Goal: Information Seeking & Learning: Learn about a topic

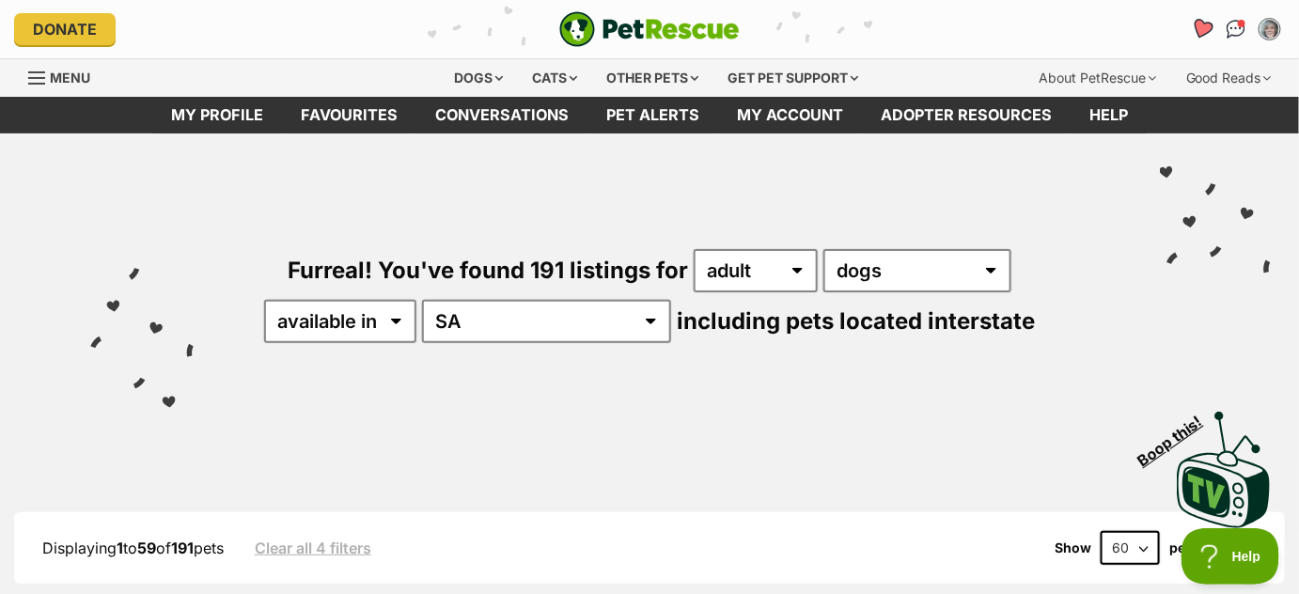
click at [1198, 26] on icon "Favourites" at bounding box center [1202, 29] width 23 height 22
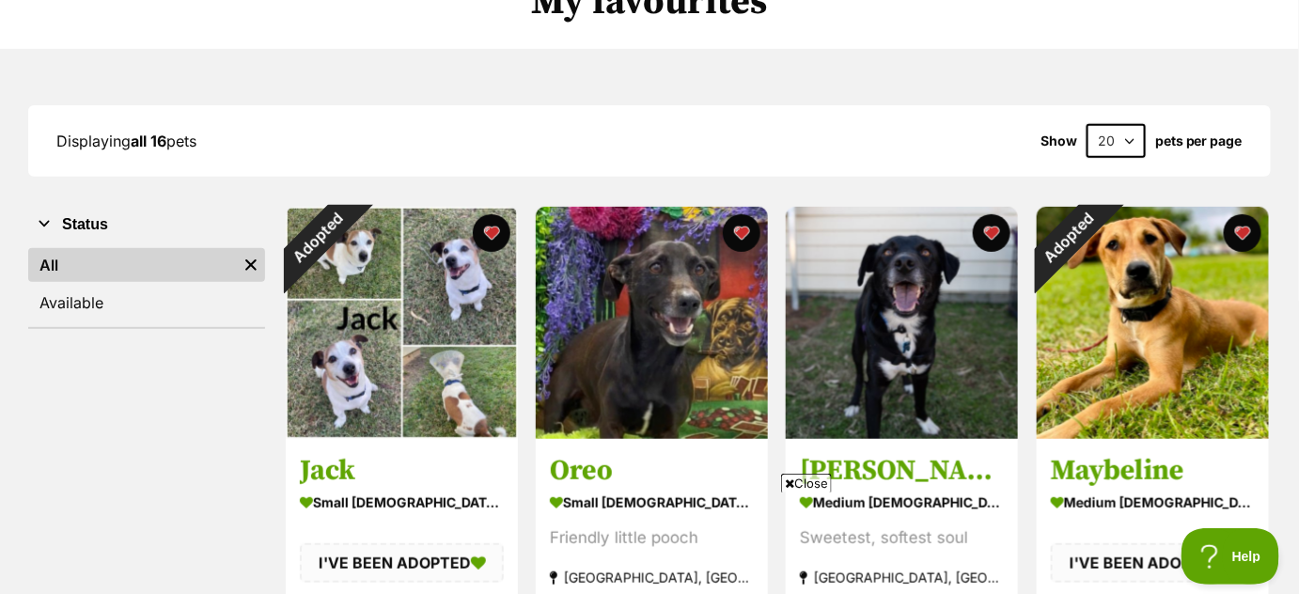
scroll to position [182, 0]
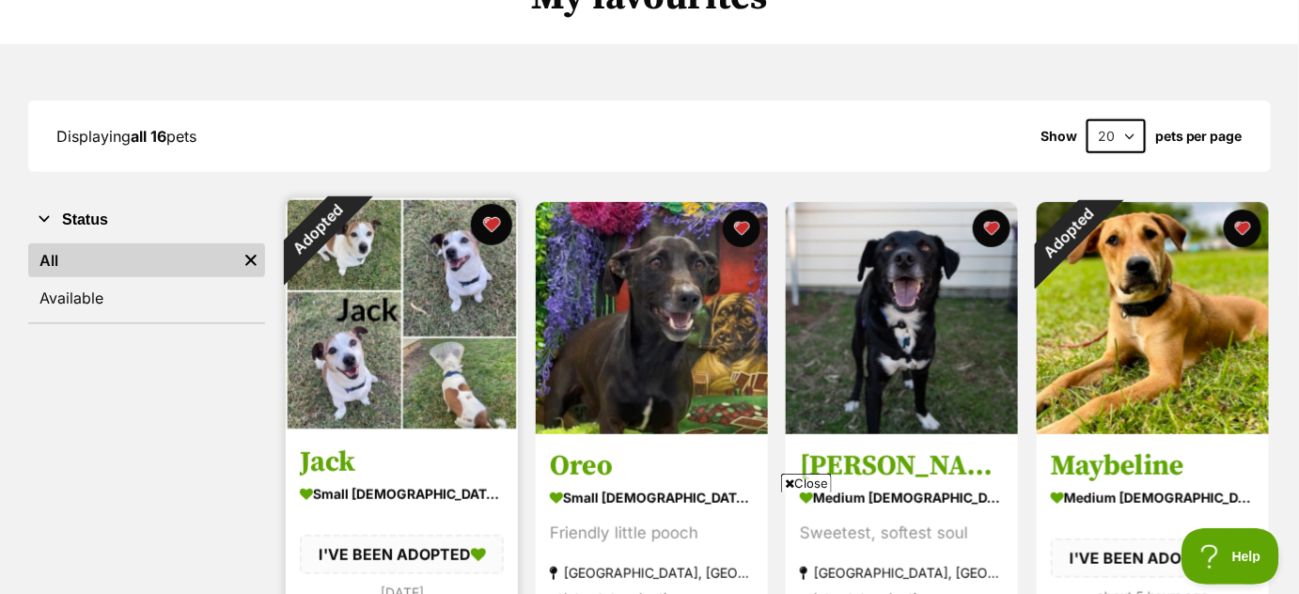
click at [498, 224] on button "favourite" at bounding box center [491, 224] width 41 height 41
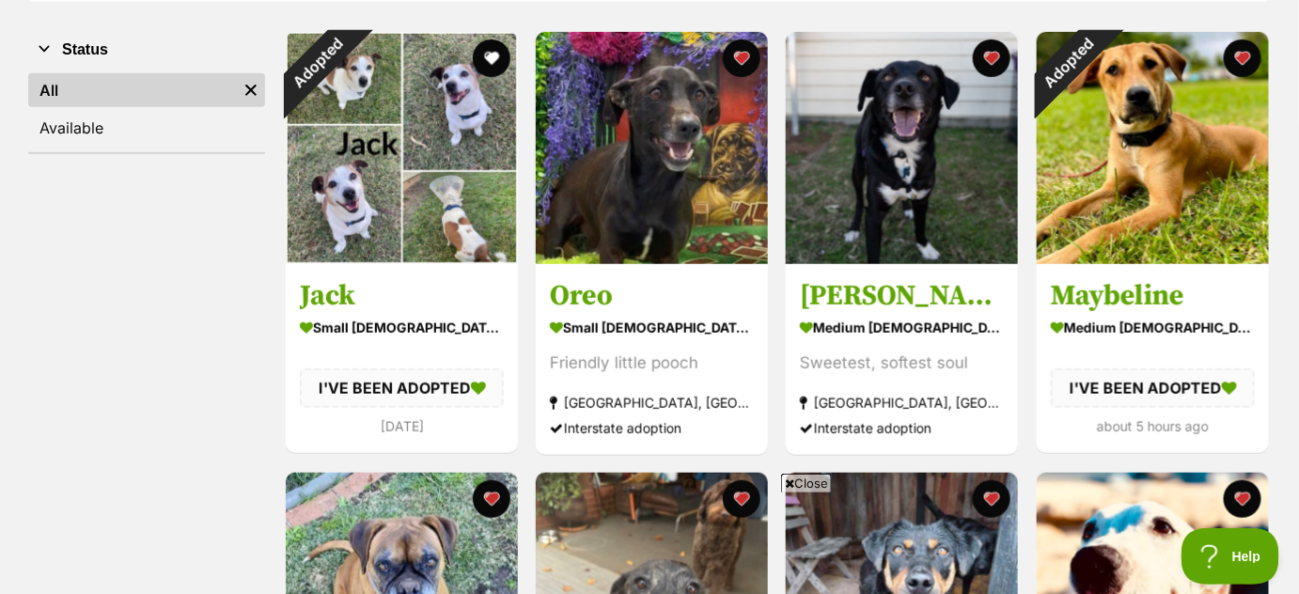
scroll to position [365, 0]
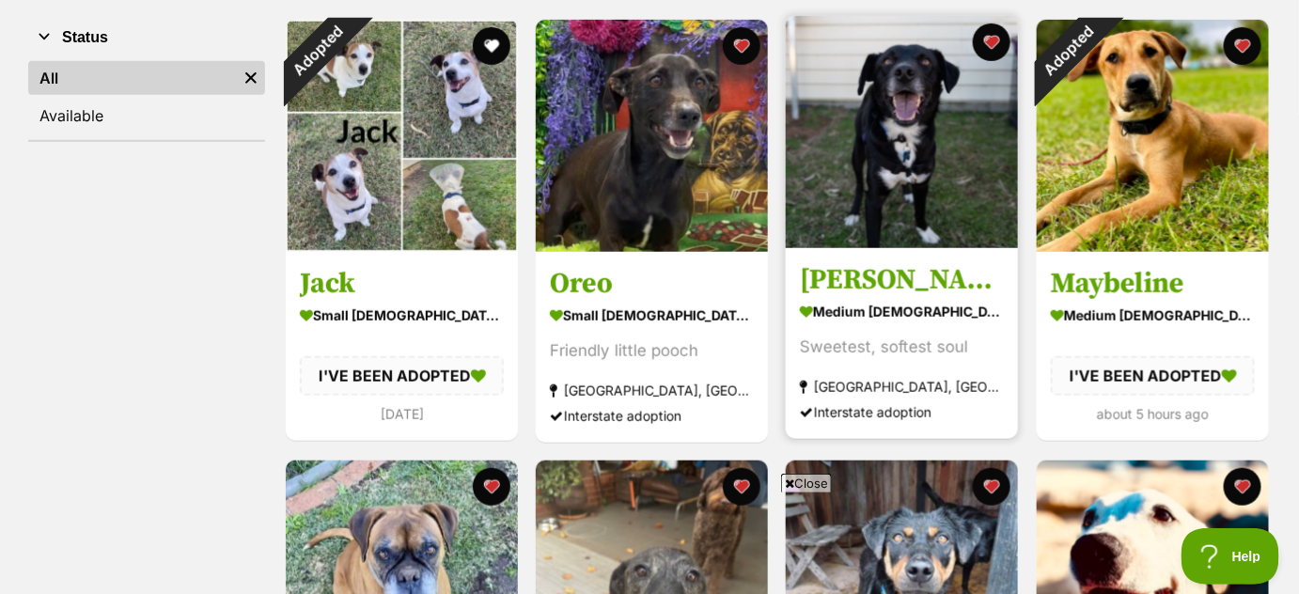
click at [944, 217] on img at bounding box center [902, 132] width 232 height 232
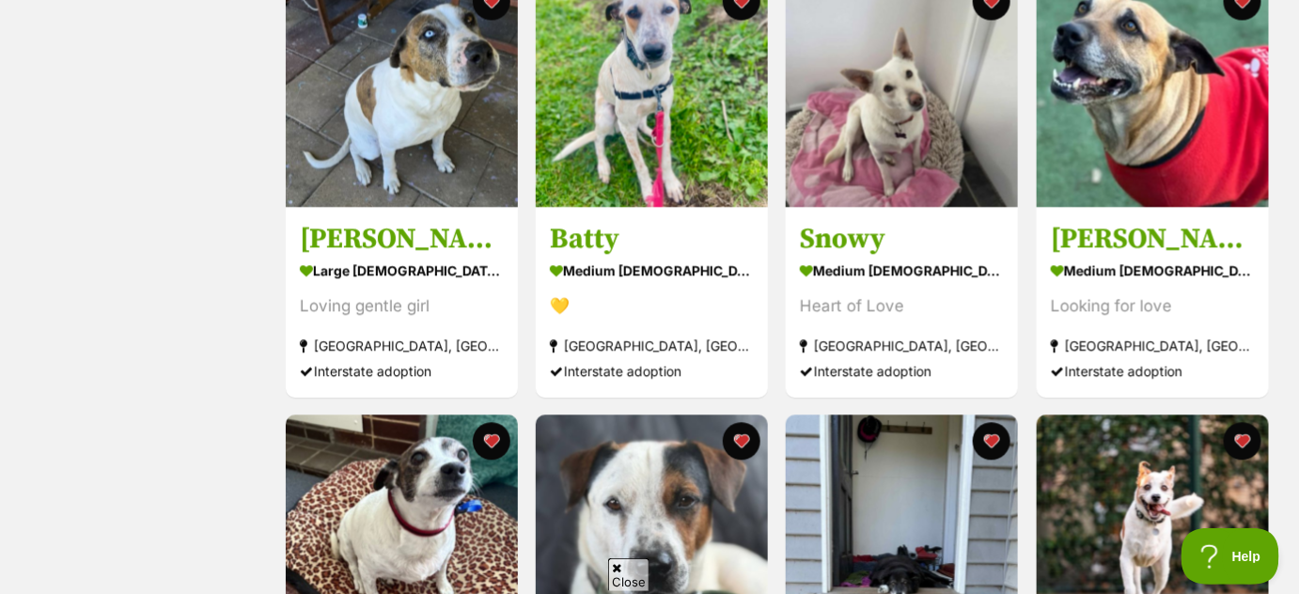
scroll to position [1246, 0]
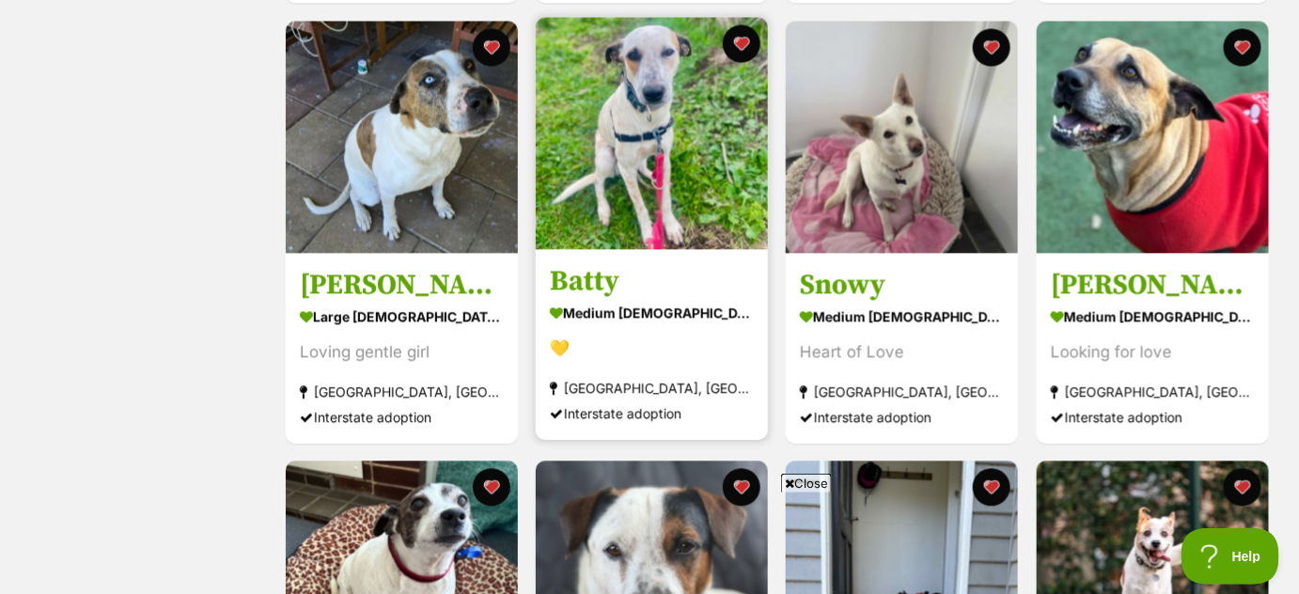
click at [639, 192] on img at bounding box center [652, 133] width 232 height 232
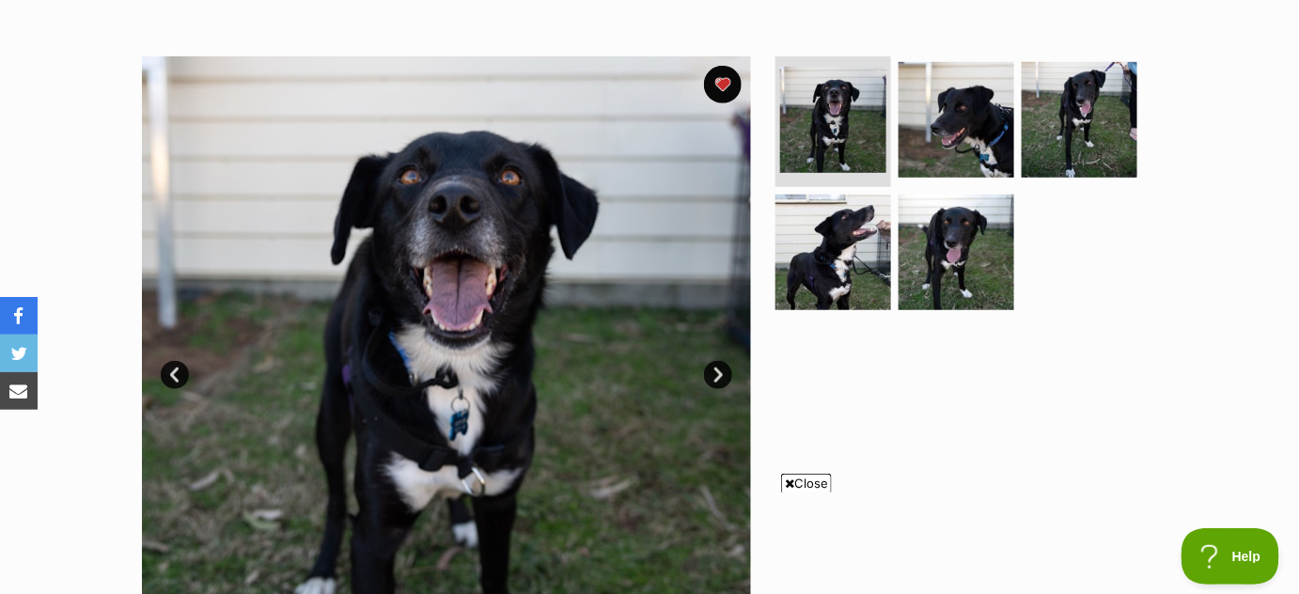
scroll to position [313, 0]
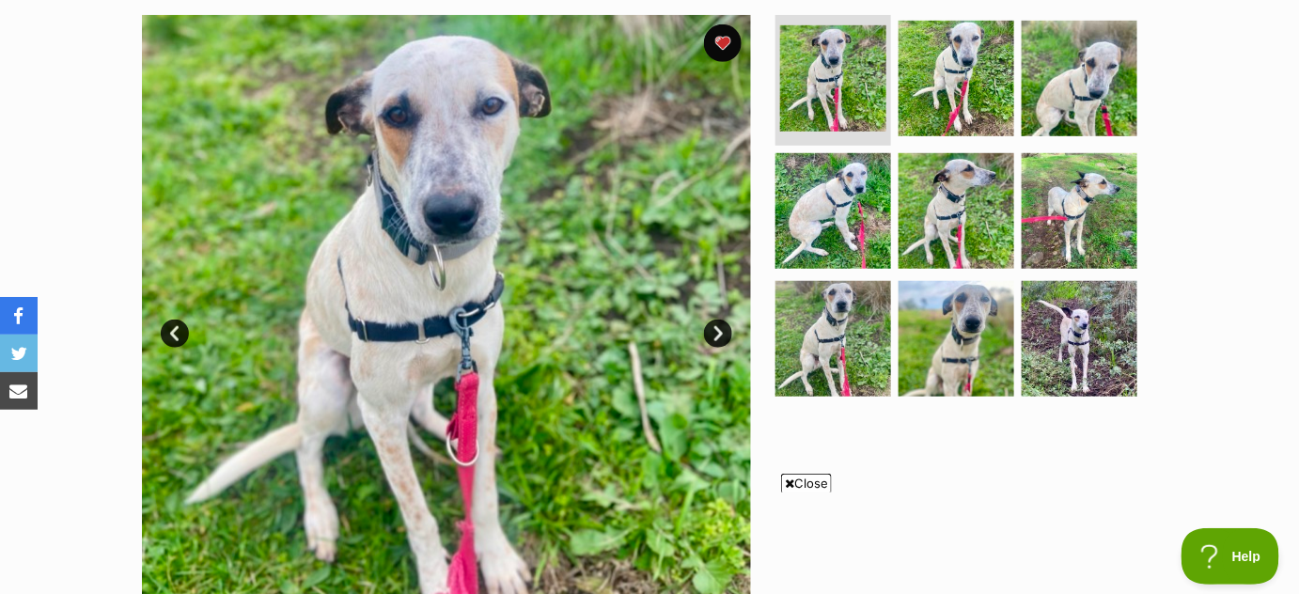
click at [721, 331] on link "Next" at bounding box center [718, 334] width 28 height 28
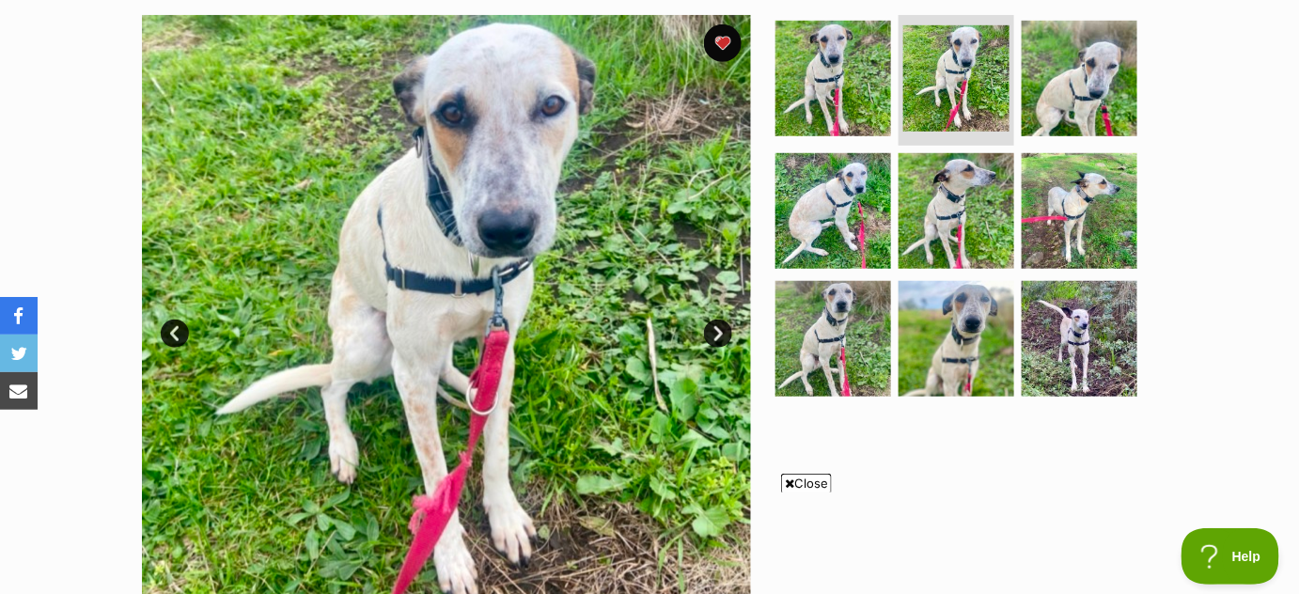
click at [721, 331] on link "Next" at bounding box center [718, 334] width 28 height 28
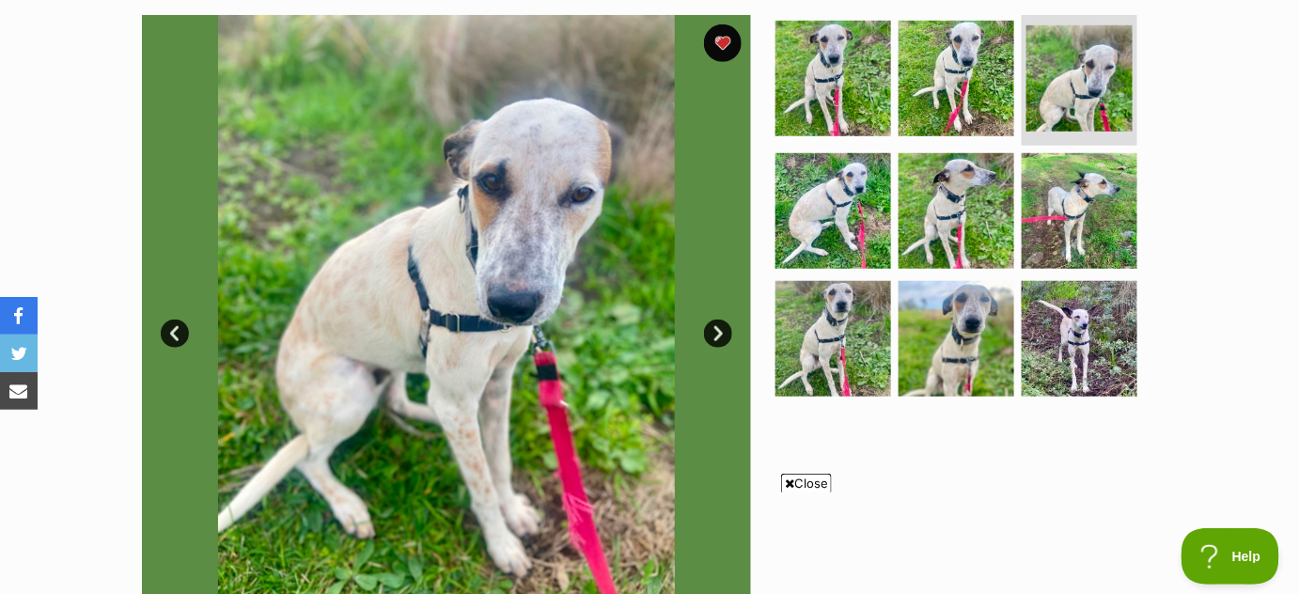
click at [721, 331] on link "Next" at bounding box center [718, 334] width 28 height 28
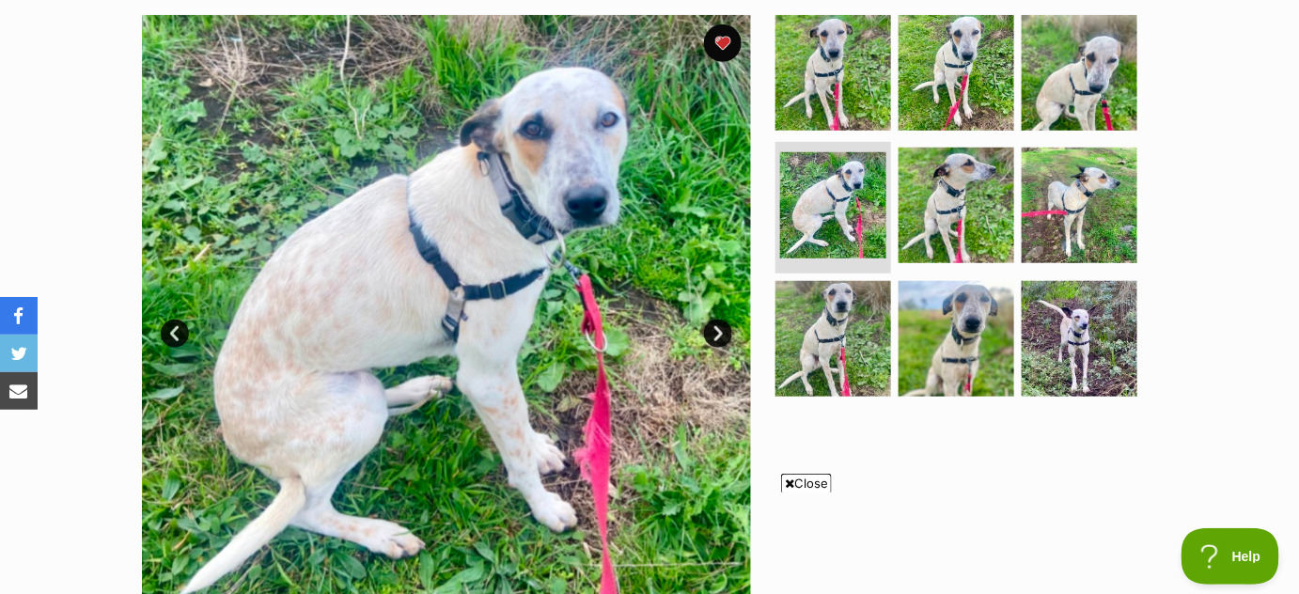
click at [721, 331] on link "Next" at bounding box center [718, 334] width 28 height 28
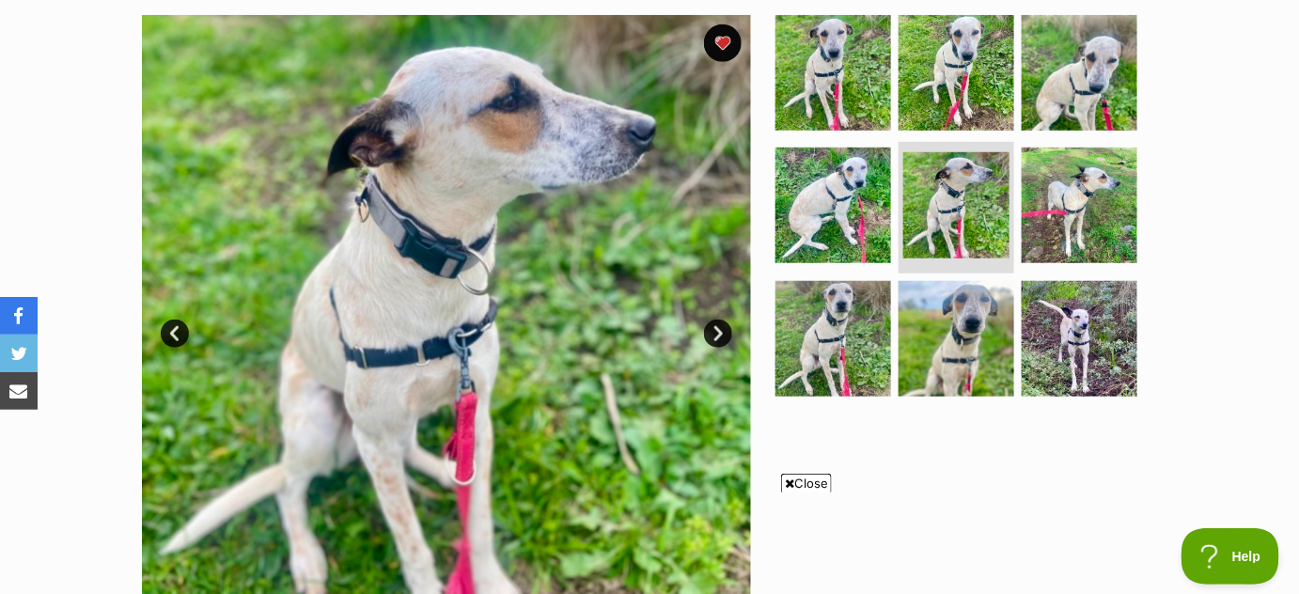
click at [721, 331] on link "Next" at bounding box center [718, 334] width 28 height 28
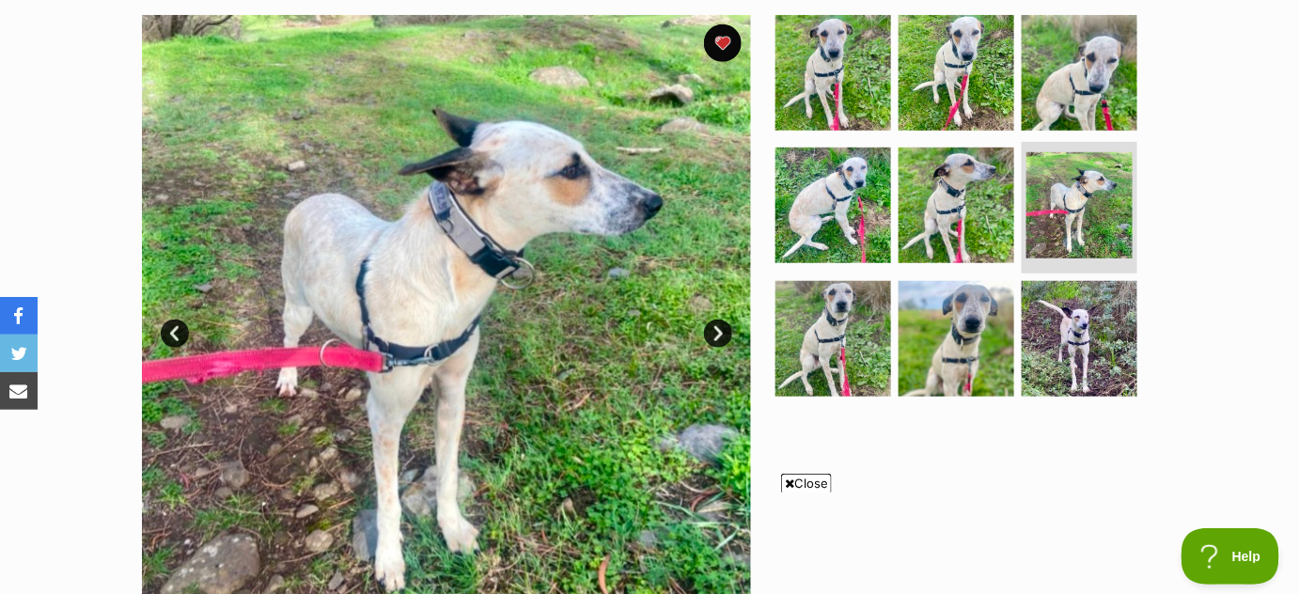
click at [721, 331] on link "Next" at bounding box center [718, 334] width 28 height 28
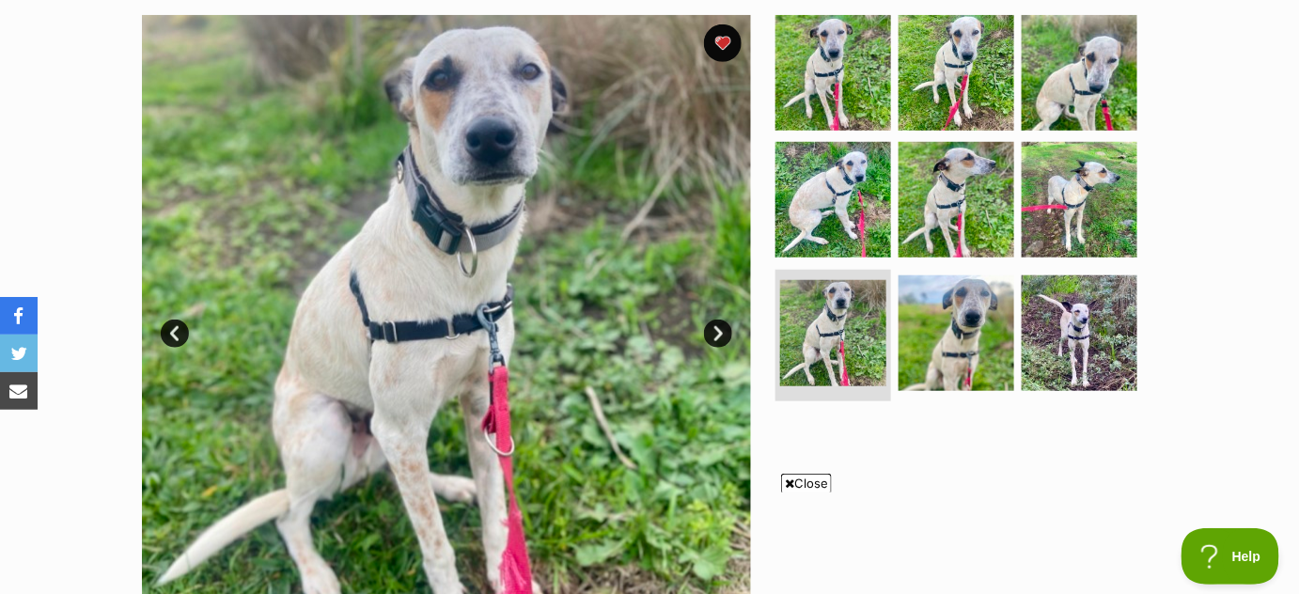
click at [721, 331] on link "Next" at bounding box center [718, 334] width 28 height 28
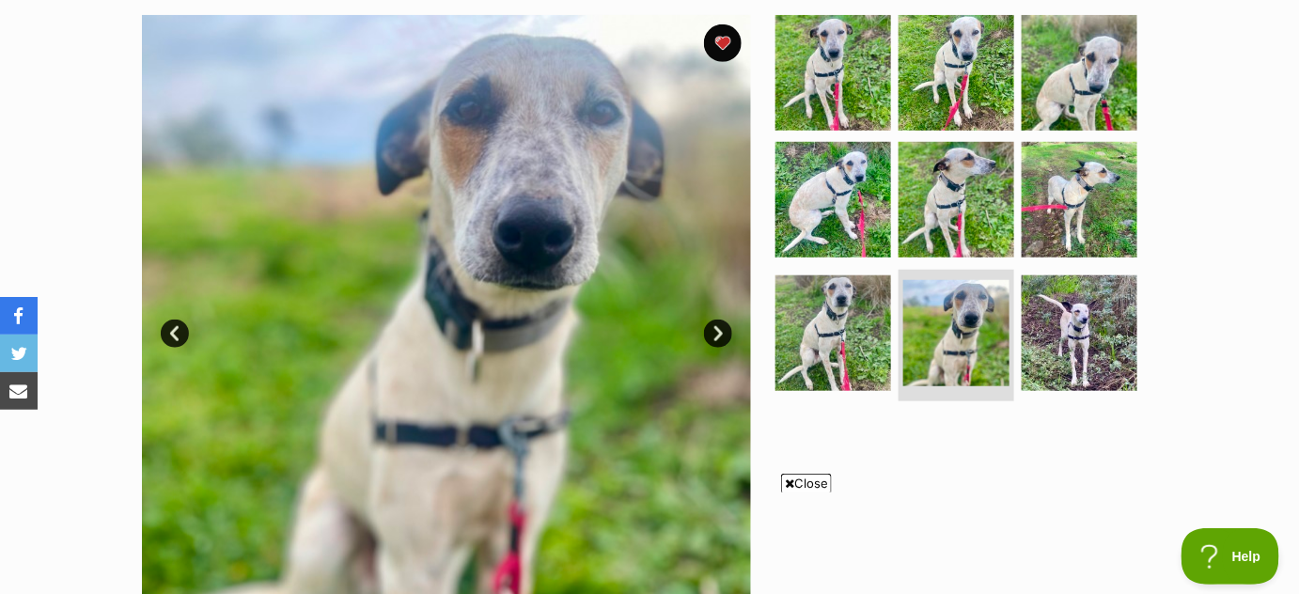
click at [721, 331] on link "Next" at bounding box center [718, 334] width 28 height 28
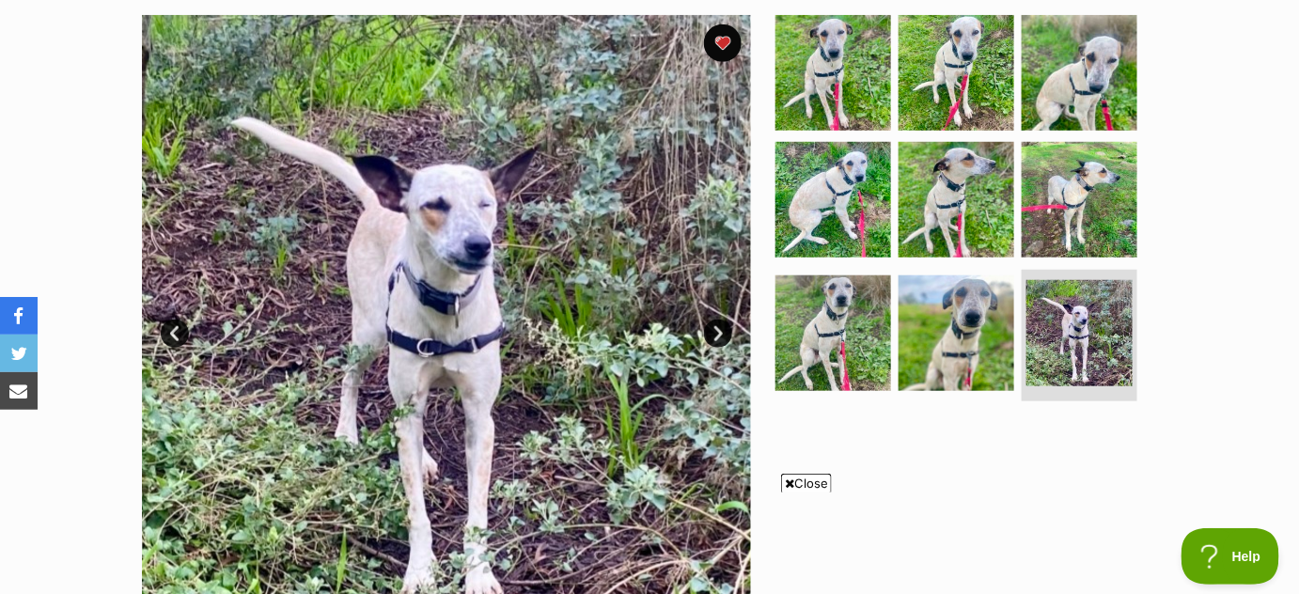
click at [721, 331] on link "Next" at bounding box center [718, 334] width 28 height 28
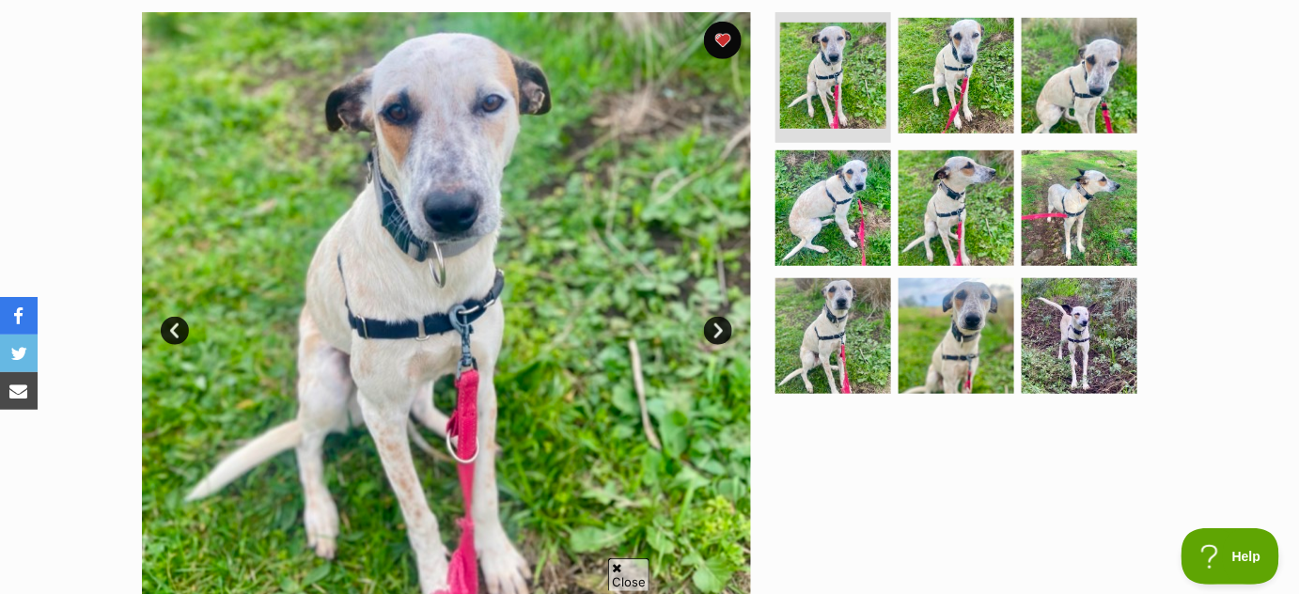
scroll to position [358, 0]
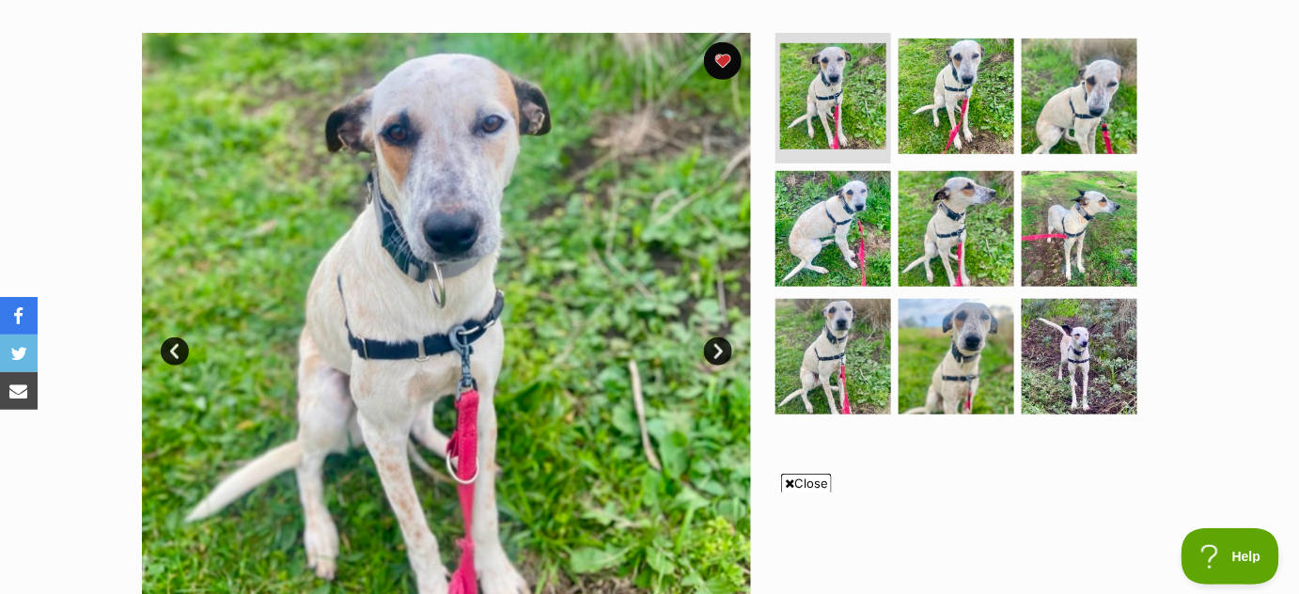
click at [716, 352] on link "Next" at bounding box center [718, 352] width 28 height 28
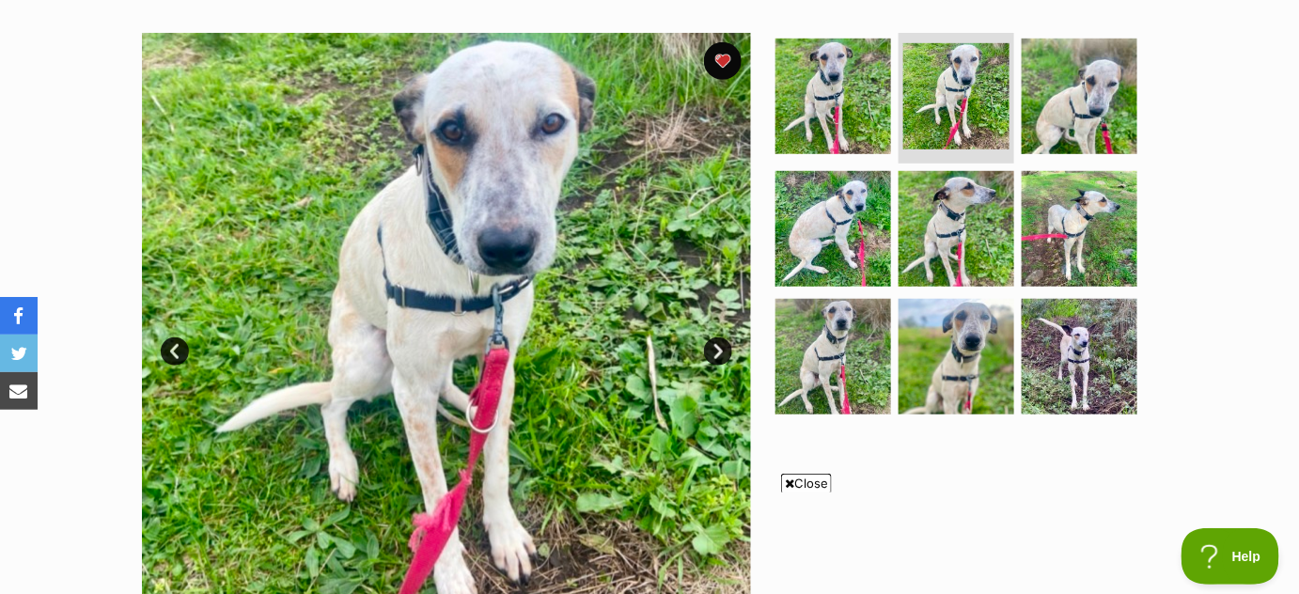
click at [716, 352] on link "Next" at bounding box center [718, 352] width 28 height 28
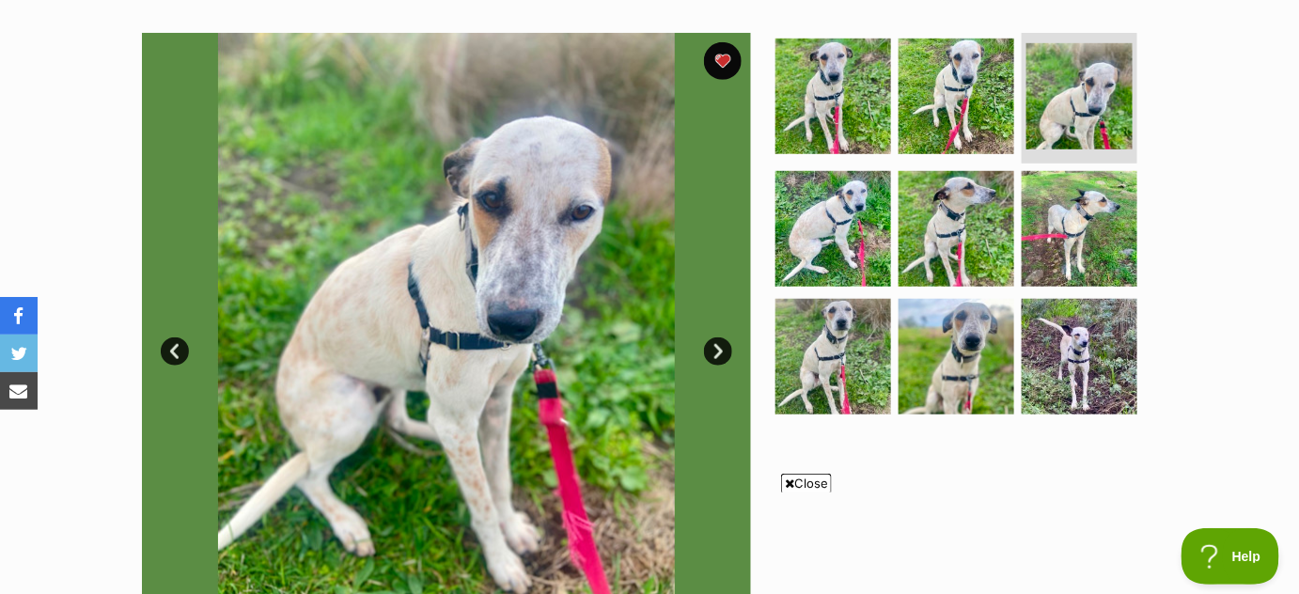
click at [716, 352] on link "Next" at bounding box center [718, 352] width 28 height 28
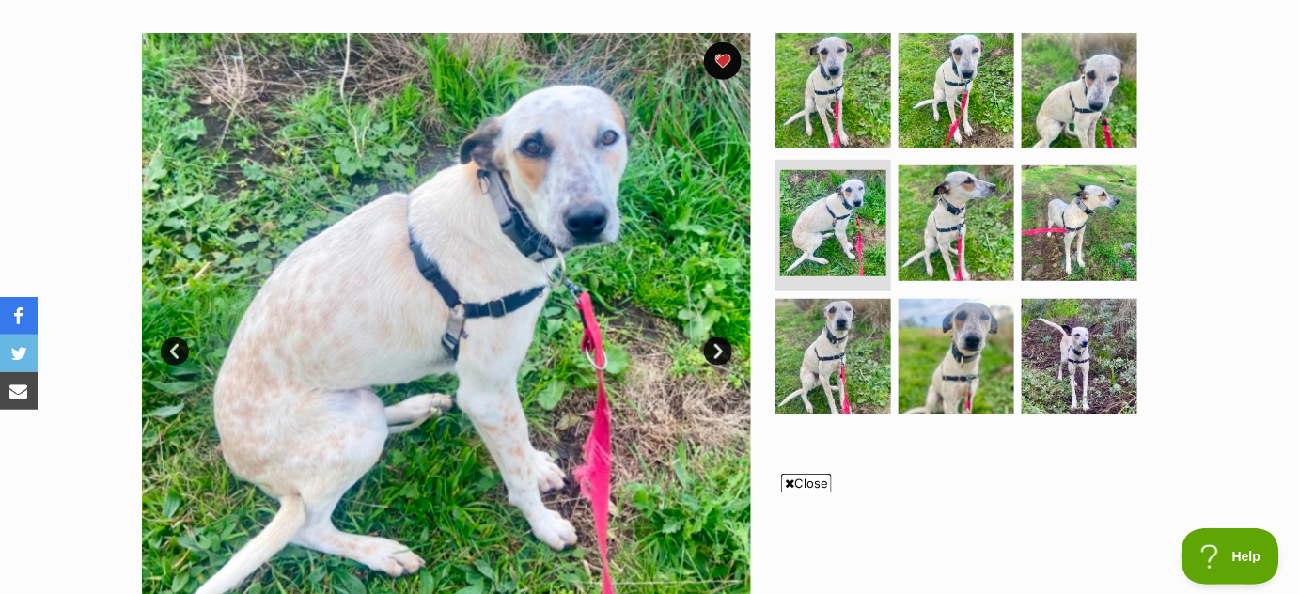
click at [716, 352] on link "Next" at bounding box center [718, 352] width 28 height 28
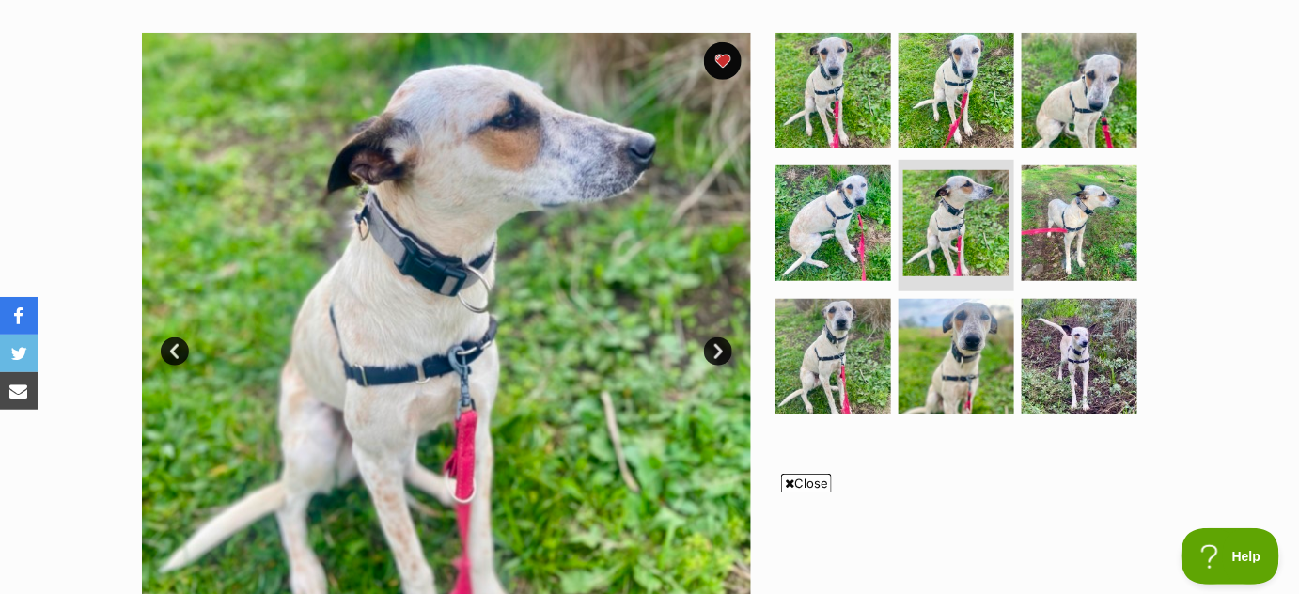
click at [716, 352] on link "Next" at bounding box center [718, 352] width 28 height 28
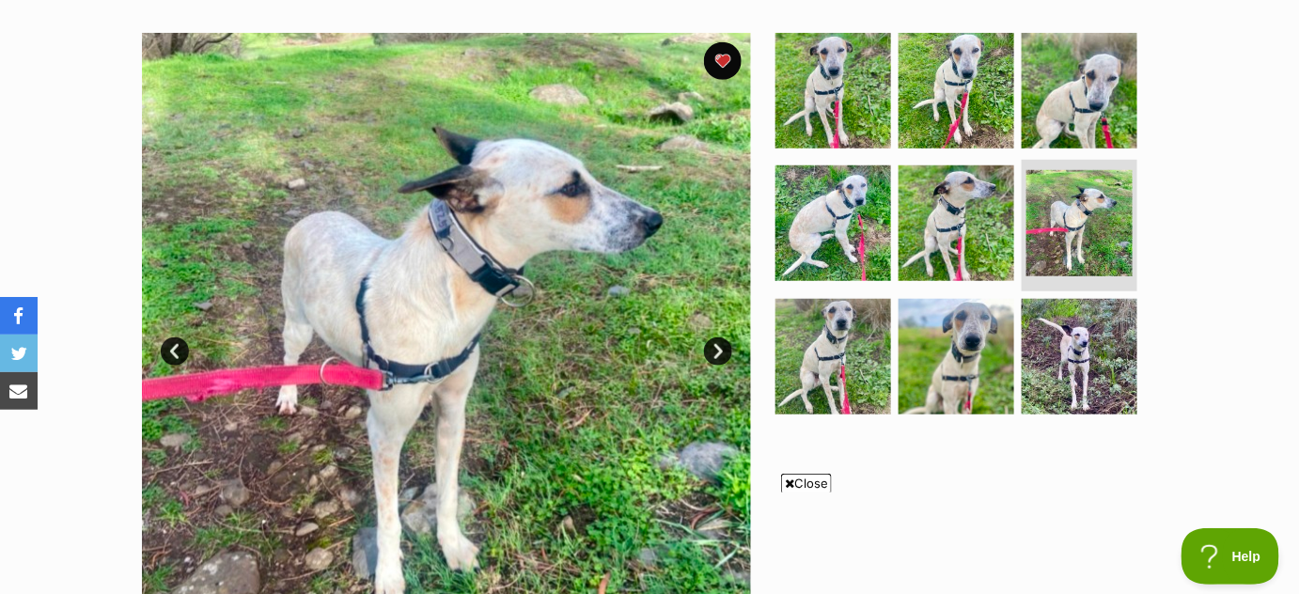
click at [716, 352] on link "Next" at bounding box center [718, 352] width 28 height 28
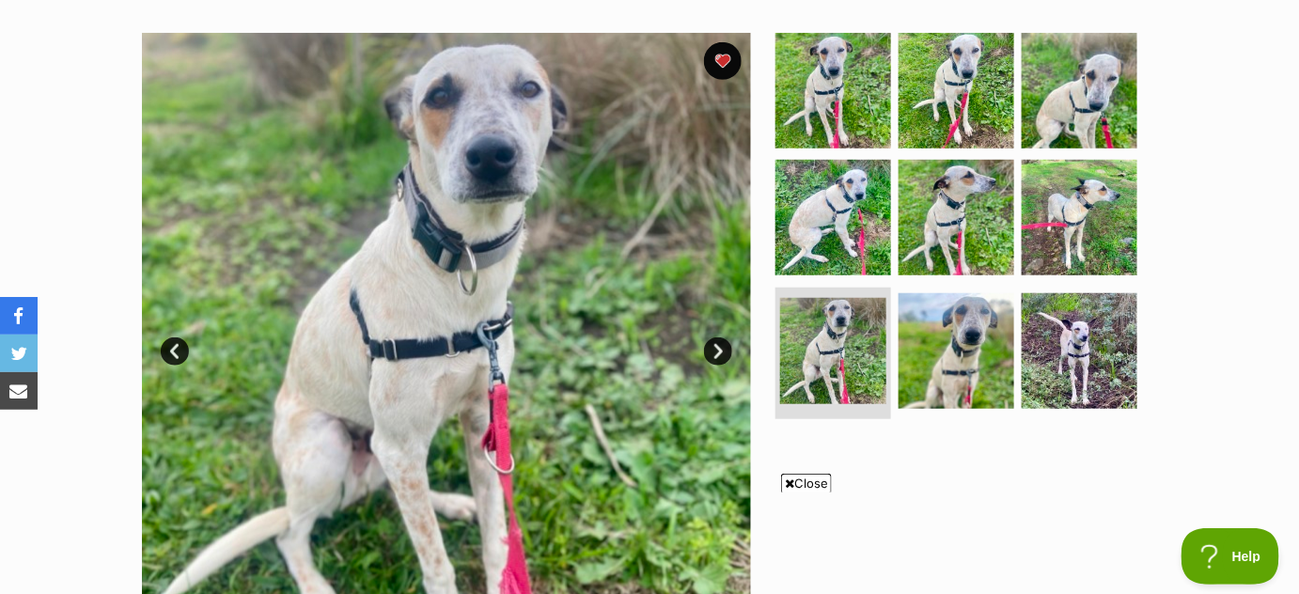
click at [716, 352] on link "Next" at bounding box center [718, 352] width 28 height 28
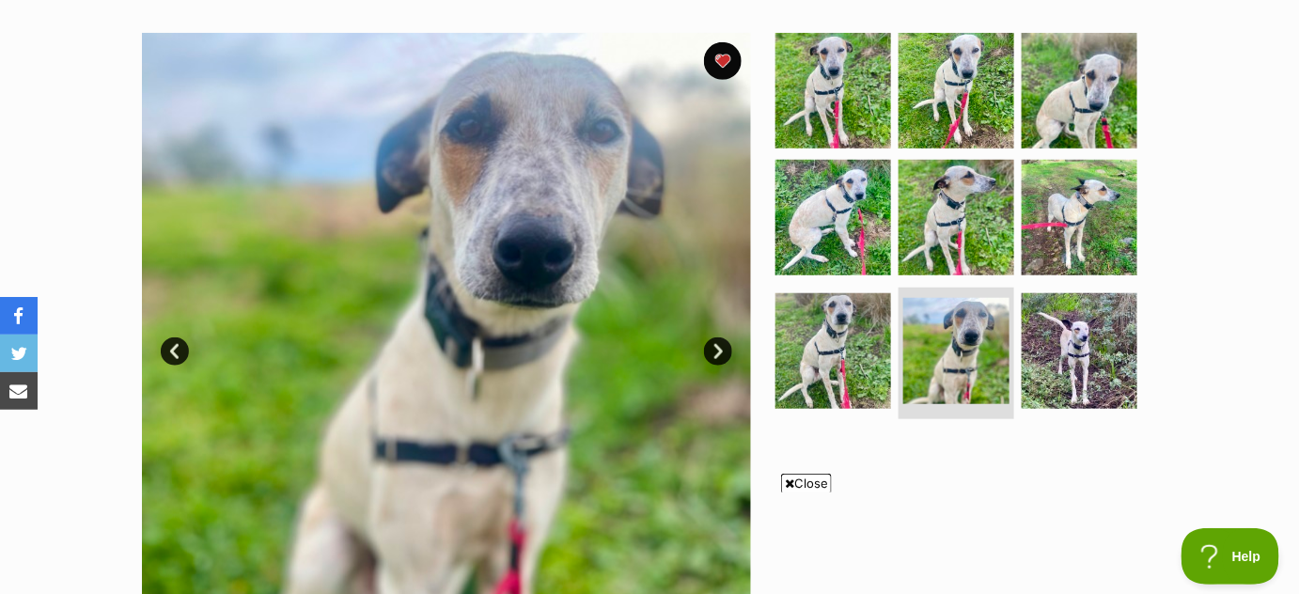
click at [716, 352] on link "Next" at bounding box center [718, 352] width 28 height 28
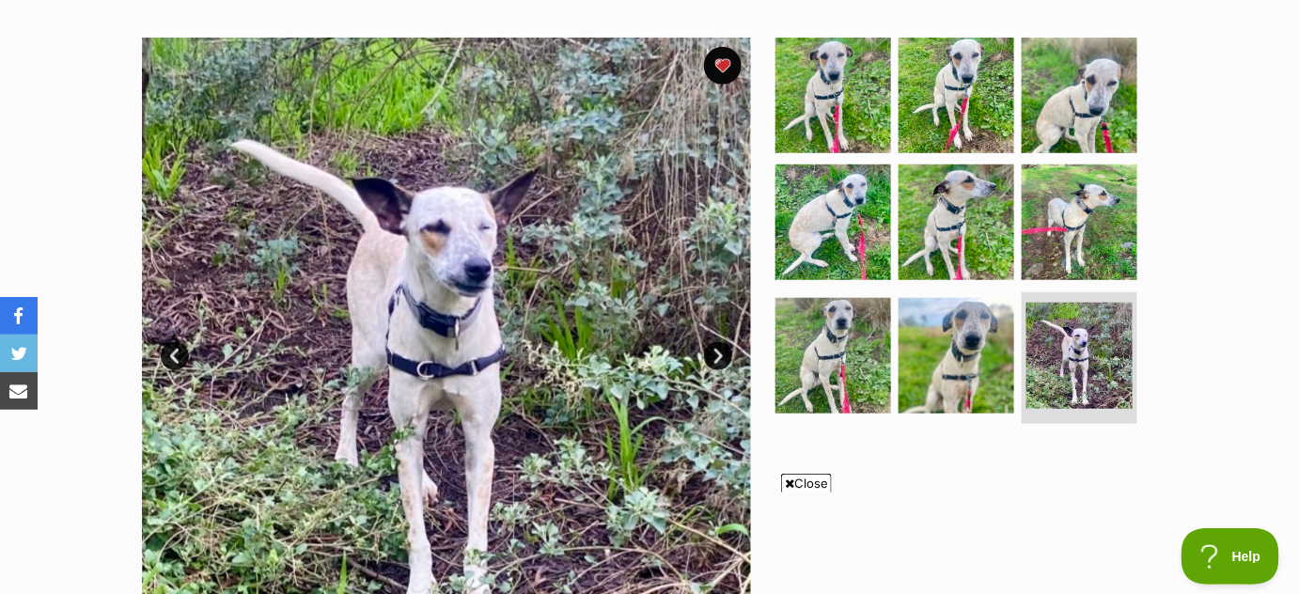
scroll to position [0, 0]
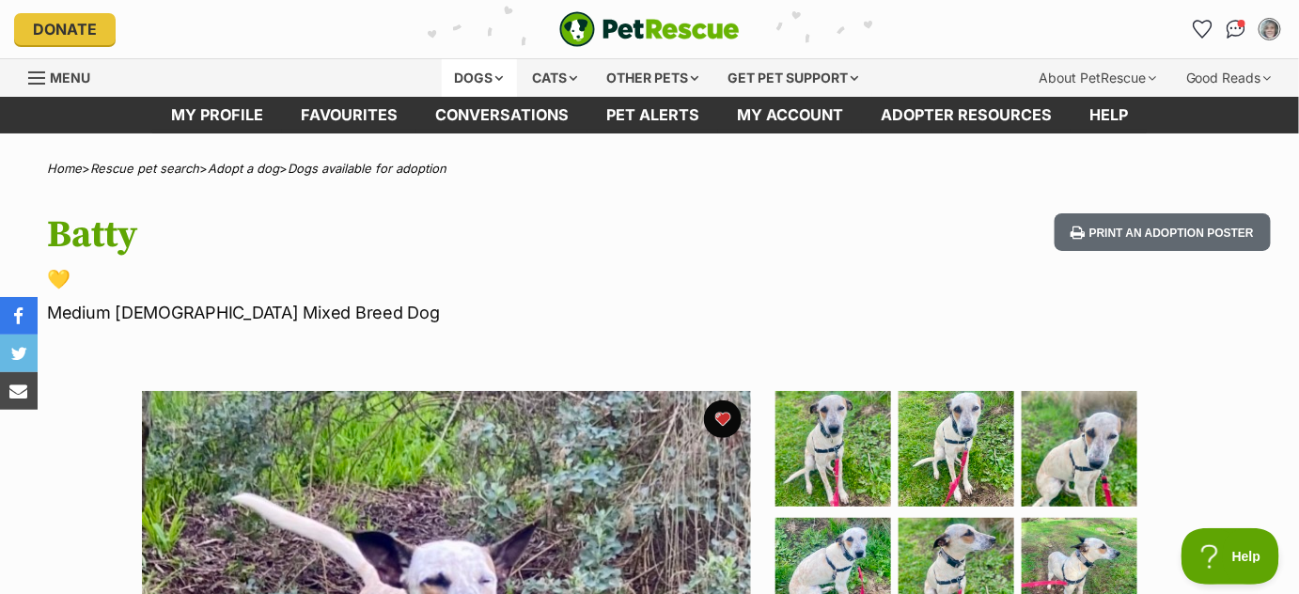
click at [489, 79] on div "Dogs" at bounding box center [479, 78] width 75 height 38
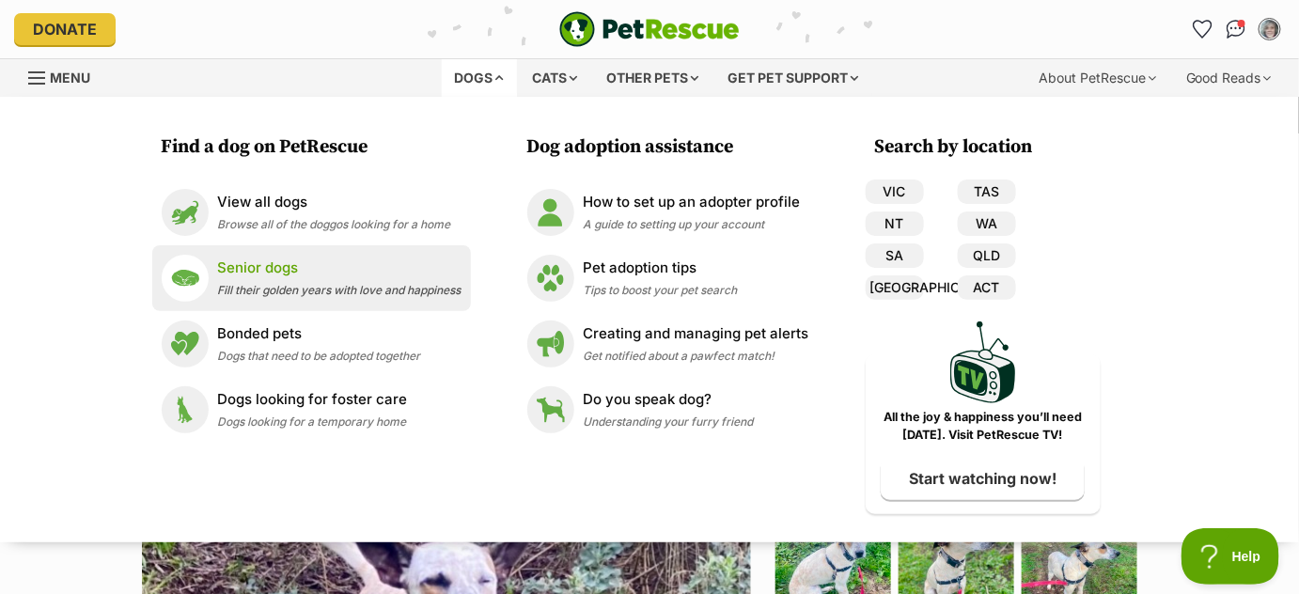
click at [369, 291] on span "Fill their golden years with love and happiness" at bounding box center [340, 290] width 244 height 14
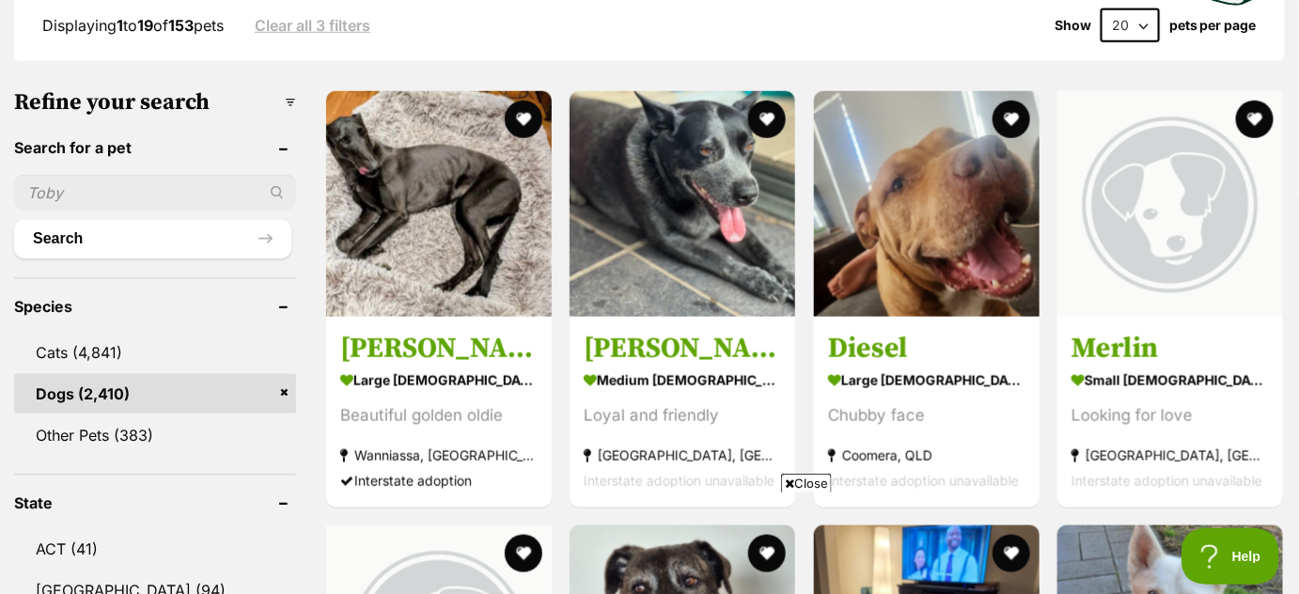
scroll to position [543, 0]
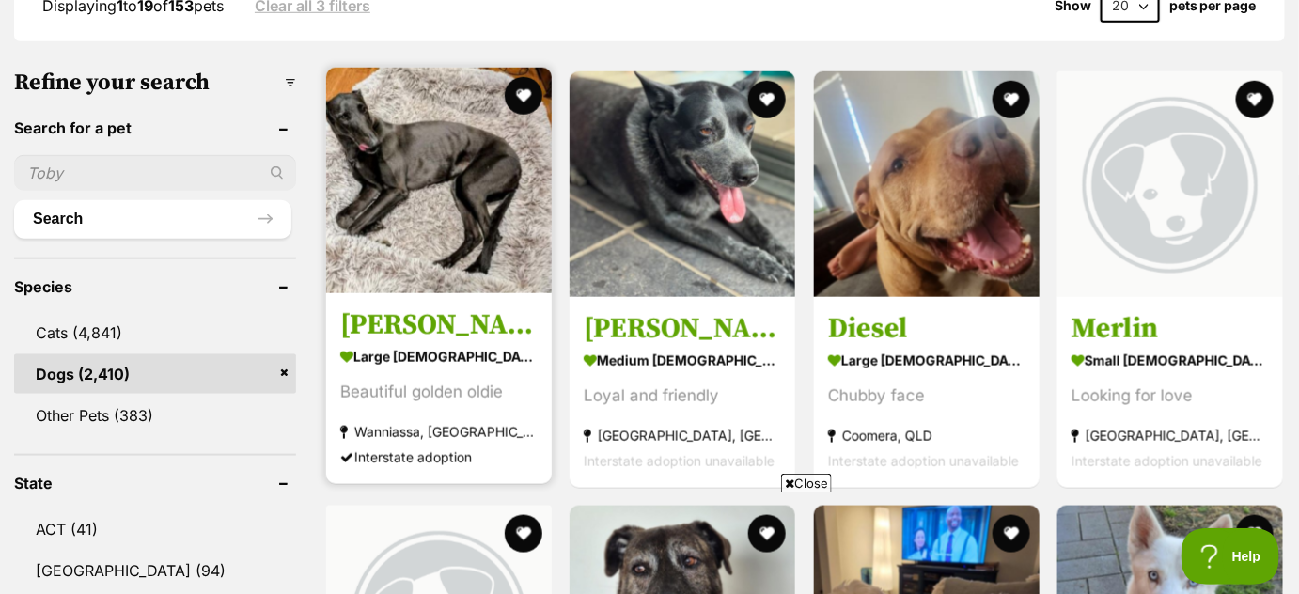
click at [493, 239] on img at bounding box center [439, 181] width 226 height 226
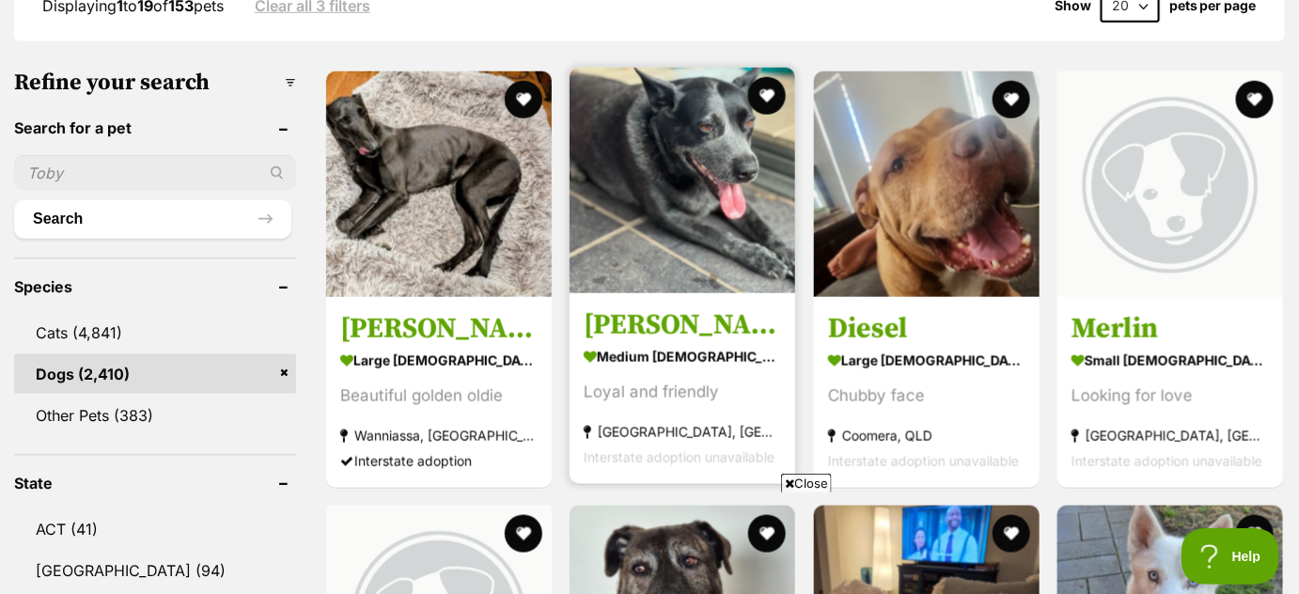
click at [649, 211] on img at bounding box center [683, 181] width 226 height 226
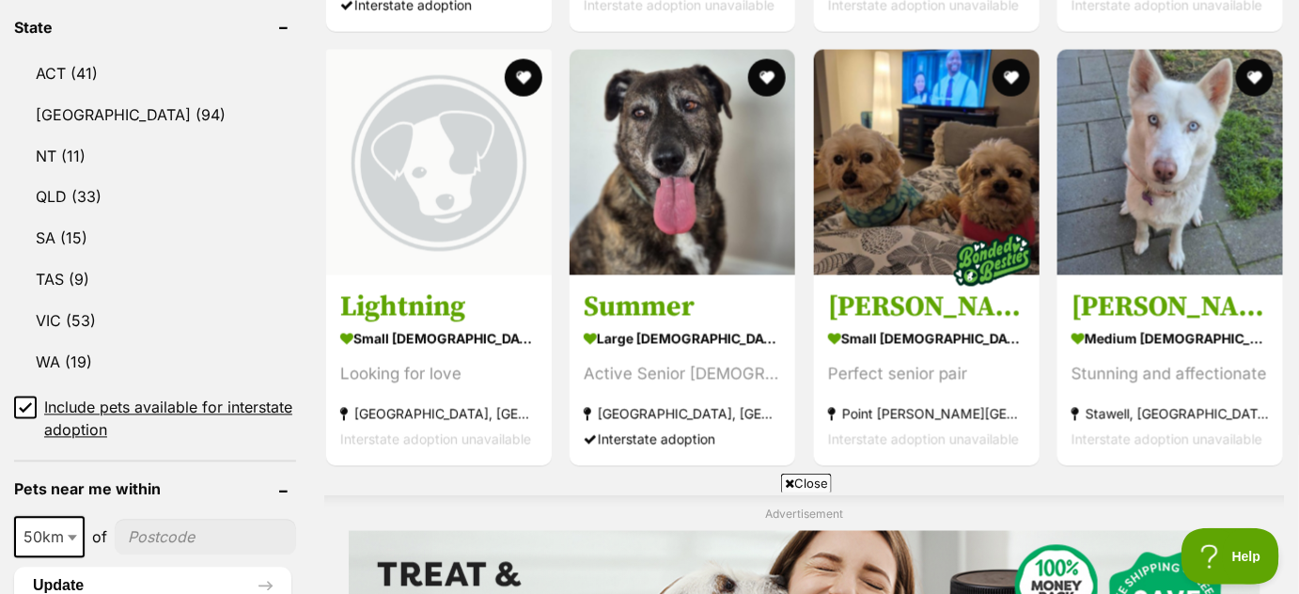
scroll to position [993, 0]
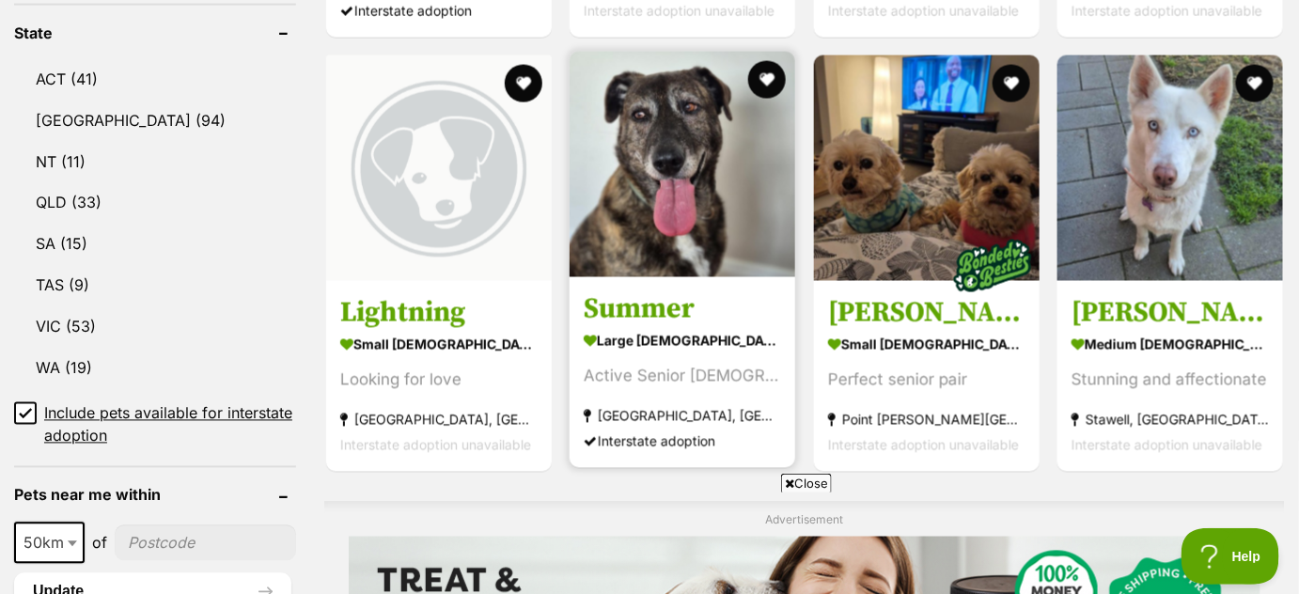
click at [684, 220] on img at bounding box center [683, 165] width 226 height 226
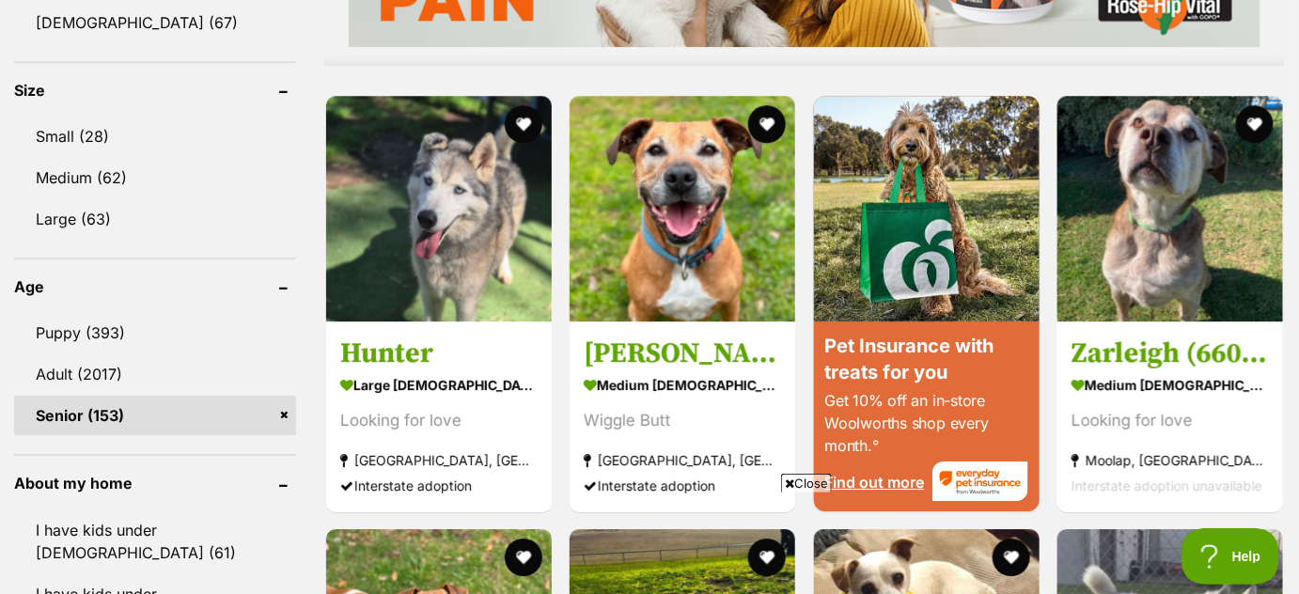
scroll to position [1724, 0]
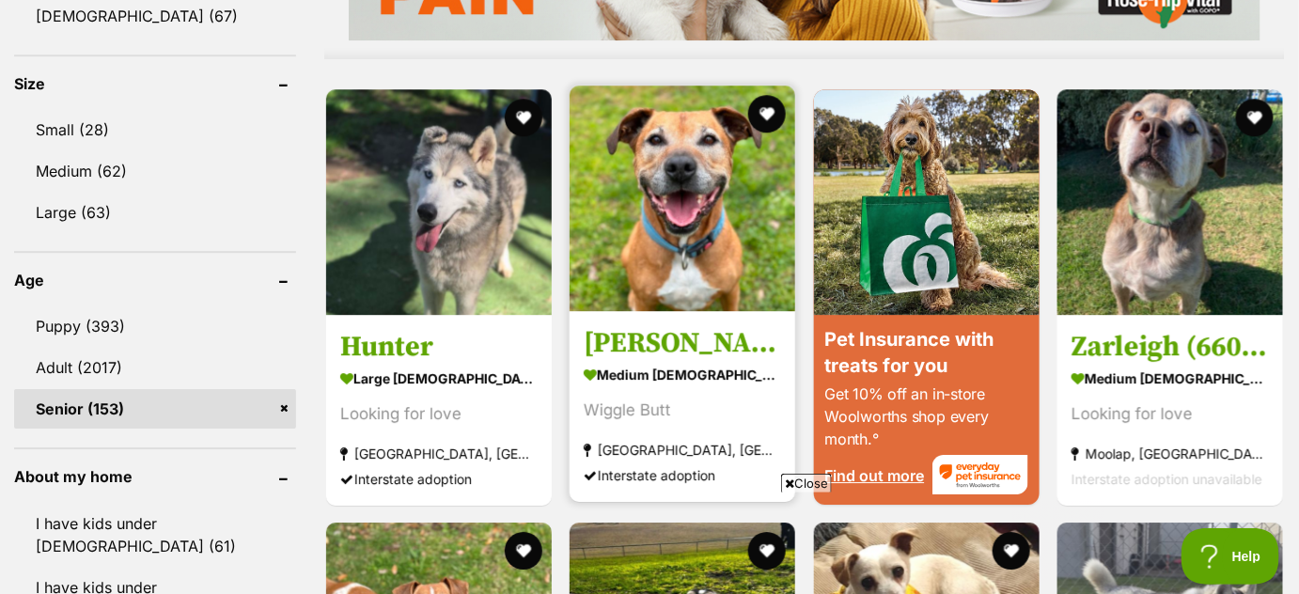
click at [711, 214] on img at bounding box center [683, 199] width 226 height 226
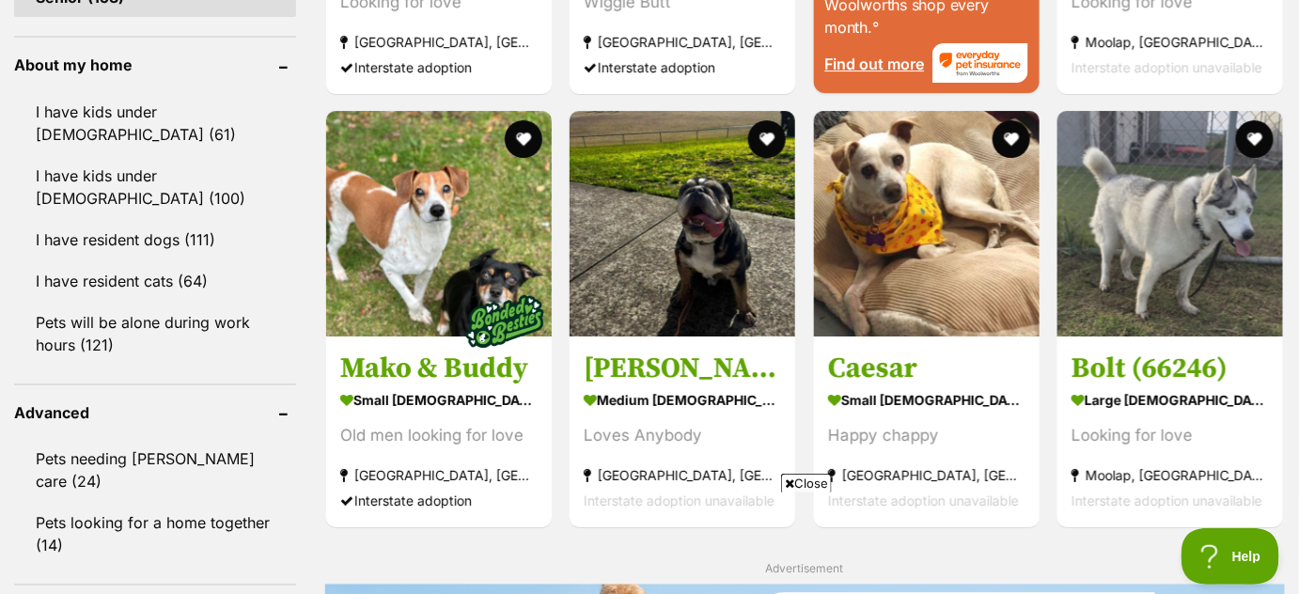
scroll to position [2156, 0]
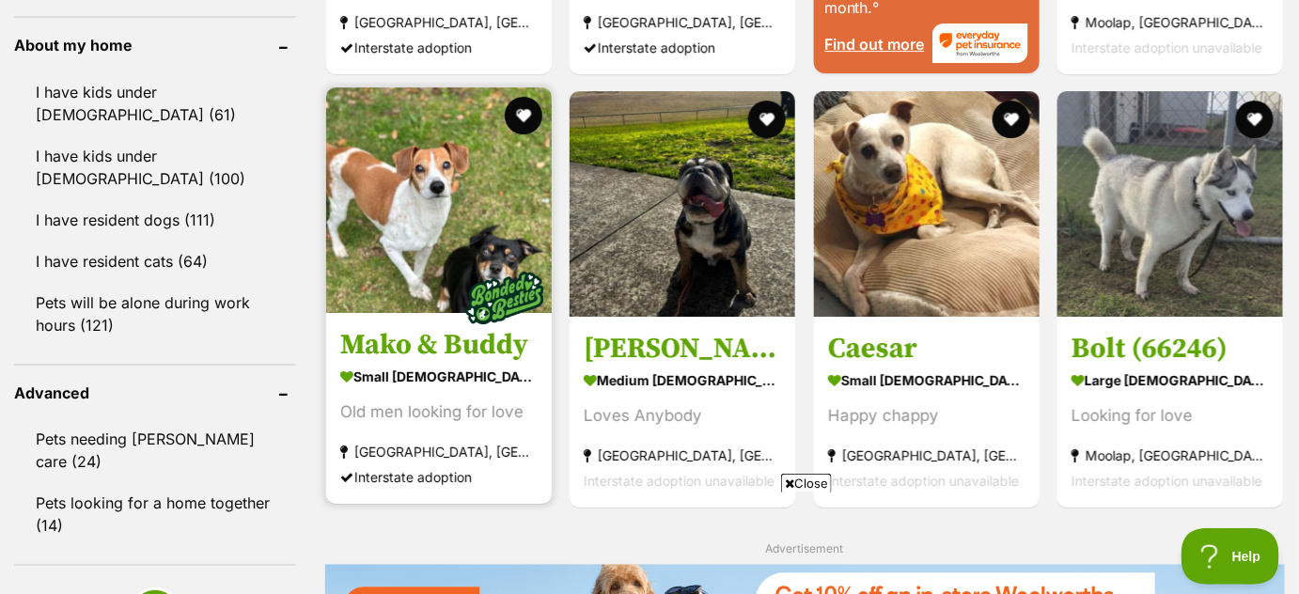
click at [428, 340] on h3 "Mako & Buddy" at bounding box center [438, 345] width 197 height 36
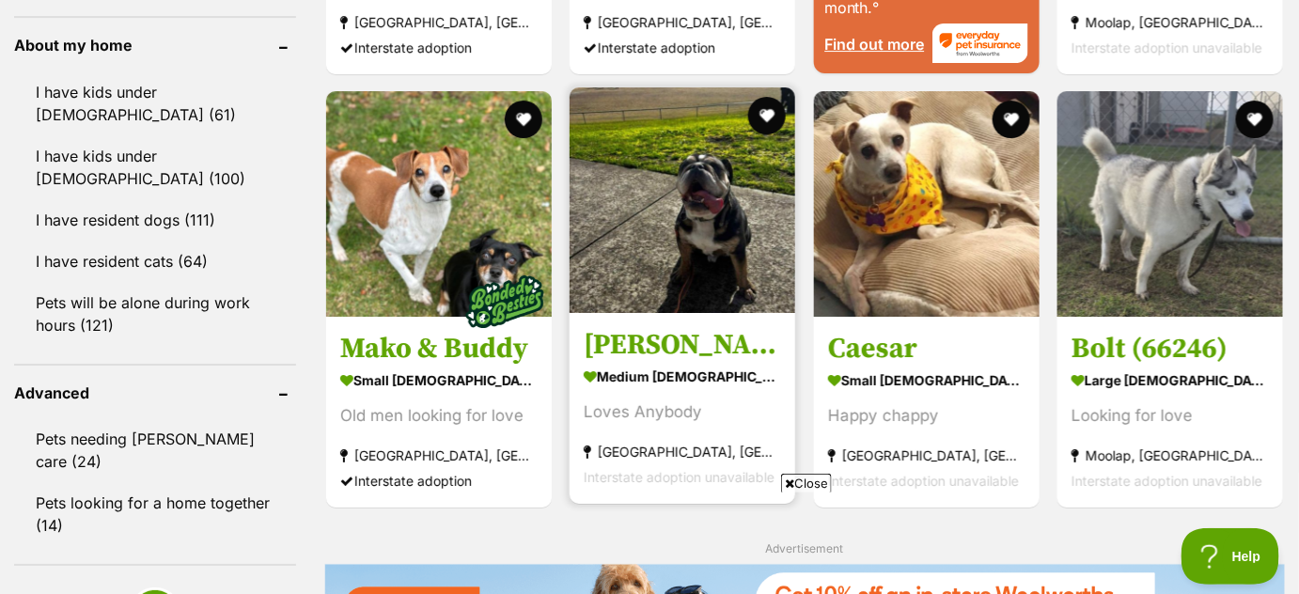
click at [644, 244] on img at bounding box center [683, 200] width 226 height 226
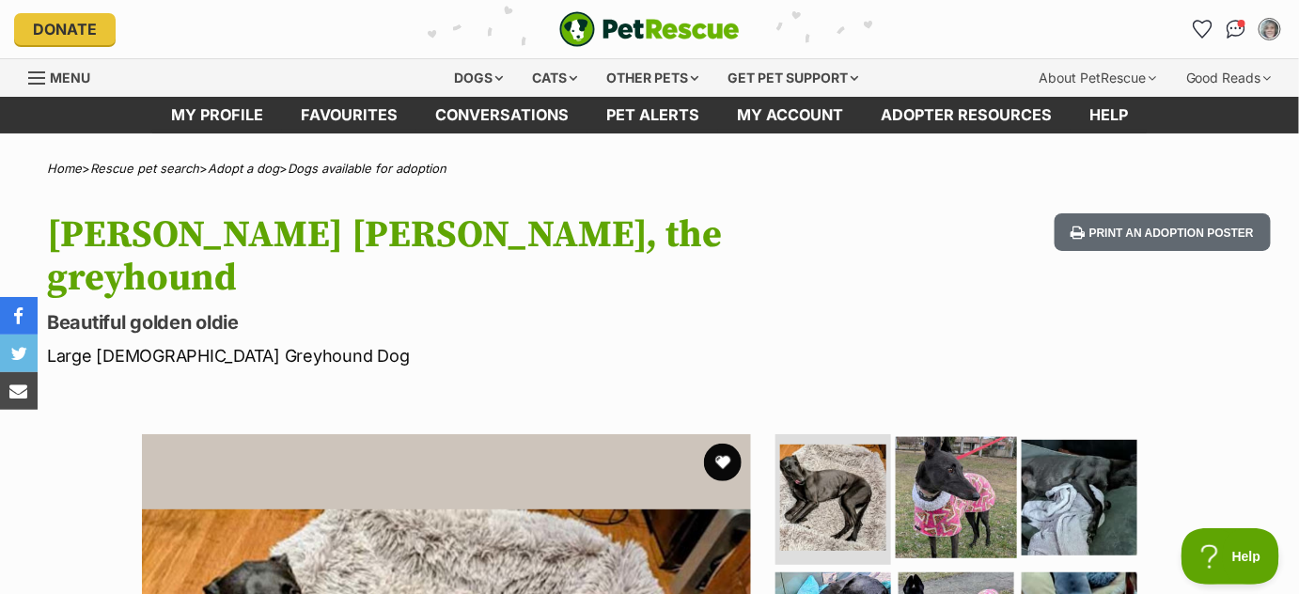
click at [915, 436] on img at bounding box center [956, 496] width 121 height 121
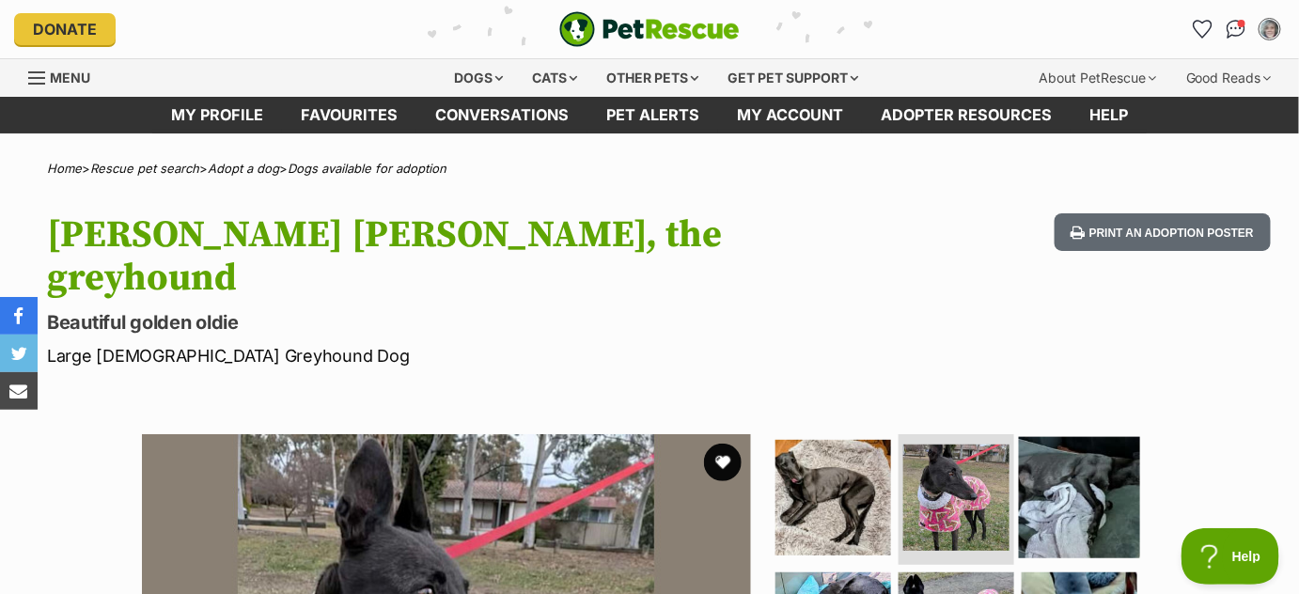
click at [1046, 436] on img at bounding box center [1079, 496] width 121 height 121
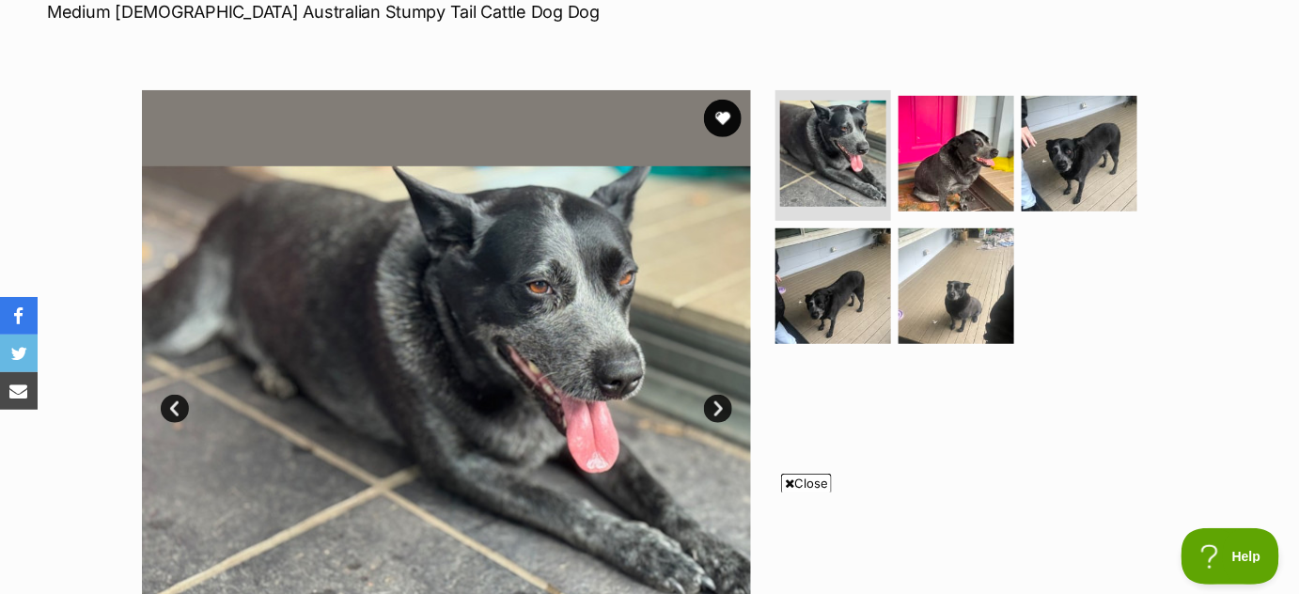
click at [724, 408] on link "Next" at bounding box center [718, 409] width 28 height 28
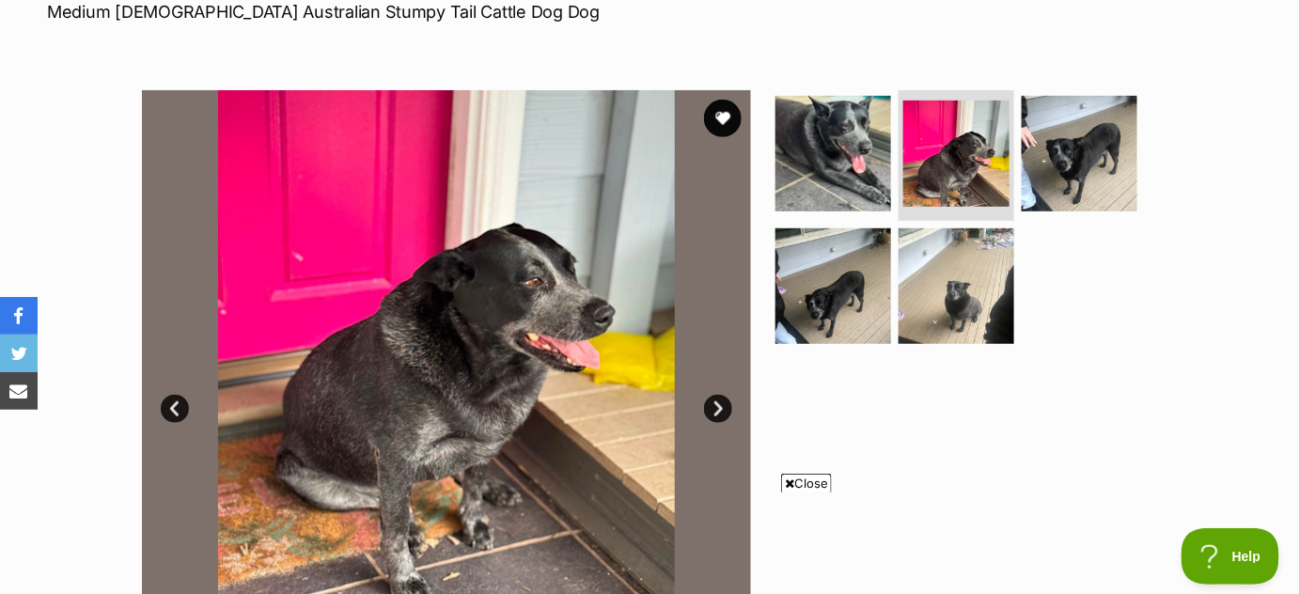
click at [724, 408] on link "Next" at bounding box center [718, 409] width 28 height 28
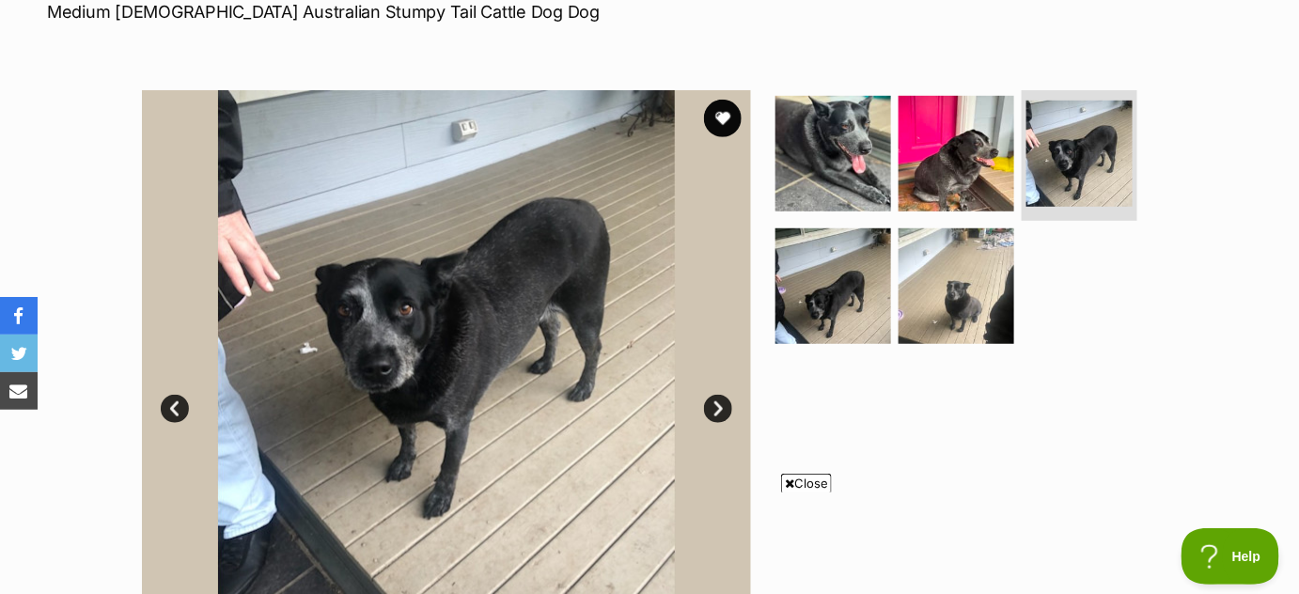
click at [724, 408] on link "Next" at bounding box center [718, 409] width 28 height 28
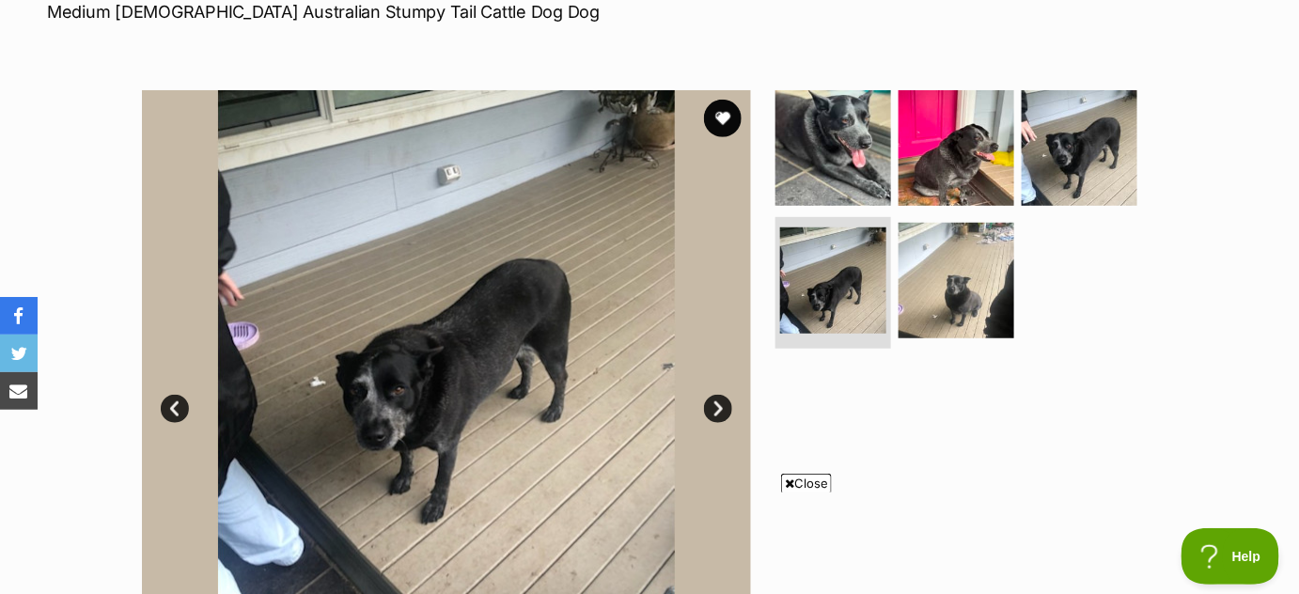
click at [724, 408] on link "Next" at bounding box center [718, 409] width 28 height 28
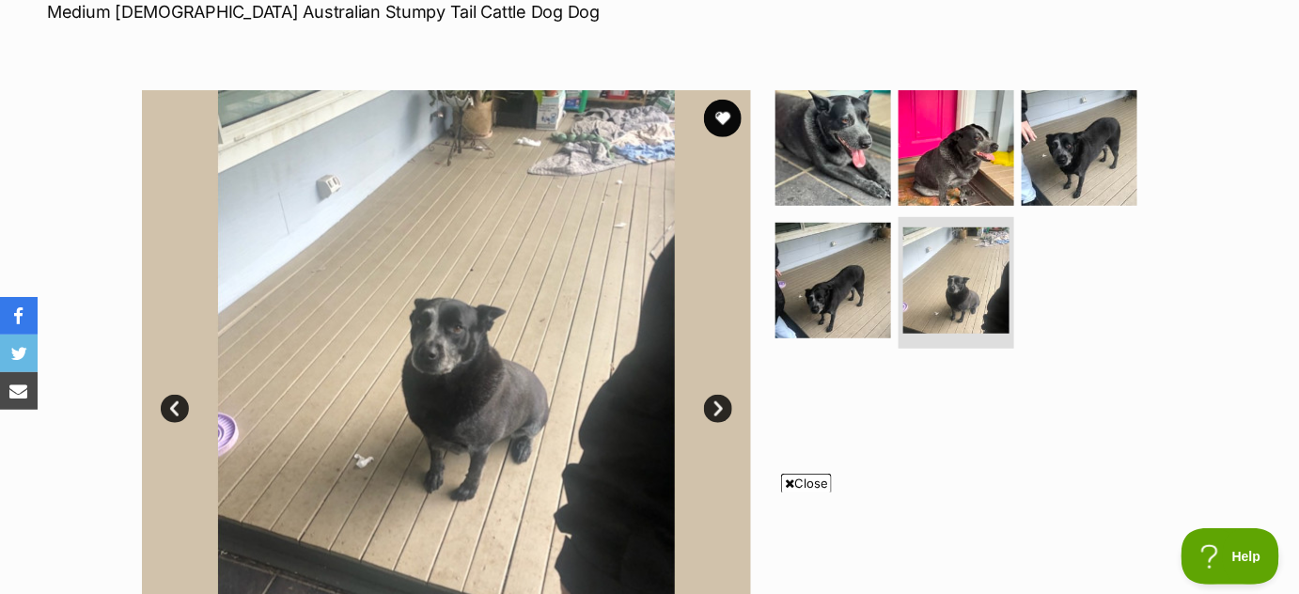
click at [724, 408] on link "Next" at bounding box center [718, 409] width 28 height 28
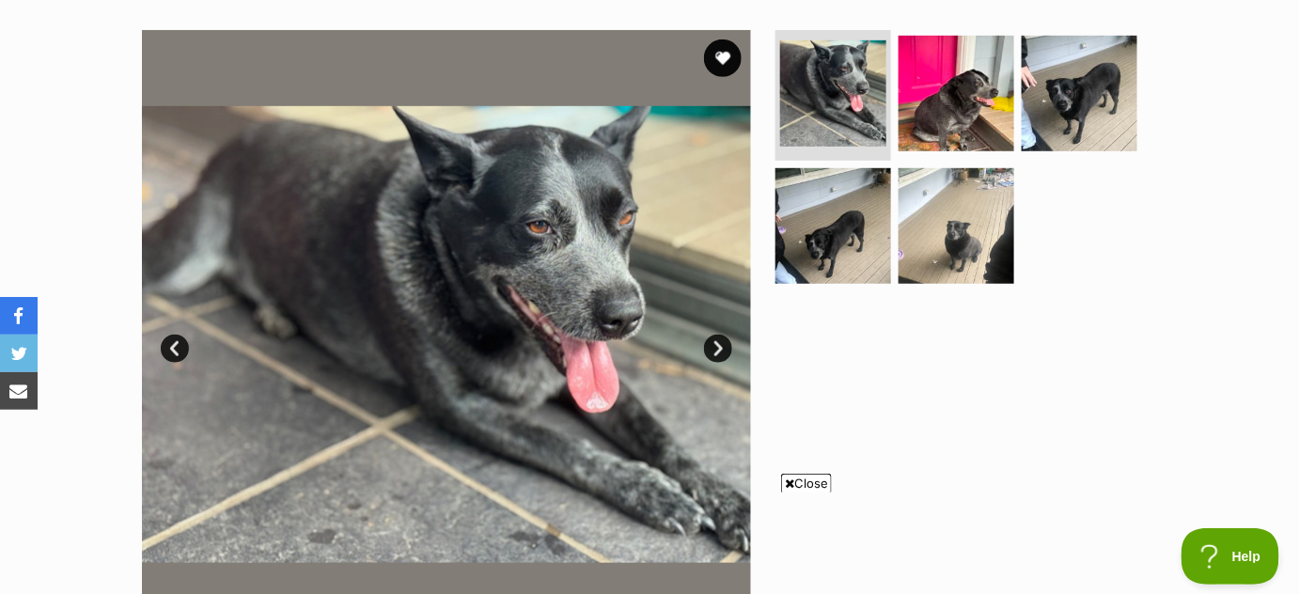
scroll to position [371, 0]
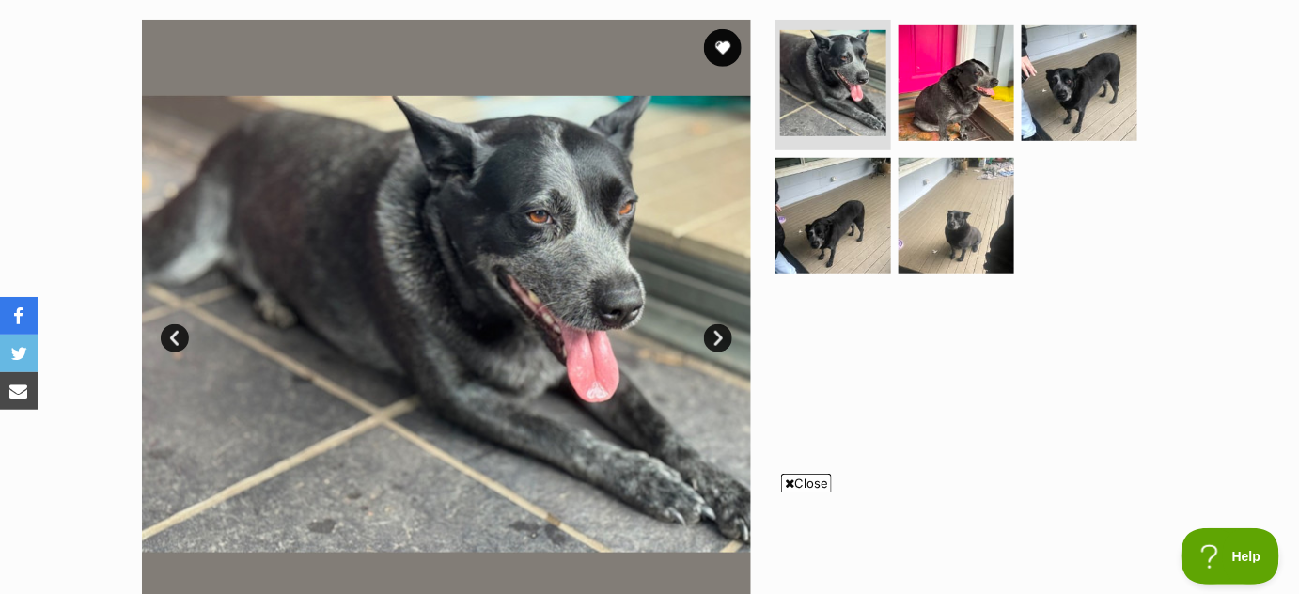
click at [716, 335] on link "Next" at bounding box center [718, 338] width 28 height 28
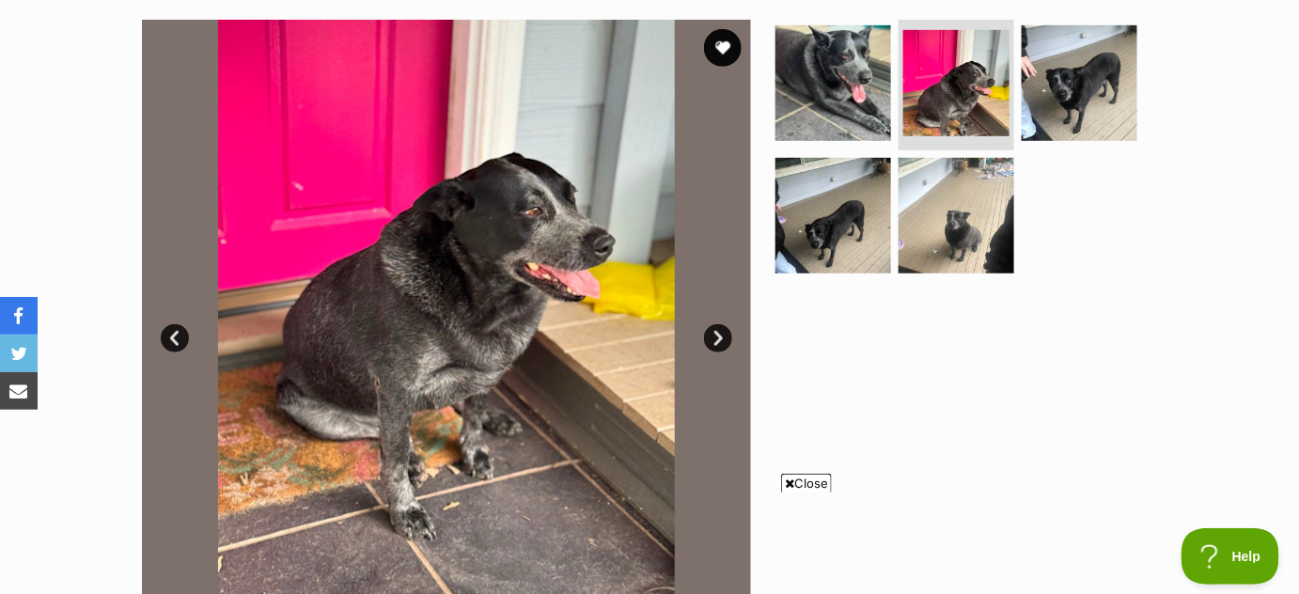
click at [716, 335] on link "Next" at bounding box center [718, 338] width 28 height 28
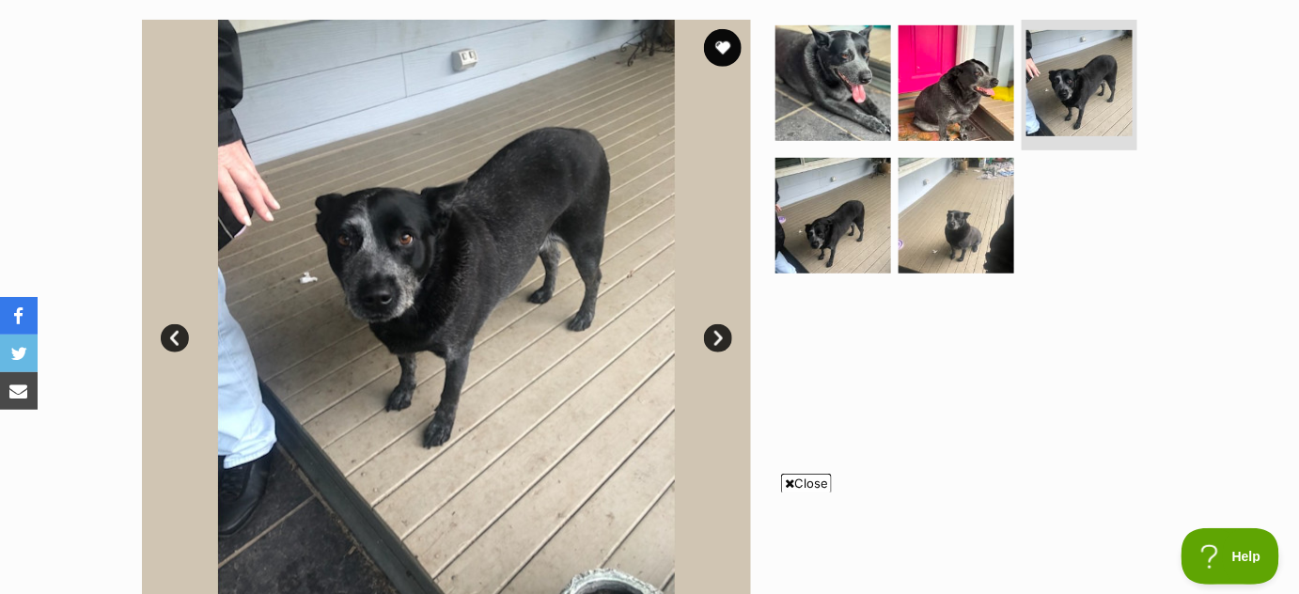
click at [716, 335] on link "Next" at bounding box center [718, 338] width 28 height 28
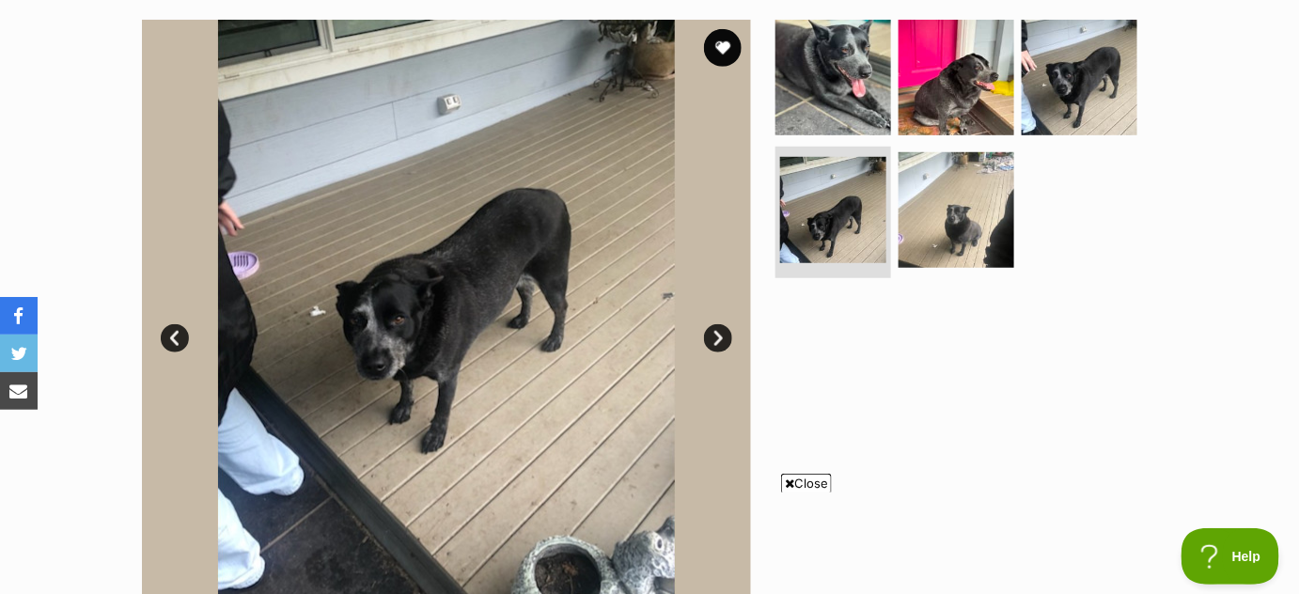
click at [716, 335] on link "Next" at bounding box center [718, 338] width 28 height 28
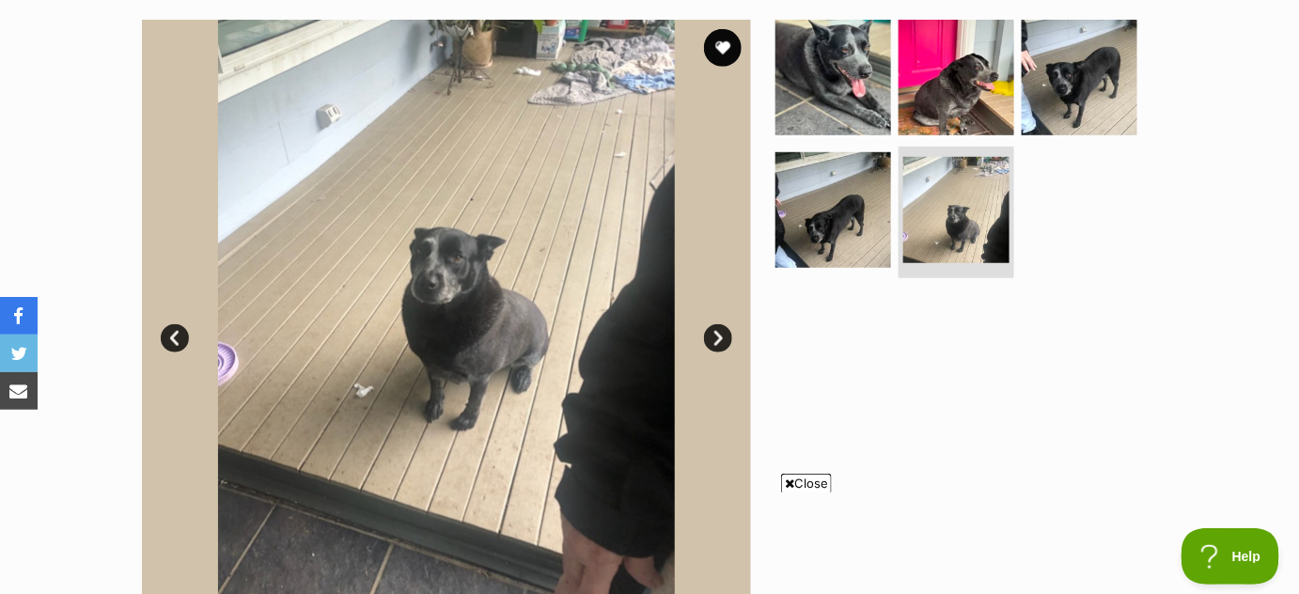
click at [716, 335] on link "Next" at bounding box center [718, 338] width 28 height 28
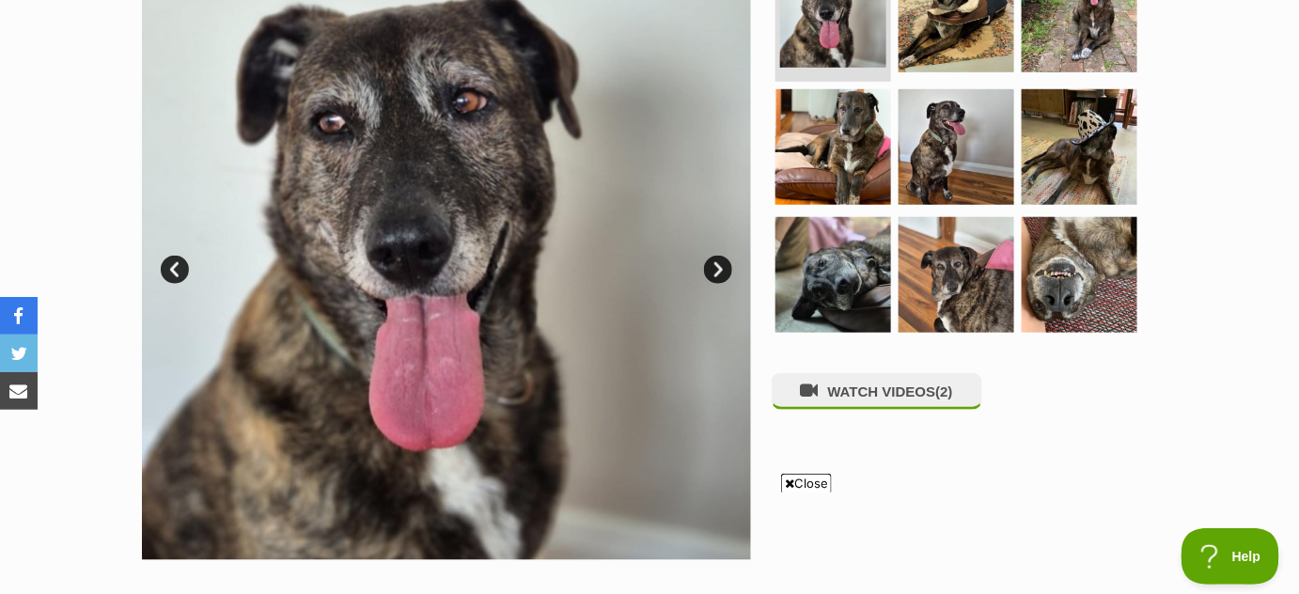
click at [716, 256] on link "Next" at bounding box center [718, 270] width 28 height 28
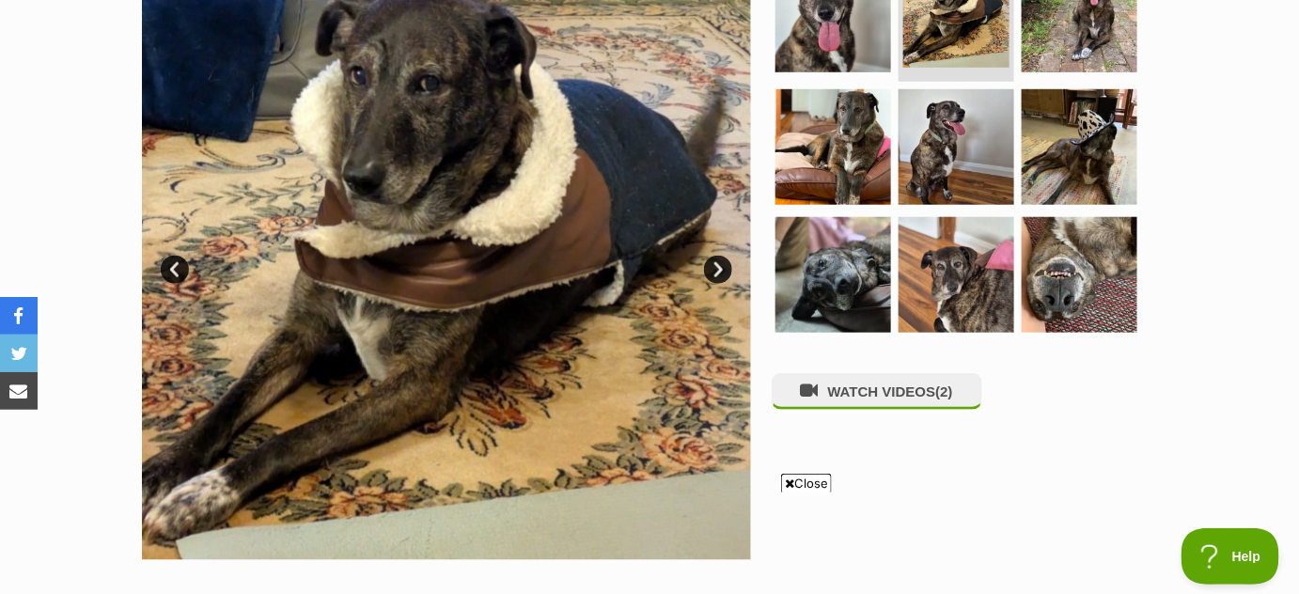
click at [716, 256] on link "Next" at bounding box center [718, 270] width 28 height 28
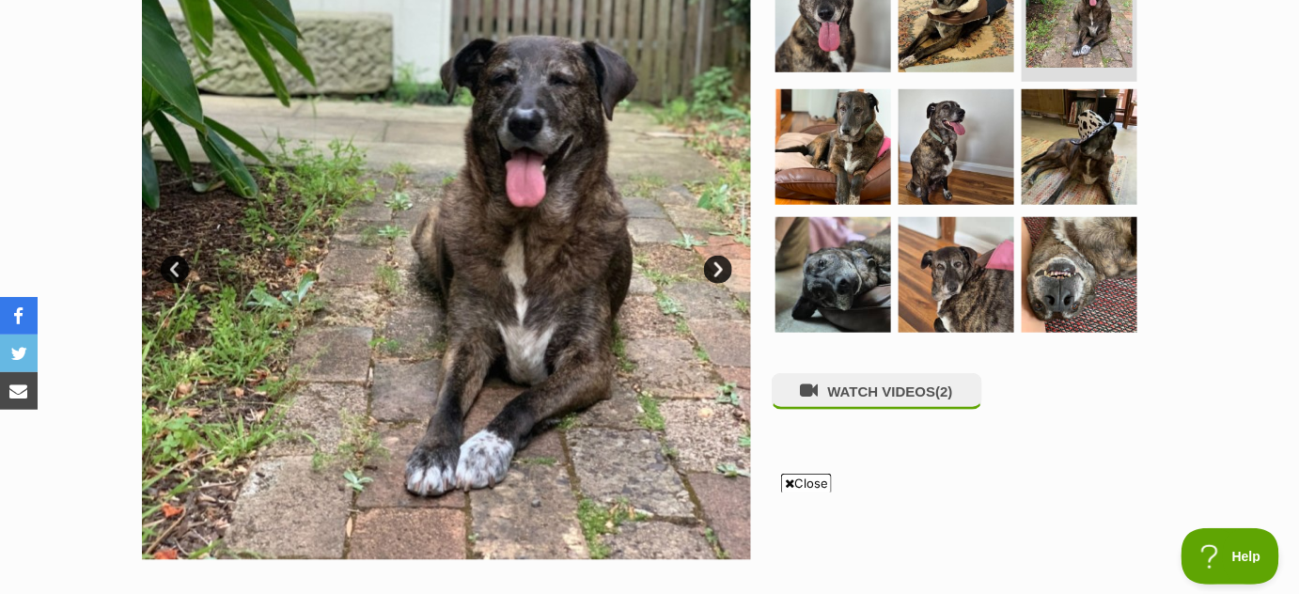
click at [716, 256] on link "Next" at bounding box center [718, 270] width 28 height 28
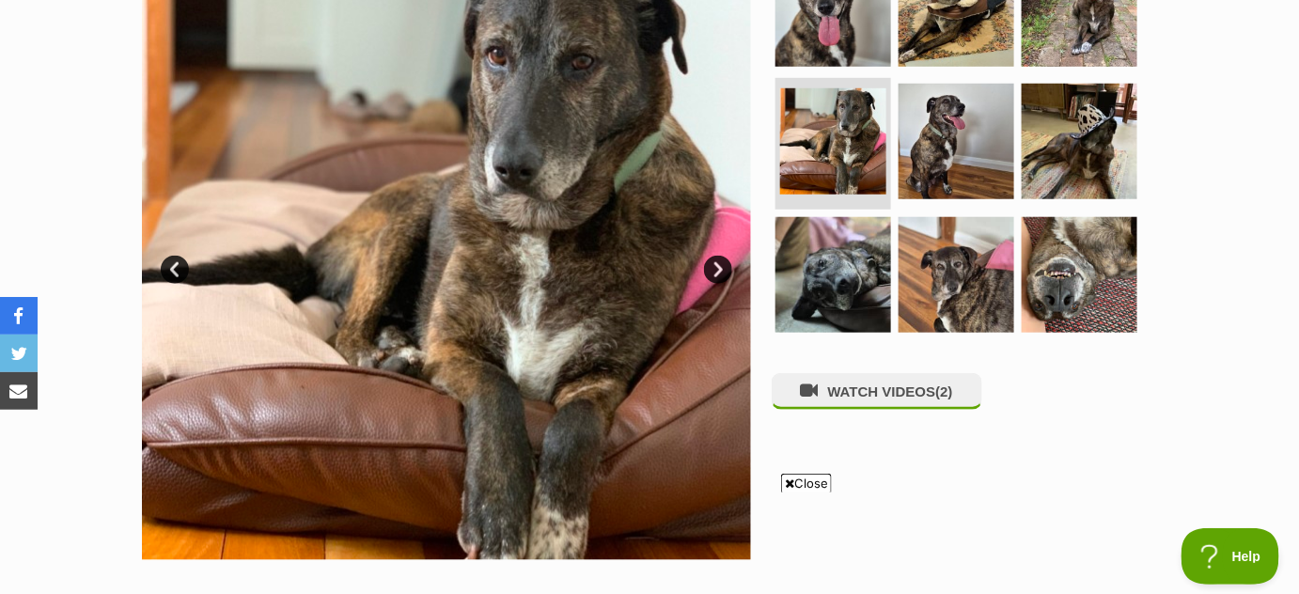
click at [716, 256] on link "Next" at bounding box center [718, 270] width 28 height 28
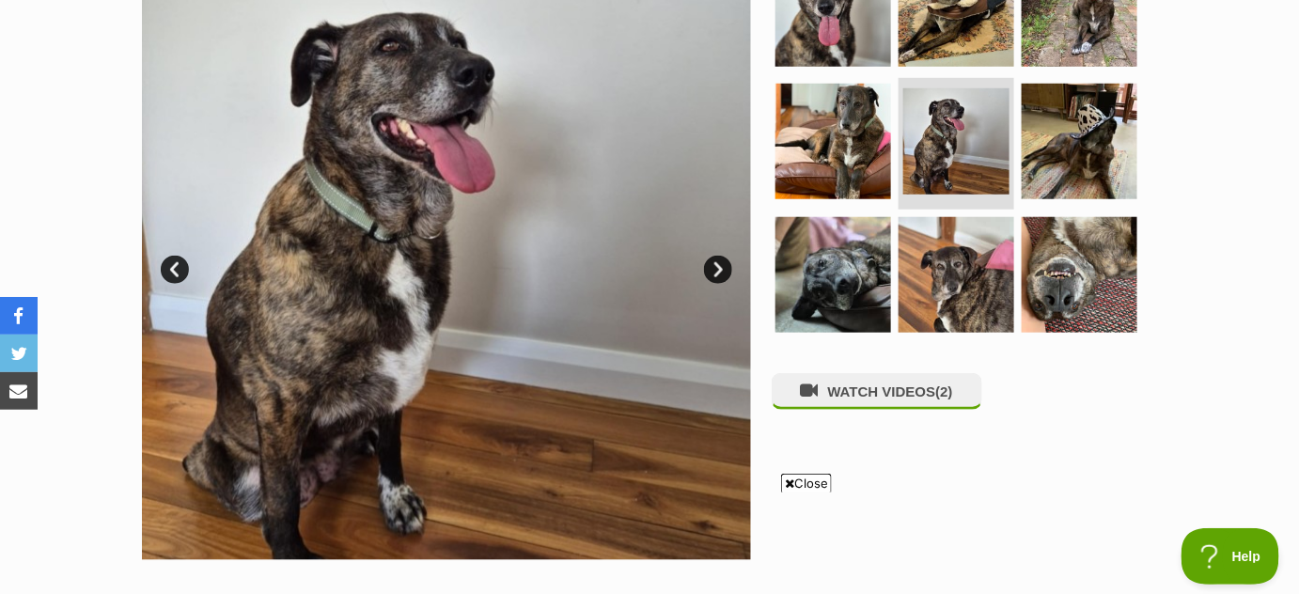
click at [716, 256] on link "Next" at bounding box center [718, 270] width 28 height 28
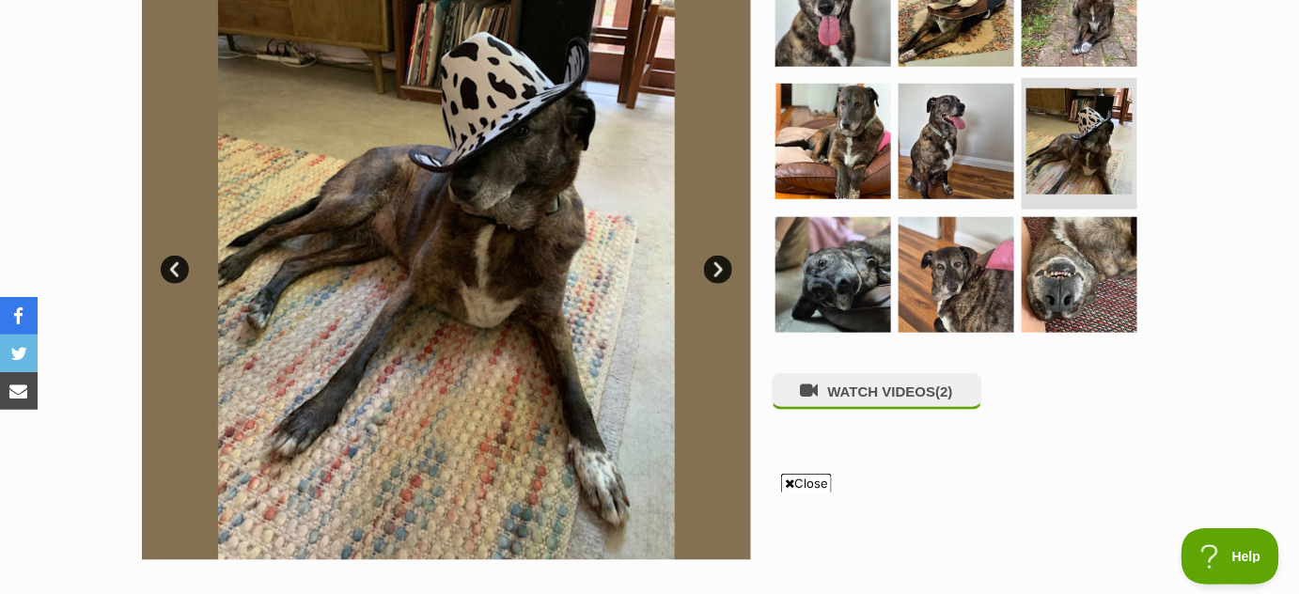
click at [716, 256] on link "Next" at bounding box center [718, 270] width 28 height 28
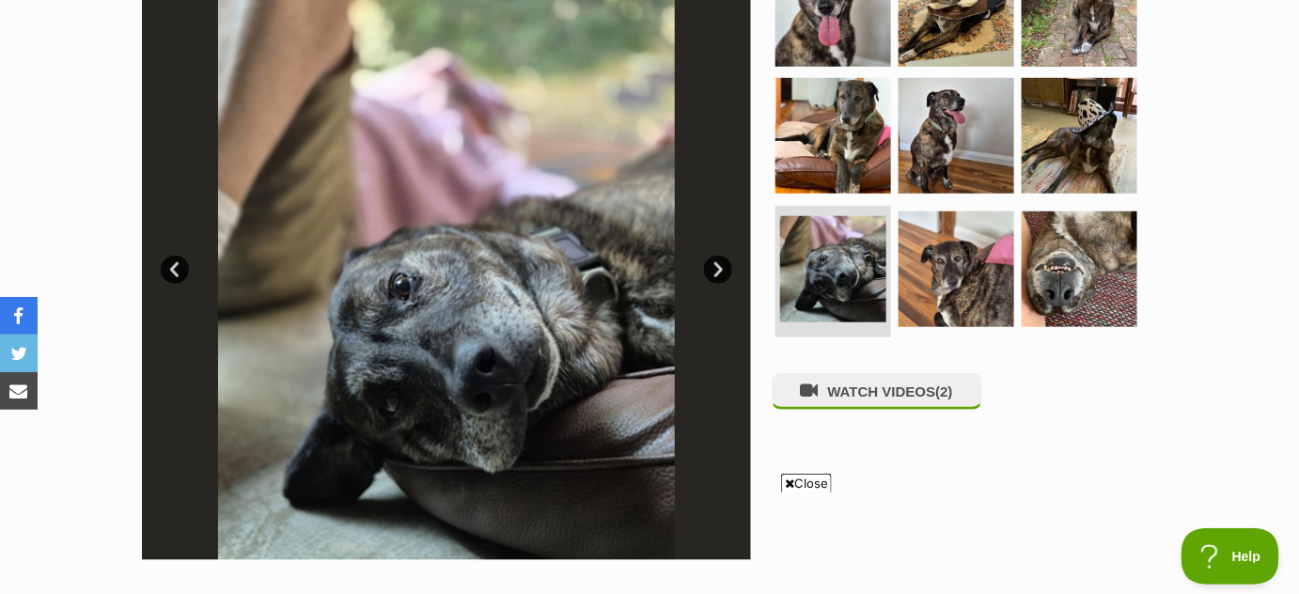
click at [716, 256] on link "Next" at bounding box center [718, 270] width 28 height 28
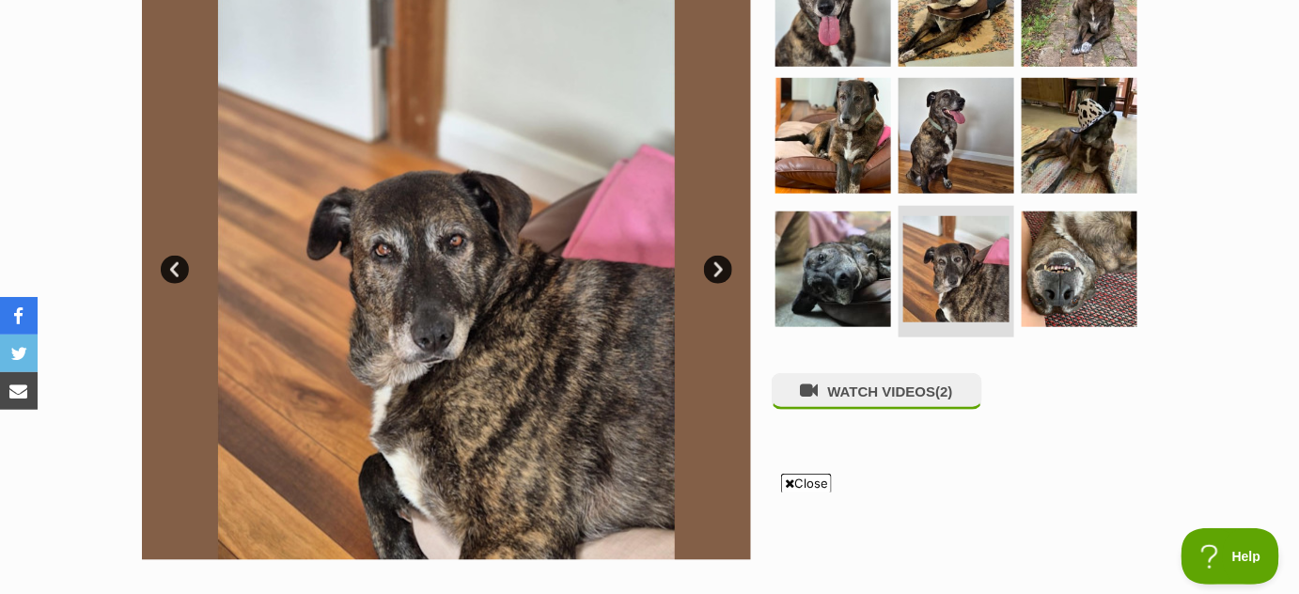
click at [716, 256] on link "Next" at bounding box center [718, 270] width 28 height 28
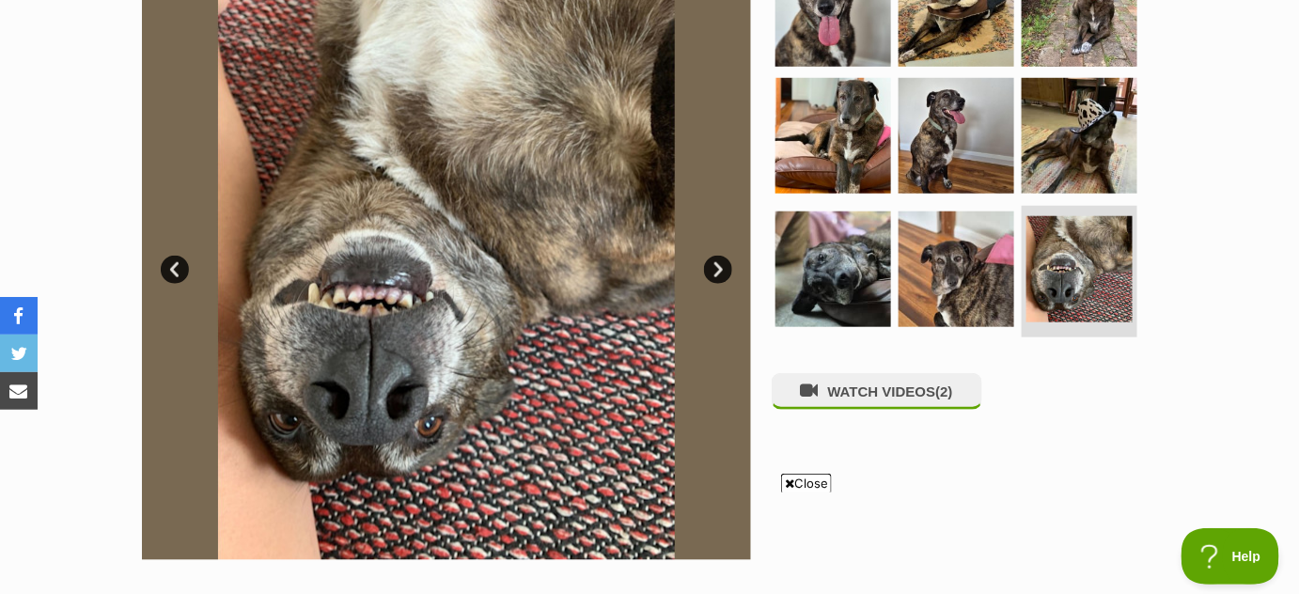
click at [716, 256] on link "Next" at bounding box center [718, 270] width 28 height 28
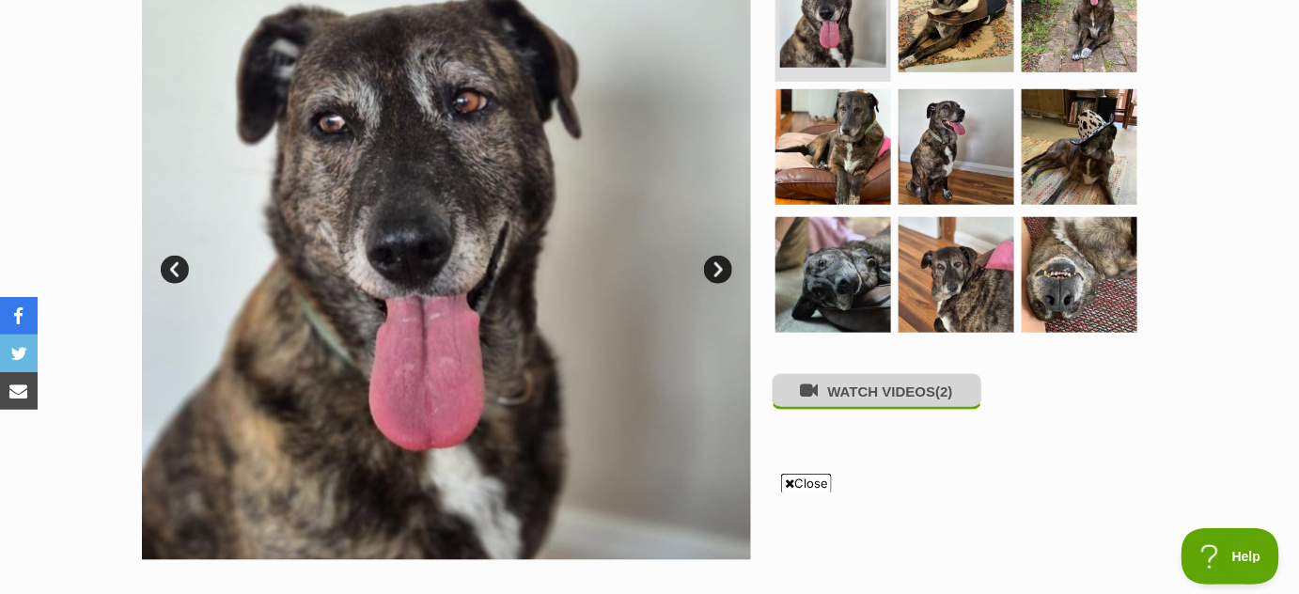
click at [828, 390] on button "WATCH VIDEOS (2)" at bounding box center [877, 391] width 211 height 37
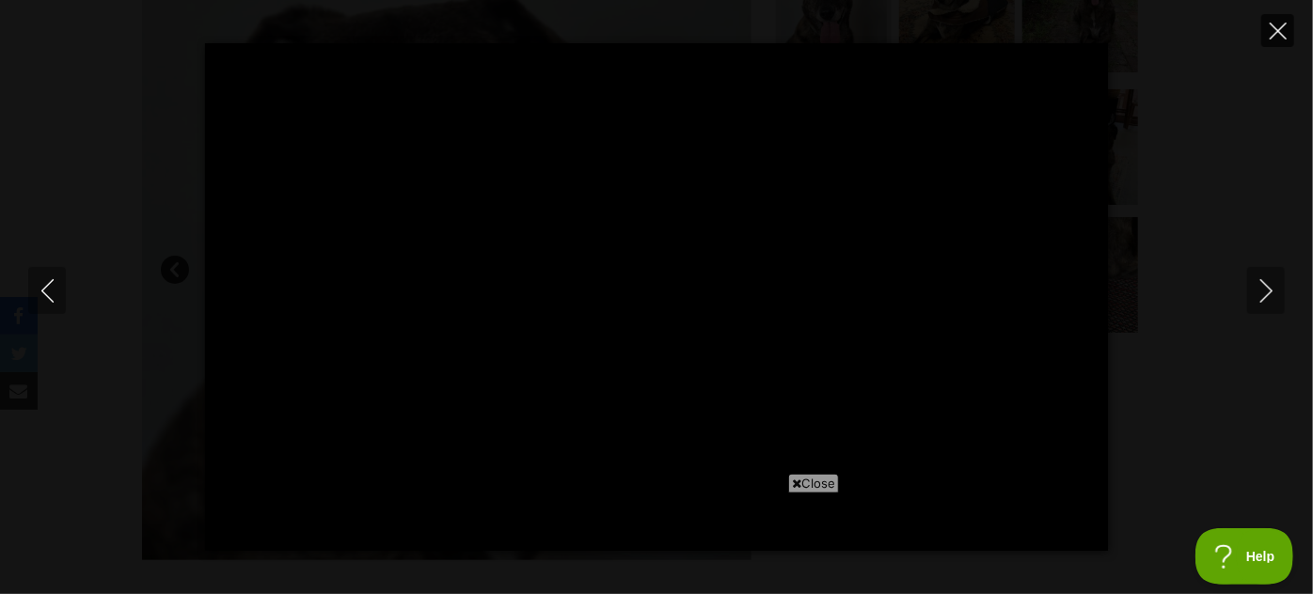
click at [1277, 32] on icon "Close" at bounding box center [1277, 31] width 17 height 17
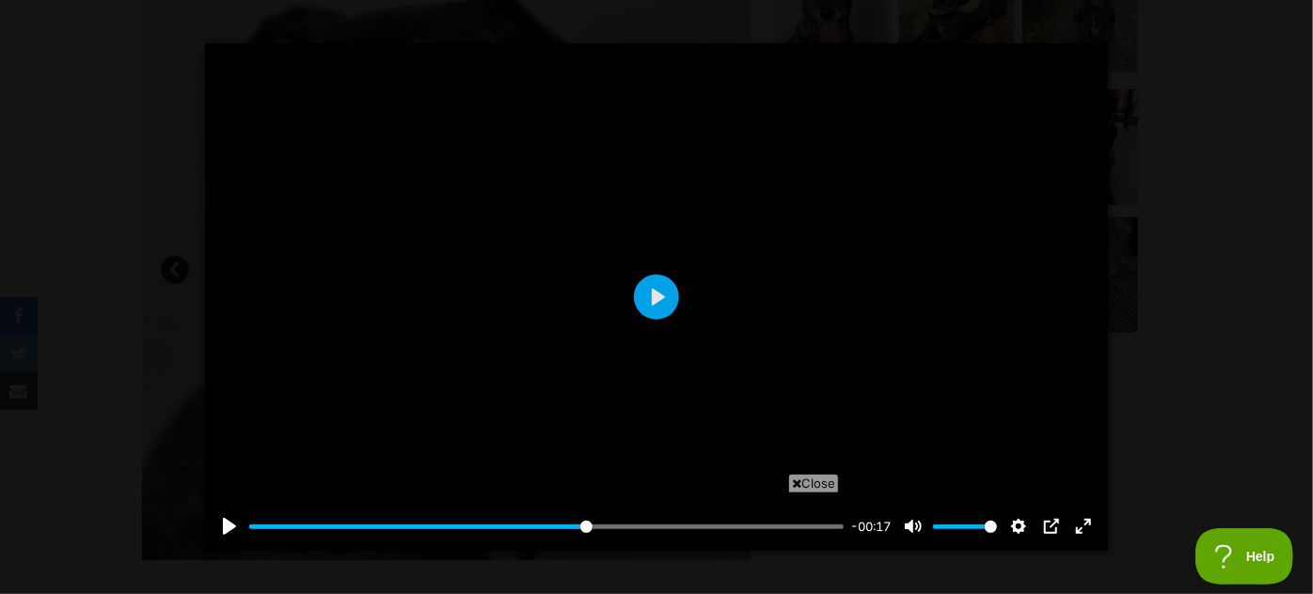
type input "57.37"
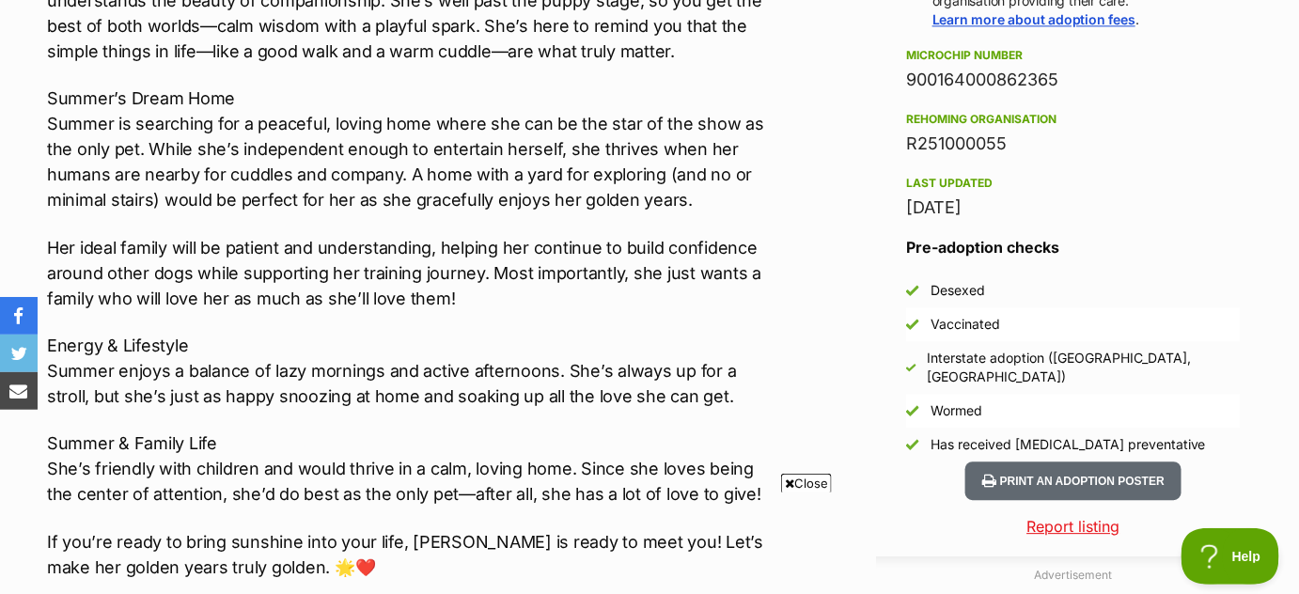
scroll to position [1479, 0]
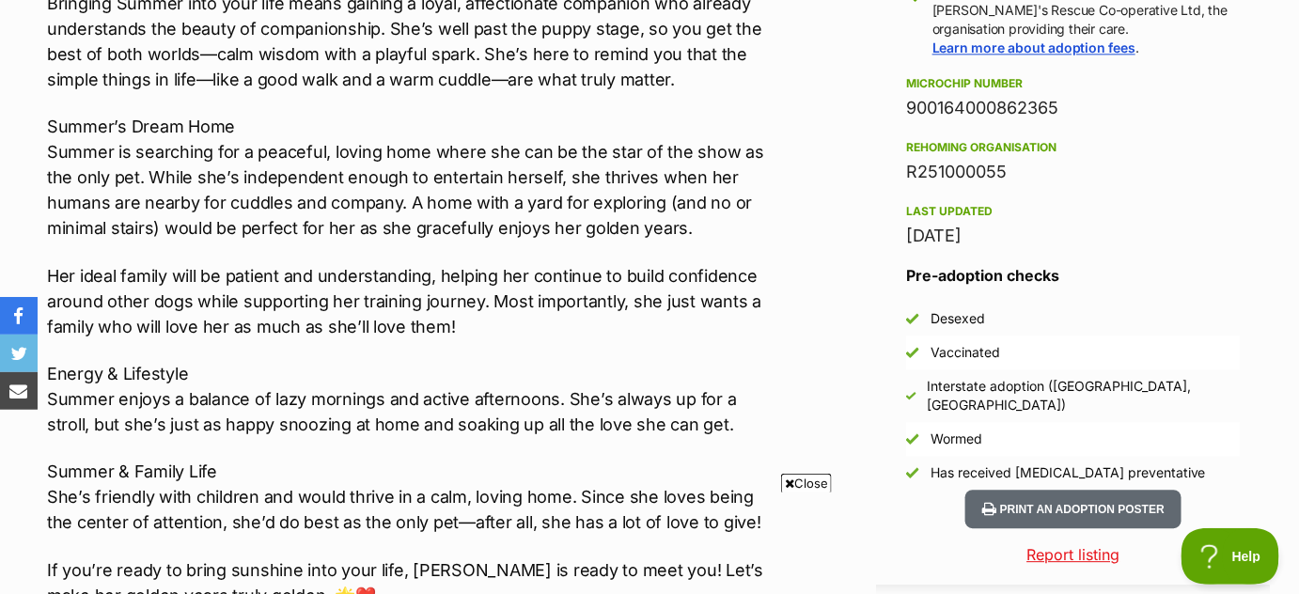
drag, startPoint x: 972, startPoint y: 90, endPoint x: 931, endPoint y: 71, distance: 45.4
click at [944, 74] on aside "Rescue group Maggie's Rescue Co-operative Ltd PetRescue ID 1070613 Location Dul…" at bounding box center [1073, 71] width 395 height 837
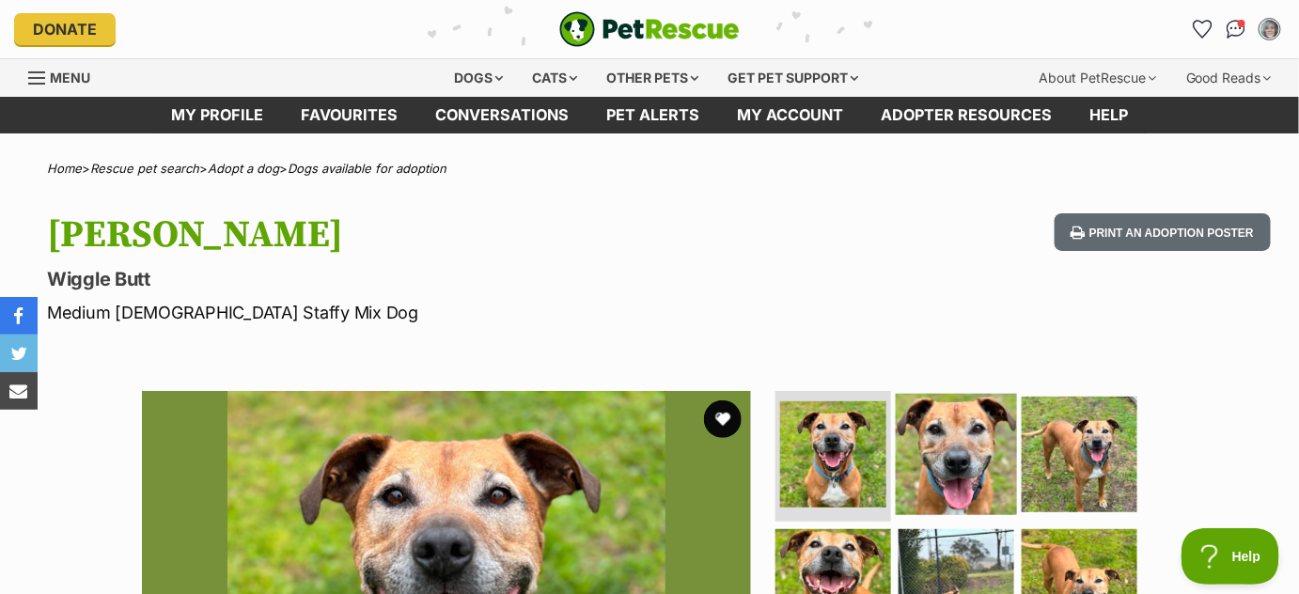
click at [931, 437] on img at bounding box center [956, 453] width 121 height 121
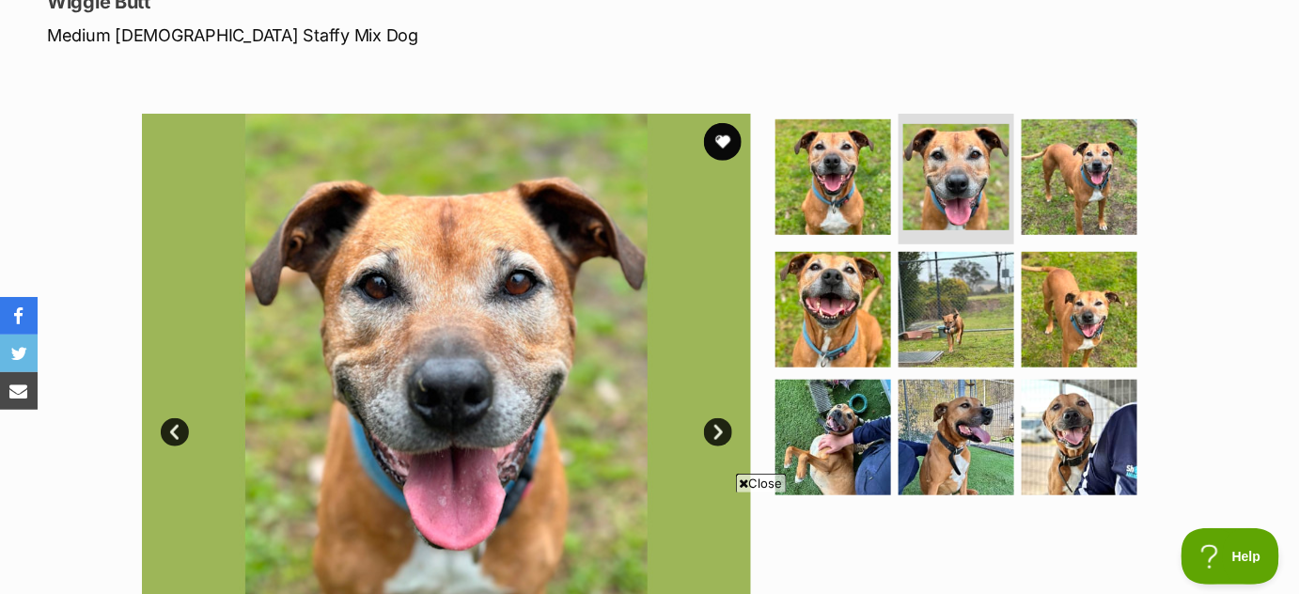
scroll to position [283, 0]
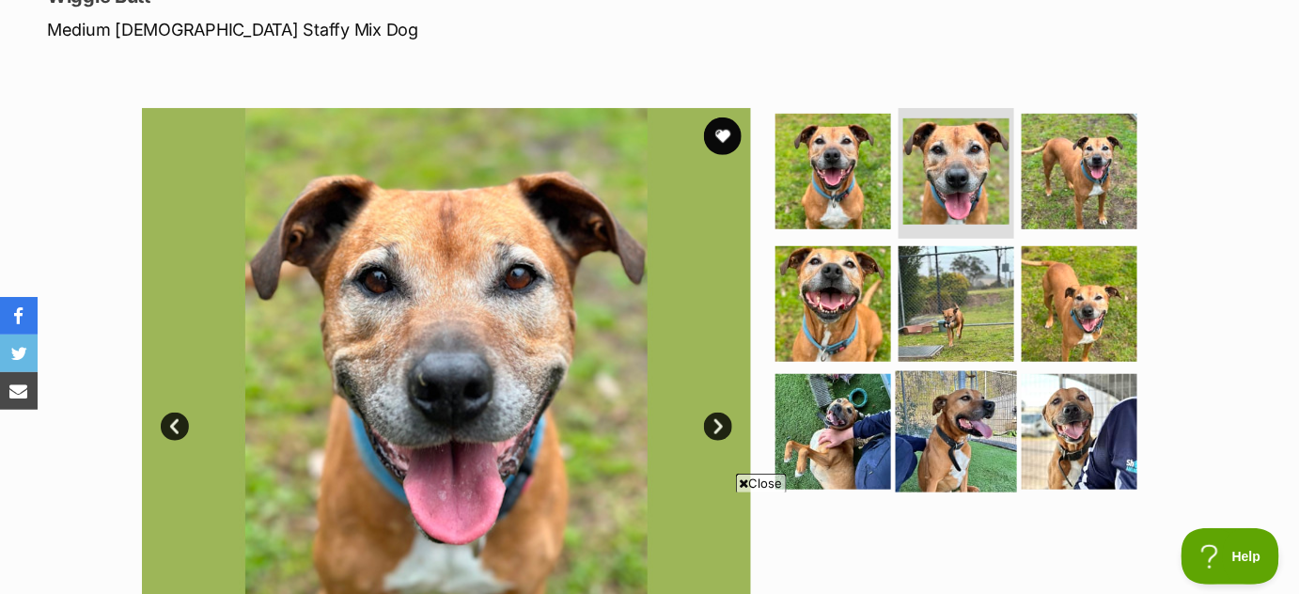
click at [946, 417] on img at bounding box center [956, 431] width 121 height 121
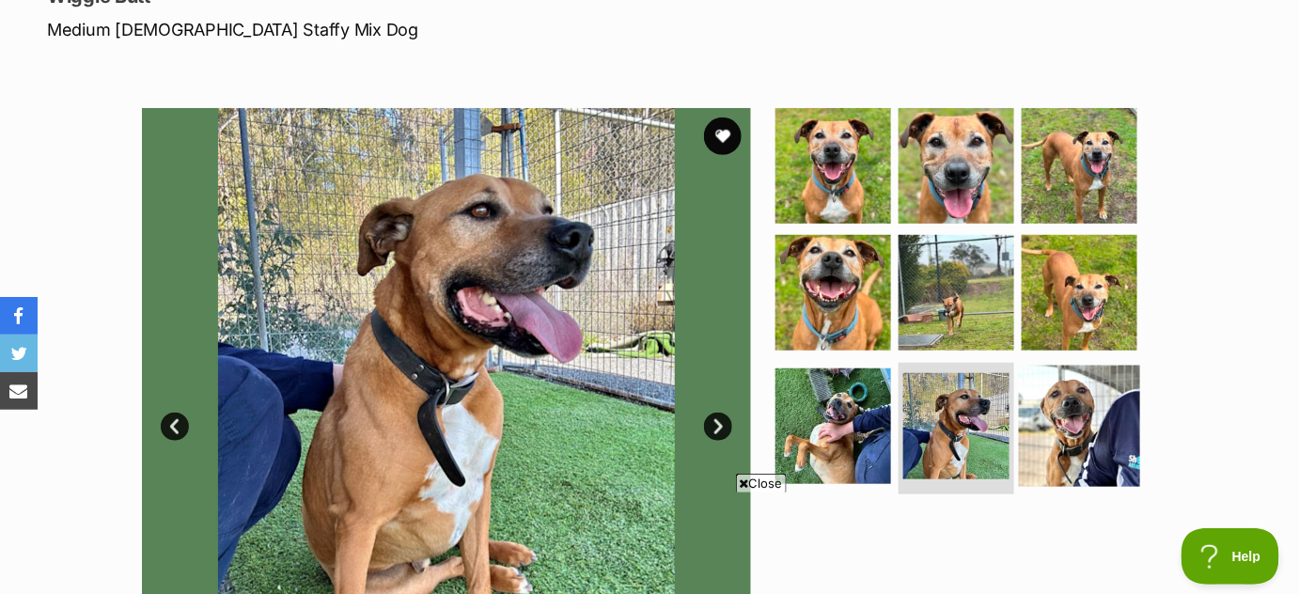
click at [1073, 417] on img at bounding box center [1079, 426] width 121 height 121
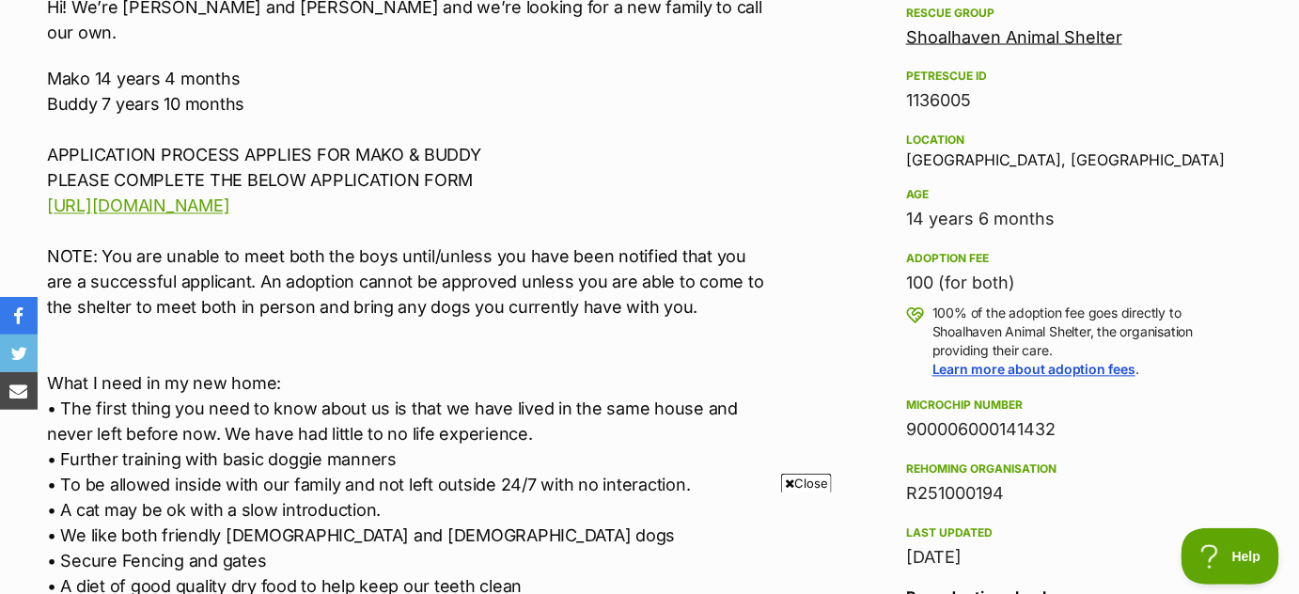
scroll to position [1136, 0]
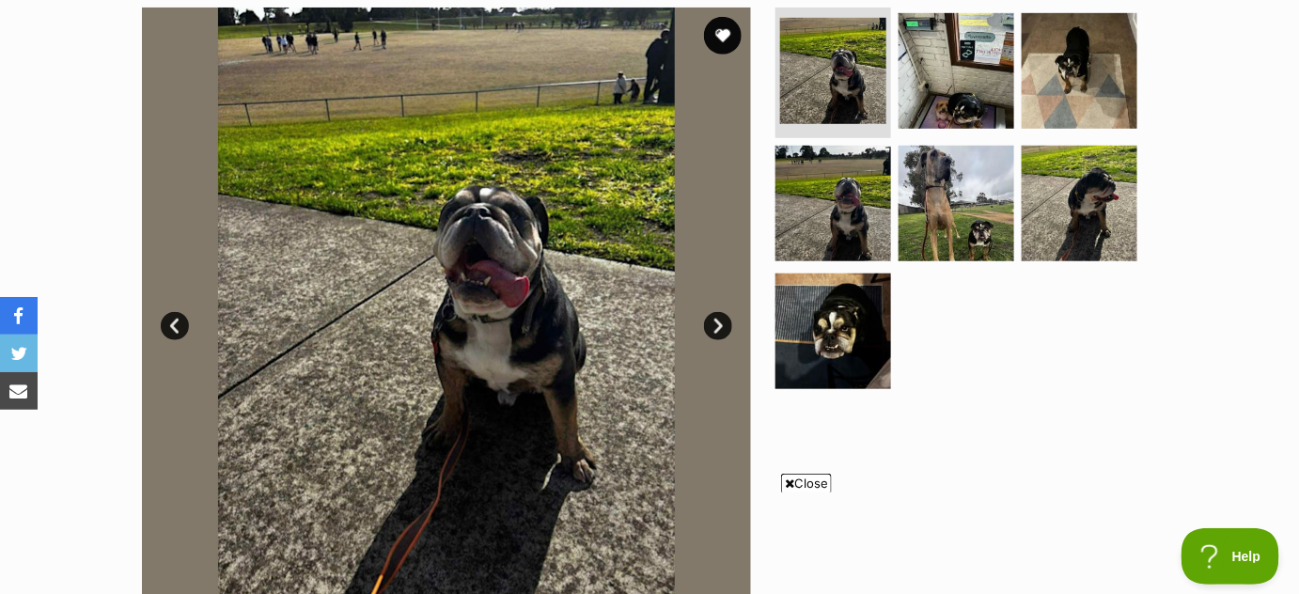
click at [716, 325] on link "Next" at bounding box center [718, 326] width 28 height 28
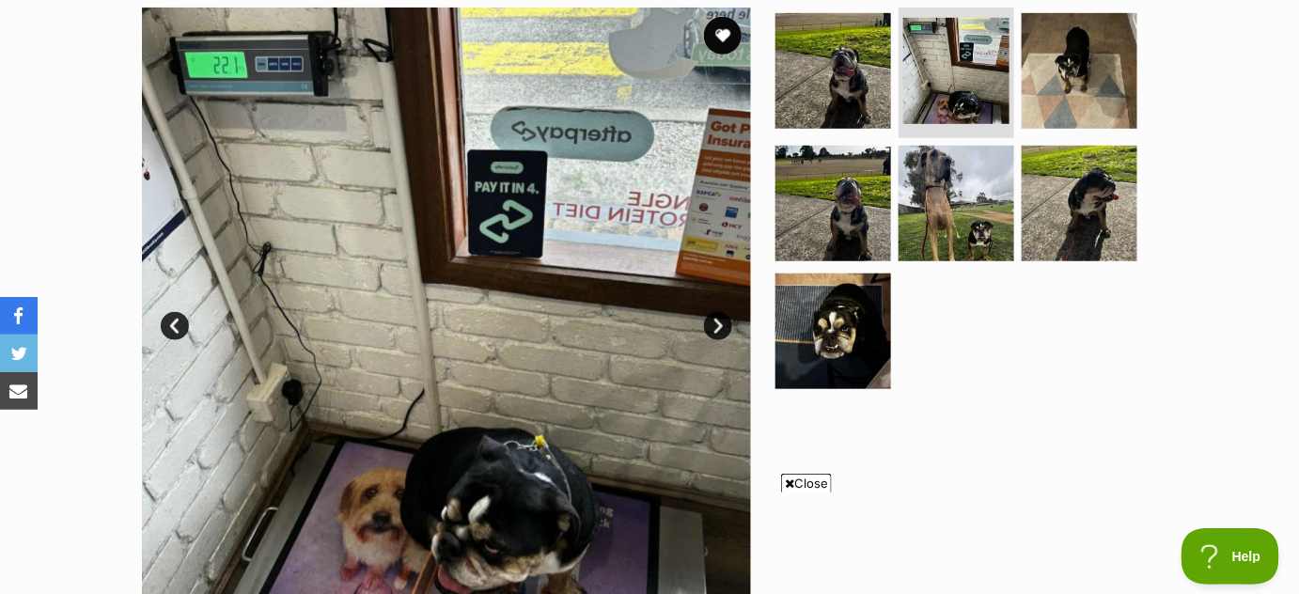
click at [716, 325] on link "Next" at bounding box center [718, 326] width 28 height 28
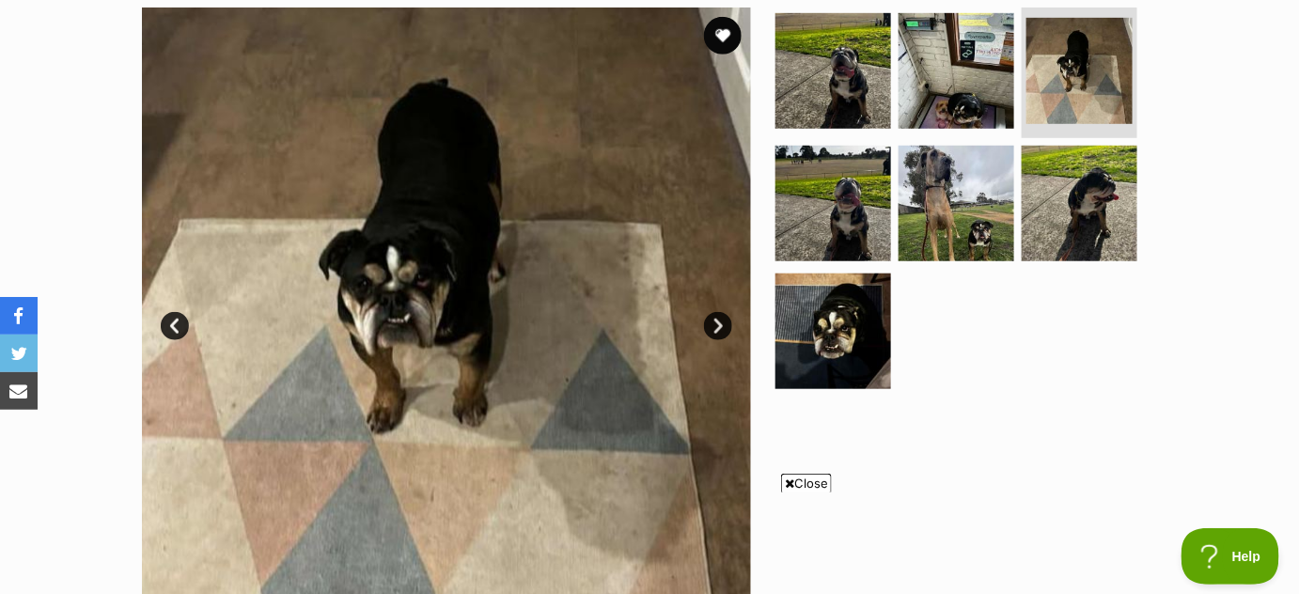
click at [716, 325] on link "Next" at bounding box center [718, 326] width 28 height 28
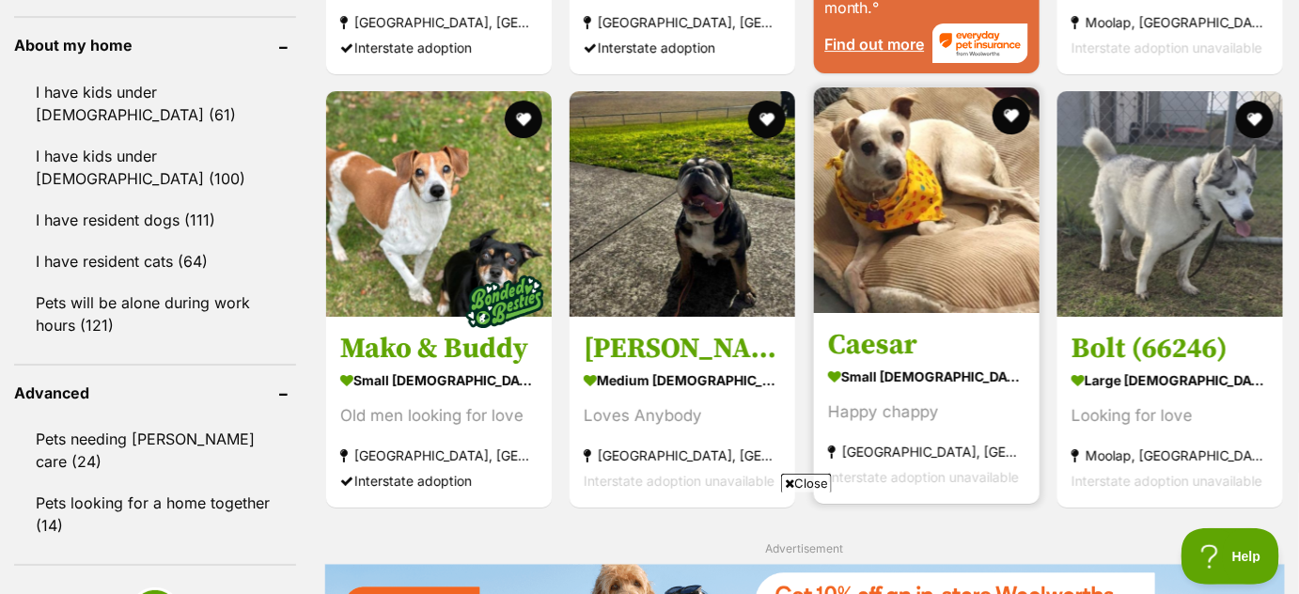
click at [926, 235] on img at bounding box center [927, 200] width 226 height 226
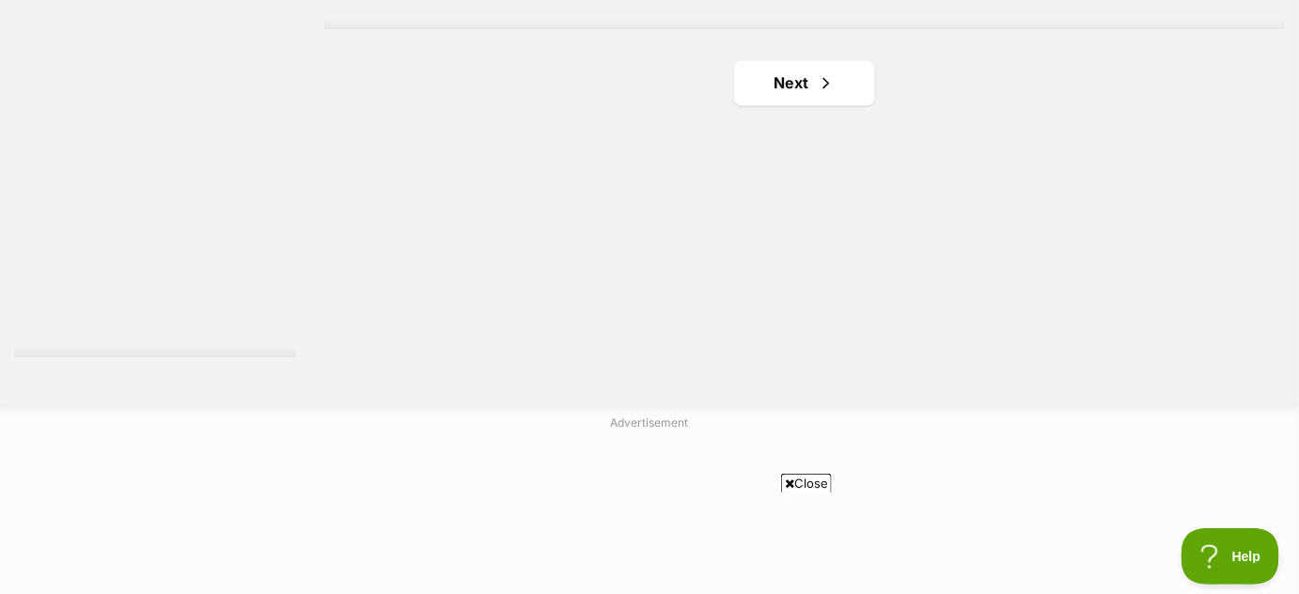
scroll to position [3599, 0]
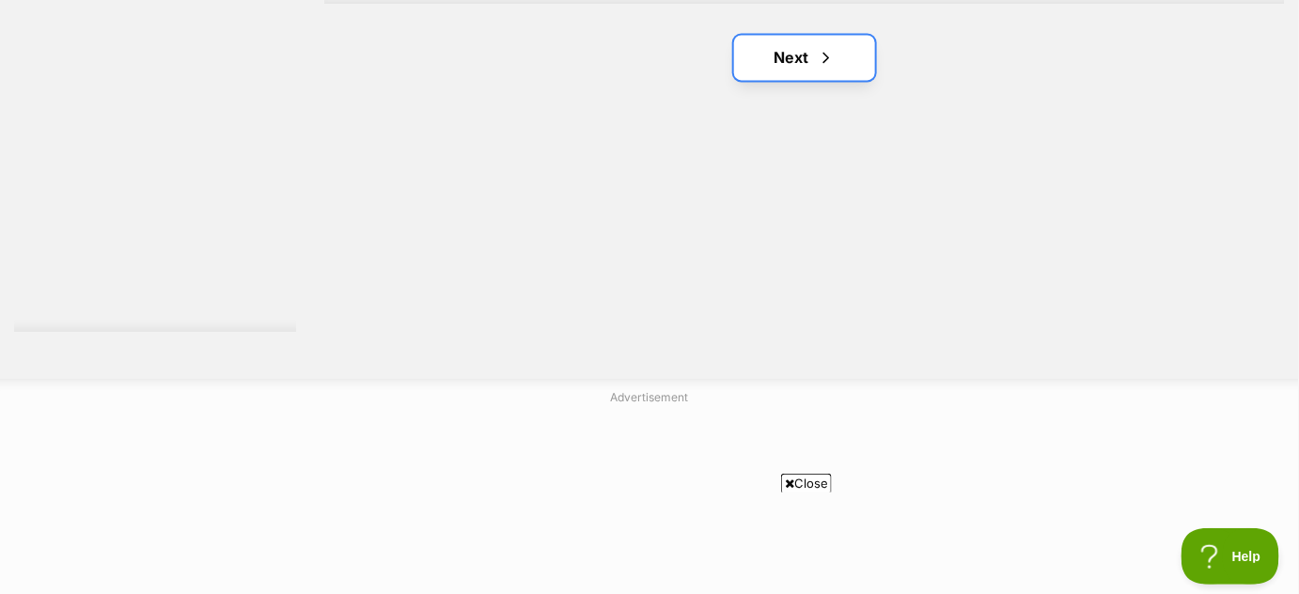
click at [805, 49] on link "Next" at bounding box center [804, 57] width 141 height 45
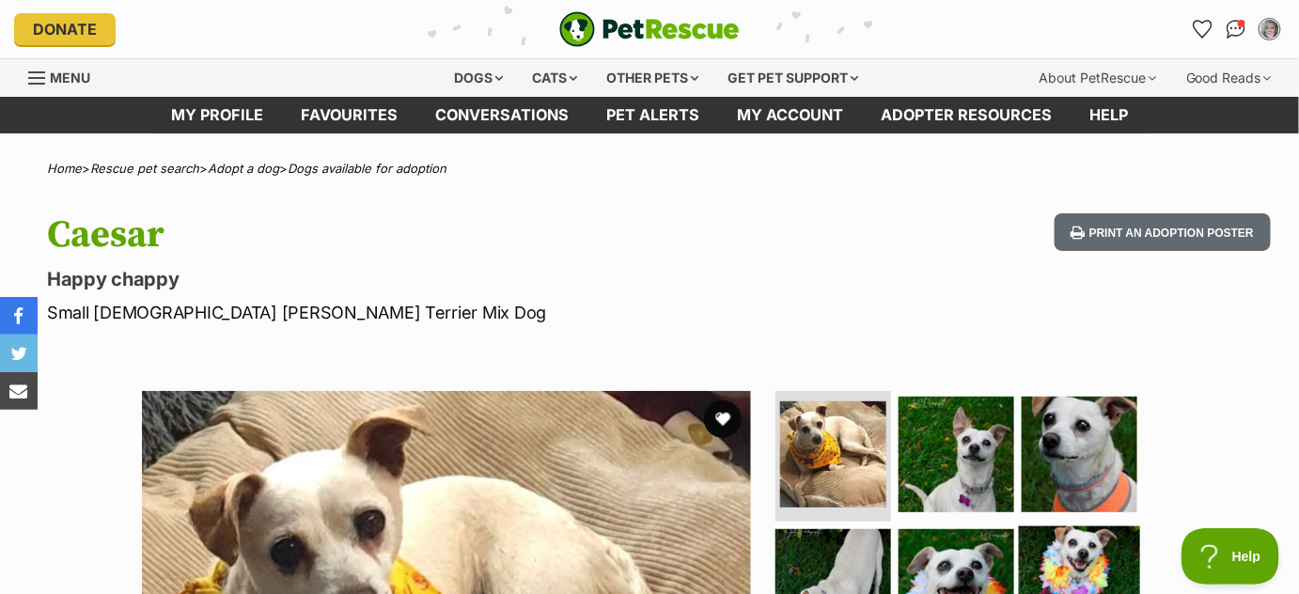
click at [1067, 569] on img at bounding box center [1079, 587] width 121 height 121
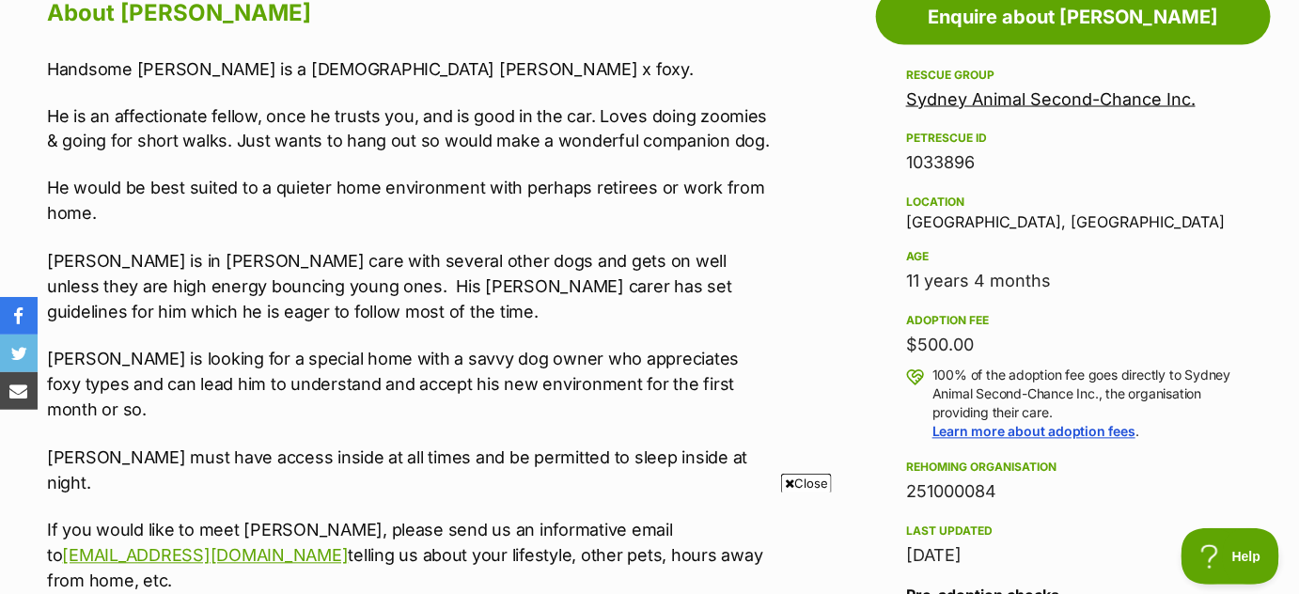
scroll to position [1074, 0]
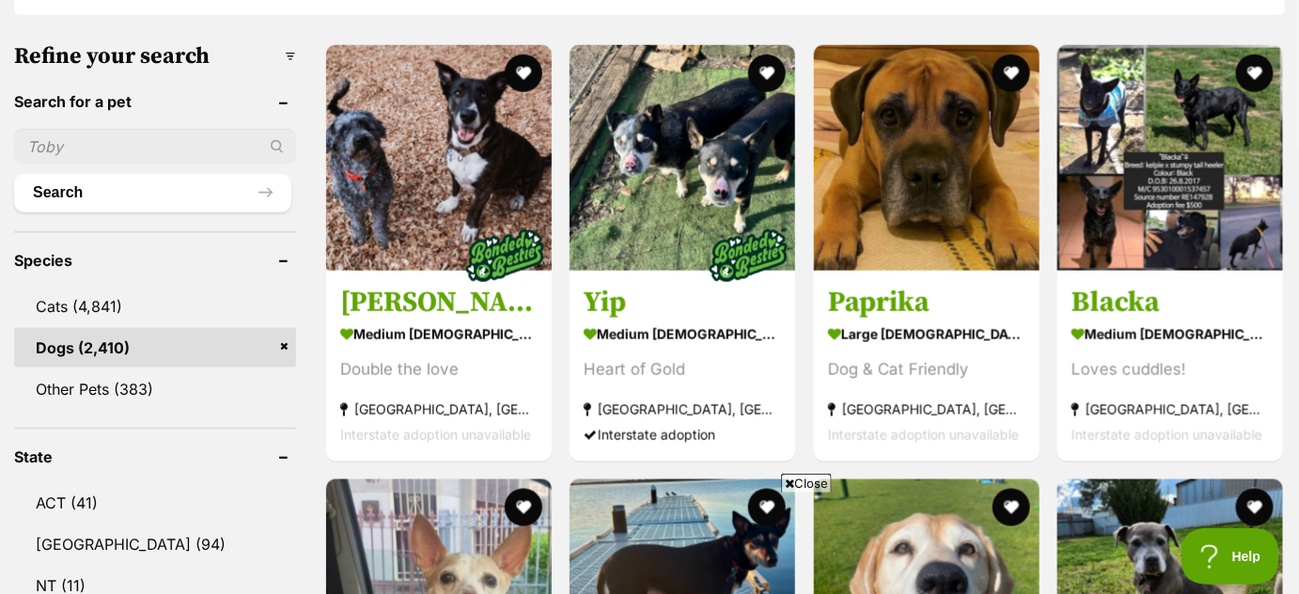
scroll to position [575, 0]
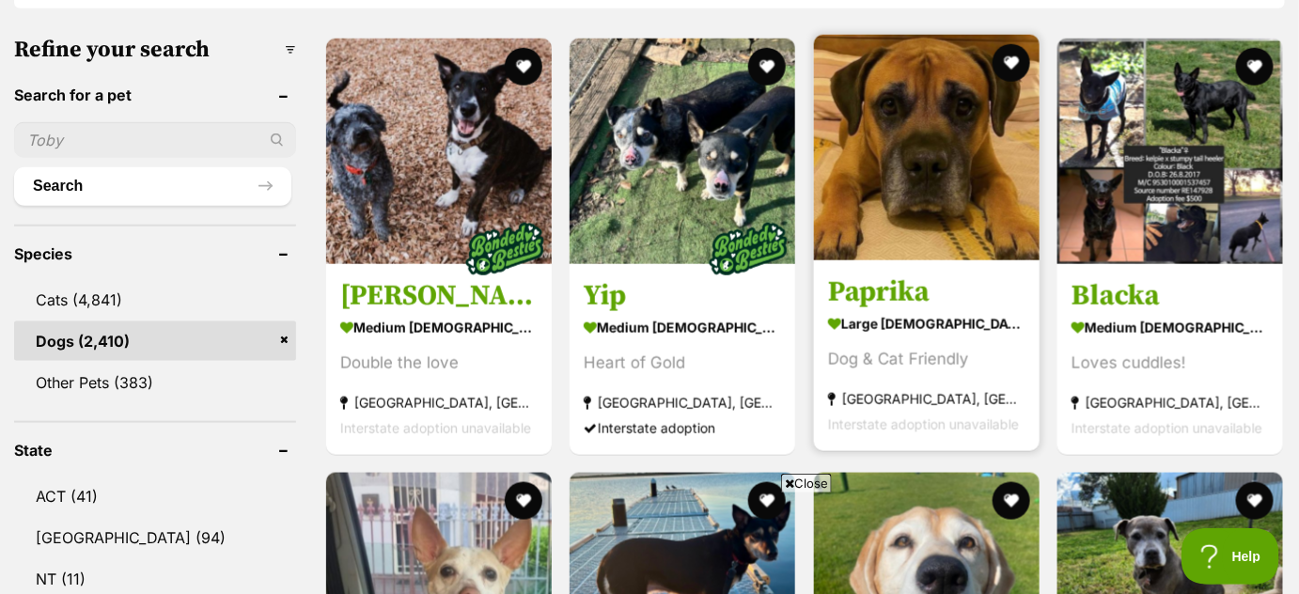
click at [927, 185] on img at bounding box center [927, 148] width 226 height 226
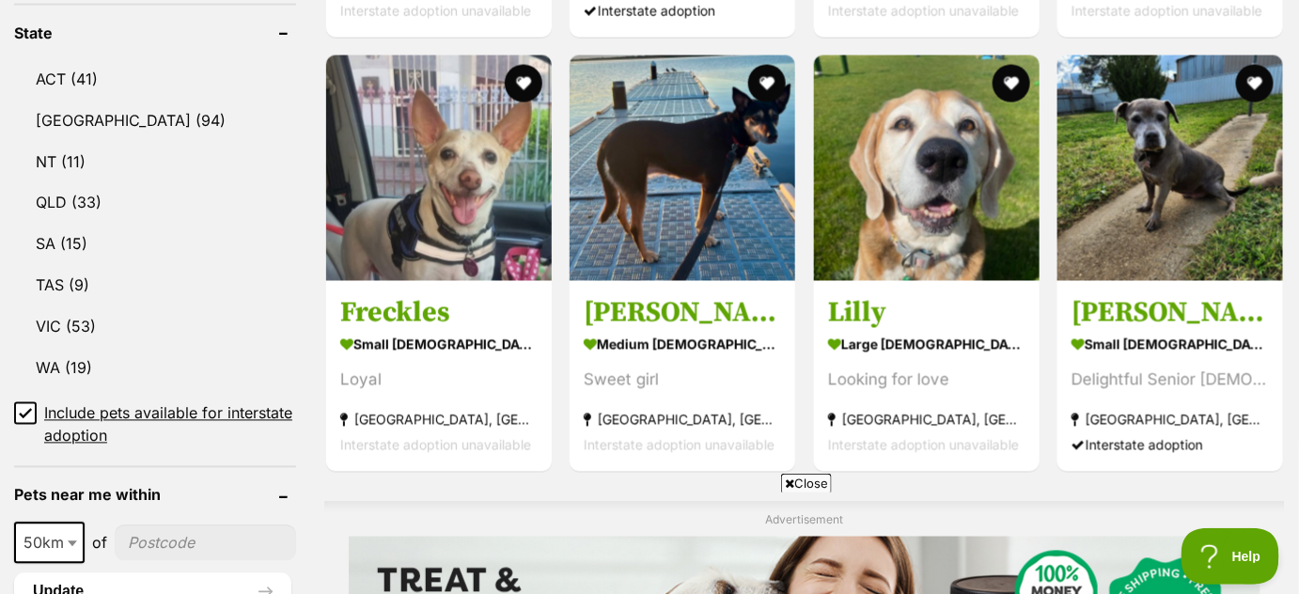
scroll to position [1006, 0]
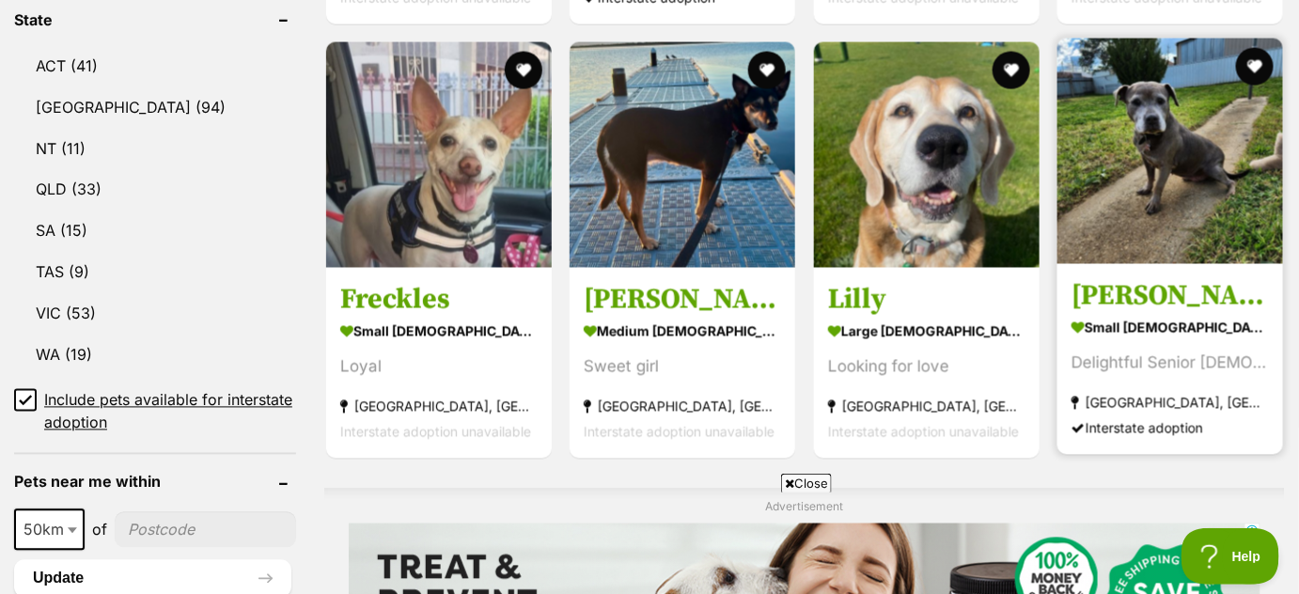
click at [1136, 213] on img at bounding box center [1171, 152] width 226 height 226
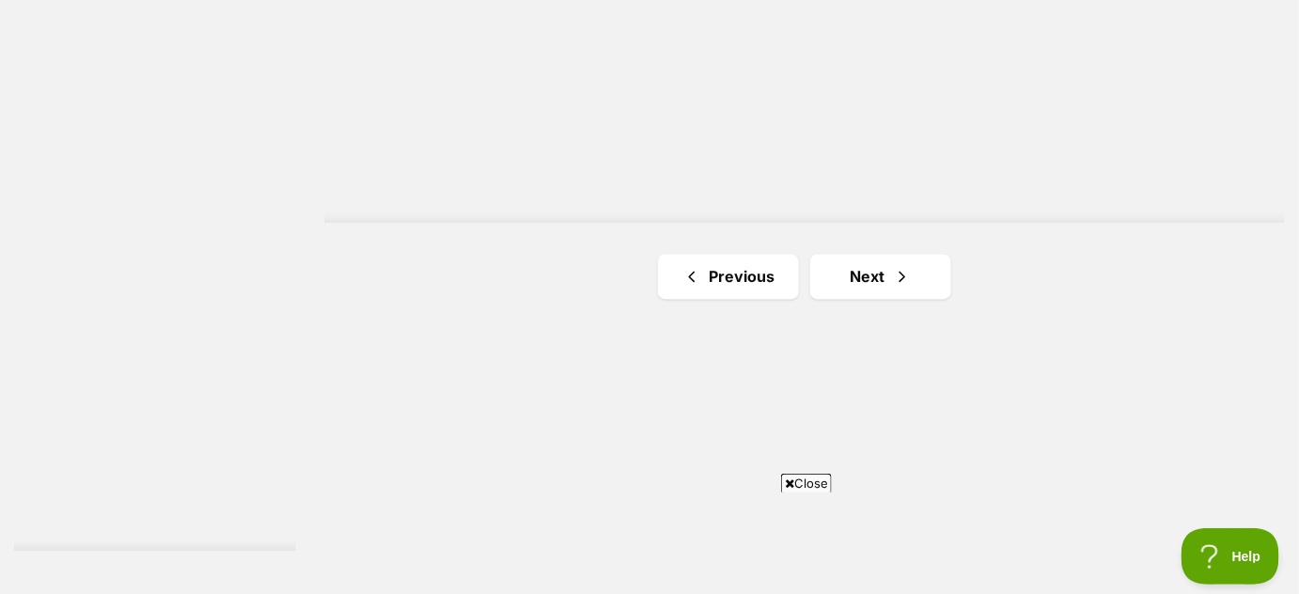
scroll to position [3385, 0]
click at [888, 274] on link "Next" at bounding box center [881, 271] width 141 height 45
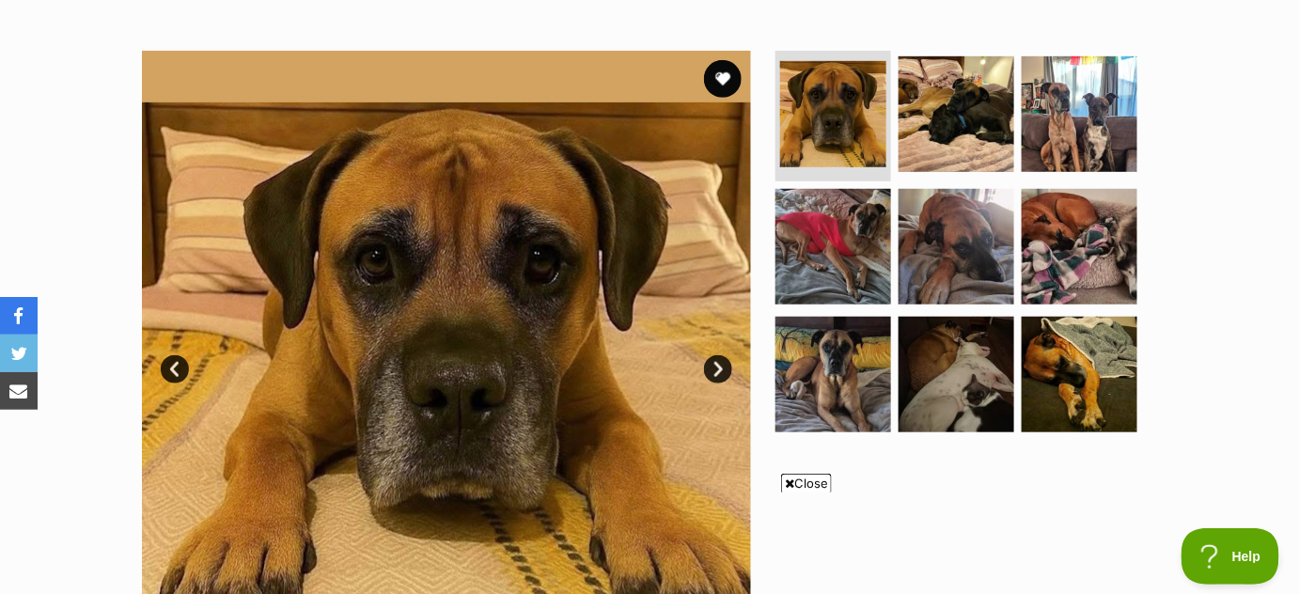
click at [720, 367] on link "Next" at bounding box center [718, 369] width 28 height 28
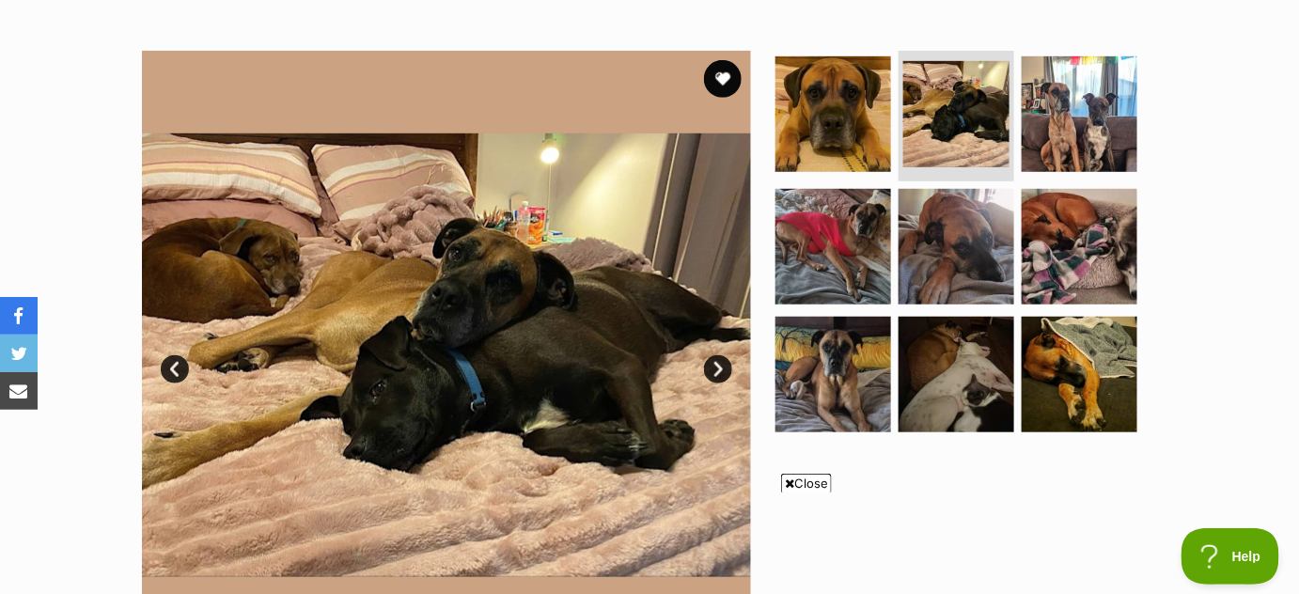
click at [720, 367] on link "Next" at bounding box center [718, 369] width 28 height 28
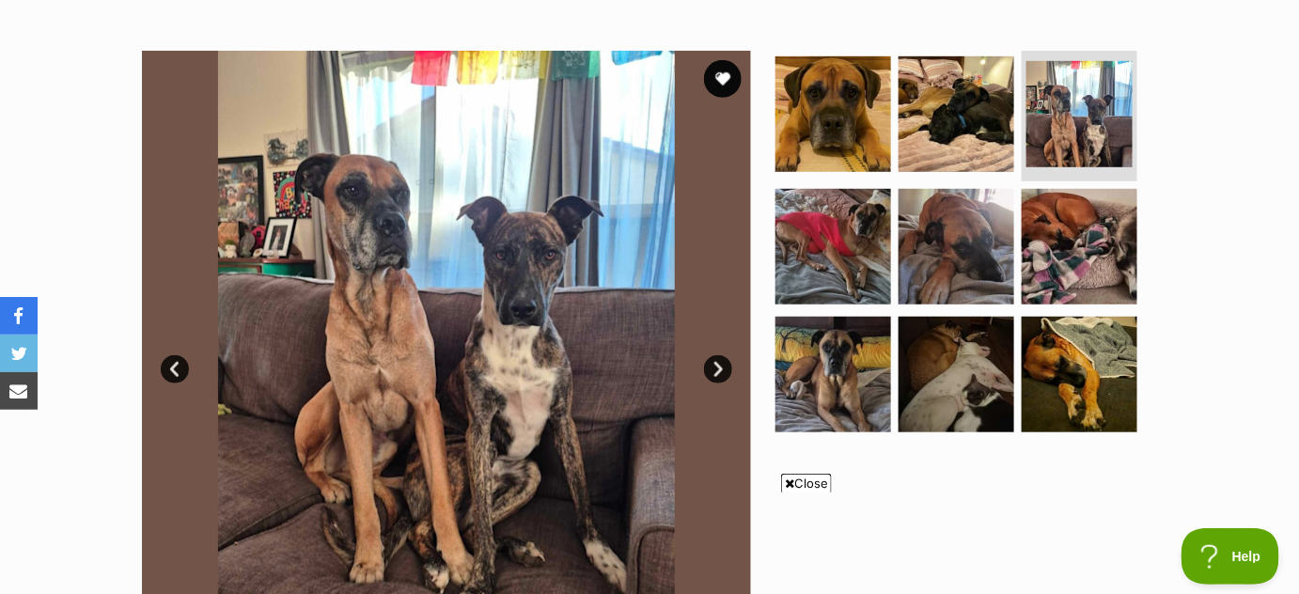
click at [720, 367] on link "Next" at bounding box center [718, 369] width 28 height 28
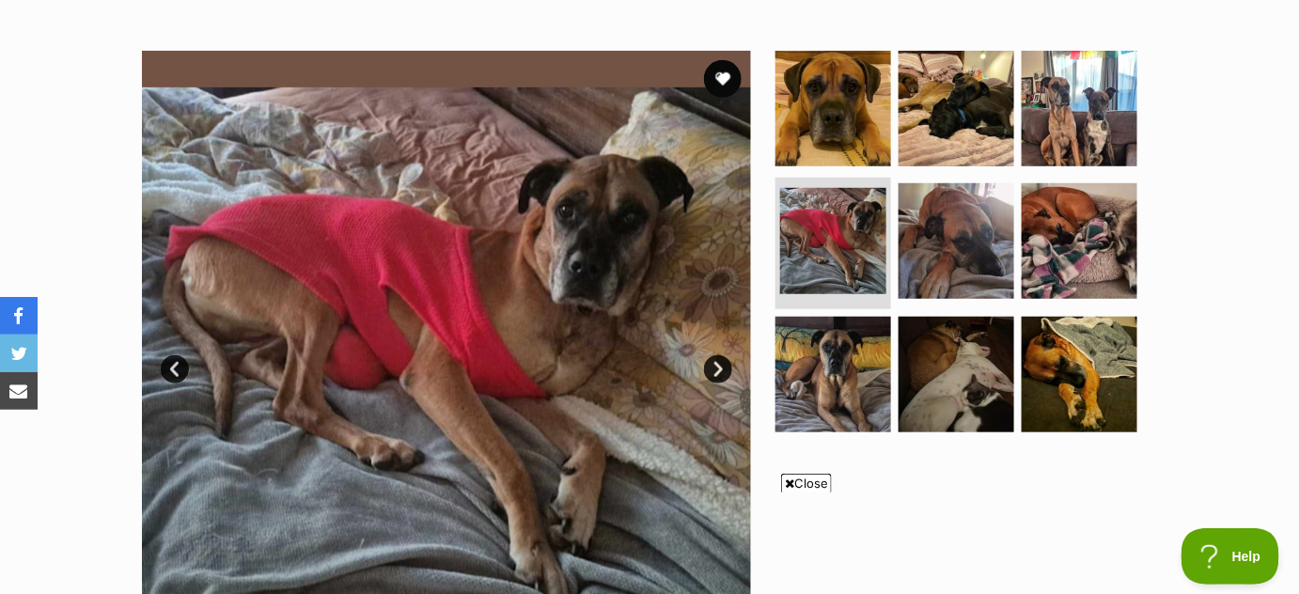
click at [720, 367] on link "Next" at bounding box center [718, 369] width 28 height 28
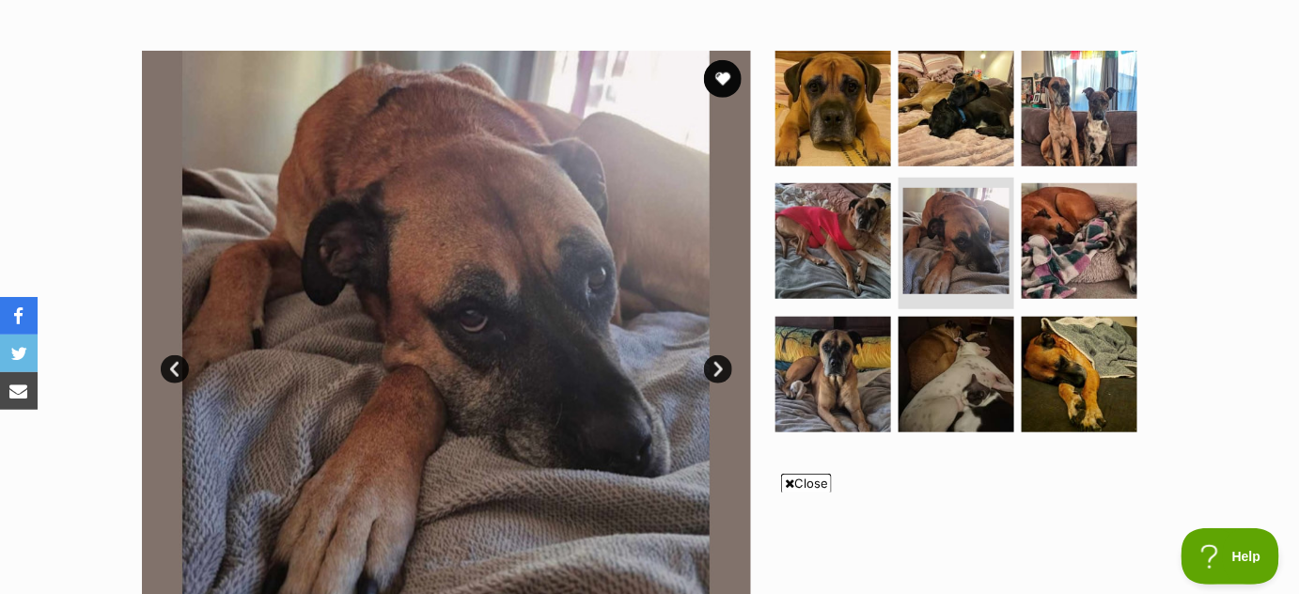
click at [720, 367] on link "Next" at bounding box center [718, 369] width 28 height 28
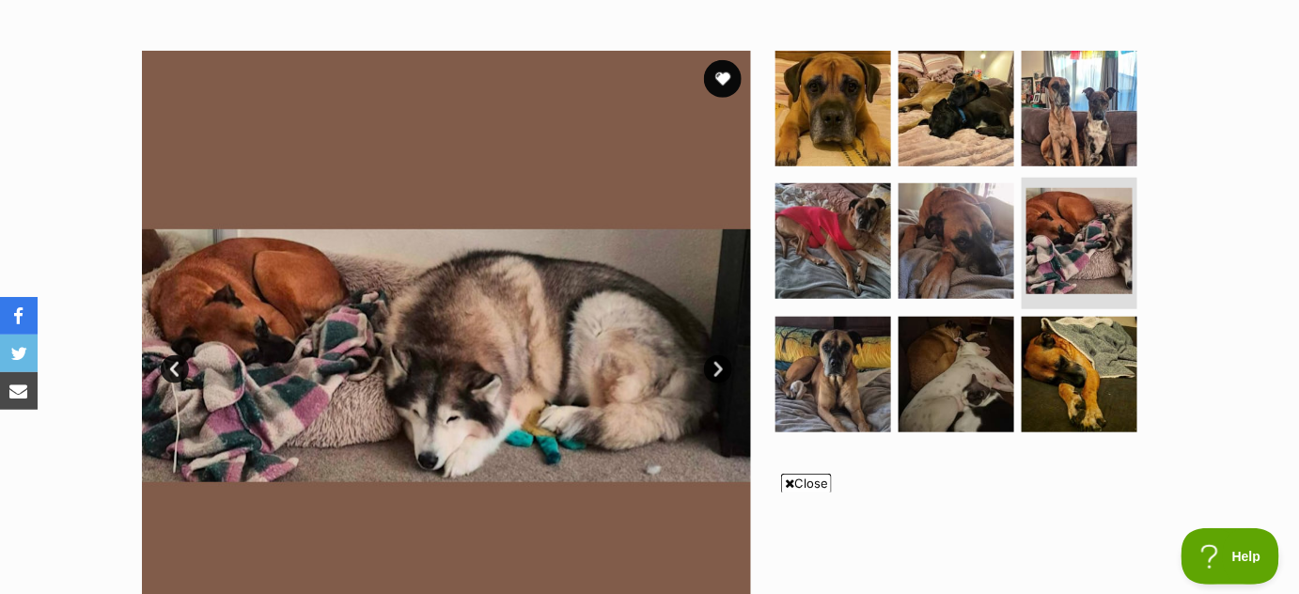
click at [720, 367] on link "Next" at bounding box center [718, 369] width 28 height 28
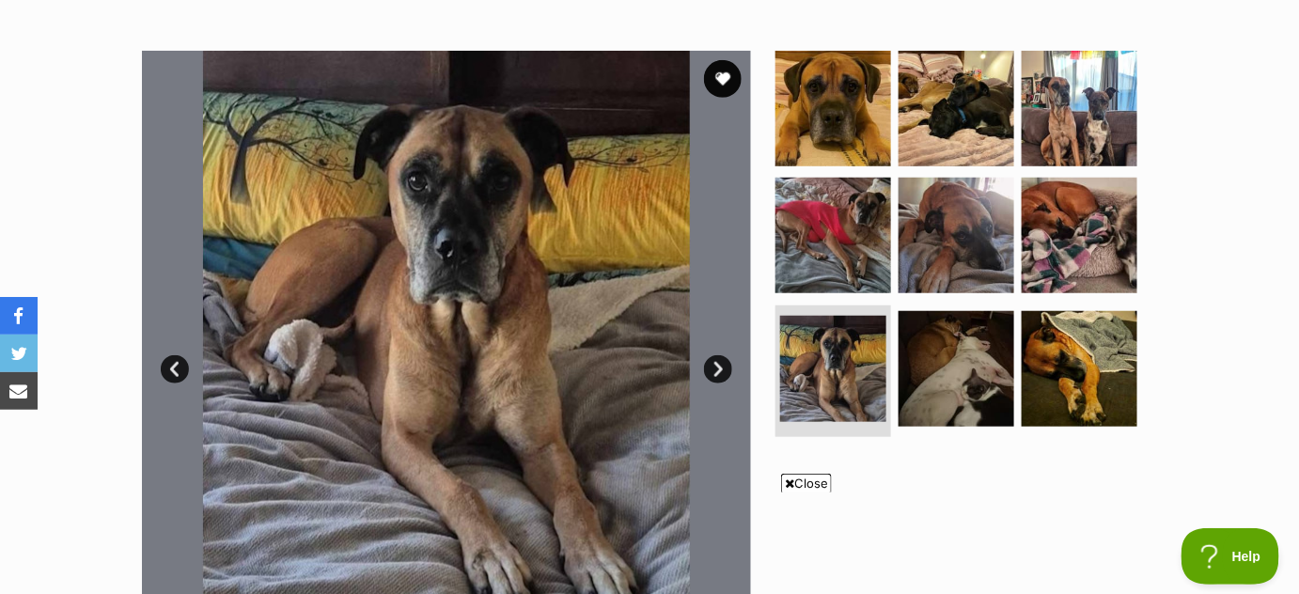
click at [720, 367] on link "Next" at bounding box center [718, 369] width 28 height 28
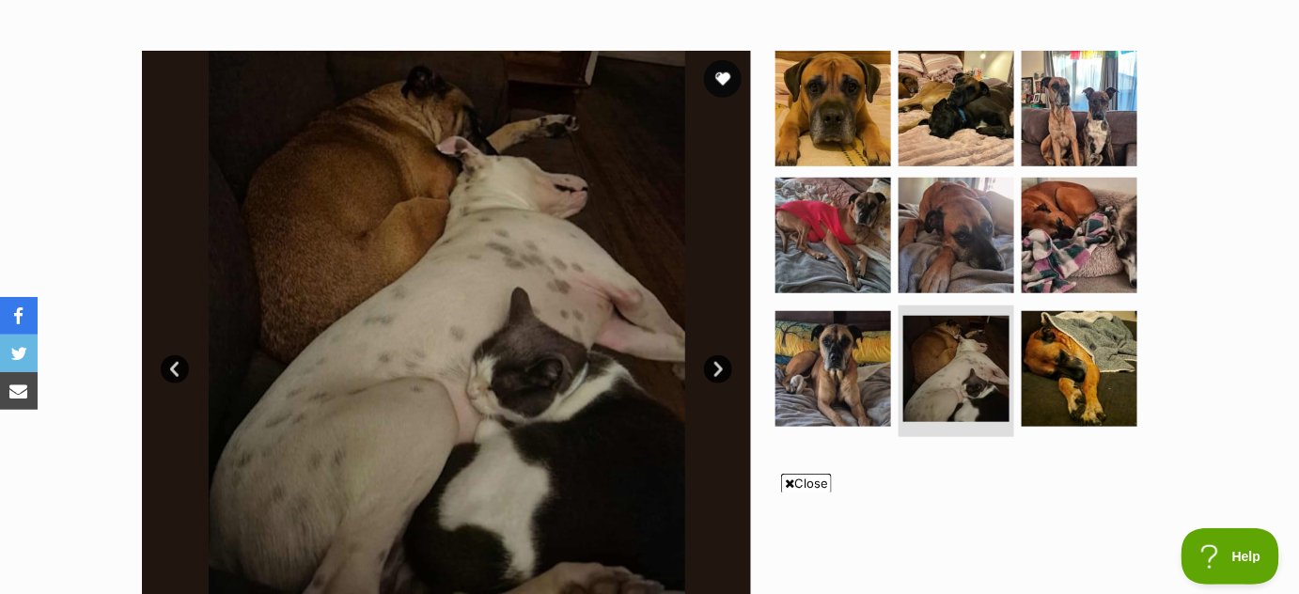
click at [720, 367] on link "Next" at bounding box center [718, 369] width 28 height 28
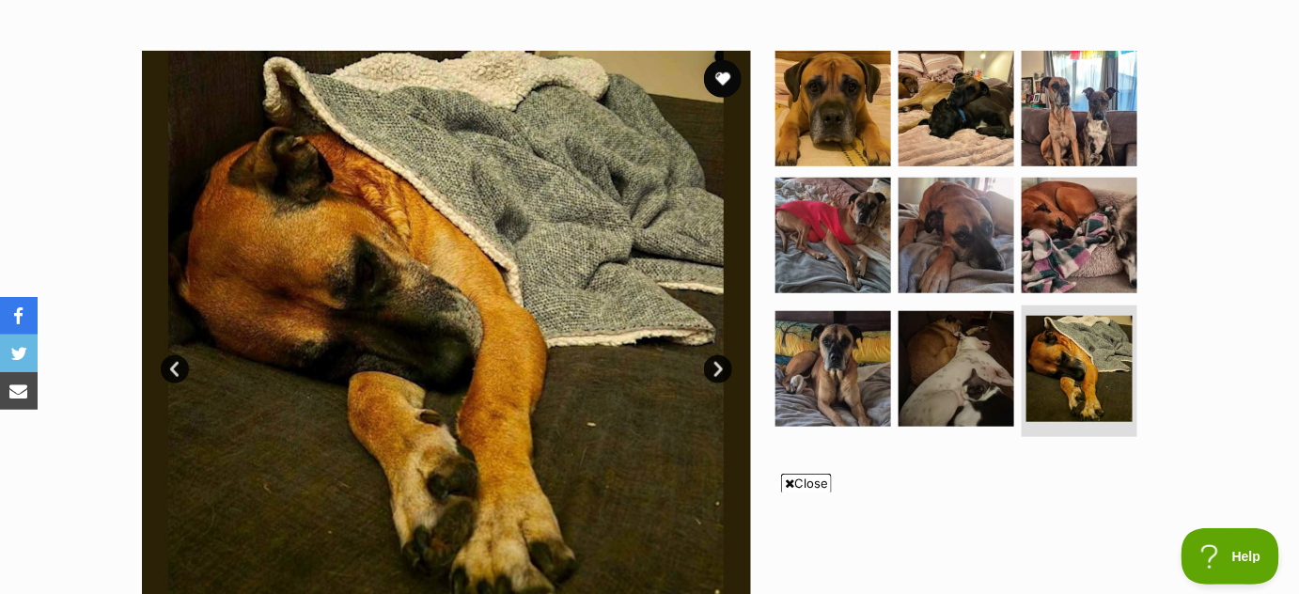
click at [720, 367] on link "Next" at bounding box center [718, 369] width 28 height 28
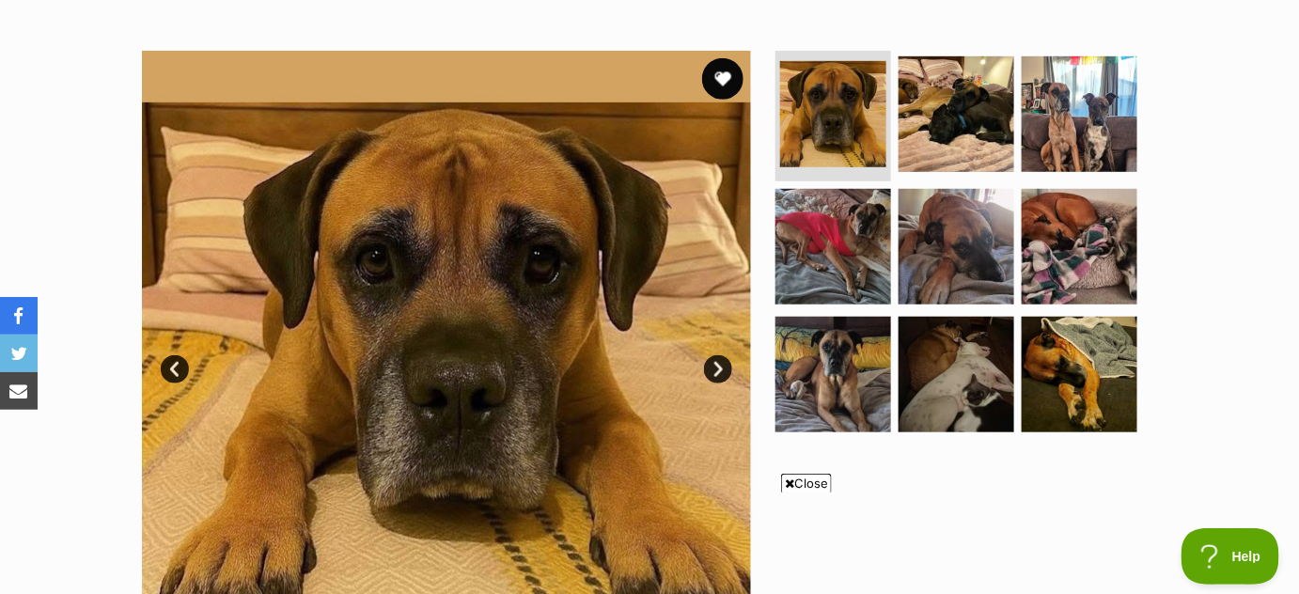
click at [716, 74] on button "favourite" at bounding box center [722, 78] width 41 height 41
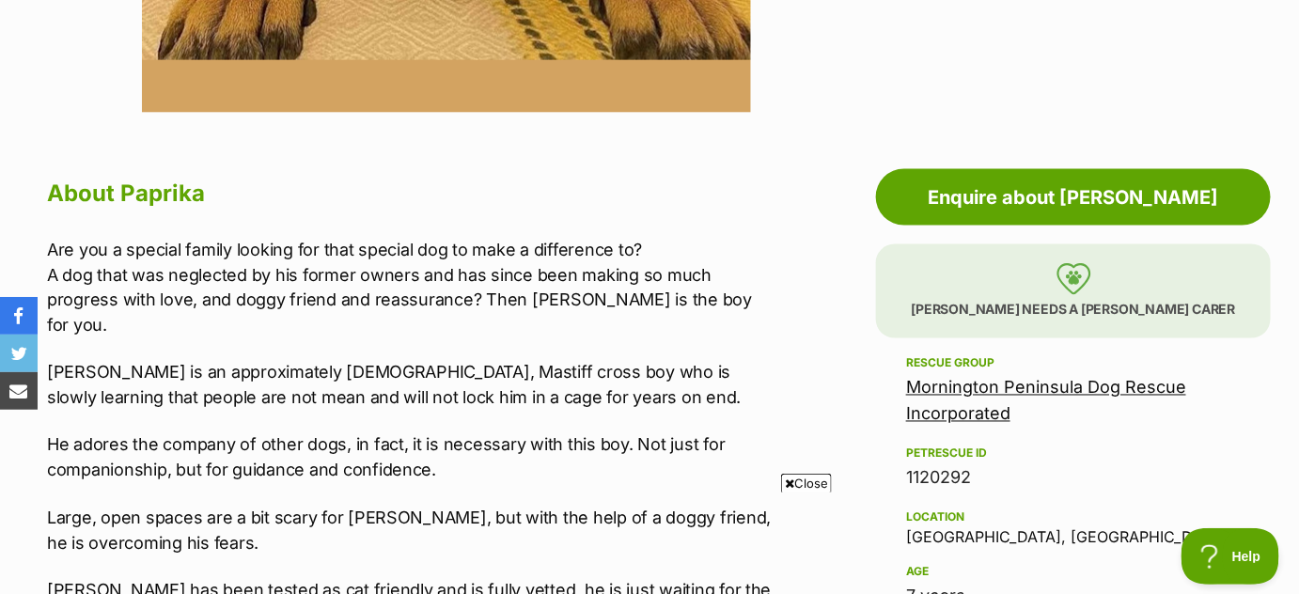
scroll to position [857, 0]
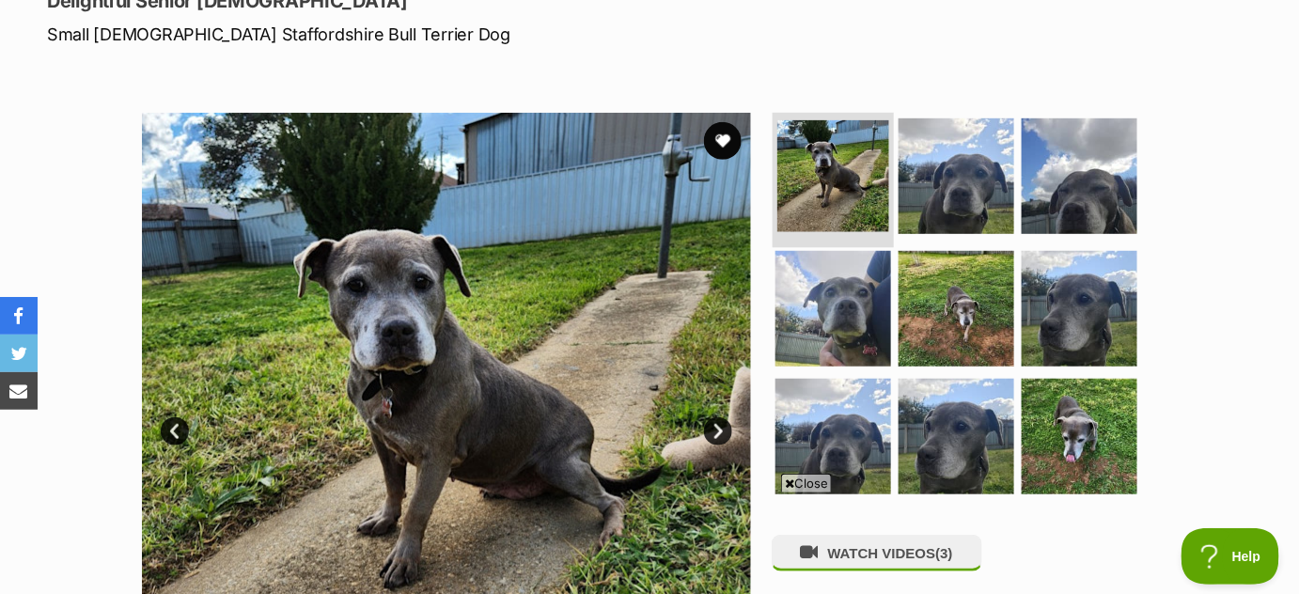
click at [797, 177] on img at bounding box center [834, 176] width 112 height 112
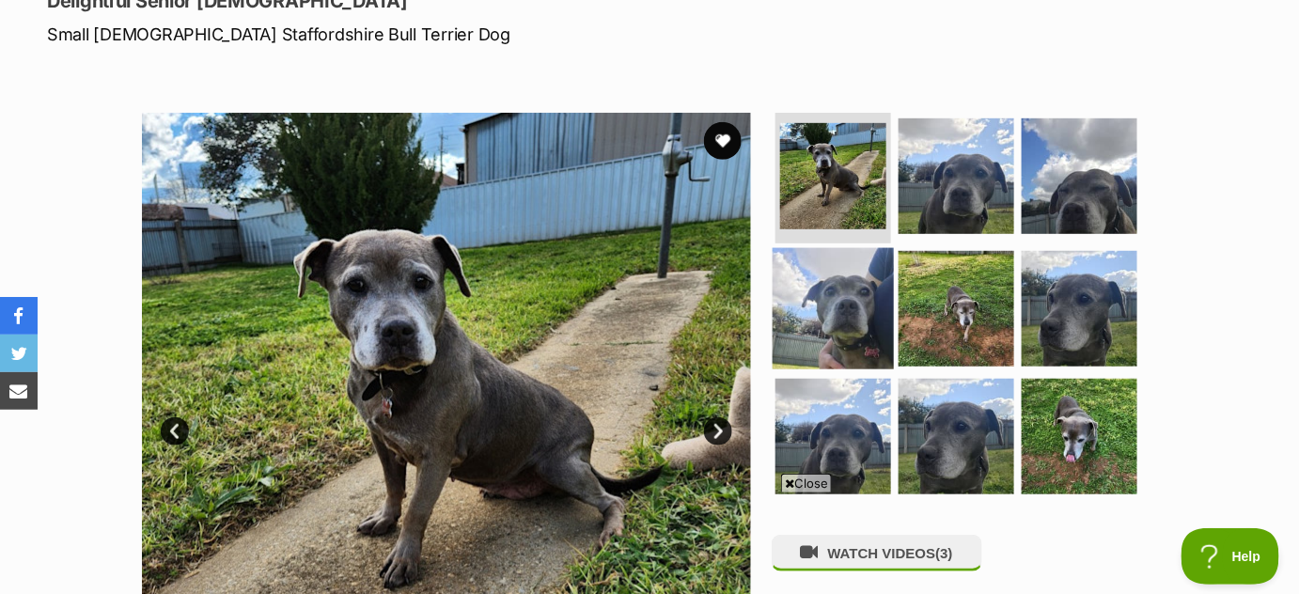
click at [850, 314] on img at bounding box center [833, 308] width 121 height 121
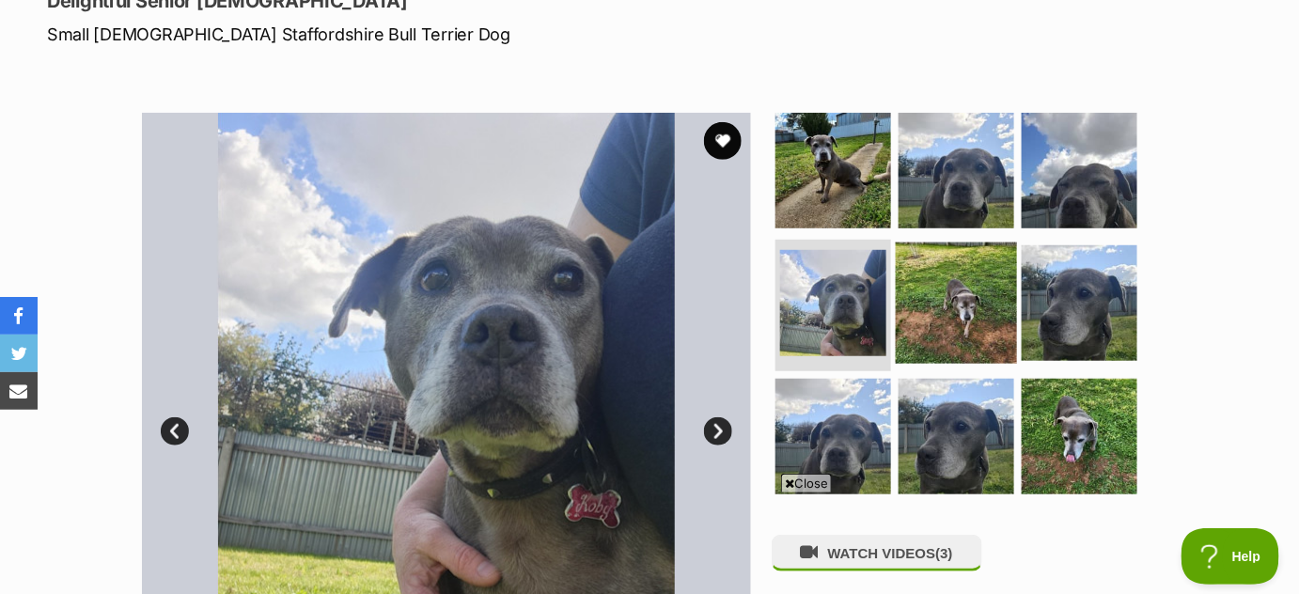
click at [933, 315] on img at bounding box center [956, 303] width 121 height 121
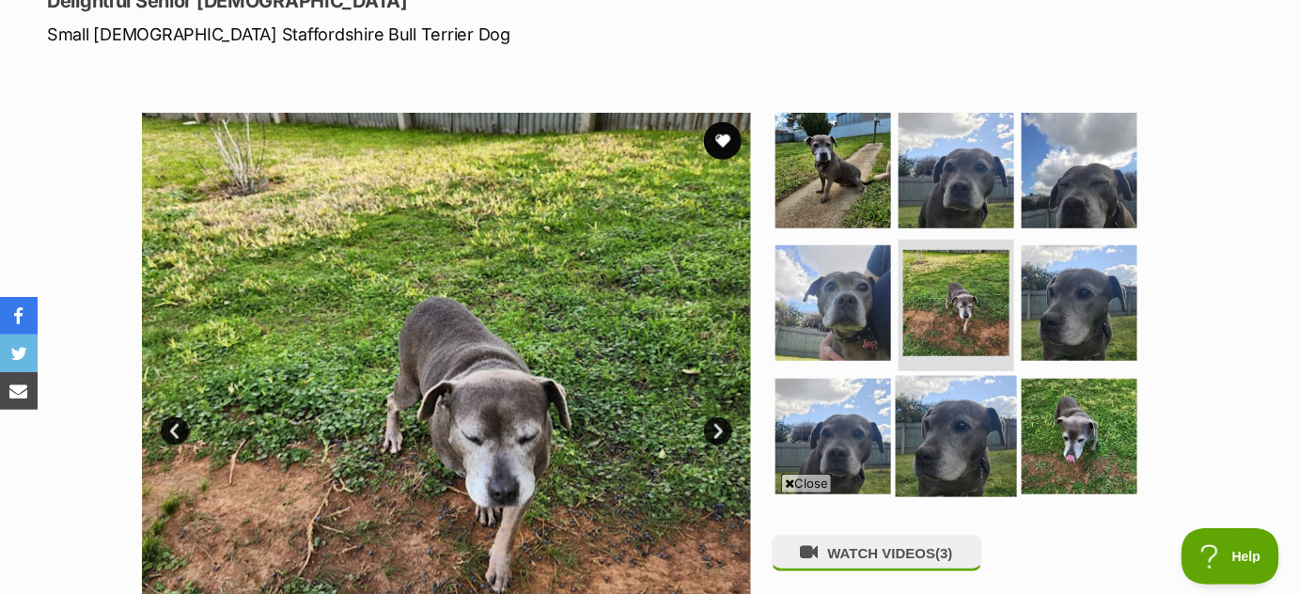
click at [927, 433] on img at bounding box center [956, 436] width 121 height 121
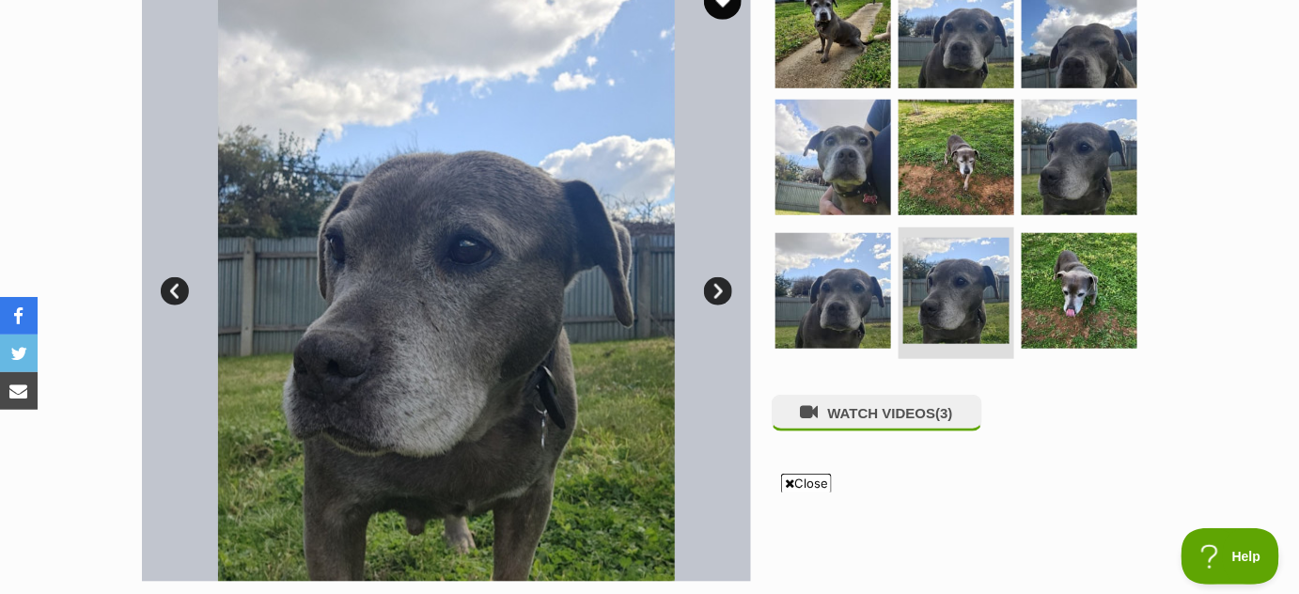
scroll to position [444, 0]
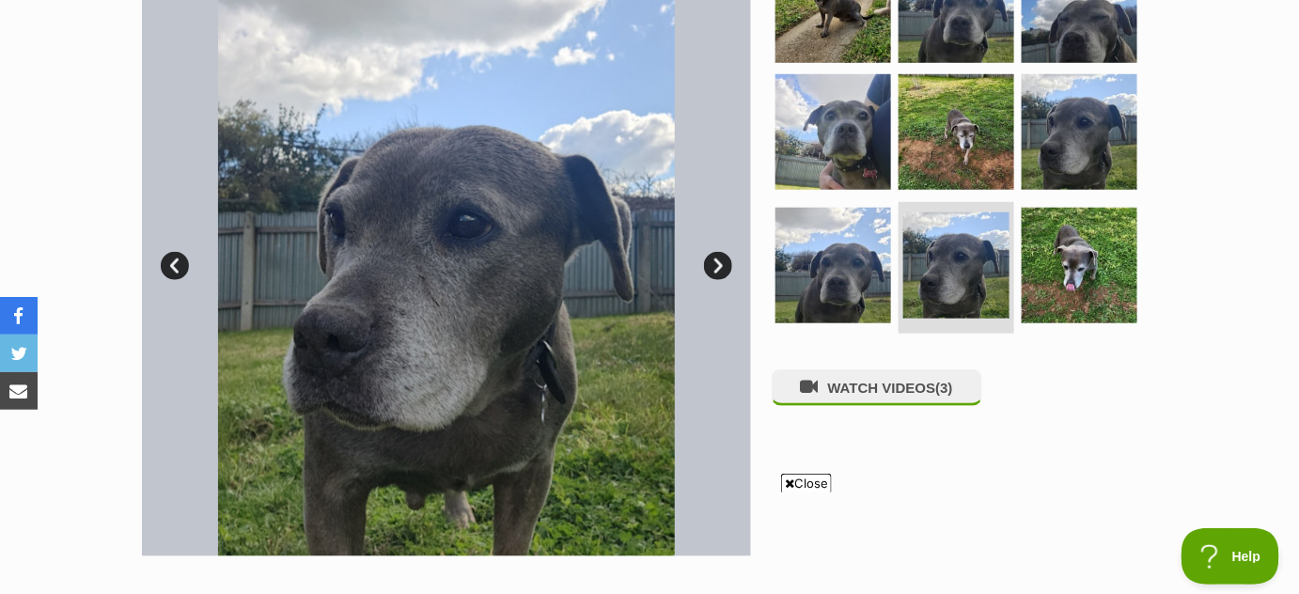
click at [721, 267] on link "Next" at bounding box center [718, 266] width 28 height 28
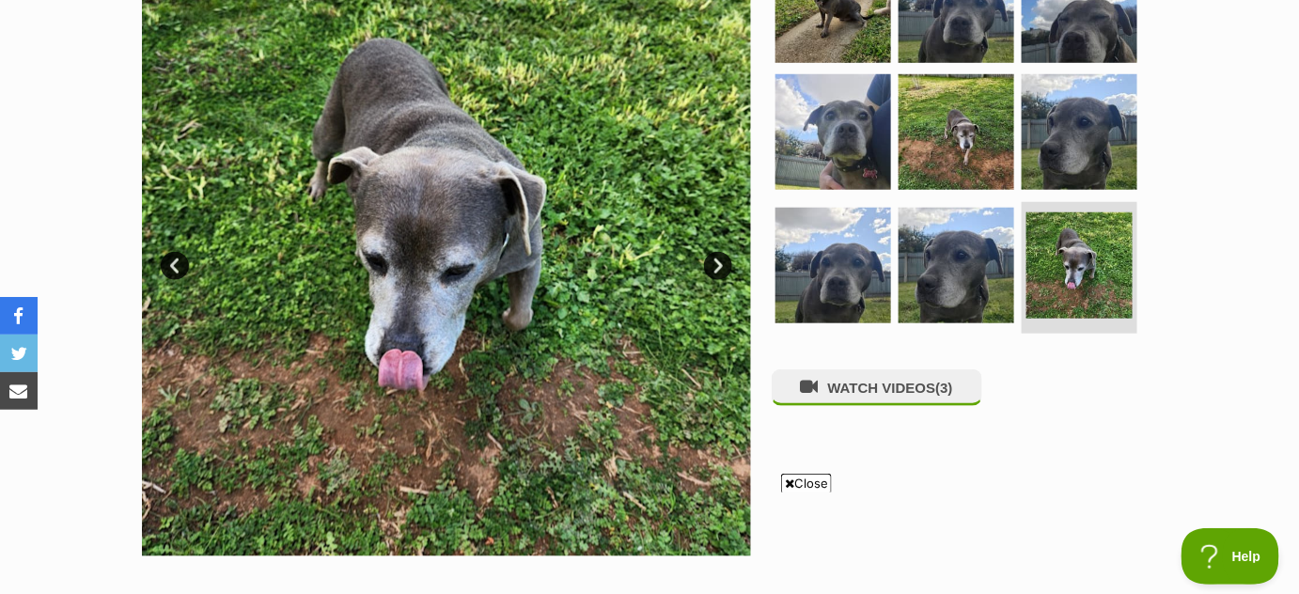
click at [721, 267] on link "Next" at bounding box center [718, 266] width 28 height 28
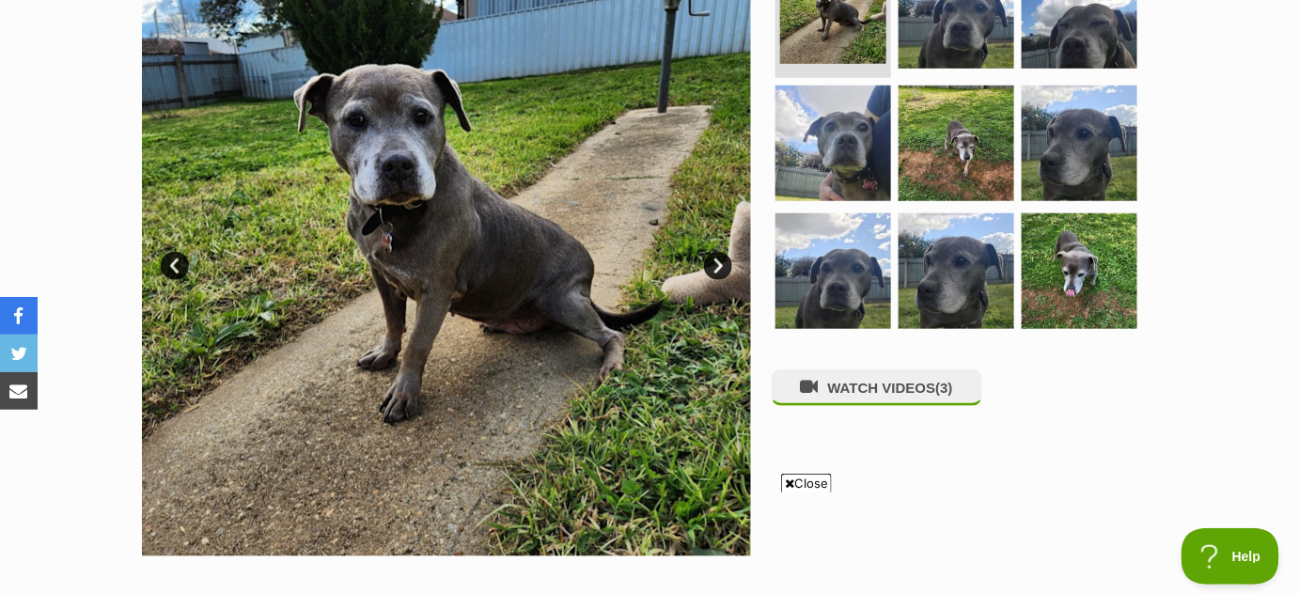
click at [721, 267] on link "Next" at bounding box center [718, 266] width 28 height 28
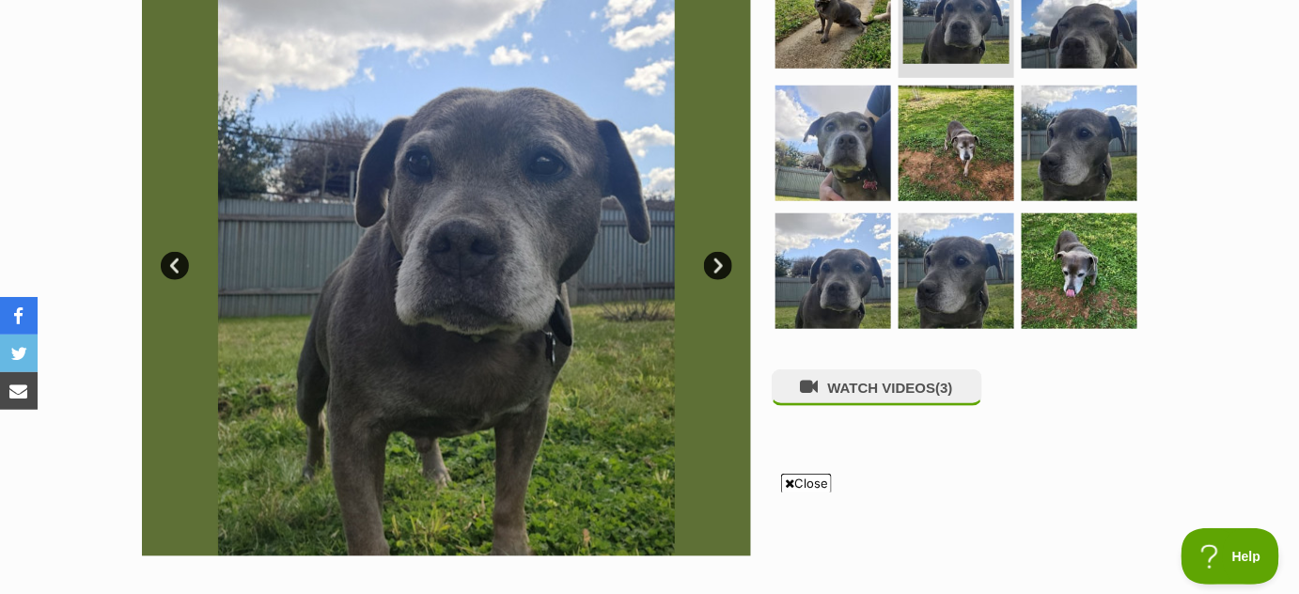
click at [721, 267] on link "Next" at bounding box center [718, 266] width 28 height 28
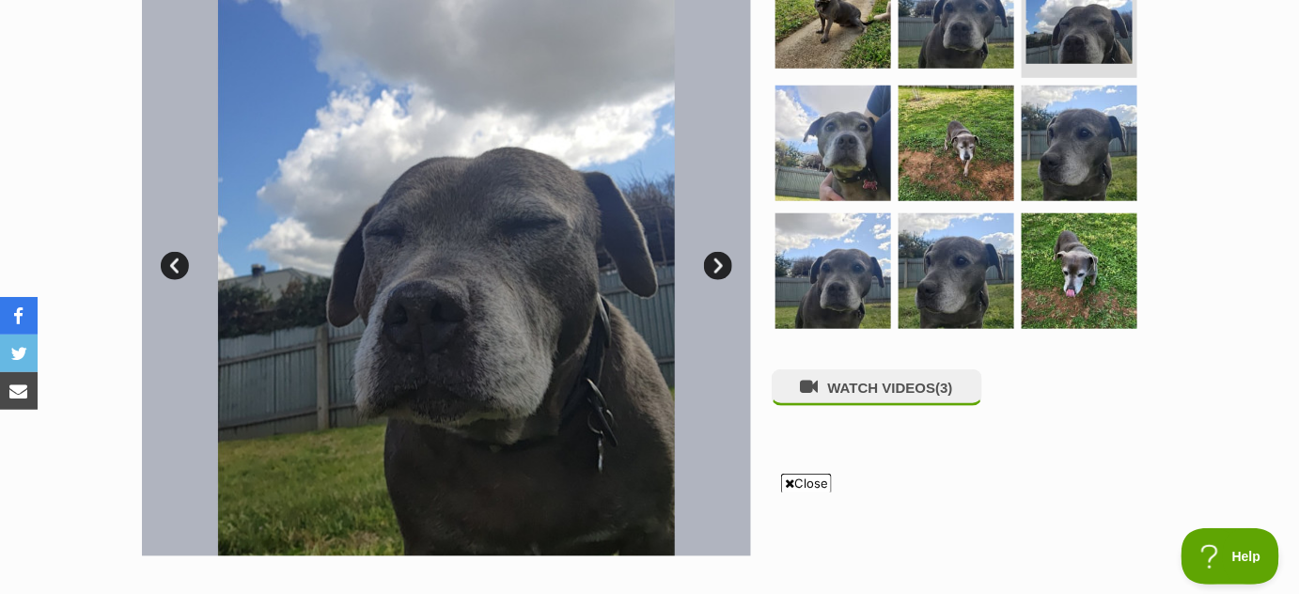
click at [721, 267] on link "Next" at bounding box center [718, 266] width 28 height 28
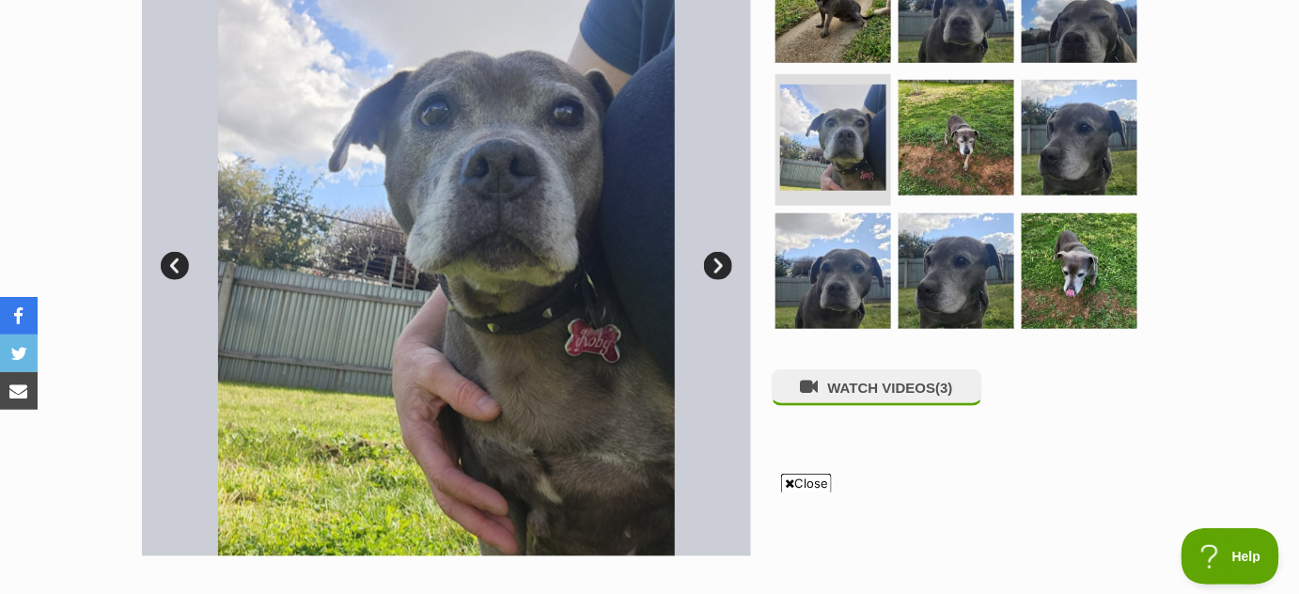
click at [721, 267] on link "Next" at bounding box center [718, 266] width 28 height 28
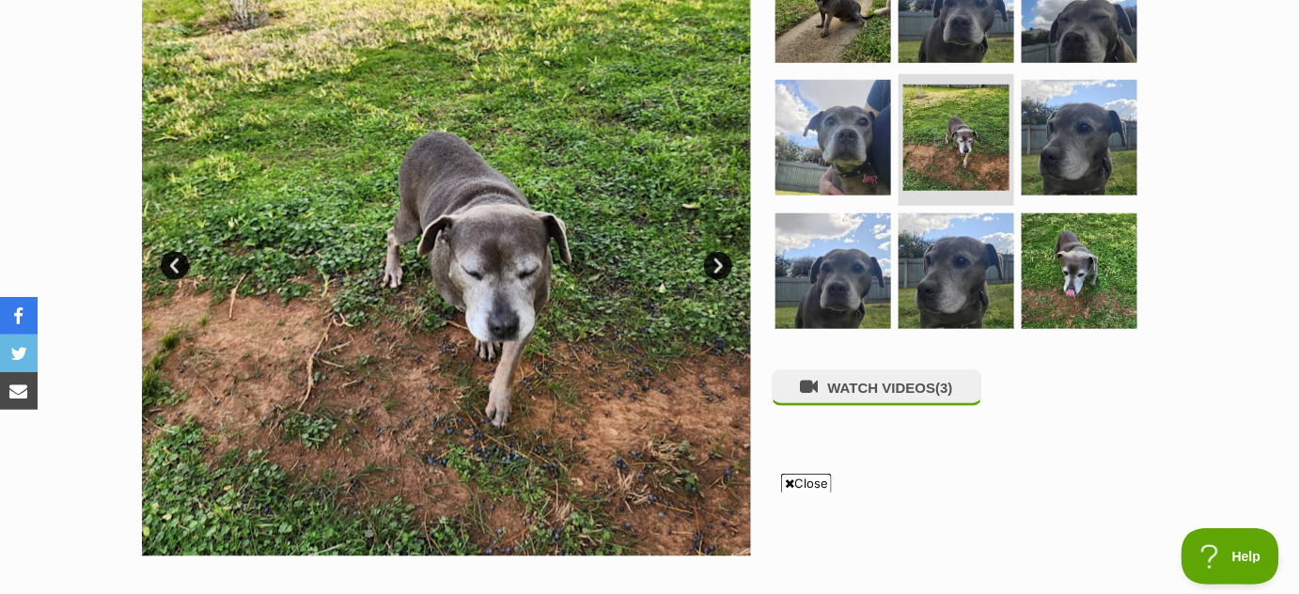
click at [721, 267] on link "Next" at bounding box center [718, 266] width 28 height 28
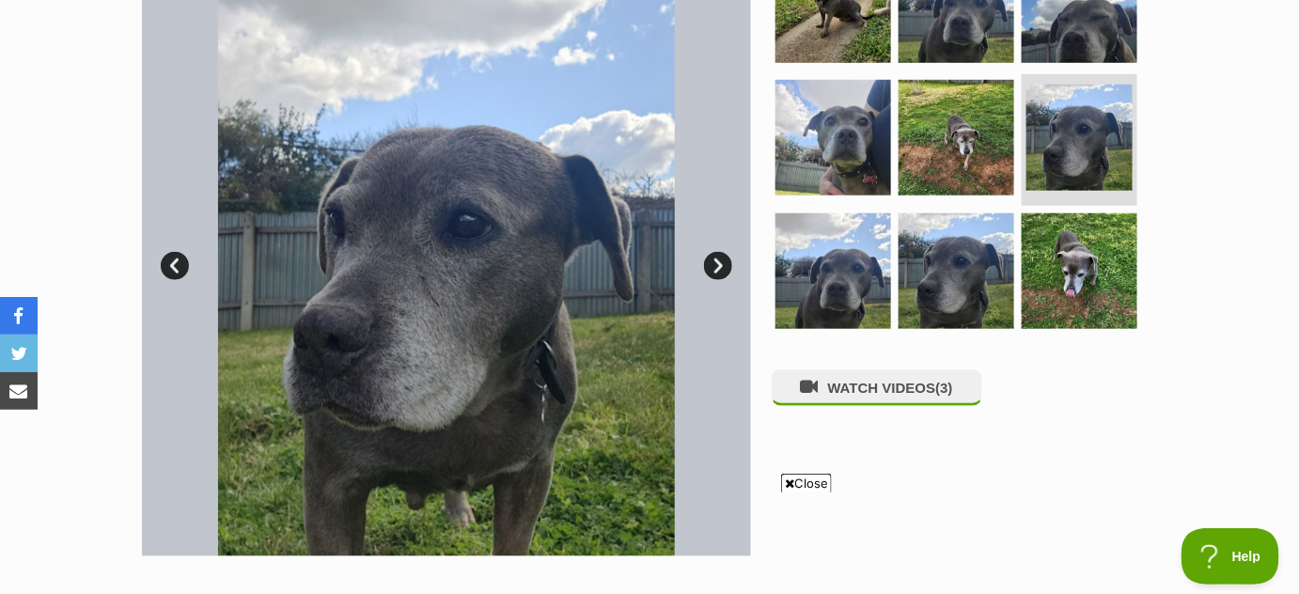
click at [721, 267] on link "Next" at bounding box center [718, 266] width 28 height 28
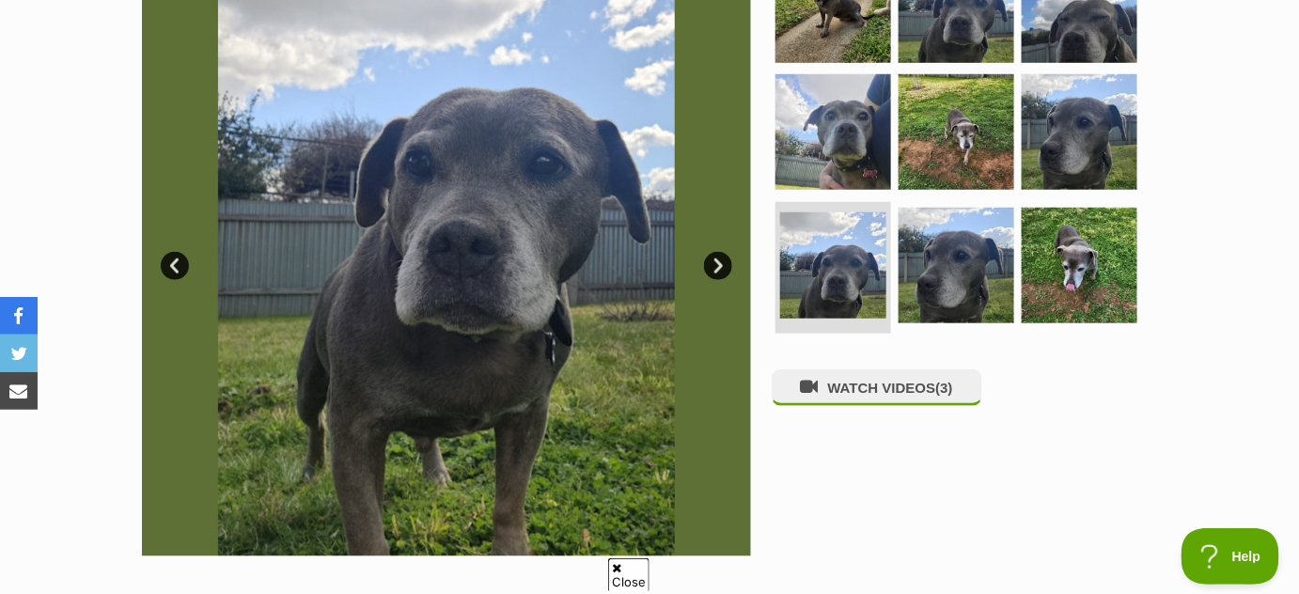
click at [721, 267] on link "Next" at bounding box center [718, 266] width 28 height 28
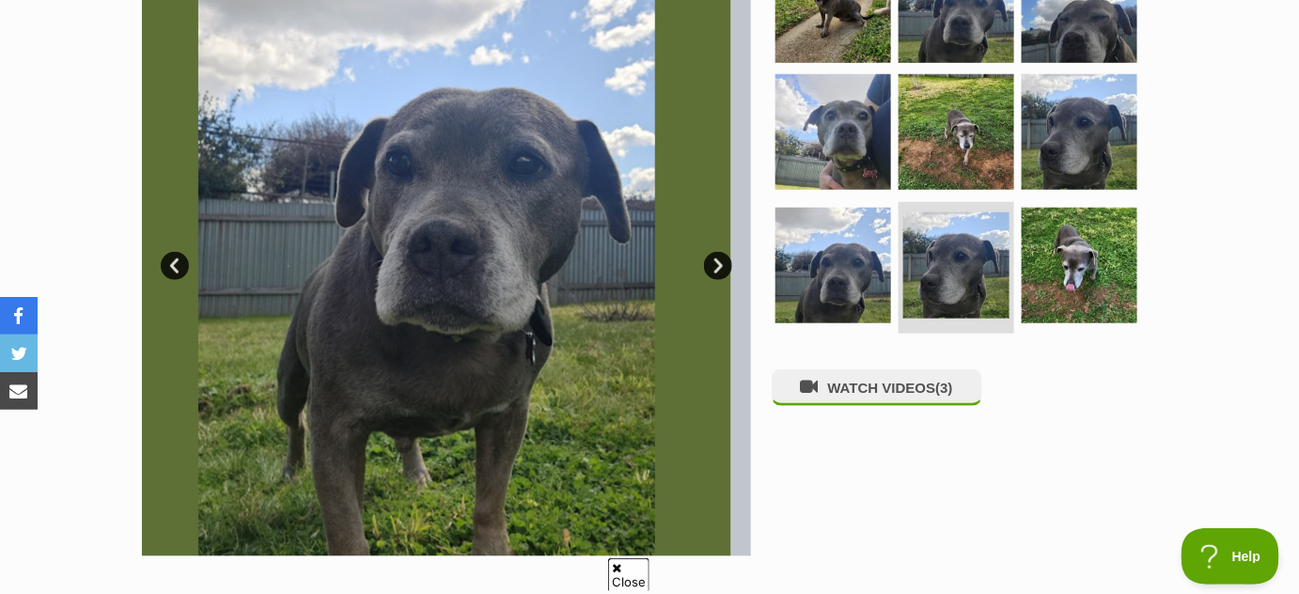
scroll to position [0, 0]
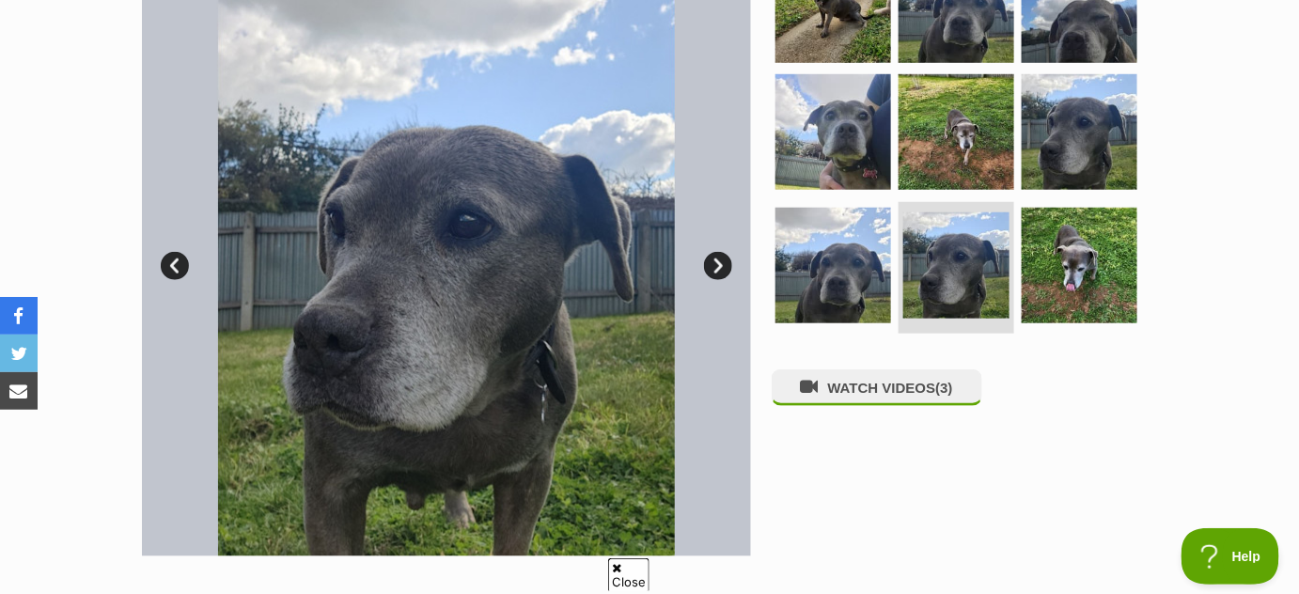
click at [721, 267] on link "Next" at bounding box center [718, 266] width 28 height 28
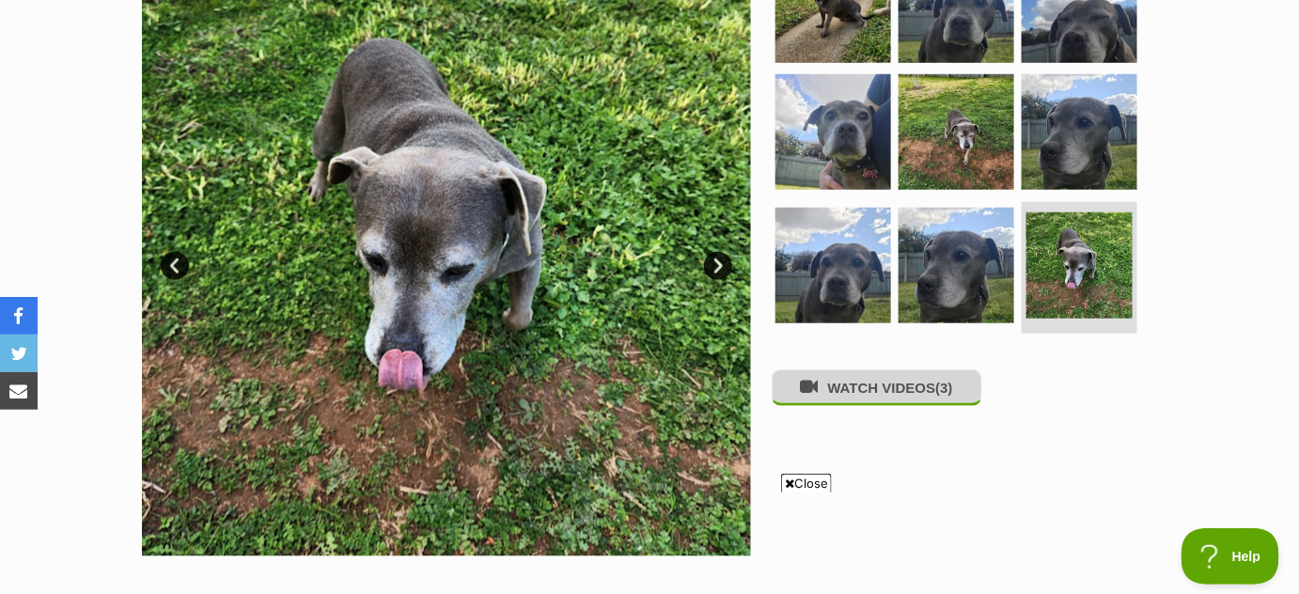
click at [918, 391] on button "WATCH VIDEOS (3)" at bounding box center [877, 388] width 211 height 37
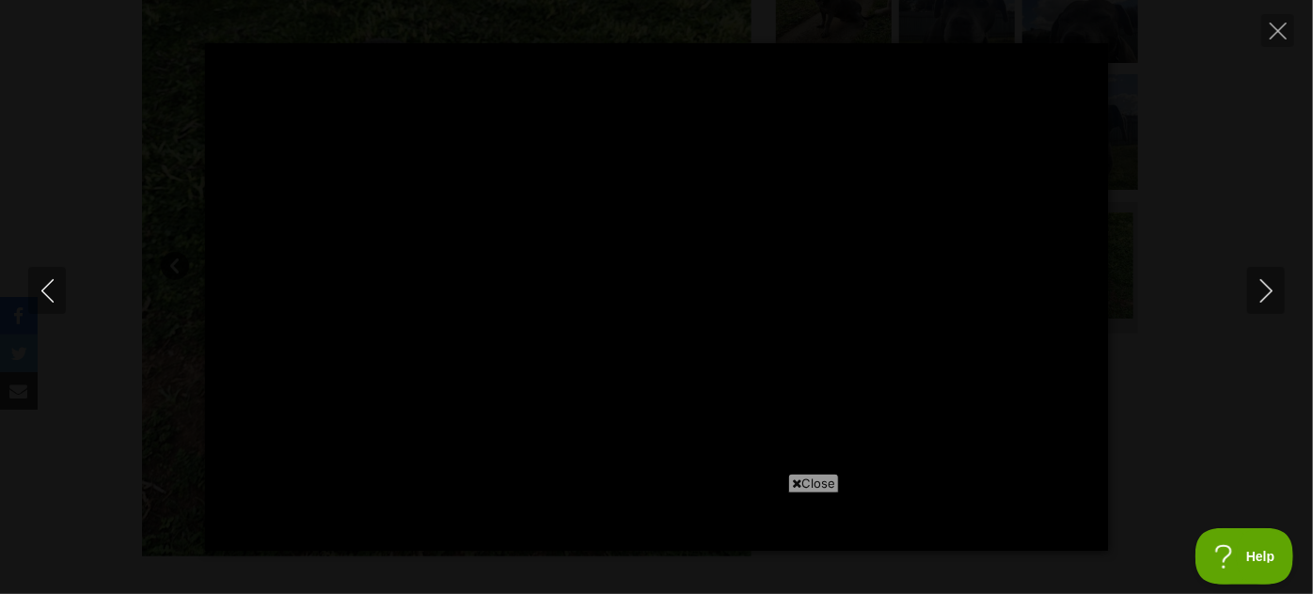
type input "100"
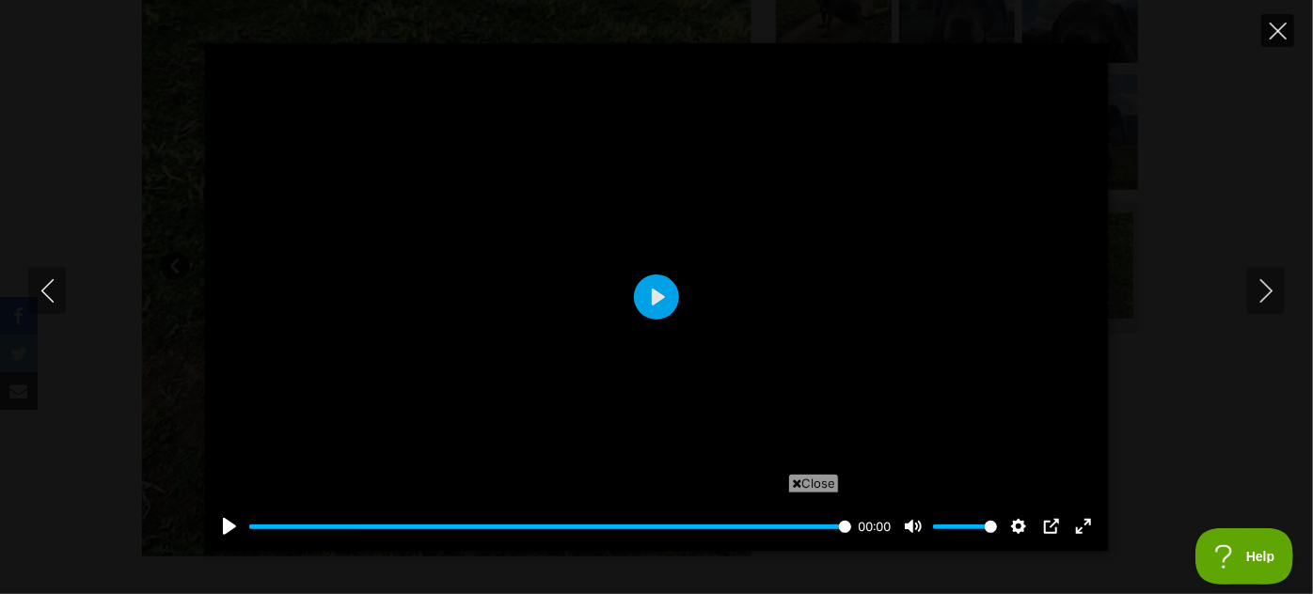
click at [1281, 24] on icon "Close" at bounding box center [1277, 31] width 17 height 17
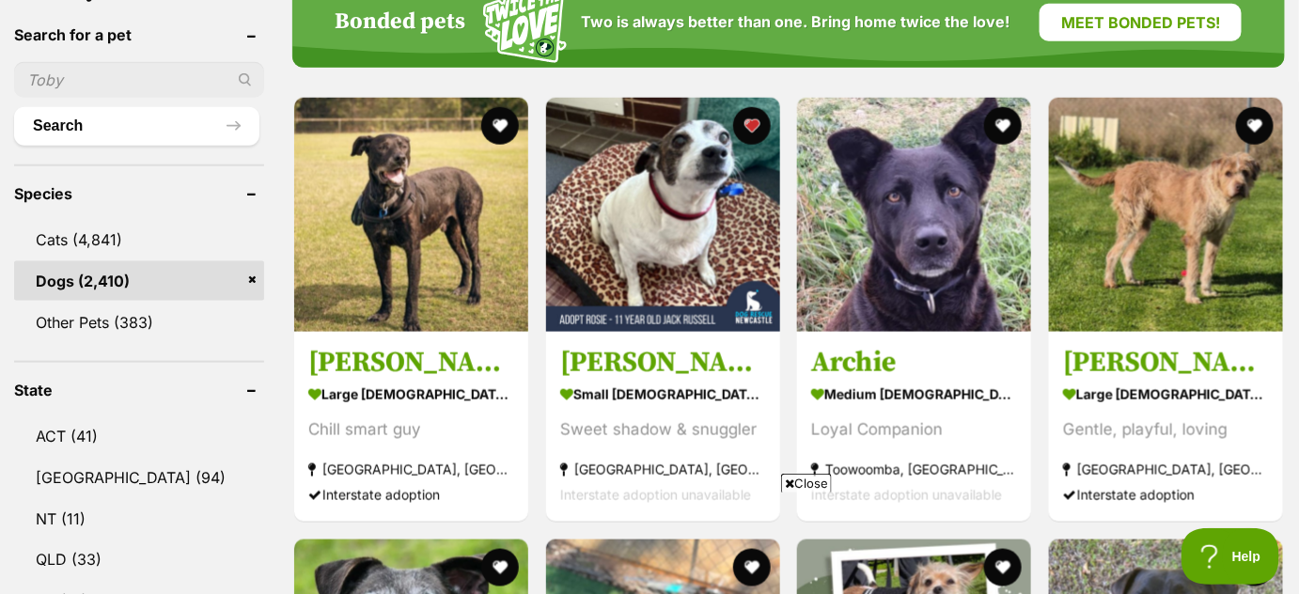
scroll to position [641, 0]
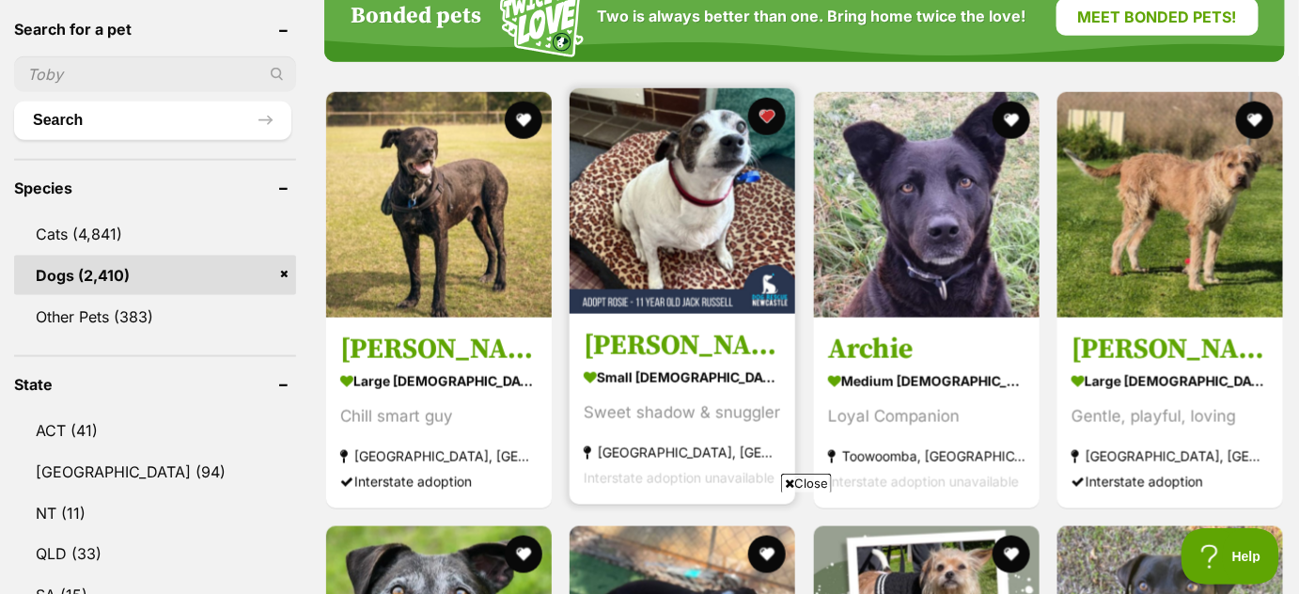
click at [657, 228] on img at bounding box center [683, 201] width 226 height 226
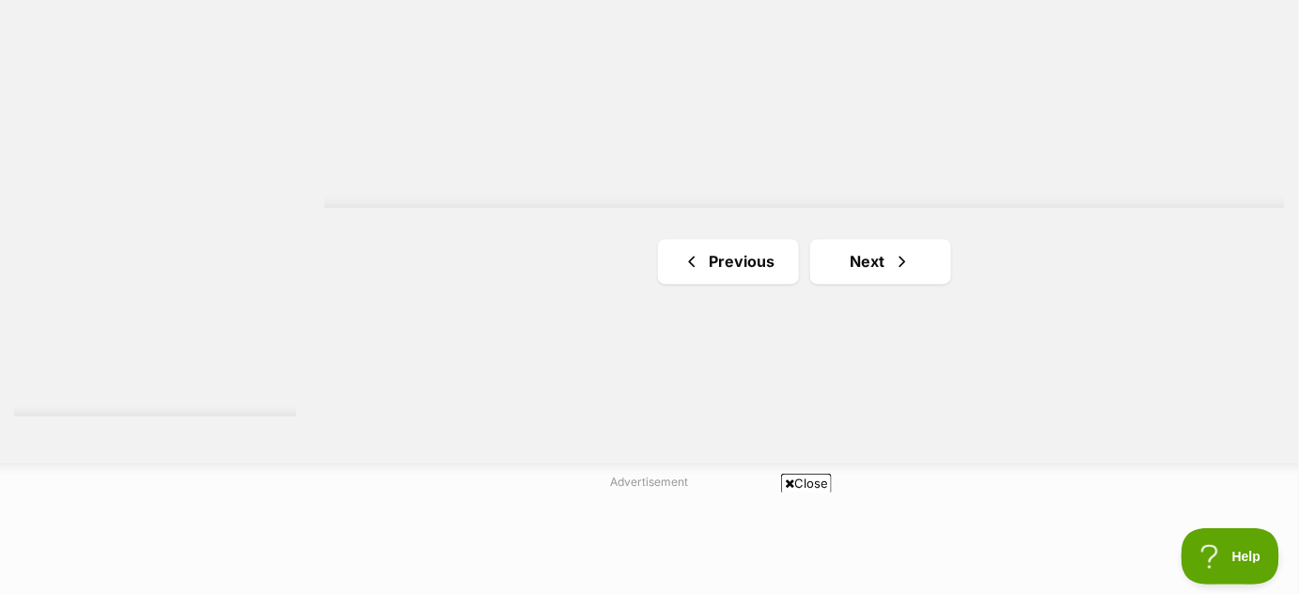
scroll to position [3533, 0]
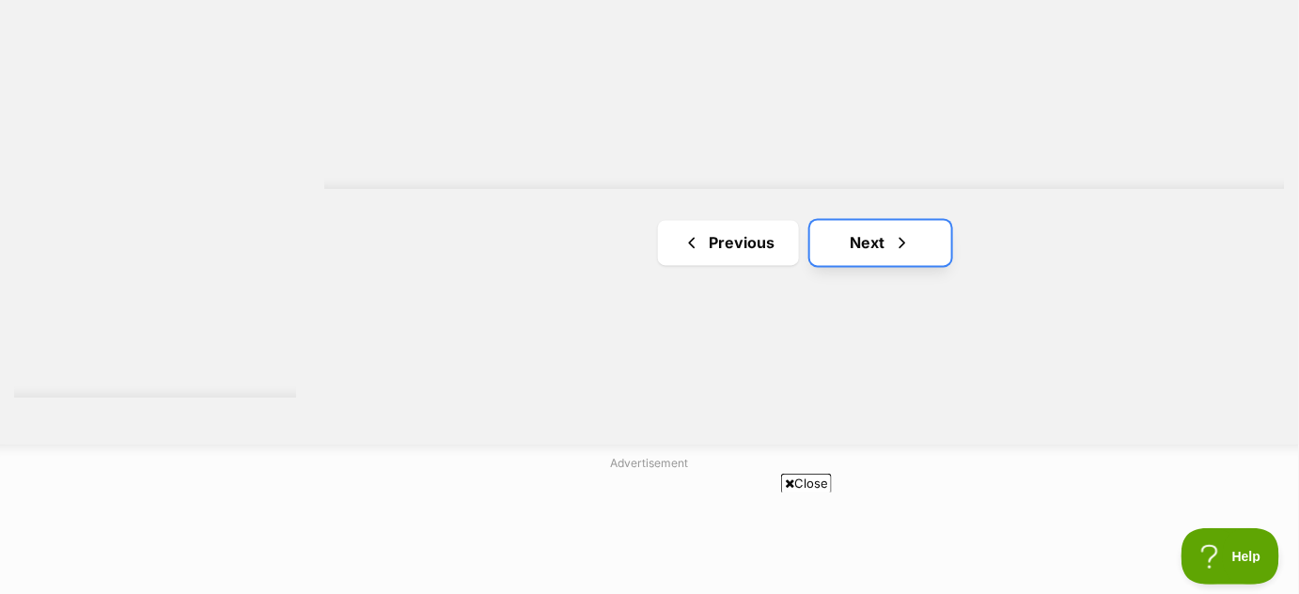
click at [867, 243] on link "Next" at bounding box center [881, 243] width 141 height 45
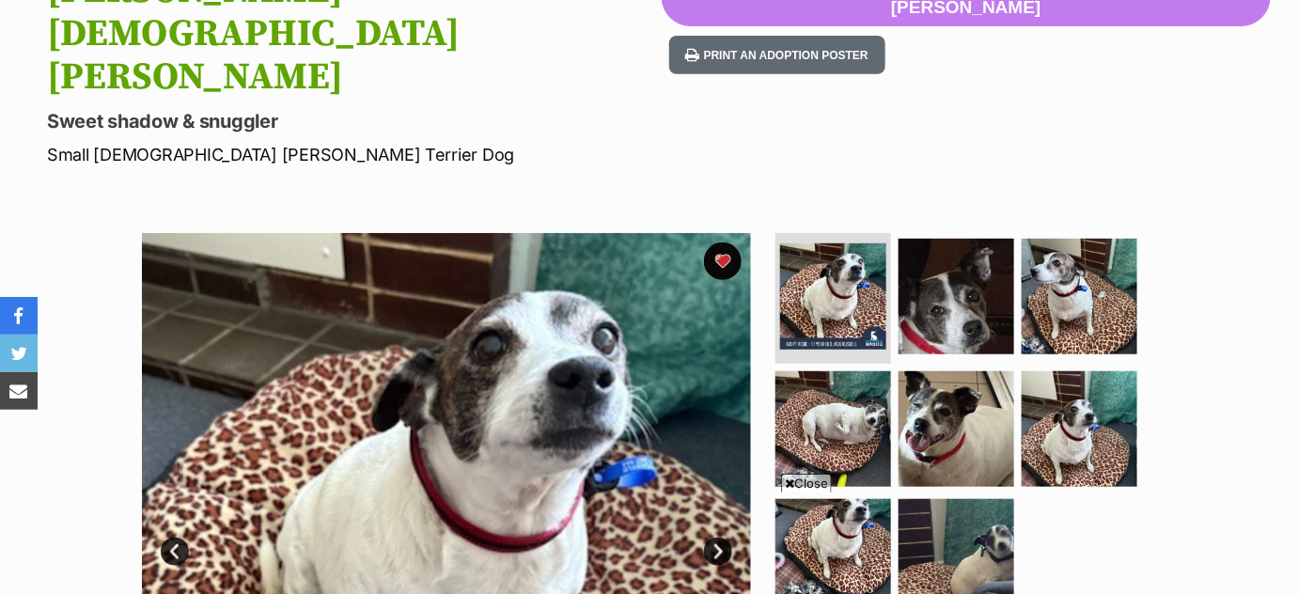
scroll to position [287, 0]
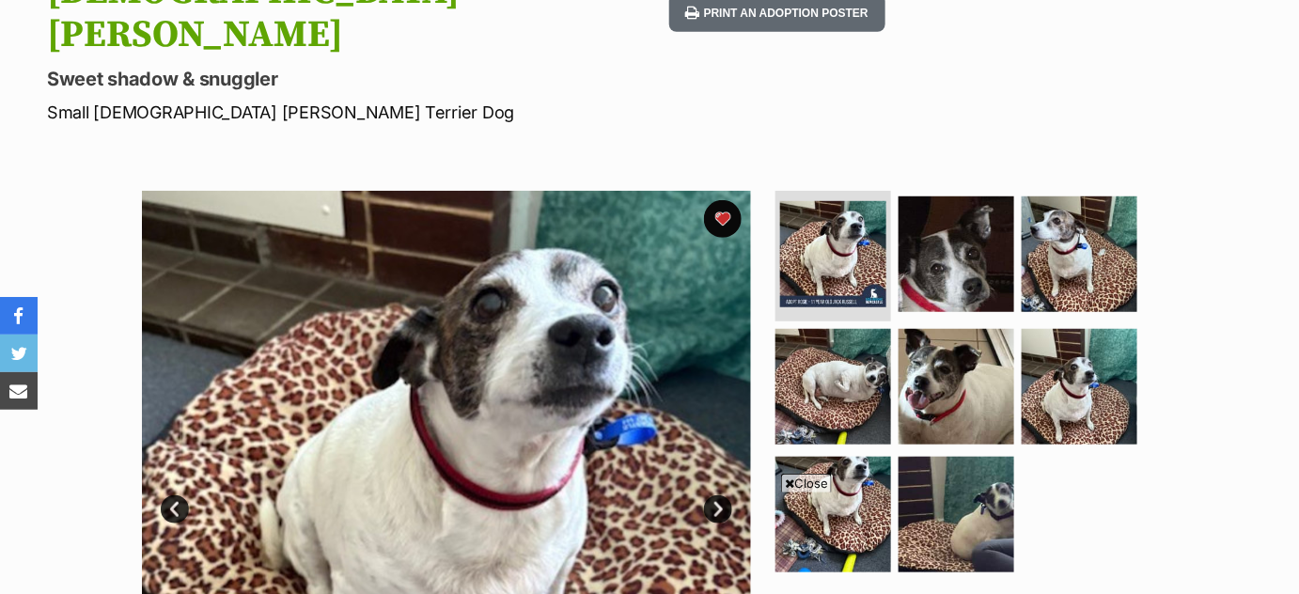
click at [661, 332] on img at bounding box center [446, 495] width 609 height 609
click at [727, 286] on img at bounding box center [446, 495] width 609 height 609
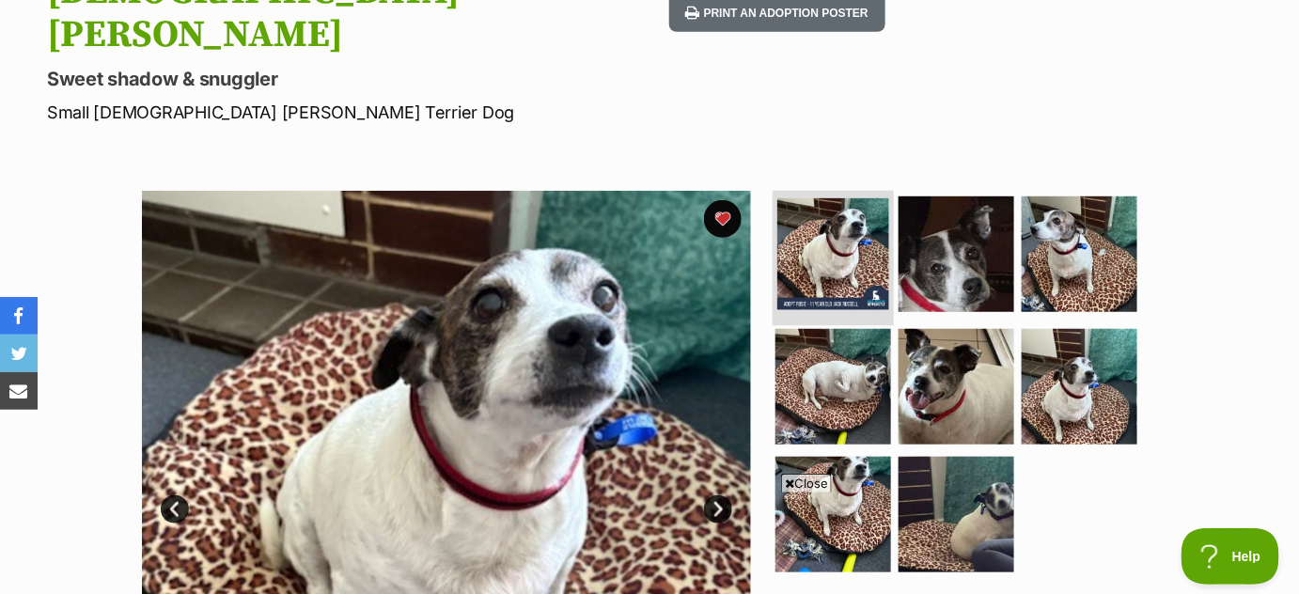
click at [818, 198] on img at bounding box center [834, 254] width 112 height 112
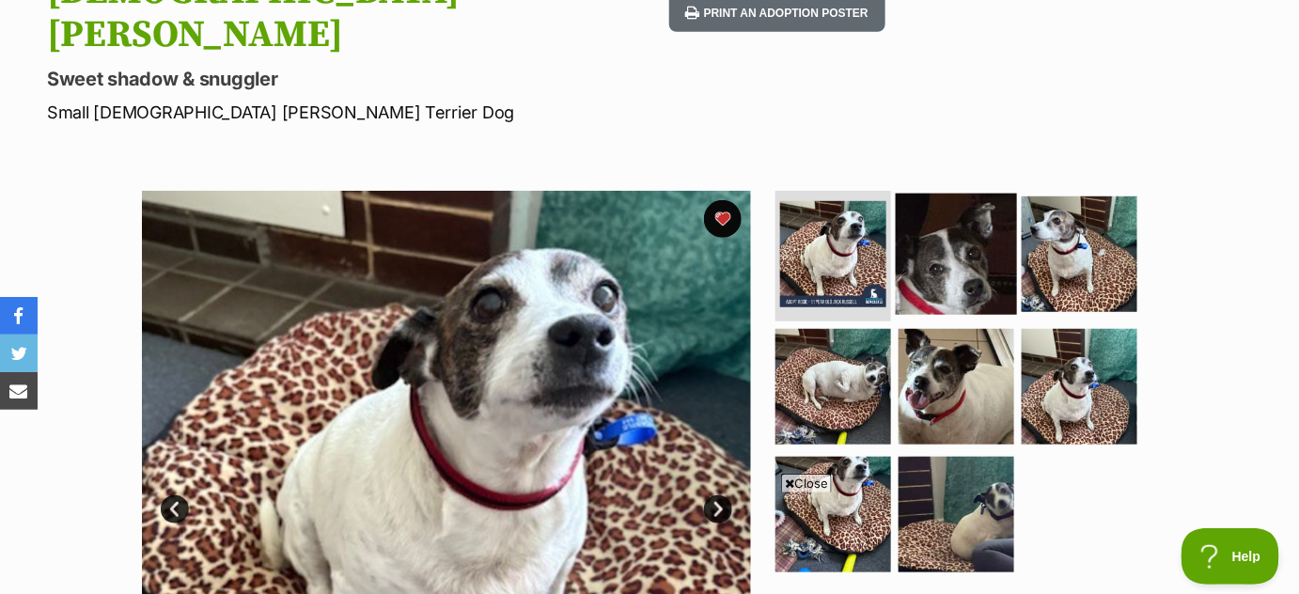
click at [918, 193] on img at bounding box center [956, 253] width 121 height 121
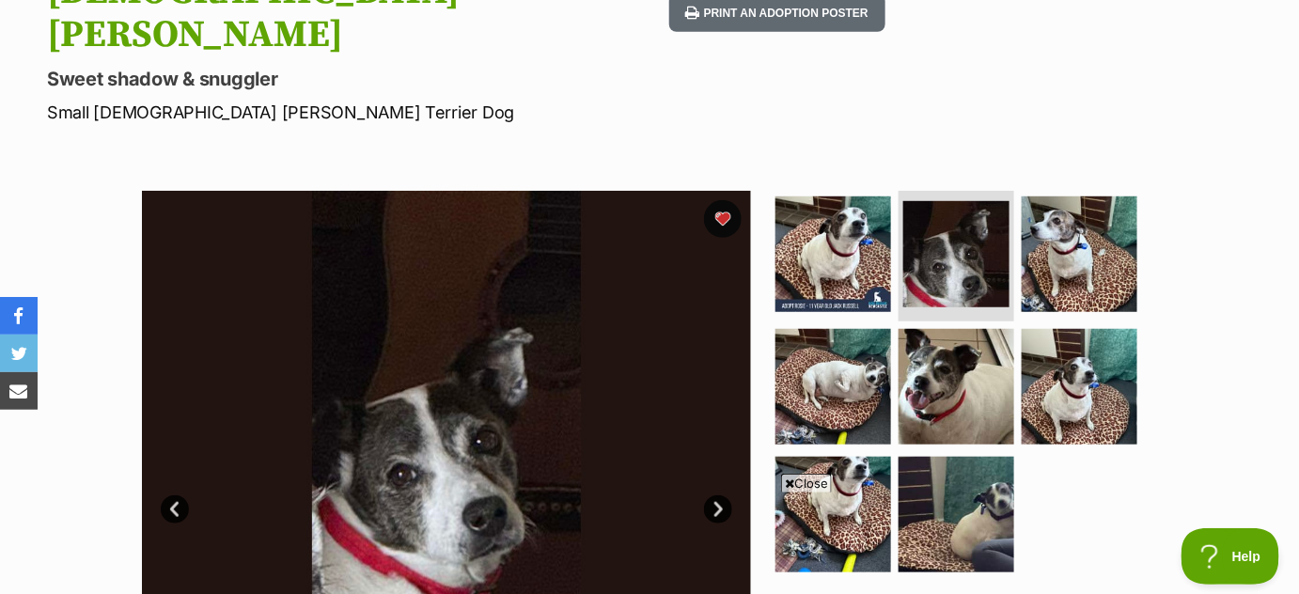
click at [719, 496] on link "Next" at bounding box center [718, 510] width 28 height 28
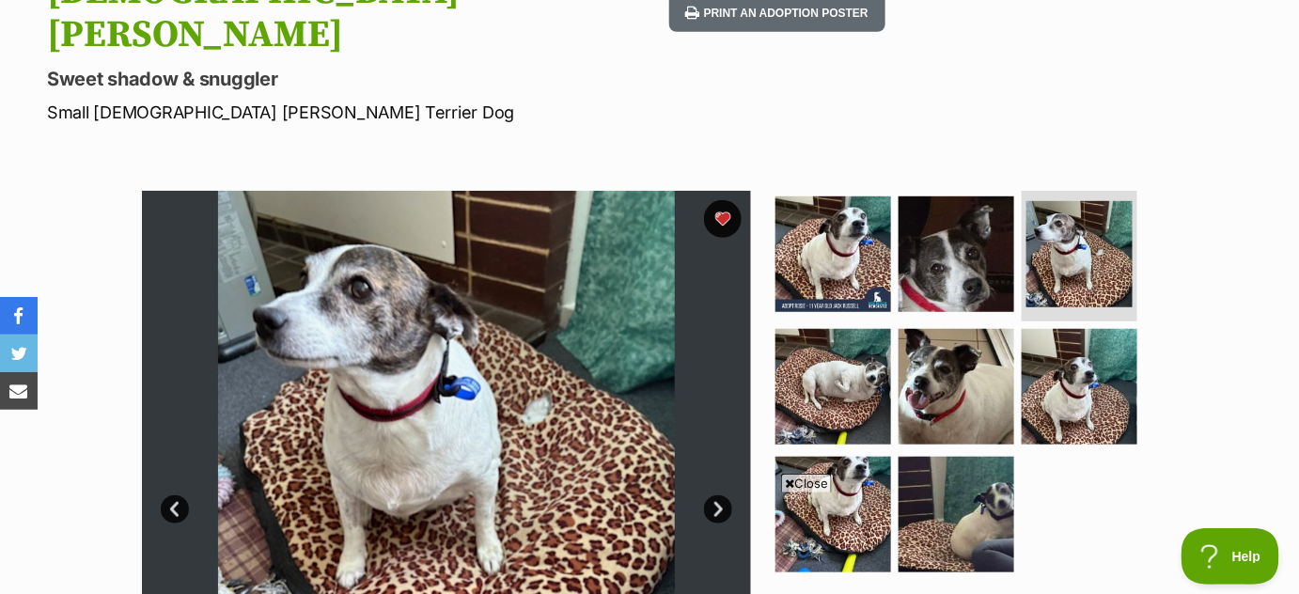
click at [719, 496] on link "Next" at bounding box center [718, 510] width 28 height 28
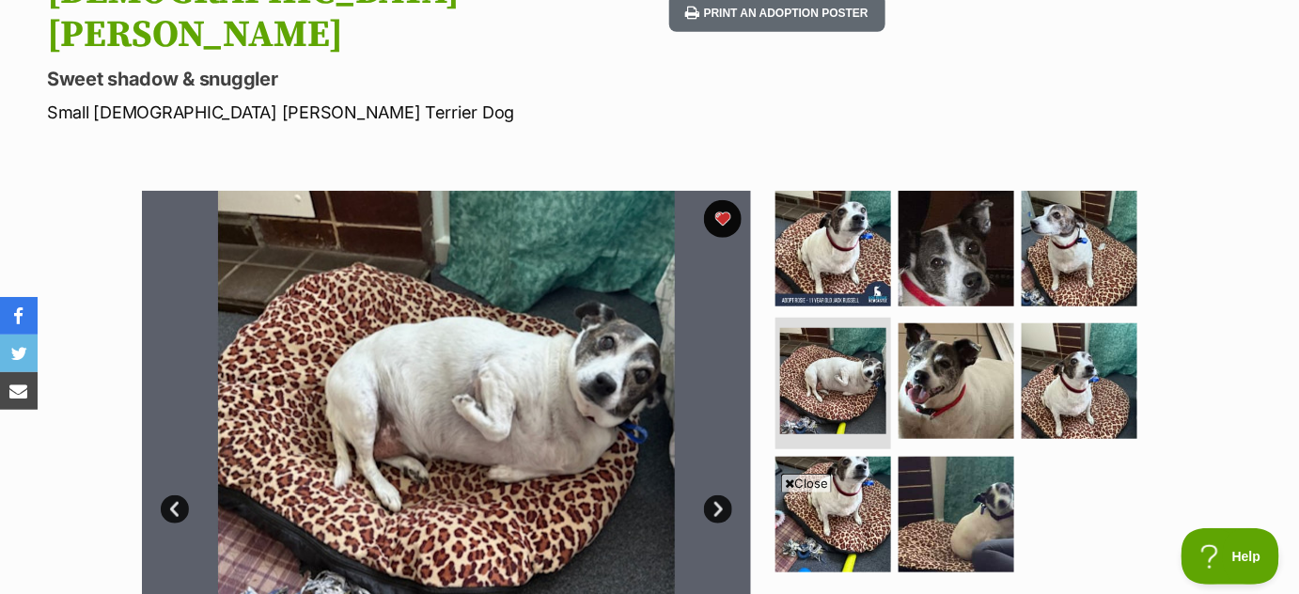
click at [719, 496] on link "Next" at bounding box center [718, 510] width 28 height 28
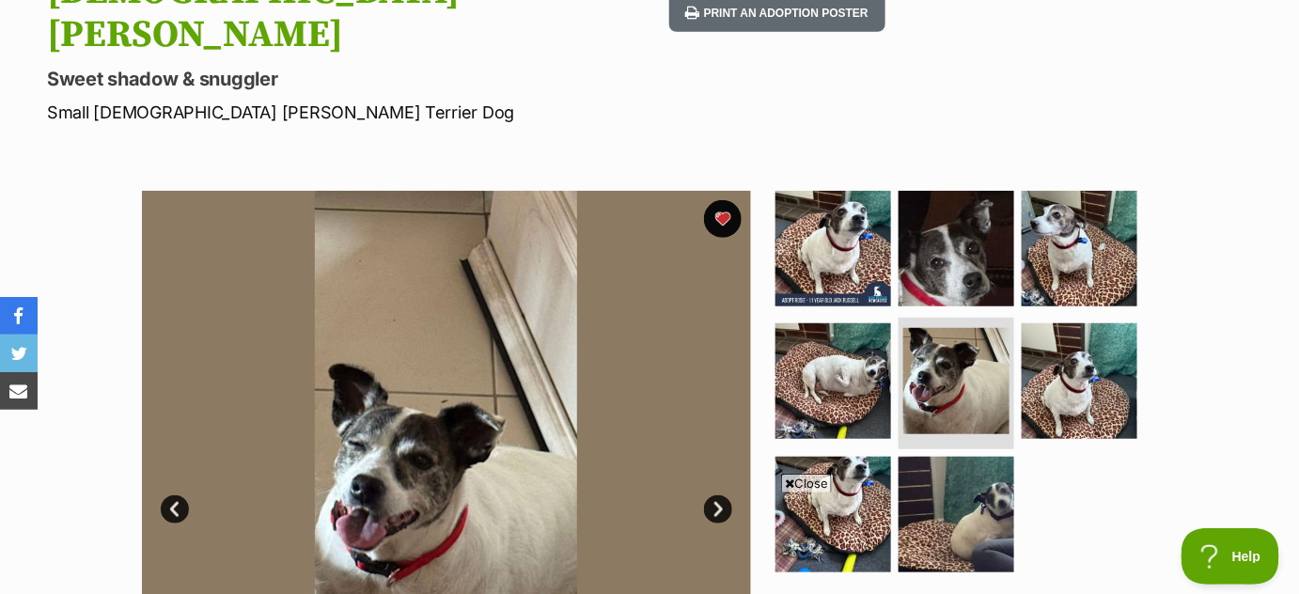
click at [719, 496] on link "Next" at bounding box center [718, 510] width 28 height 28
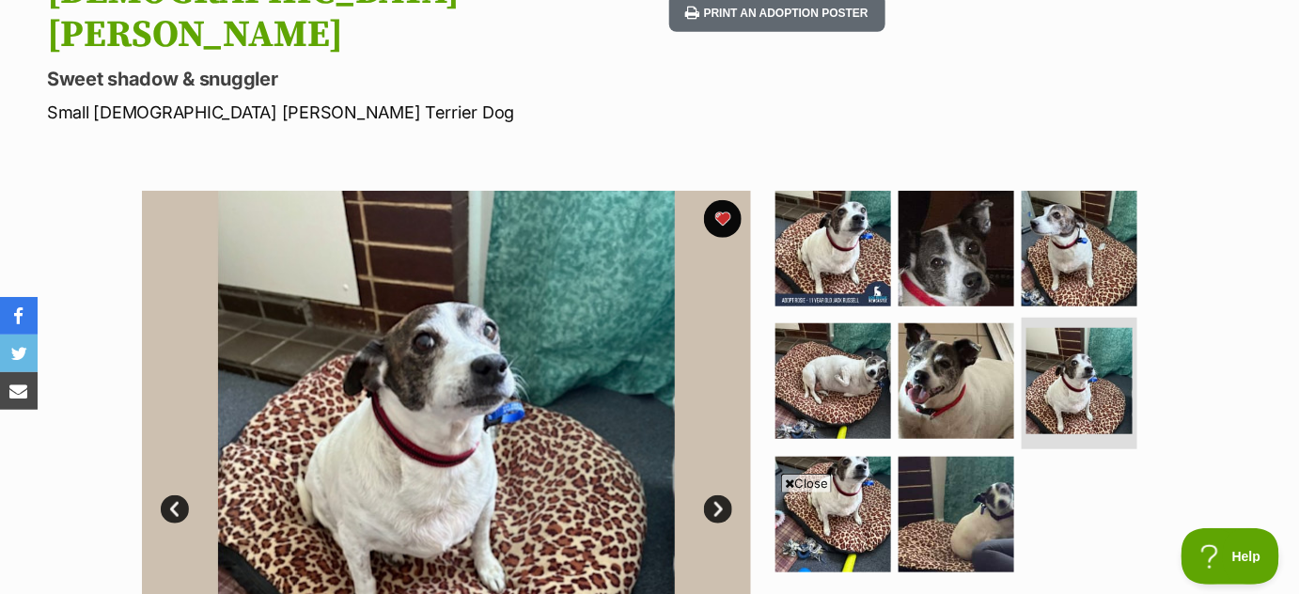
click at [719, 496] on link "Next" at bounding box center [718, 510] width 28 height 28
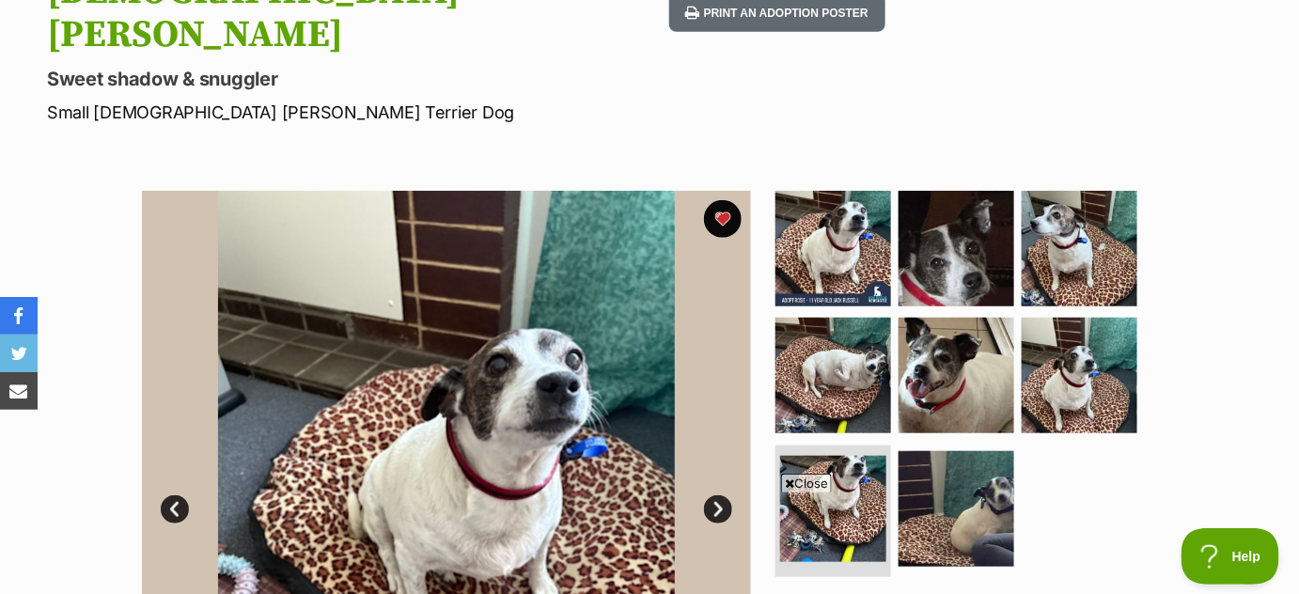
click at [719, 496] on link "Next" at bounding box center [718, 510] width 28 height 28
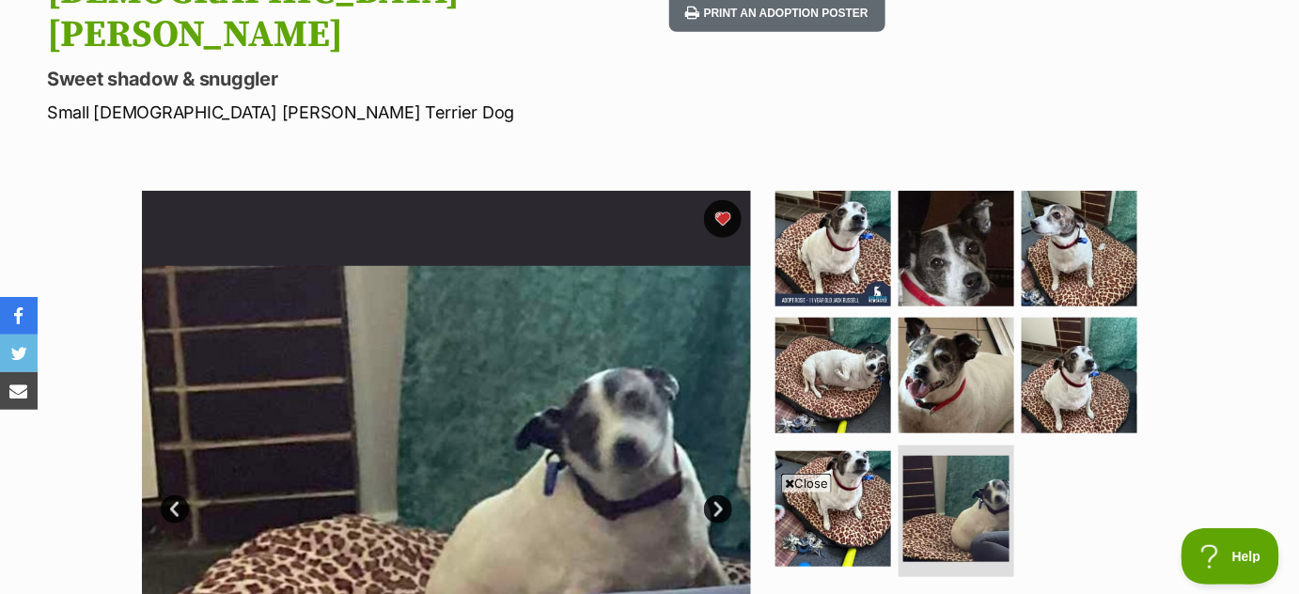
click at [719, 496] on link "Next" at bounding box center [718, 510] width 28 height 28
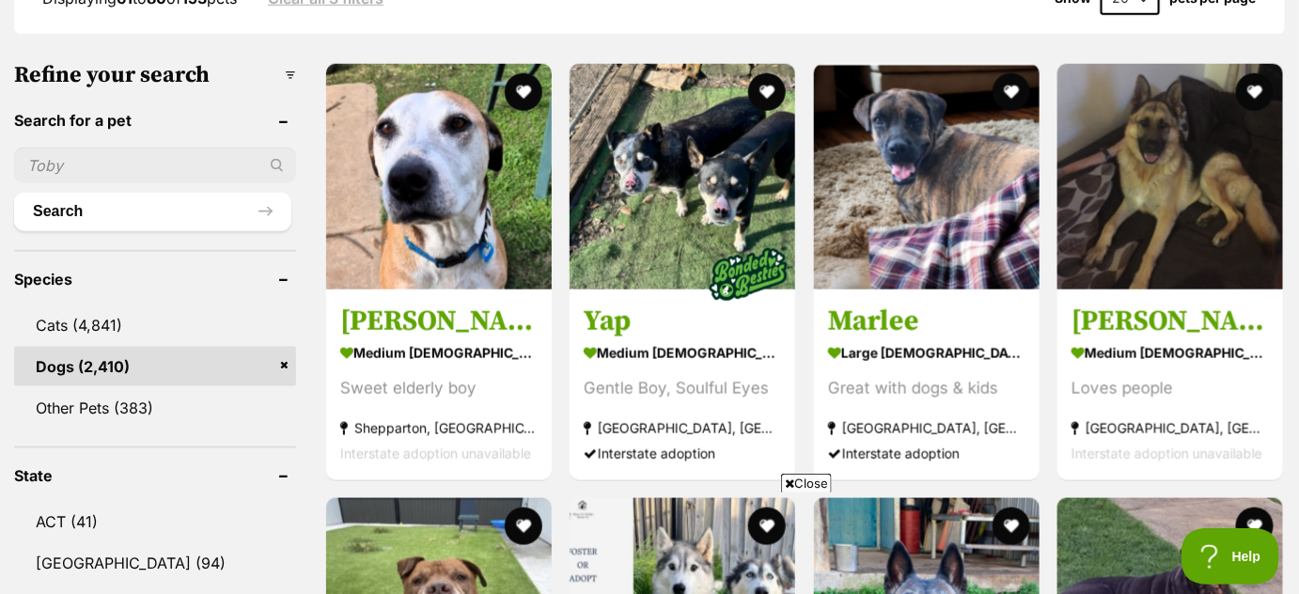
scroll to position [557, 0]
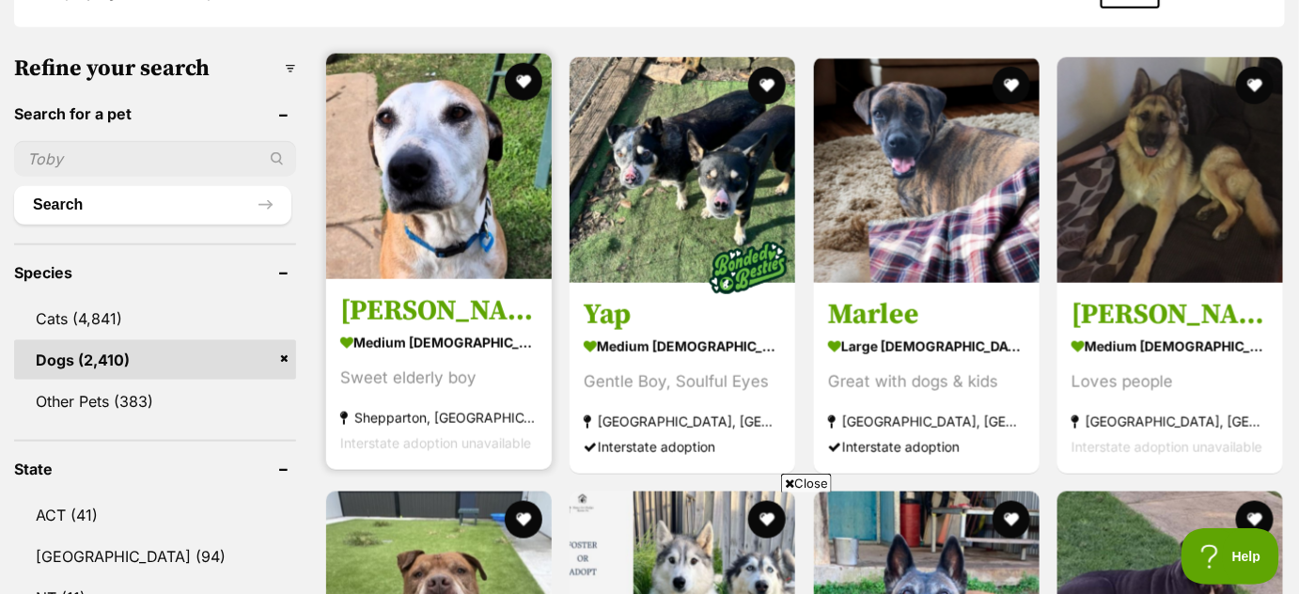
click at [445, 182] on img at bounding box center [439, 167] width 226 height 226
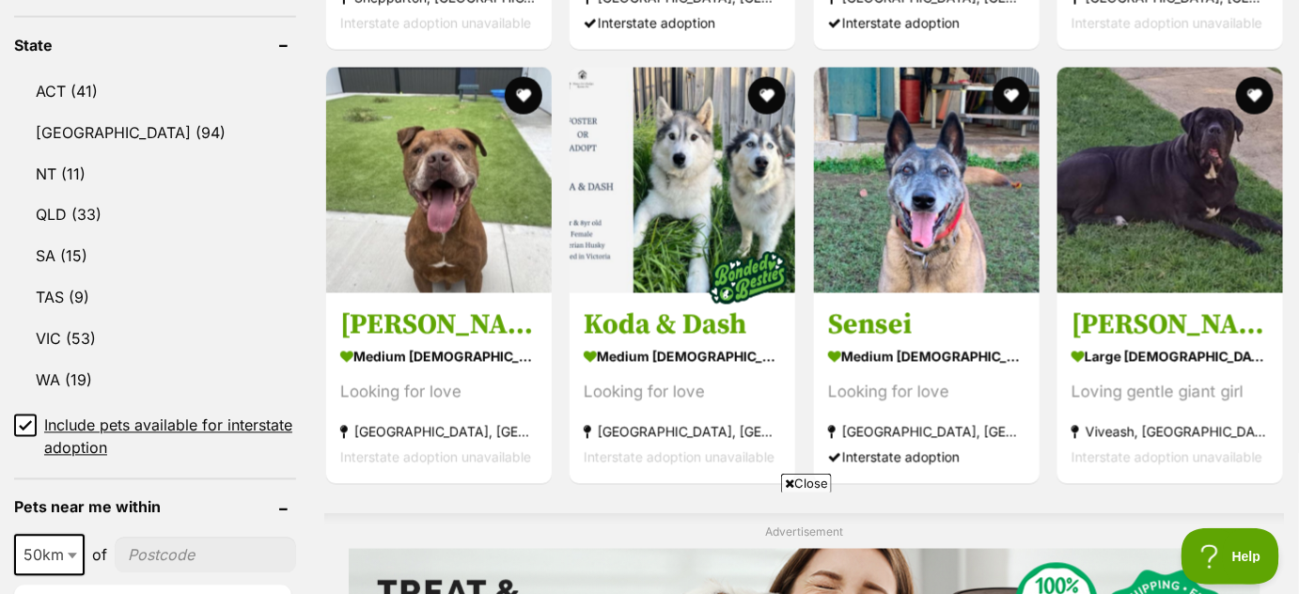
scroll to position [987, 0]
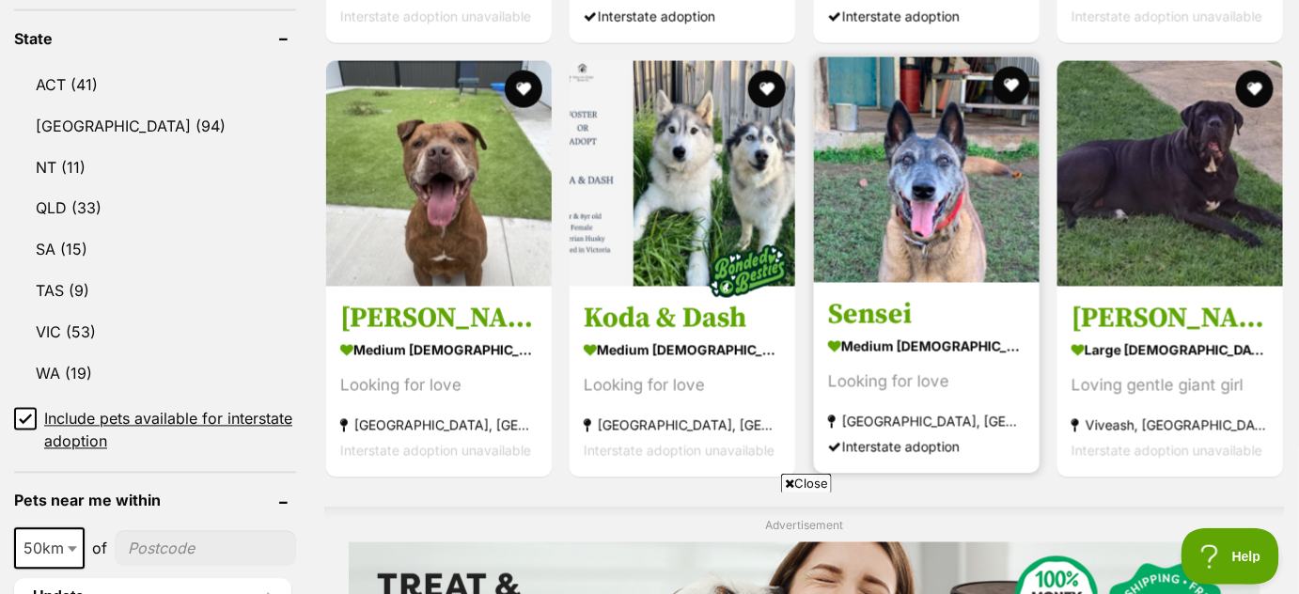
click at [970, 227] on img at bounding box center [927, 170] width 226 height 226
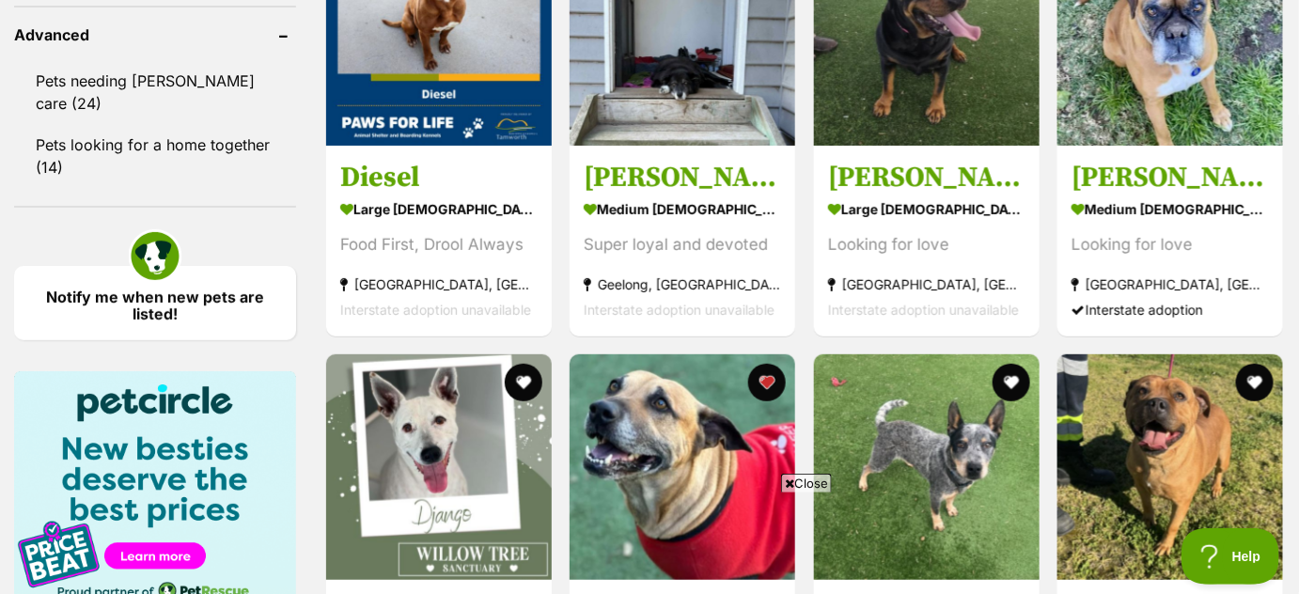
scroll to position [2527, 0]
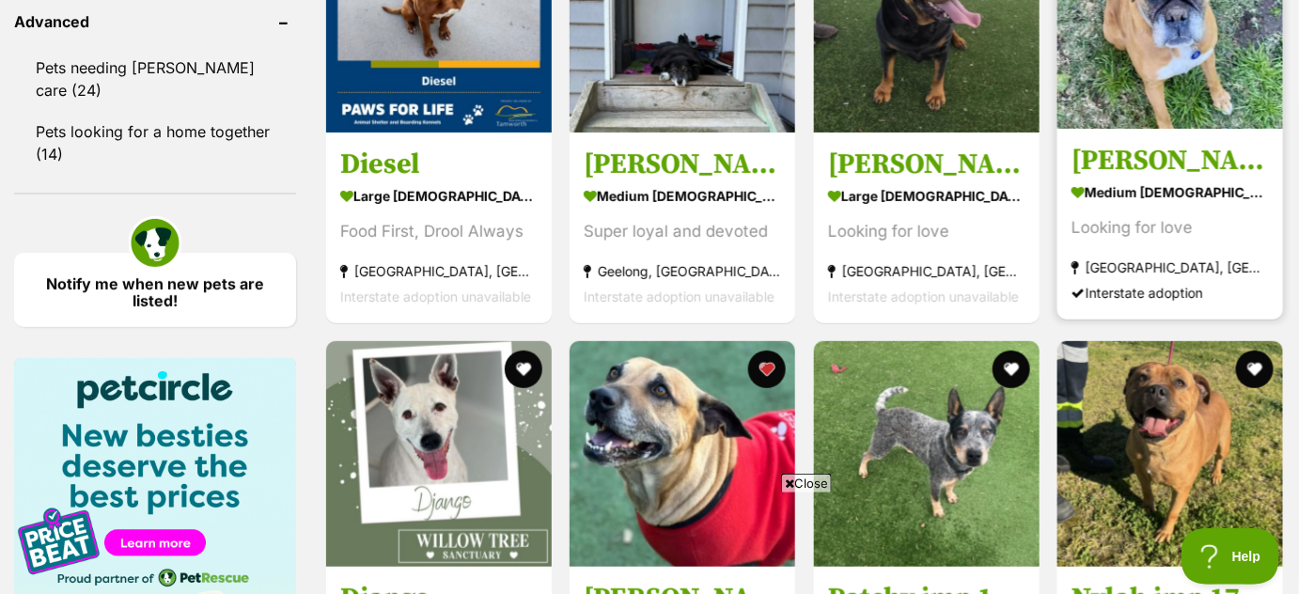
click at [1129, 37] on img at bounding box center [1171, 16] width 226 height 226
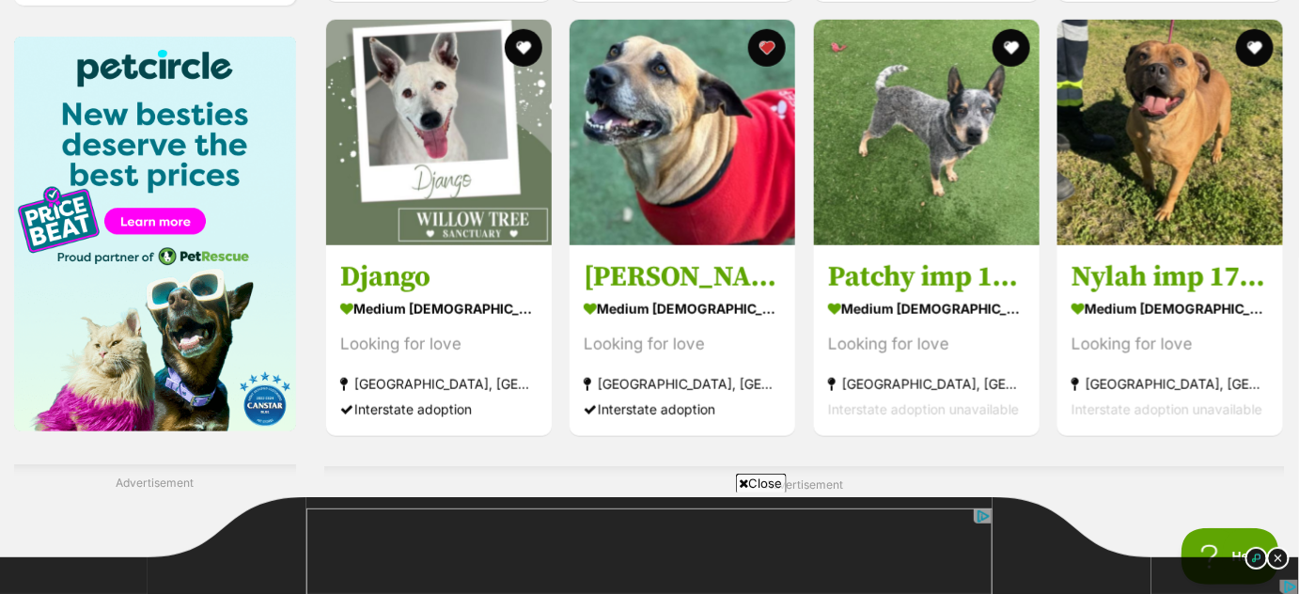
scroll to position [2906, 0]
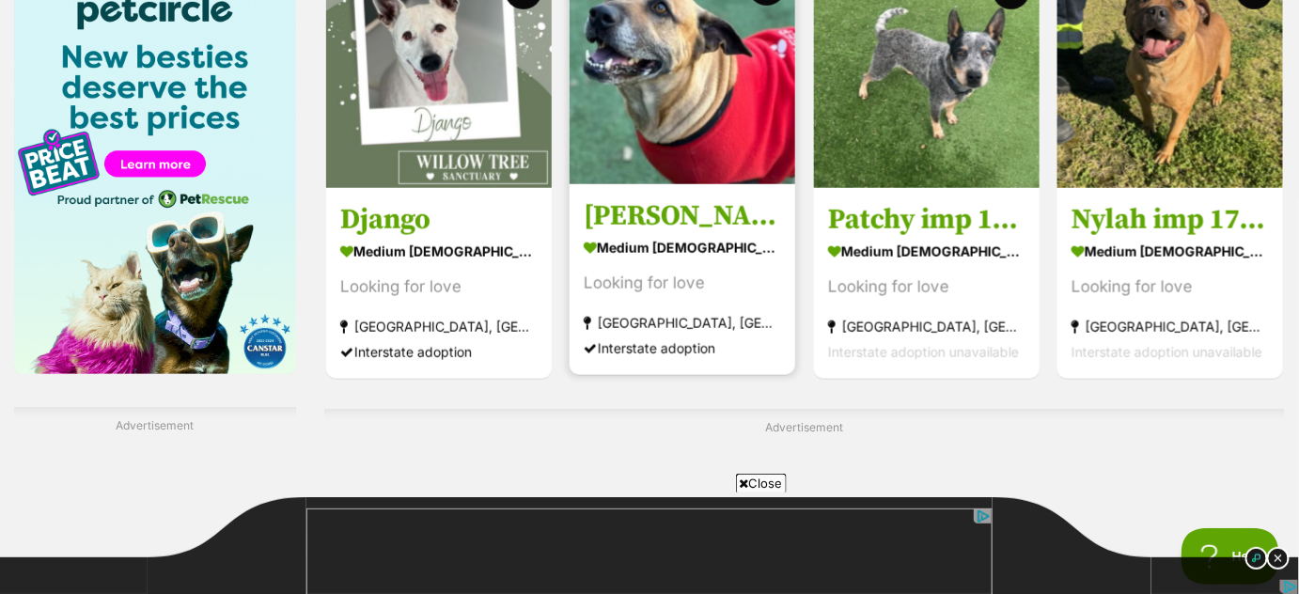
click at [687, 126] on img at bounding box center [683, 72] width 226 height 226
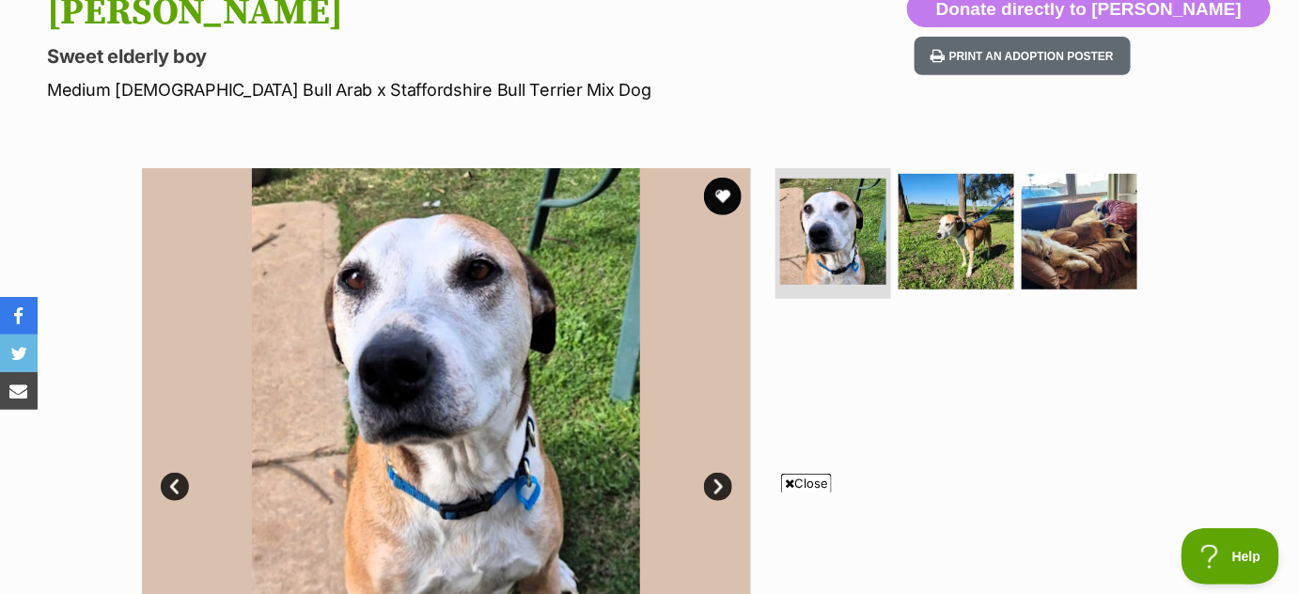
scroll to position [253, 0]
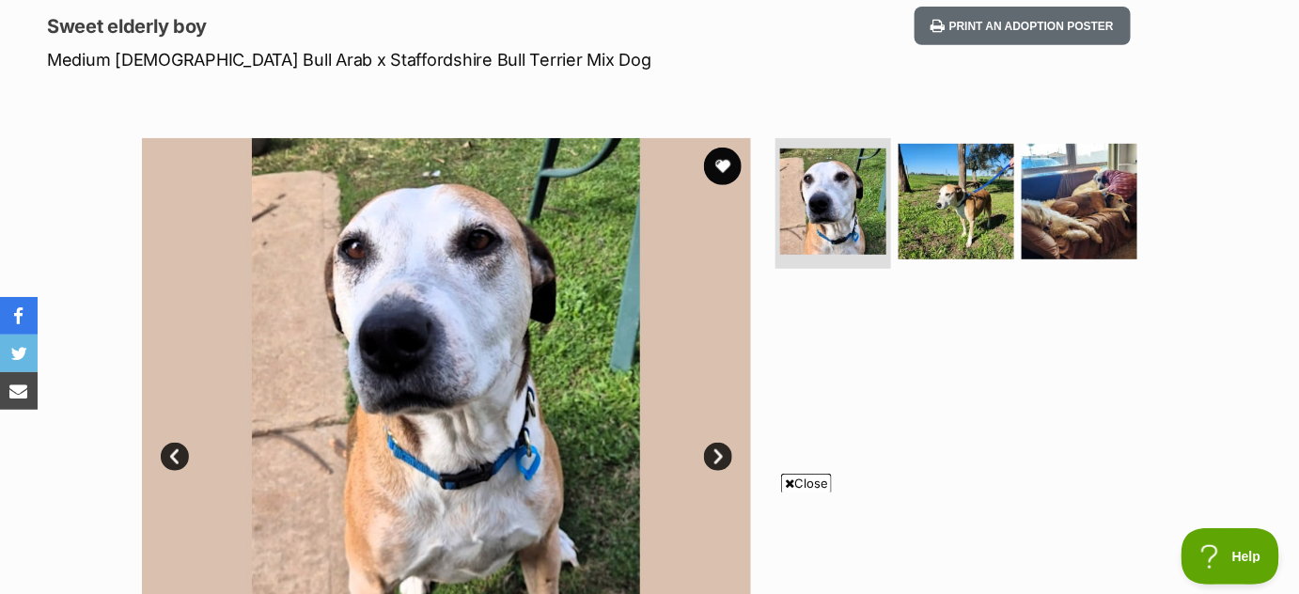
click at [724, 455] on link "Next" at bounding box center [718, 457] width 28 height 28
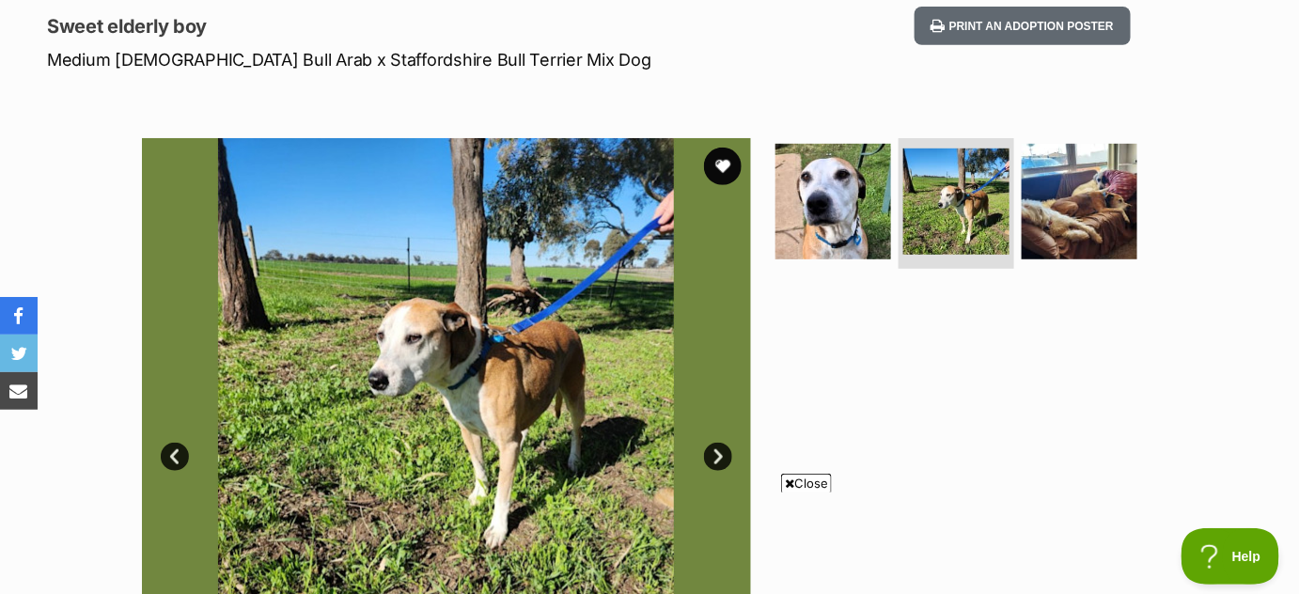
click at [724, 455] on link "Next" at bounding box center [718, 457] width 28 height 28
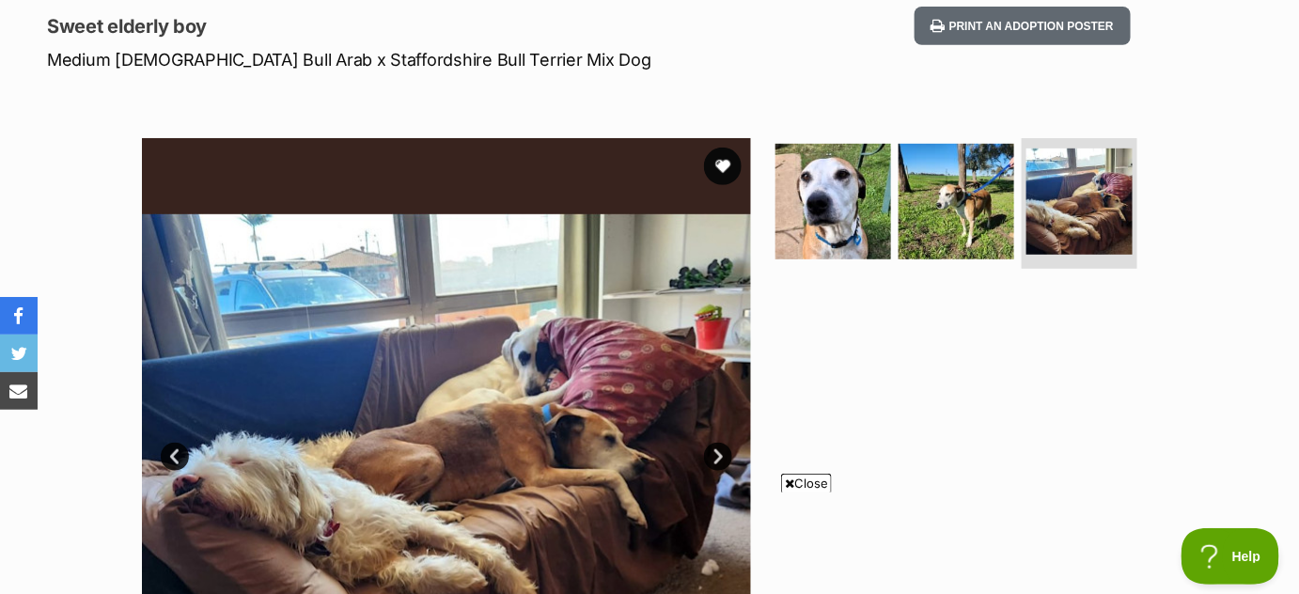
click at [724, 455] on link "Next" at bounding box center [718, 457] width 28 height 28
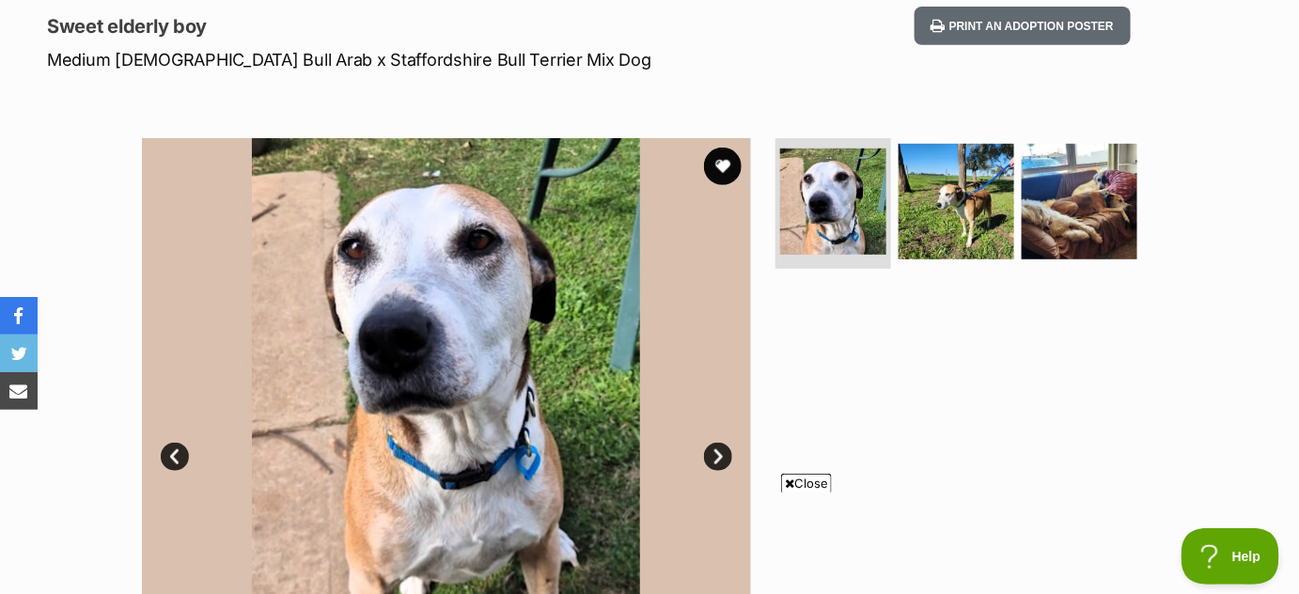
click at [724, 455] on link "Next" at bounding box center [718, 457] width 28 height 28
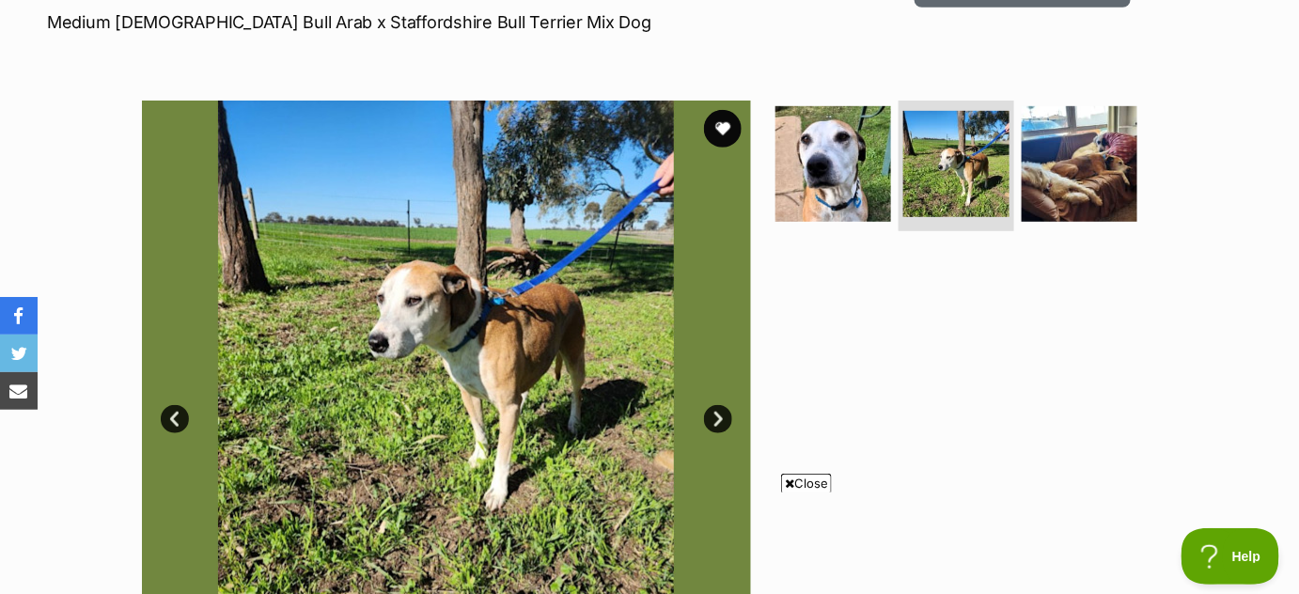
scroll to position [276, 0]
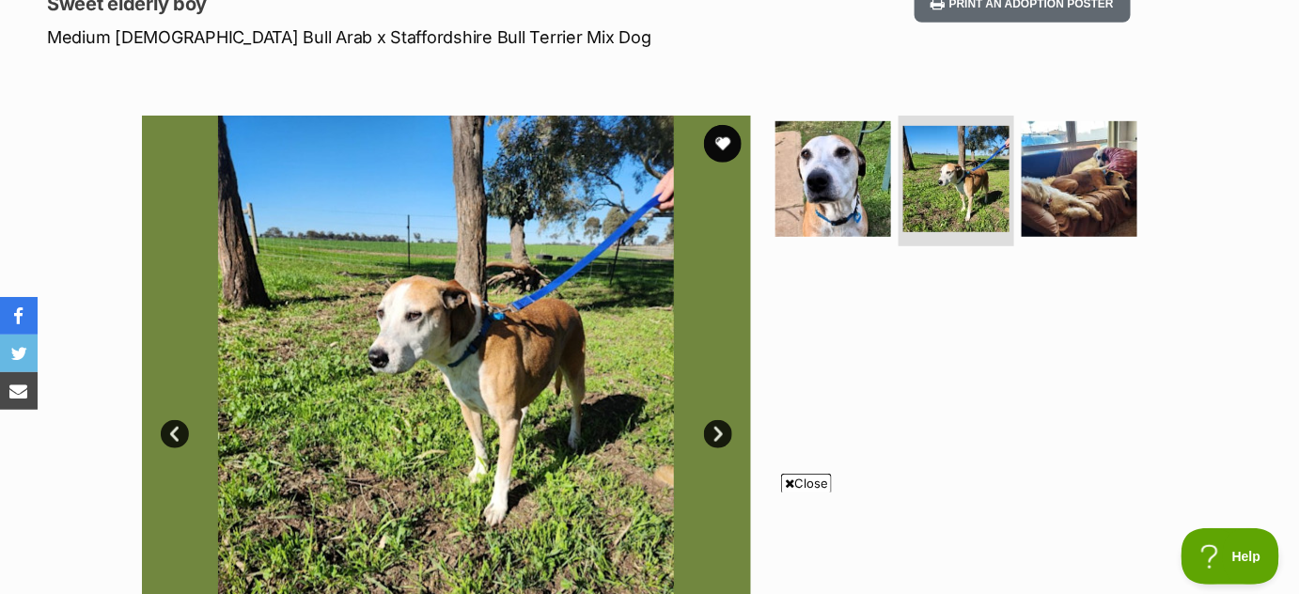
click at [714, 431] on link "Next" at bounding box center [718, 434] width 28 height 28
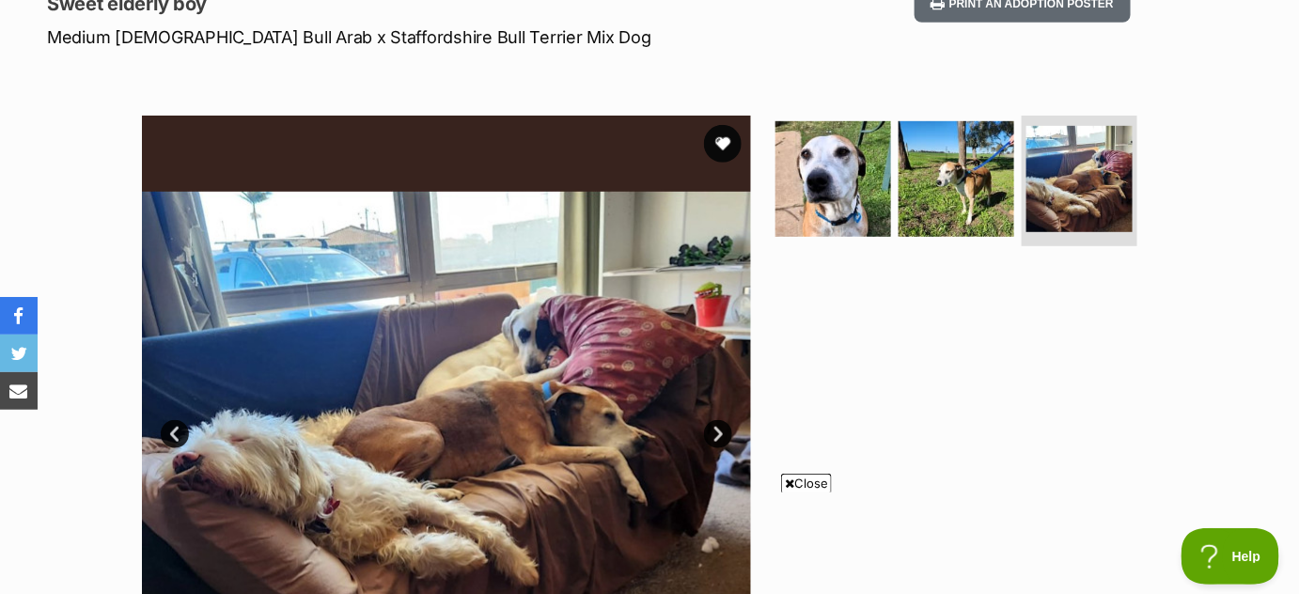
click at [714, 431] on link "Next" at bounding box center [718, 434] width 28 height 28
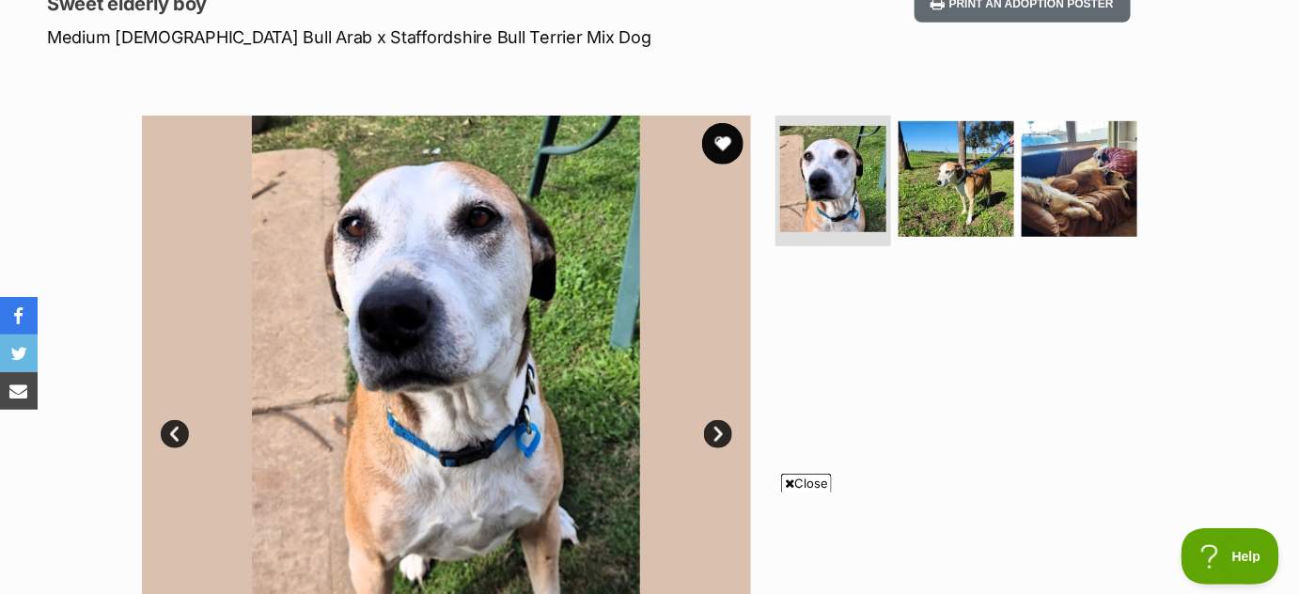
click at [716, 141] on button "favourite" at bounding box center [722, 143] width 41 height 41
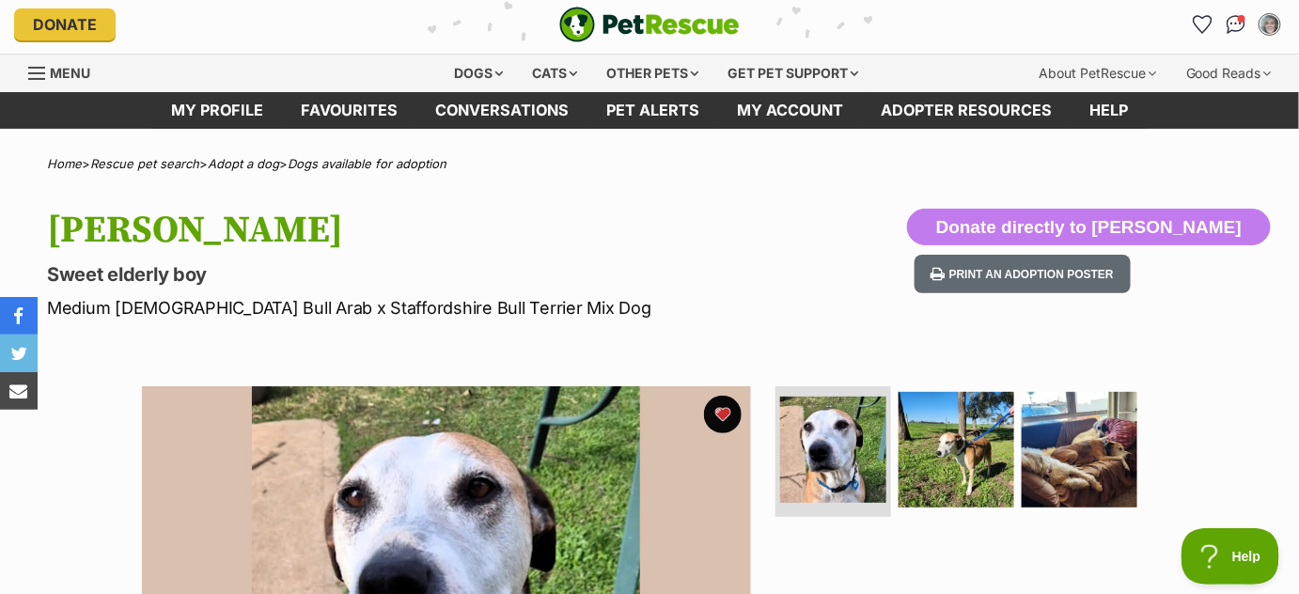
scroll to position [0, 0]
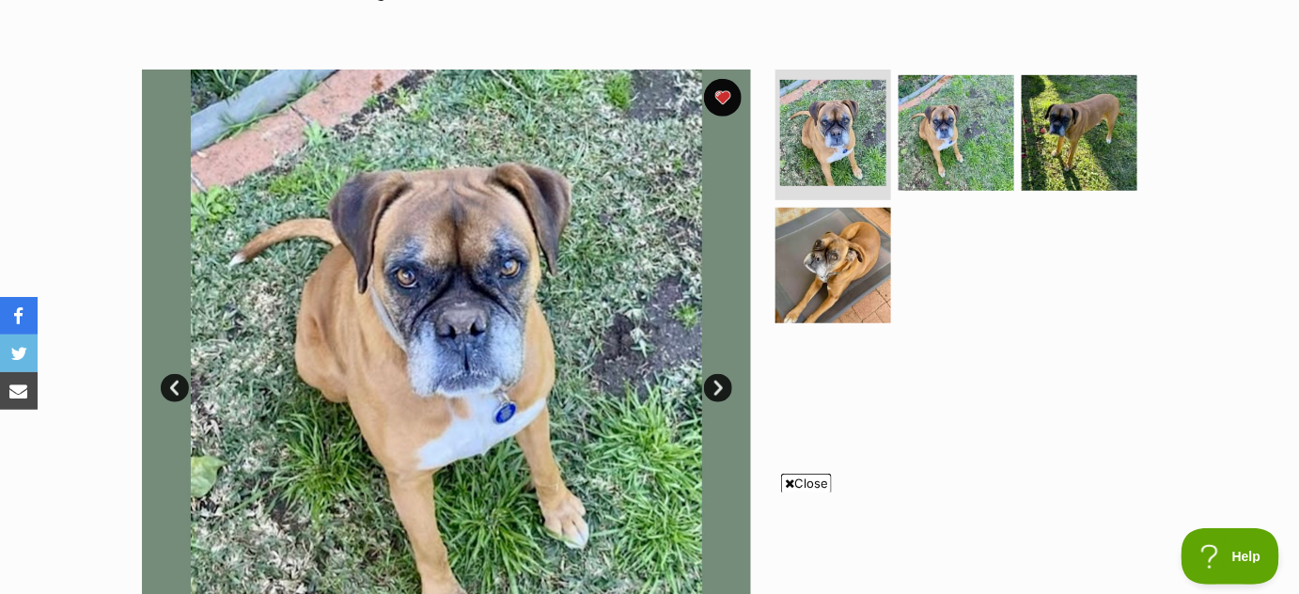
click at [709, 390] on link "Next" at bounding box center [718, 388] width 28 height 28
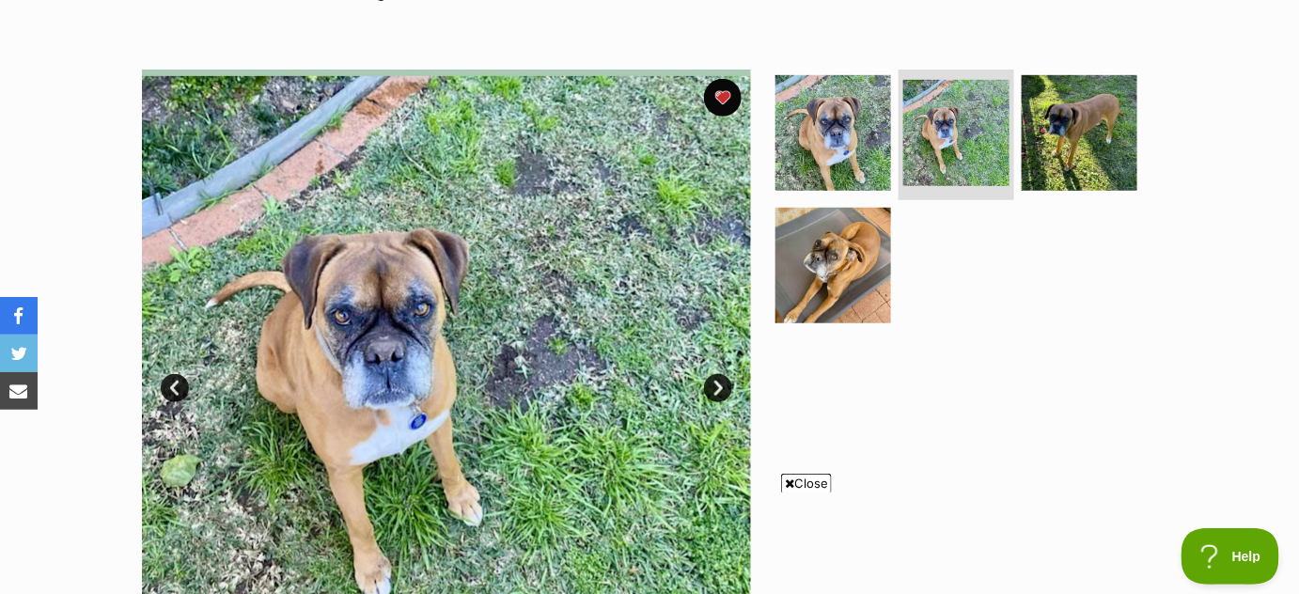
click at [709, 390] on link "Next" at bounding box center [718, 388] width 28 height 28
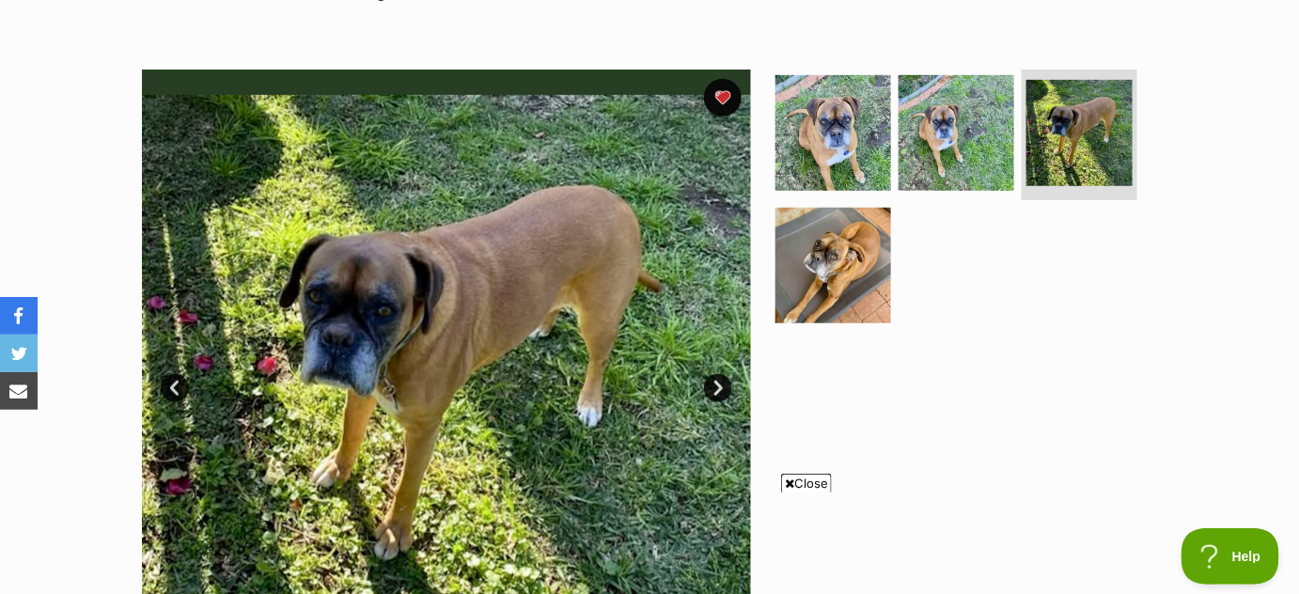
click at [709, 390] on link "Next" at bounding box center [718, 388] width 28 height 28
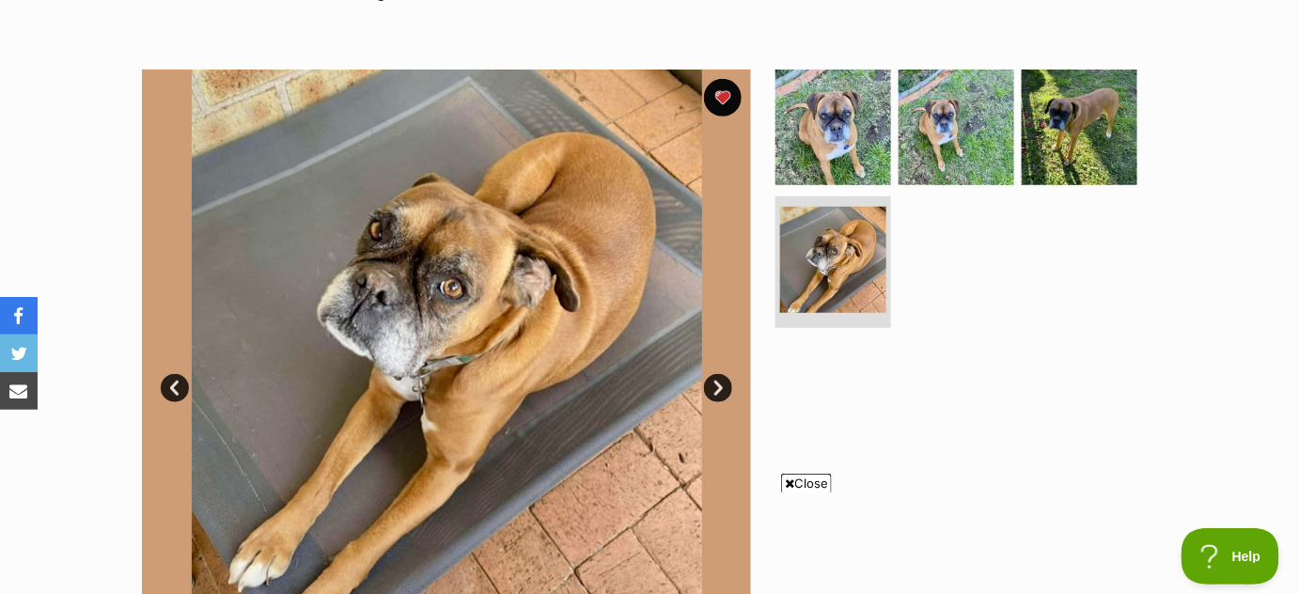
click at [709, 390] on link "Next" at bounding box center [718, 388] width 28 height 28
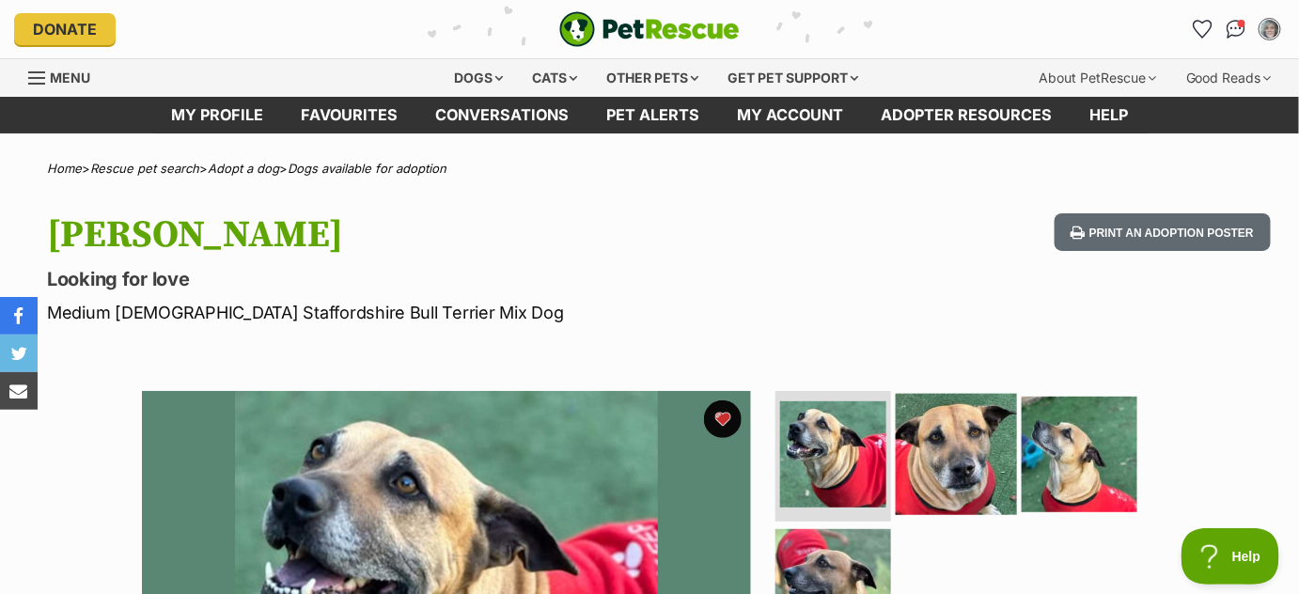
click at [916, 465] on img at bounding box center [956, 453] width 121 height 121
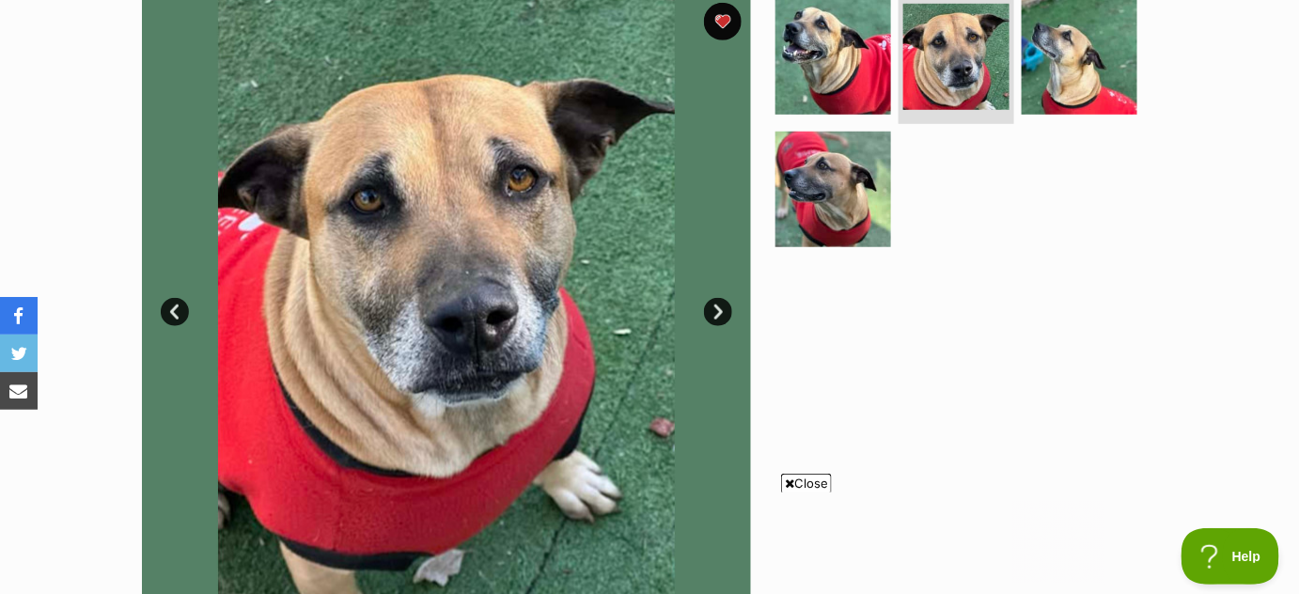
scroll to position [454, 0]
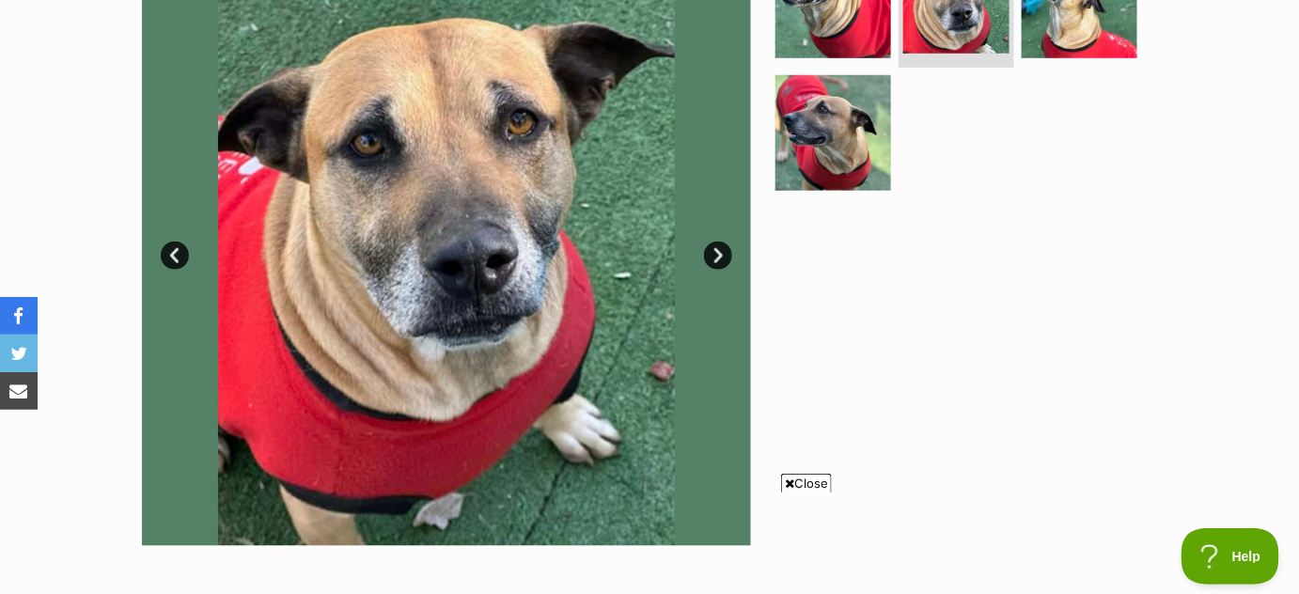
click at [721, 258] on link "Next" at bounding box center [718, 256] width 28 height 28
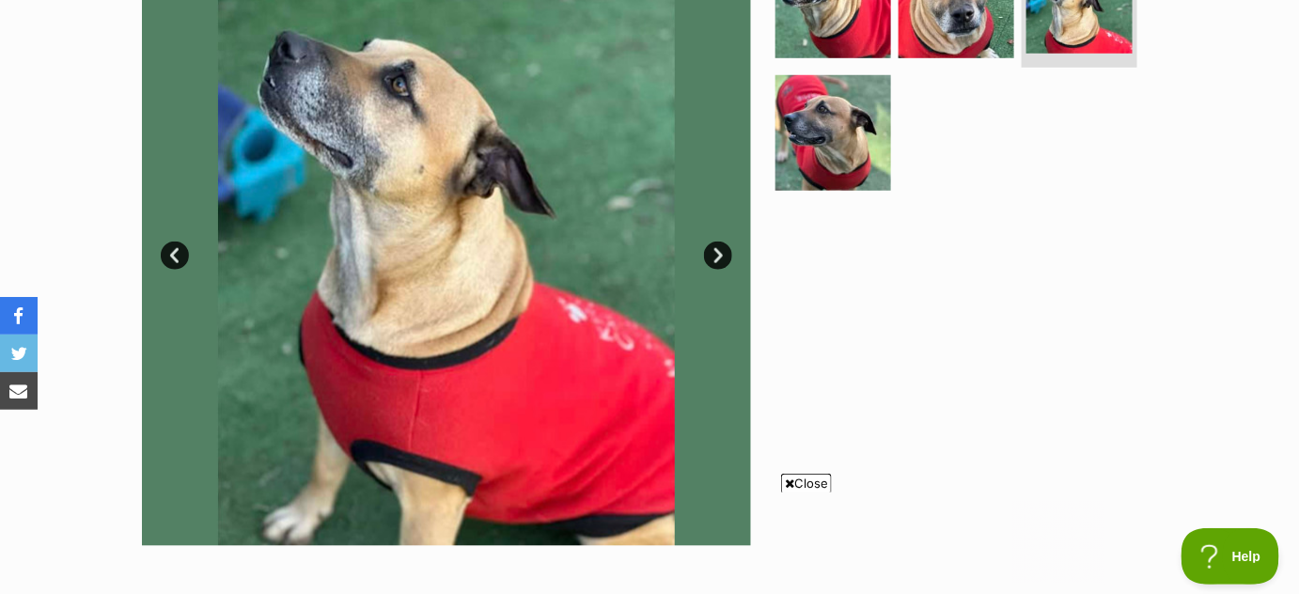
click at [721, 258] on link "Next" at bounding box center [718, 256] width 28 height 28
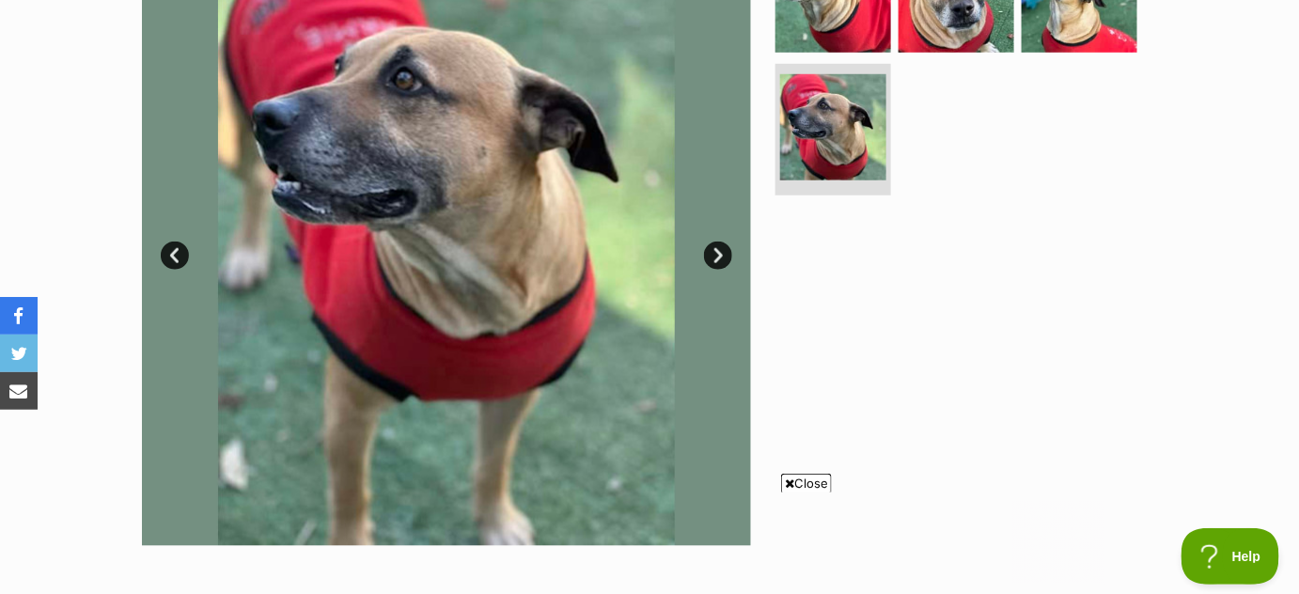
click at [721, 258] on link "Next" at bounding box center [718, 256] width 28 height 28
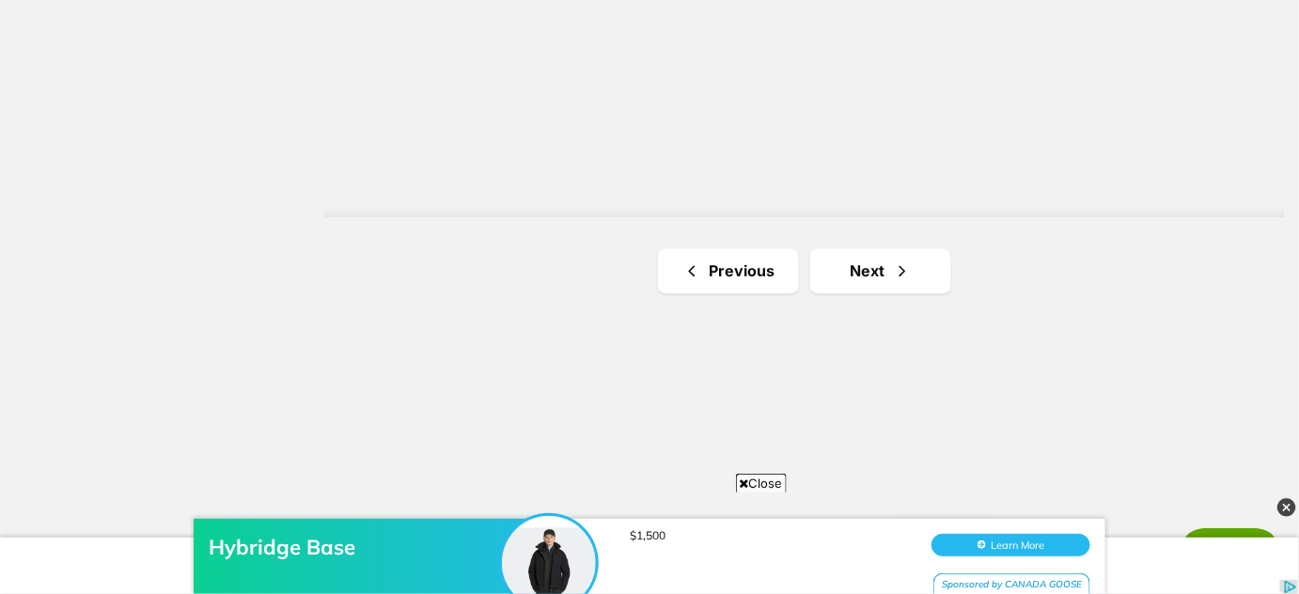
scroll to position [3397, 0]
click at [861, 258] on link "Next" at bounding box center [881, 259] width 141 height 45
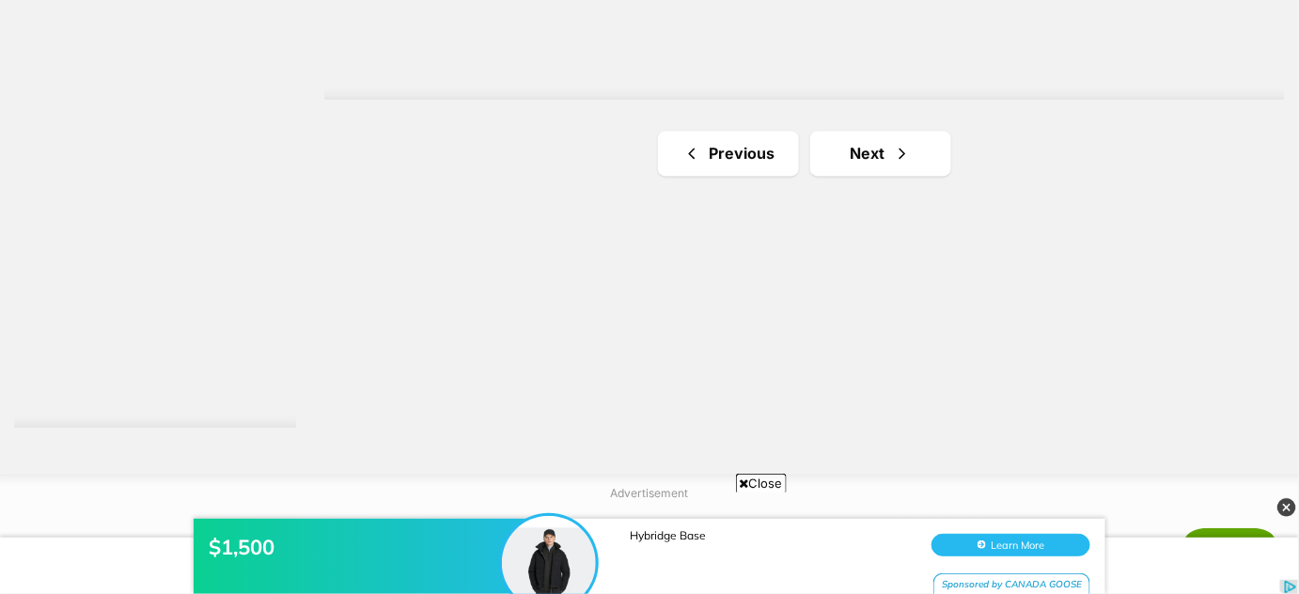
scroll to position [3509, 0]
drag, startPoint x: 1312, startPoint y: 47, endPoint x: 1312, endPoint y: 430, distance: 382.7
click at [874, 154] on link "Next" at bounding box center [881, 147] width 141 height 45
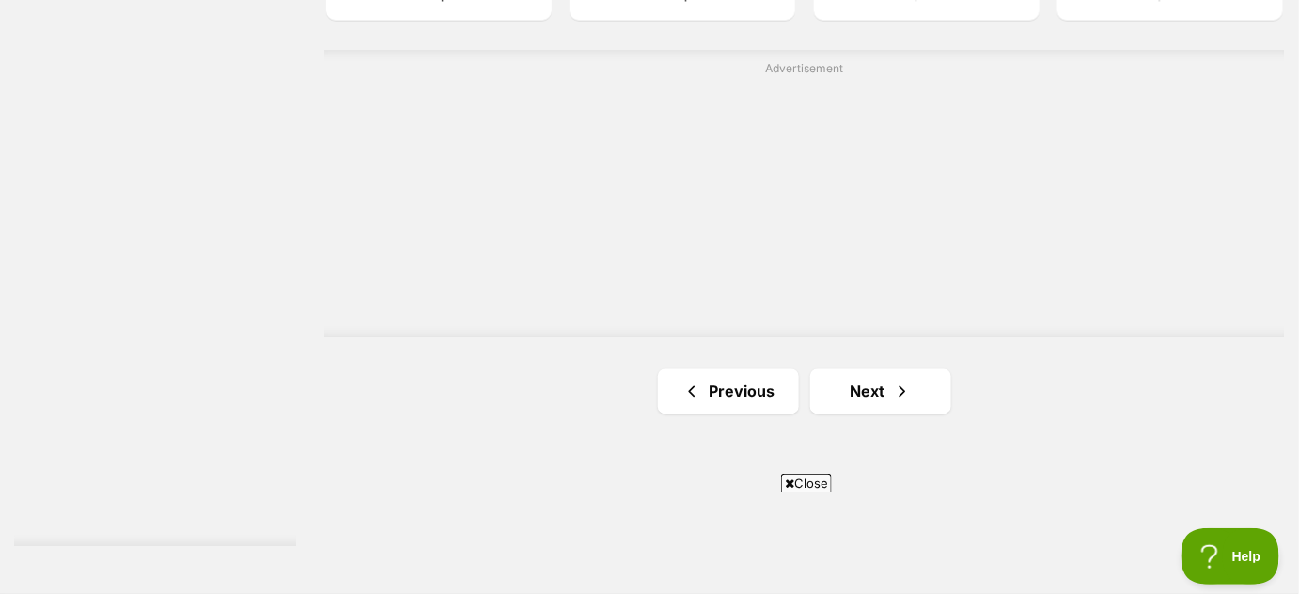
scroll to position [3391, 0]
click at [882, 388] on link "Next" at bounding box center [881, 385] width 141 height 45
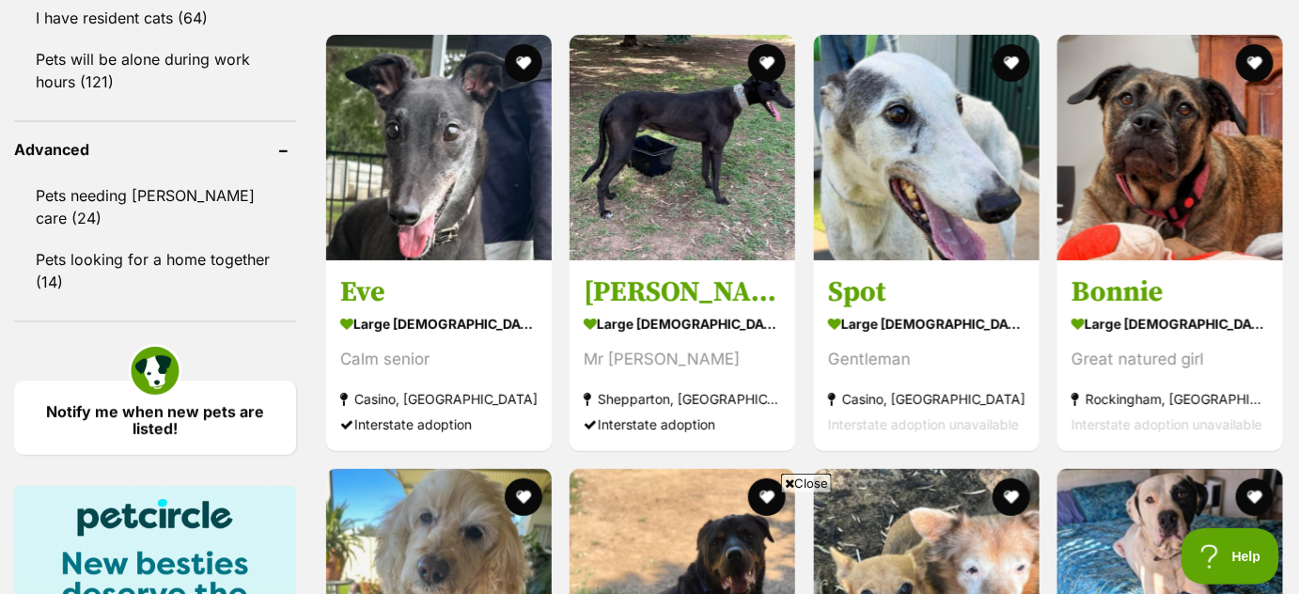
scroll to position [2394, 0]
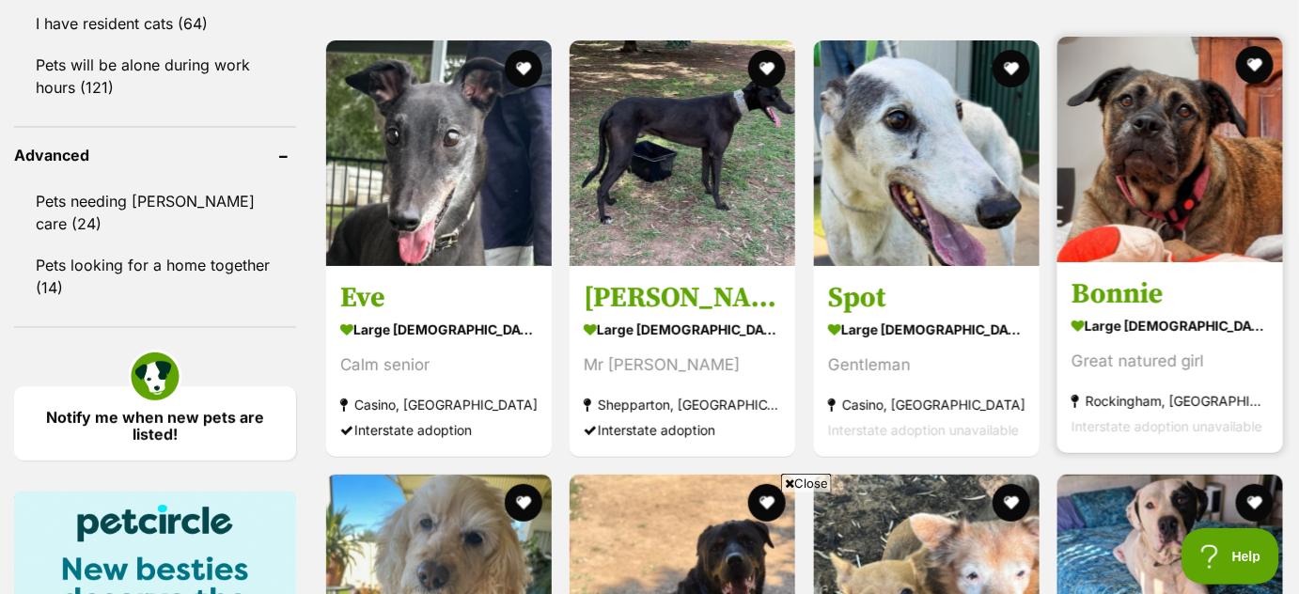
click at [1149, 205] on img at bounding box center [1171, 150] width 226 height 226
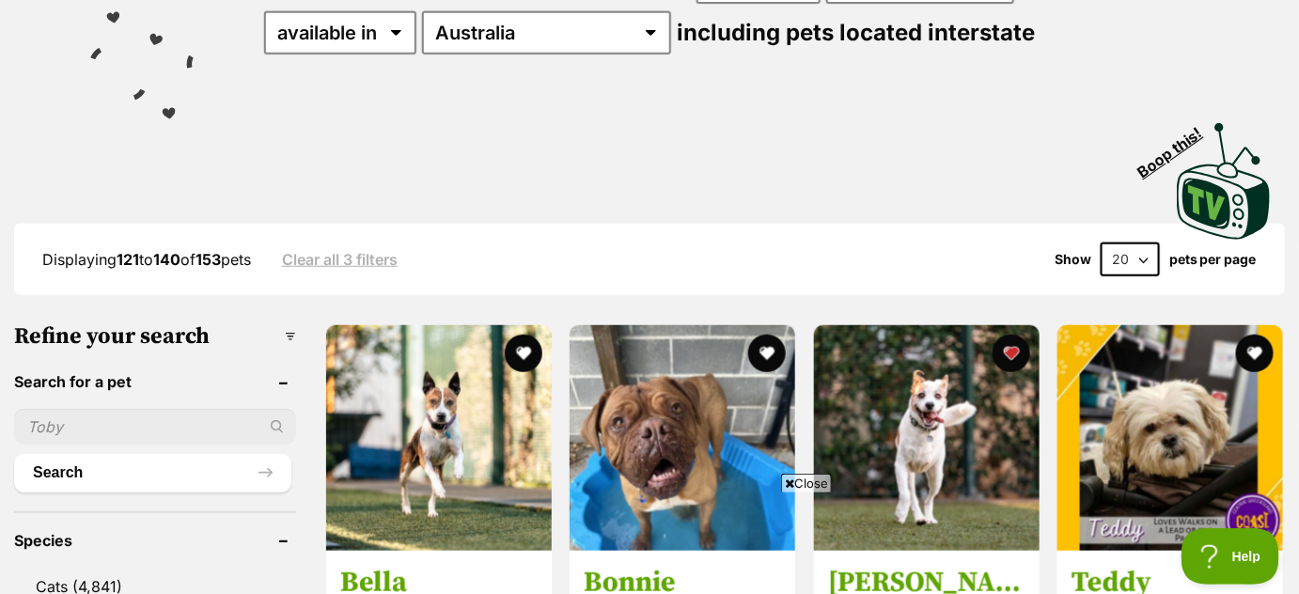
scroll to position [0, 0]
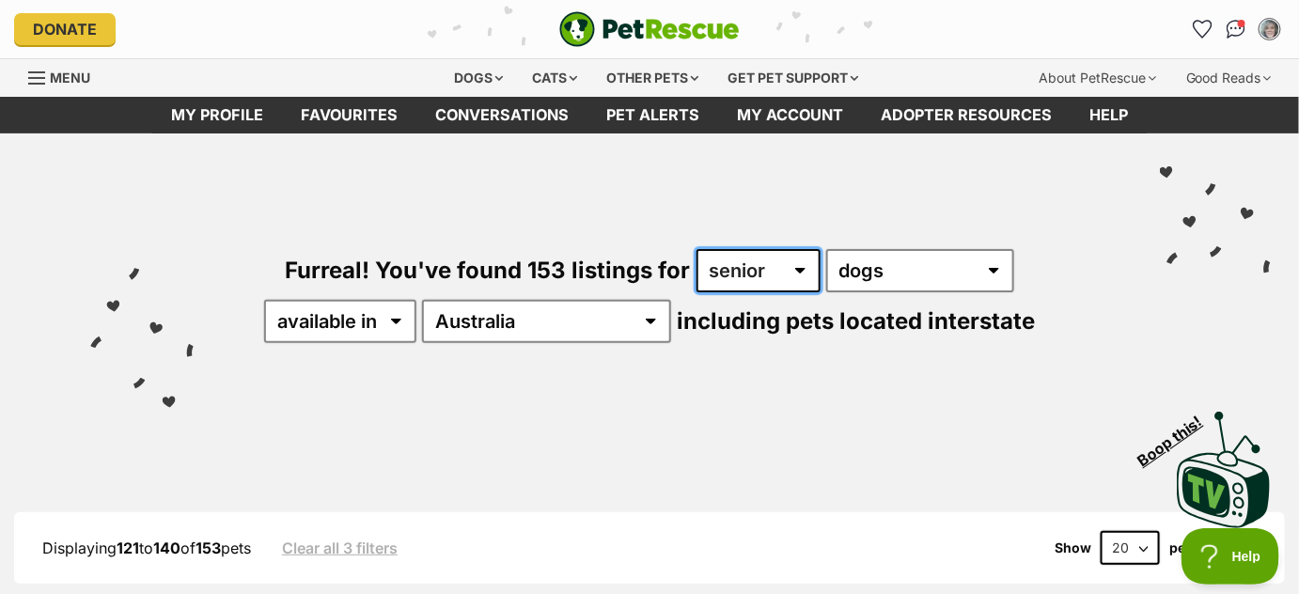
click at [797, 270] on select "any age puppy adult senior" at bounding box center [759, 270] width 124 height 43
select select "adult"
click at [697, 249] on select "any age puppy adult senior" at bounding box center [759, 270] width 124 height 43
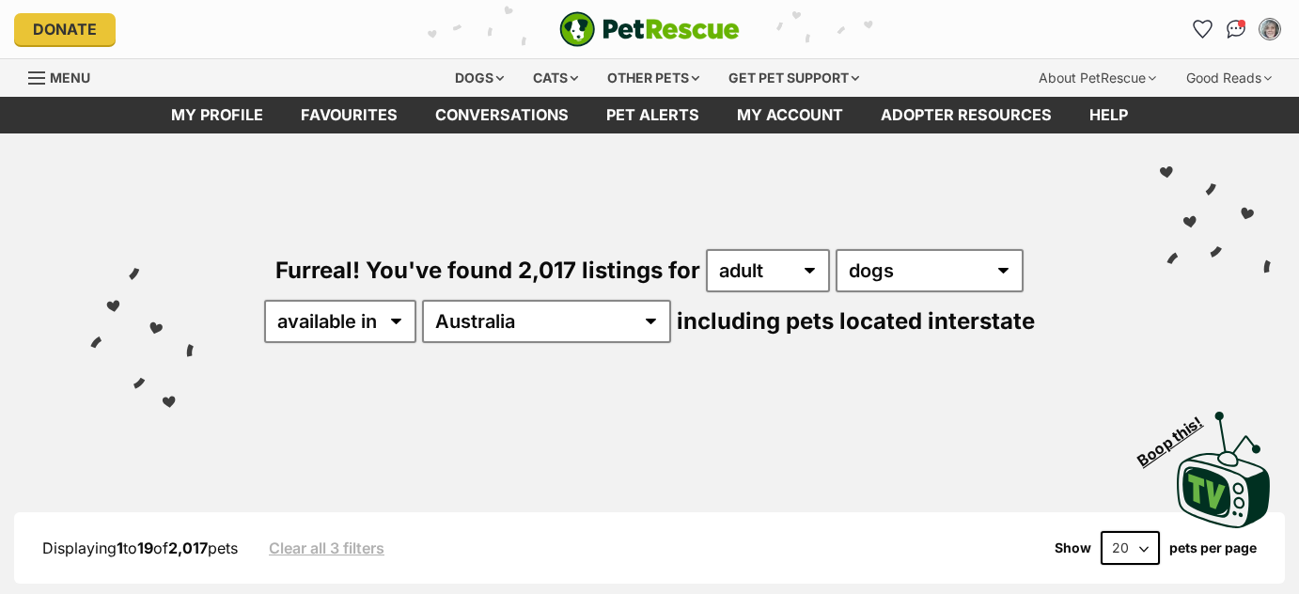
click at [595, 318] on select "[GEOGRAPHIC_DATA] [GEOGRAPHIC_DATA] [GEOGRAPHIC_DATA] [GEOGRAPHIC_DATA] [GEOGRA…" at bounding box center [546, 321] width 249 height 43
select select "SA"
click at [482, 300] on select "Australia ACT NSW NT QLD SA TAS VIC WA" at bounding box center [546, 321] width 249 height 43
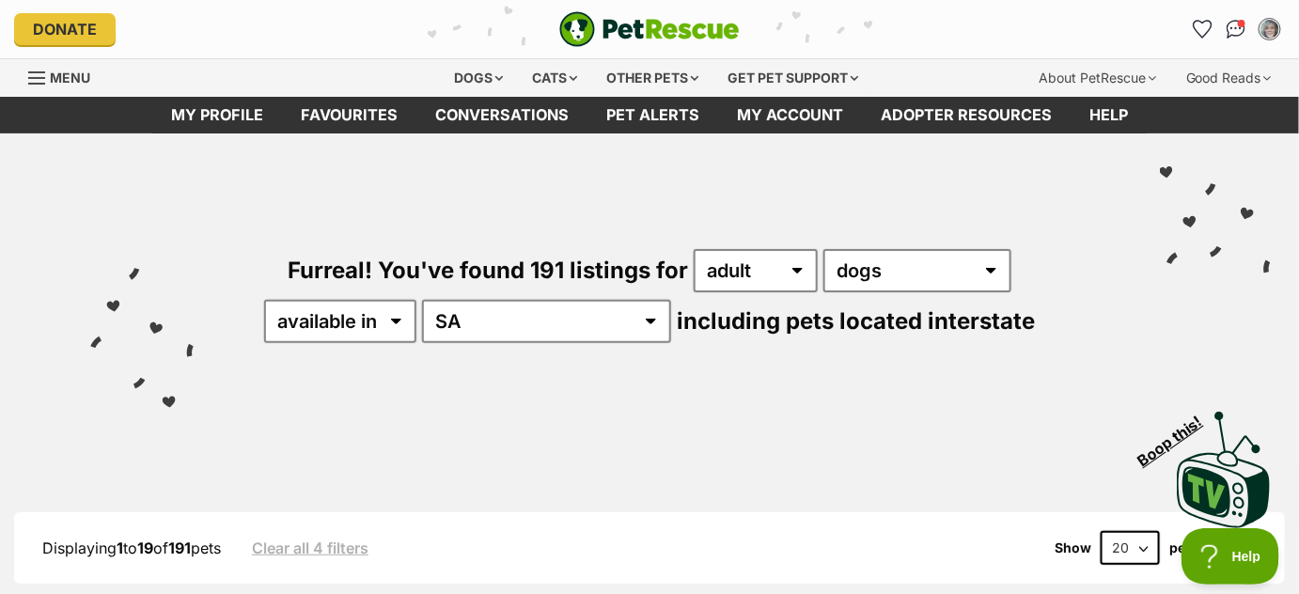
click at [1145, 545] on select "20 40 60" at bounding box center [1130, 548] width 59 height 34
select select "60"
click at [1101, 531] on select "20 40 60" at bounding box center [1130, 548] width 59 height 34
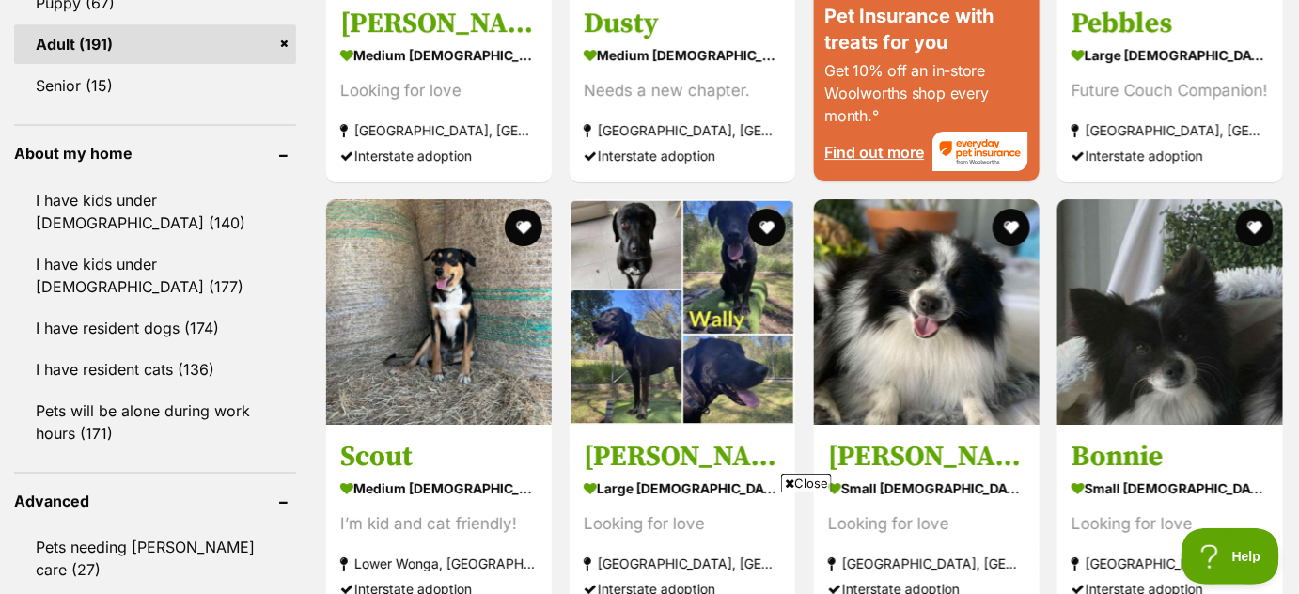
scroll to position [2060, 0]
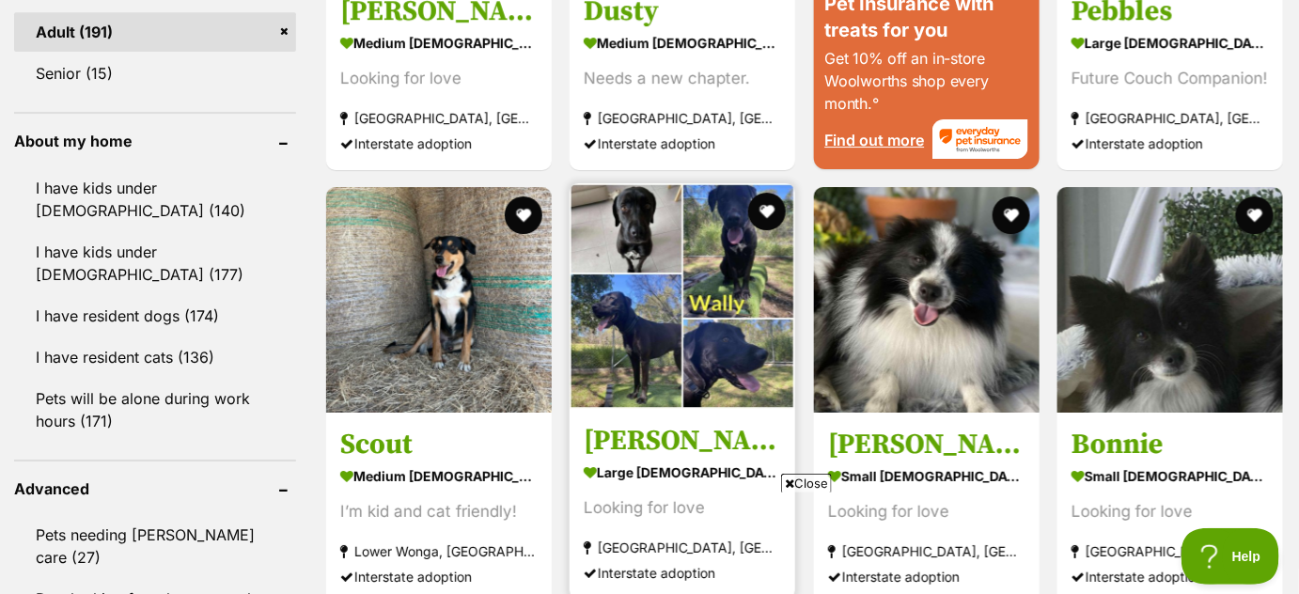
click at [611, 238] on img at bounding box center [683, 296] width 226 height 226
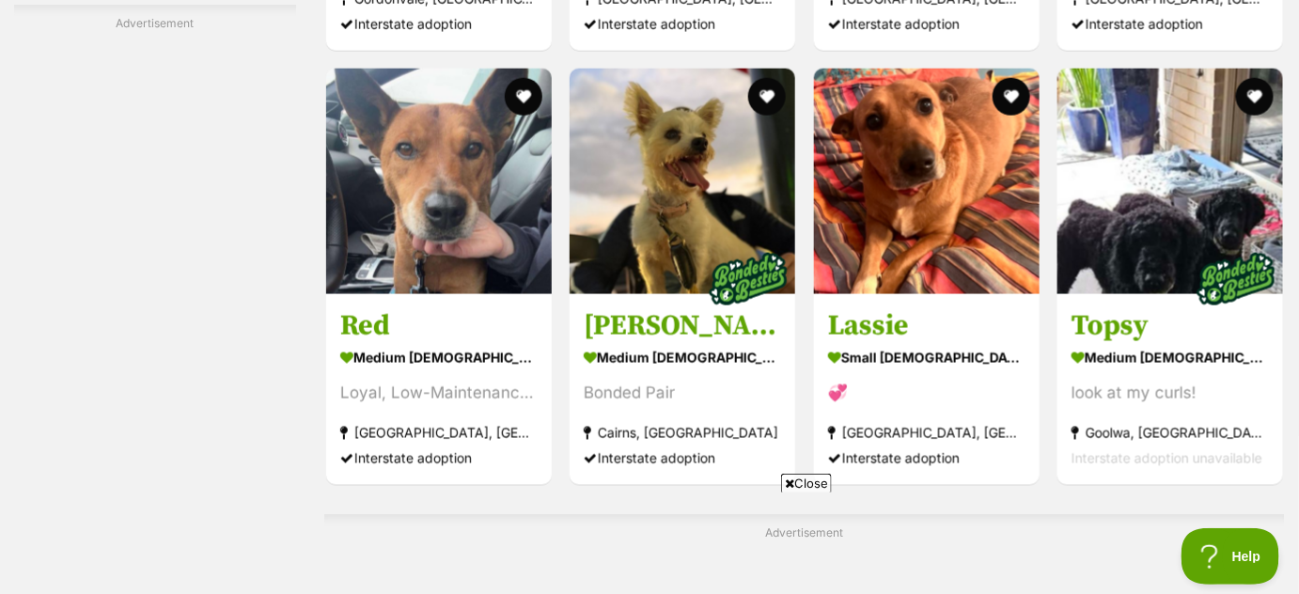
scroll to position [7954, 0]
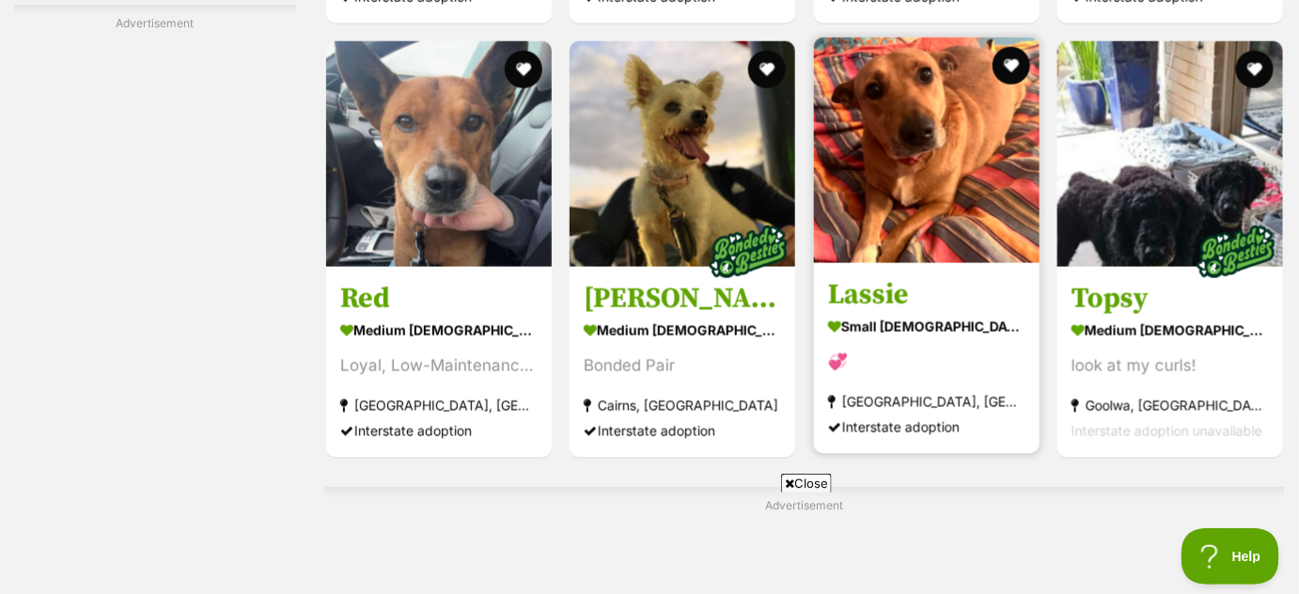
click at [905, 189] on img at bounding box center [927, 151] width 226 height 226
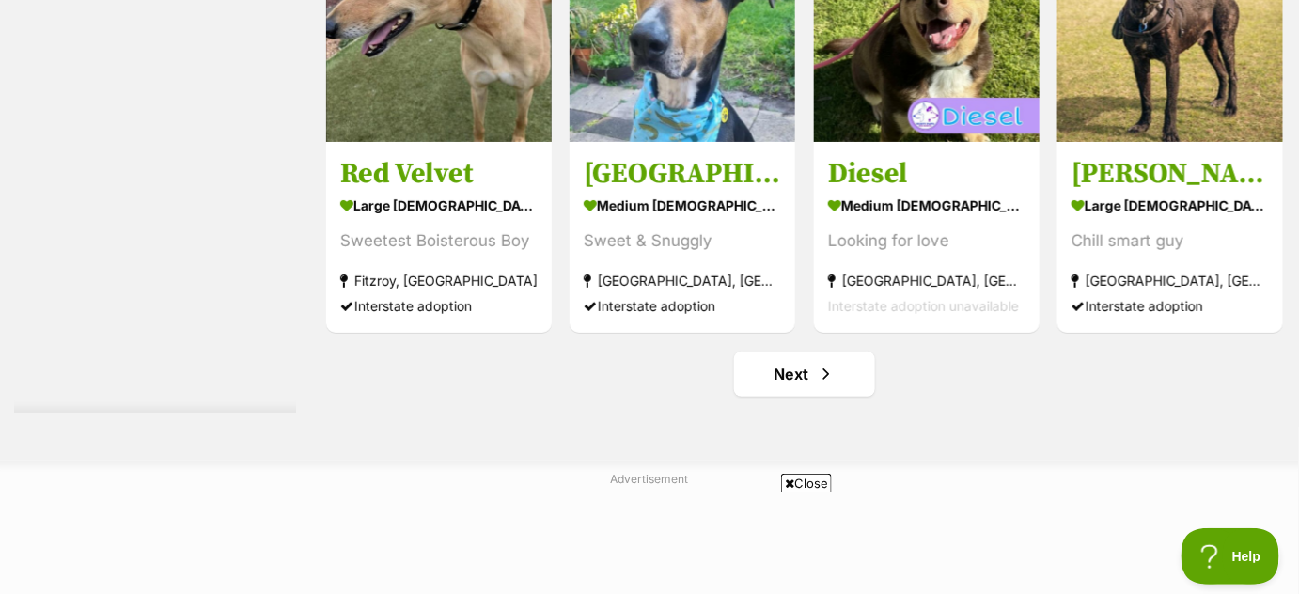
scroll to position [9623, 0]
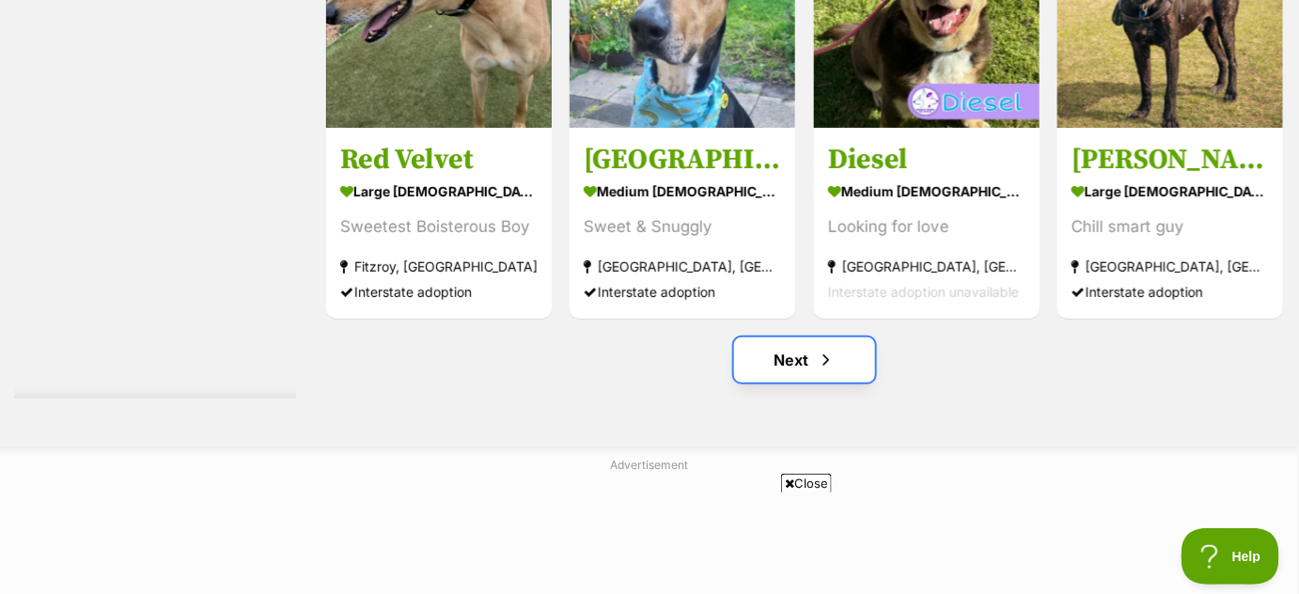
click at [811, 362] on link "Next" at bounding box center [804, 360] width 141 height 45
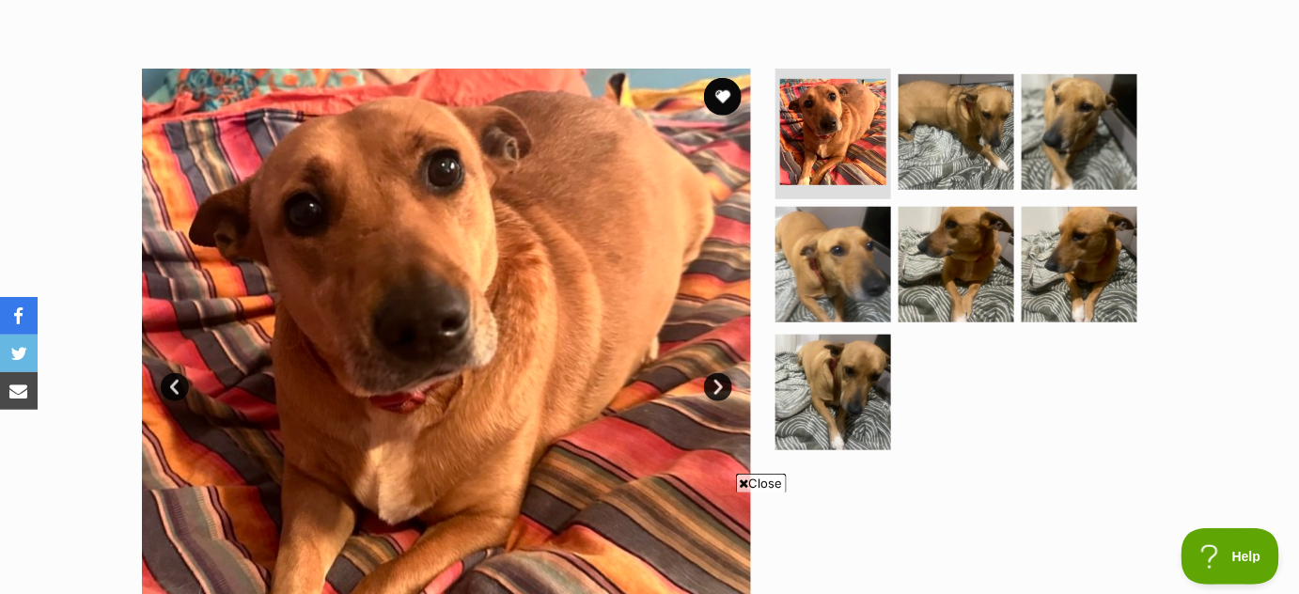
scroll to position [329, 0]
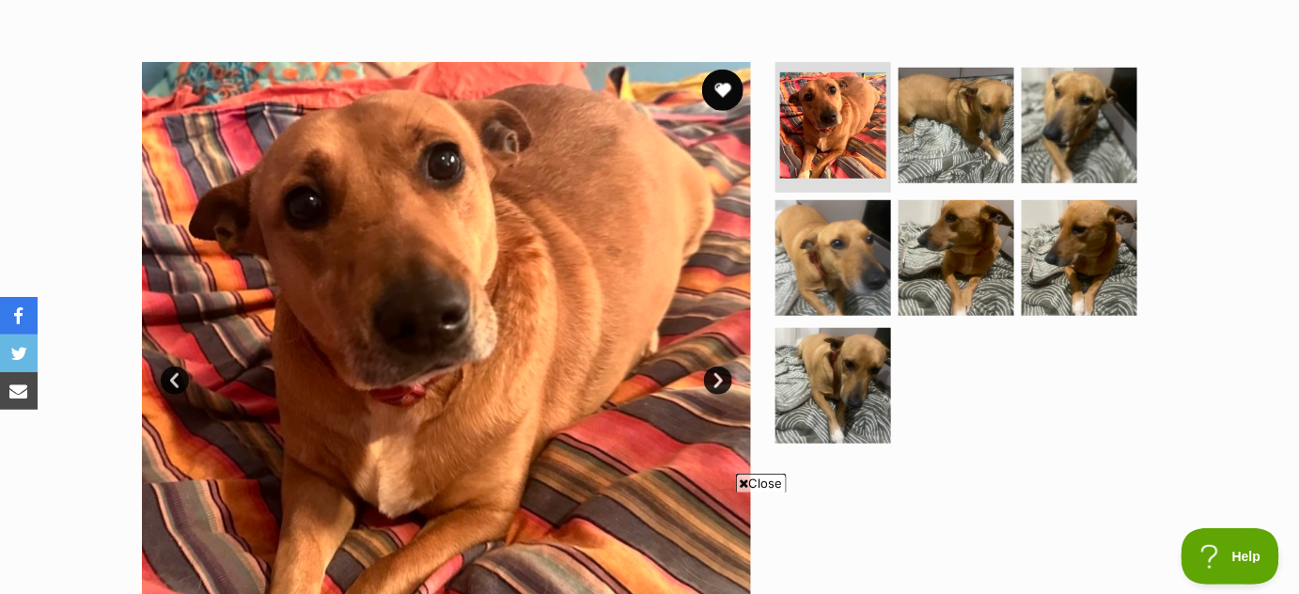
click at [712, 90] on button "favourite" at bounding box center [722, 90] width 41 height 41
click at [718, 375] on link "Next" at bounding box center [718, 381] width 28 height 28
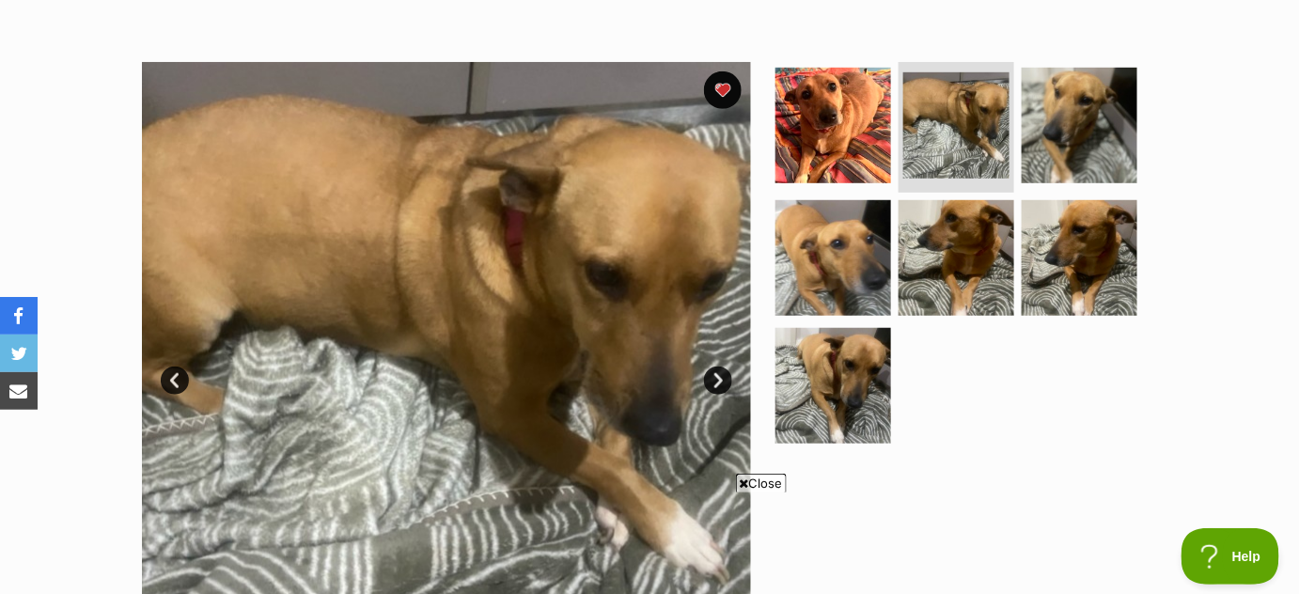
click at [718, 375] on link "Next" at bounding box center [718, 381] width 28 height 28
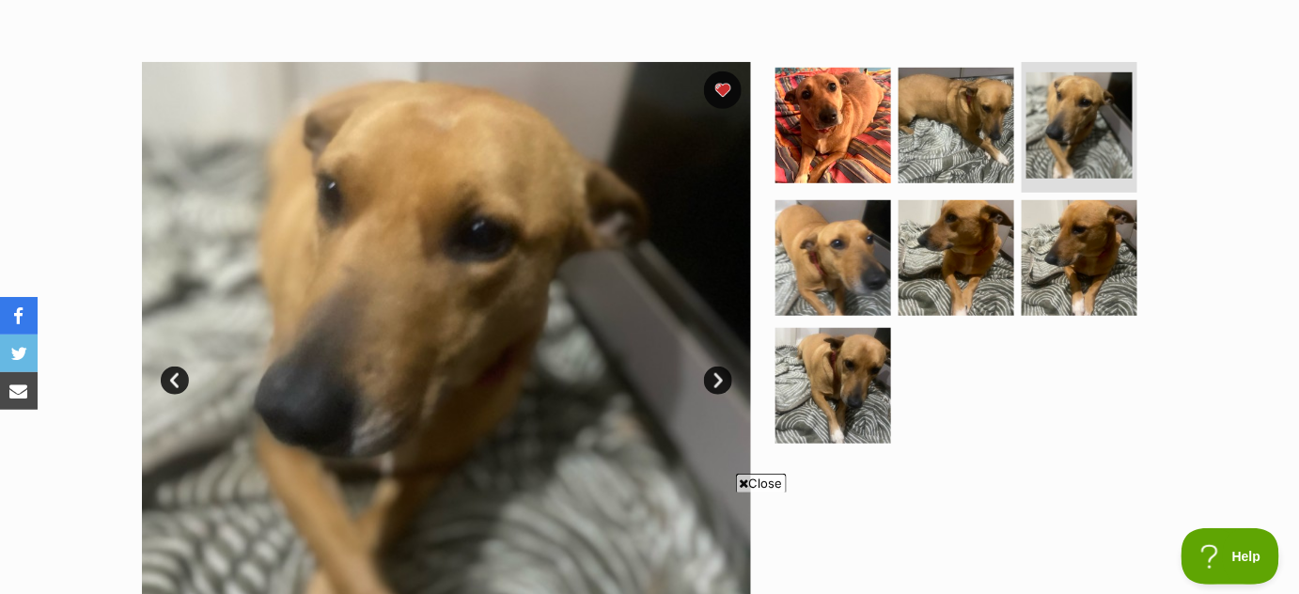
click at [718, 375] on link "Next" at bounding box center [718, 381] width 28 height 28
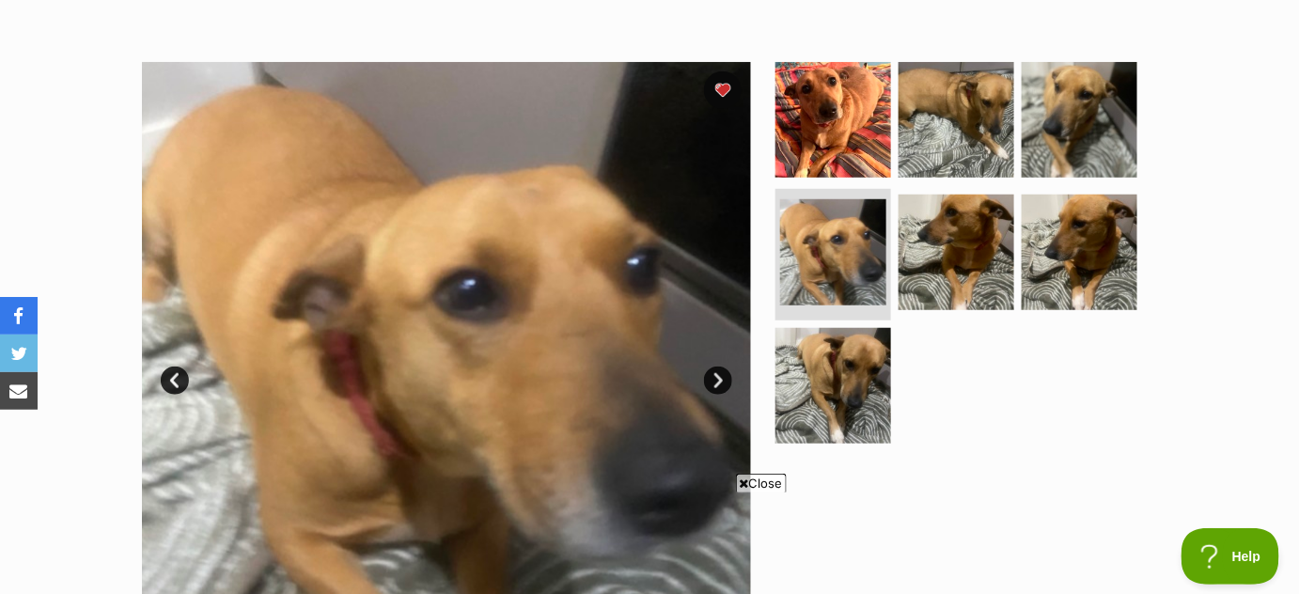
click at [718, 375] on link "Next" at bounding box center [718, 381] width 28 height 28
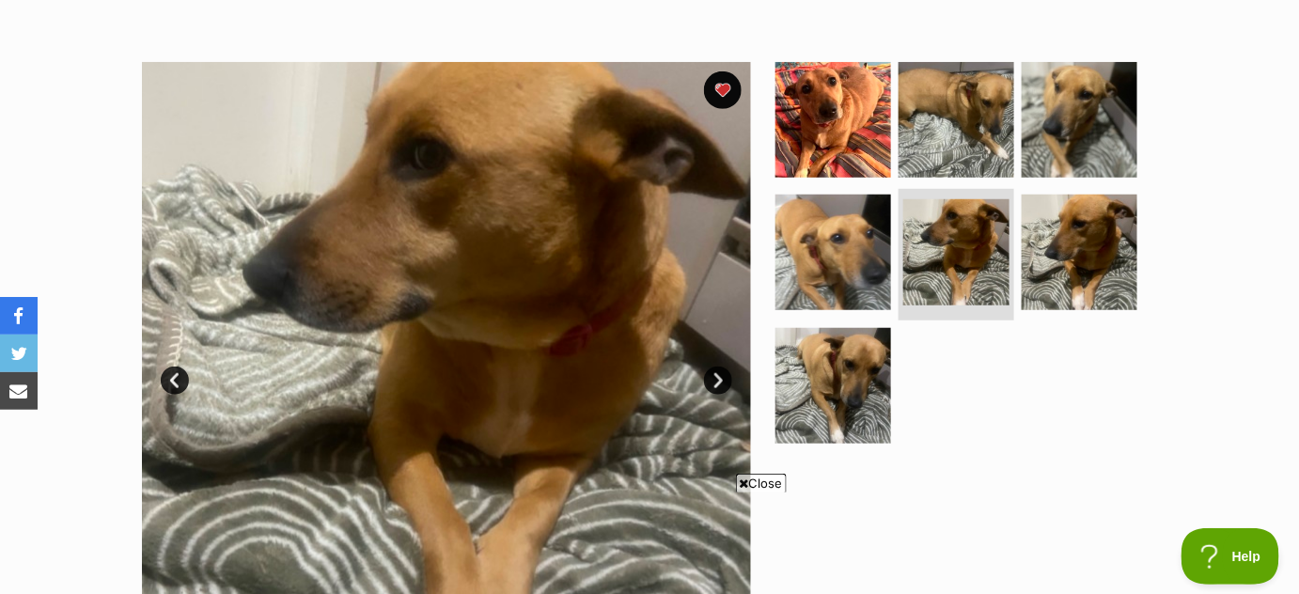
click at [718, 375] on link "Next" at bounding box center [718, 381] width 28 height 28
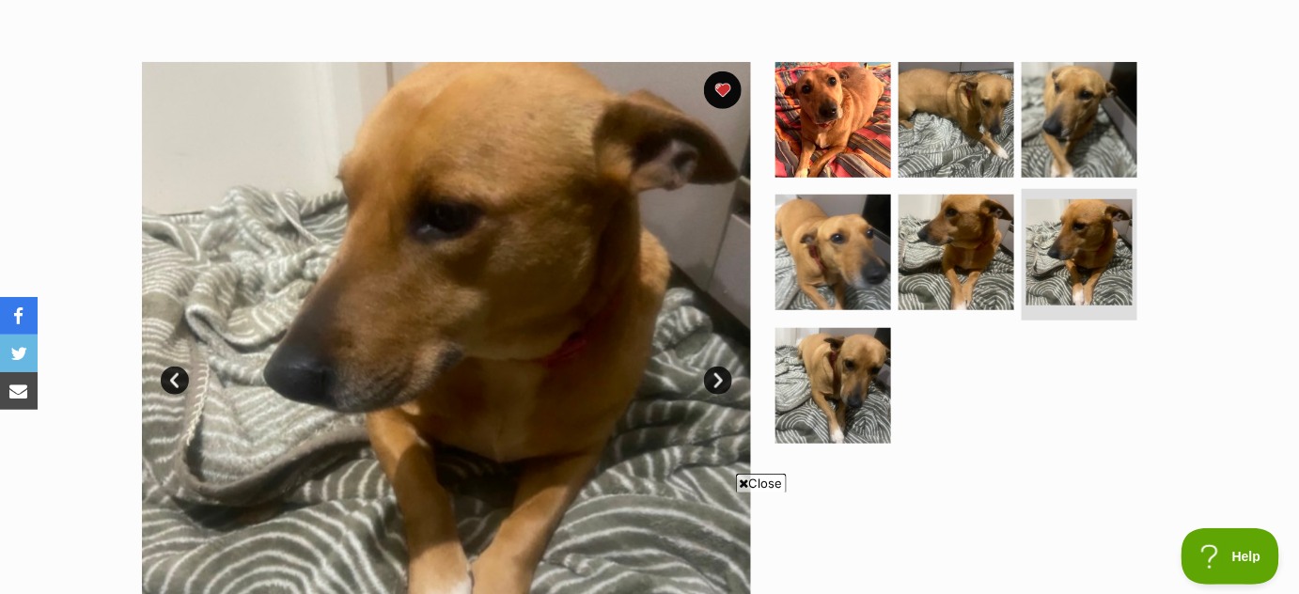
click at [718, 375] on link "Next" at bounding box center [718, 381] width 28 height 28
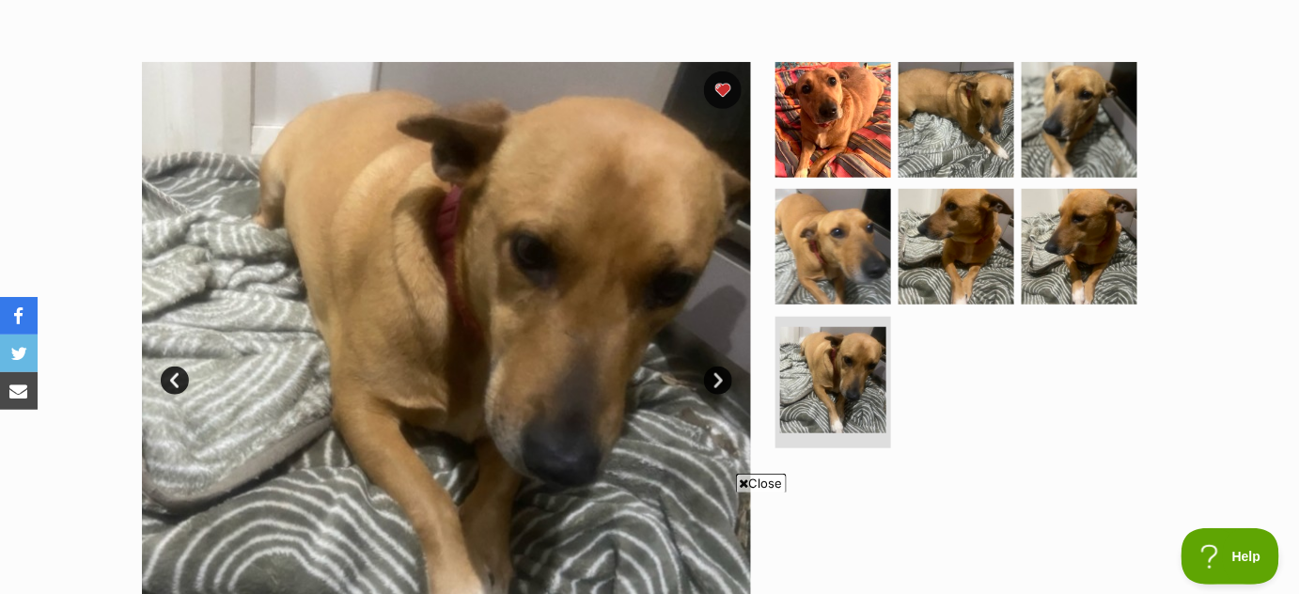
click at [718, 375] on link "Next" at bounding box center [718, 381] width 28 height 28
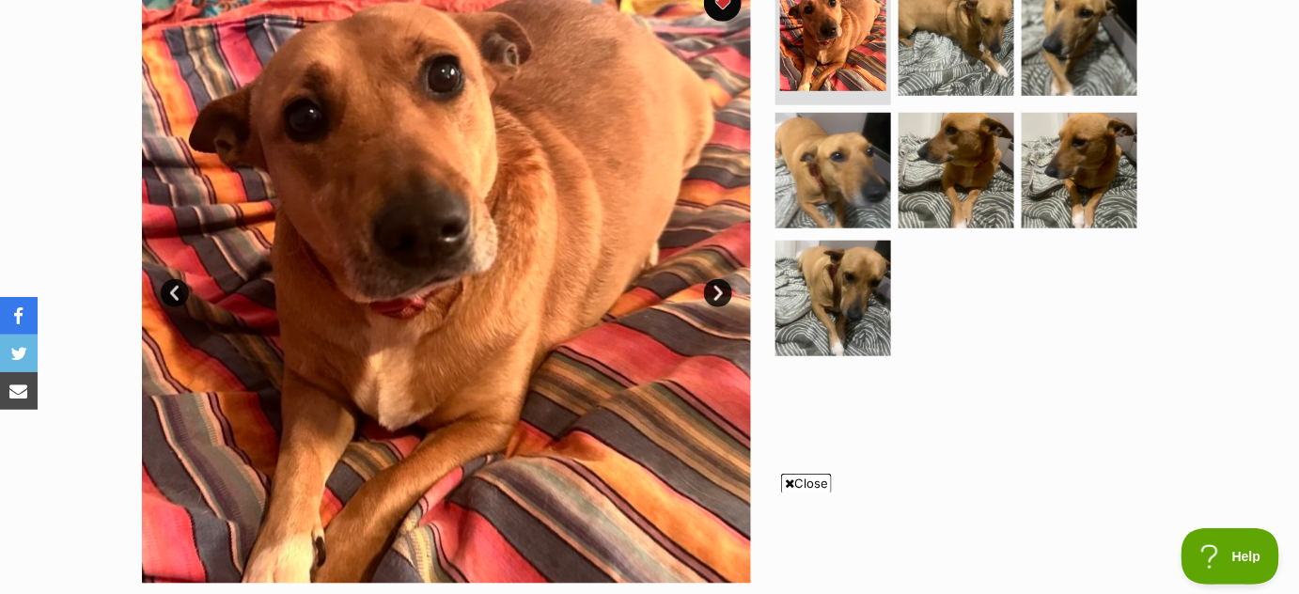
scroll to position [403, 0]
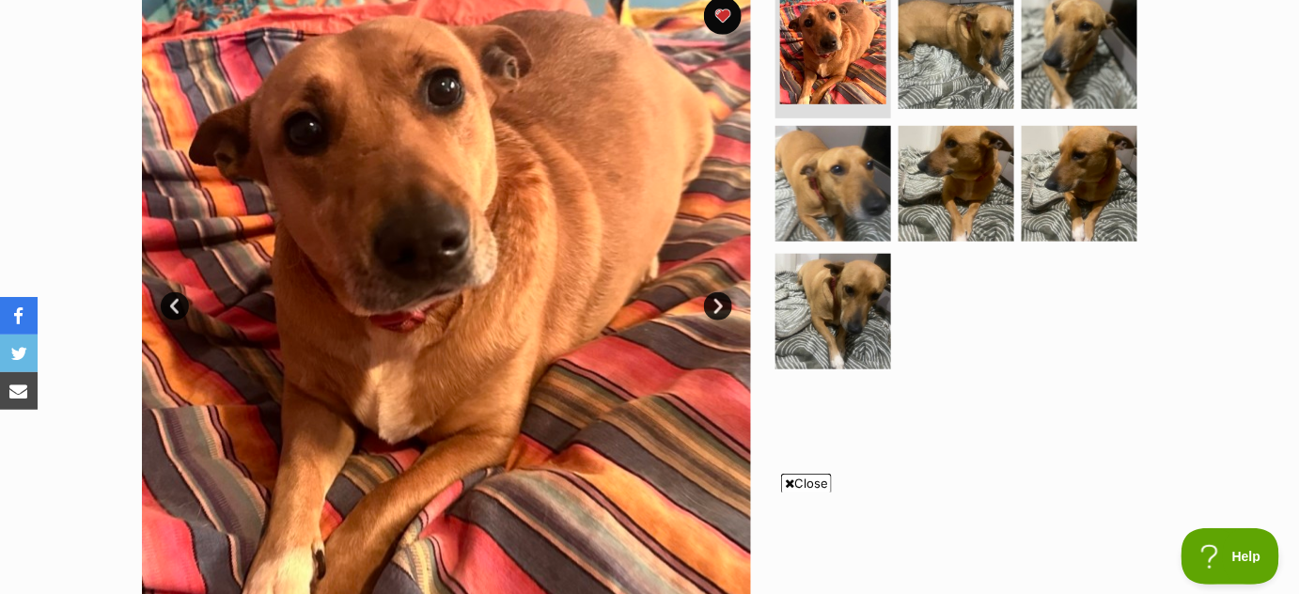
click at [716, 306] on link "Next" at bounding box center [718, 306] width 28 height 28
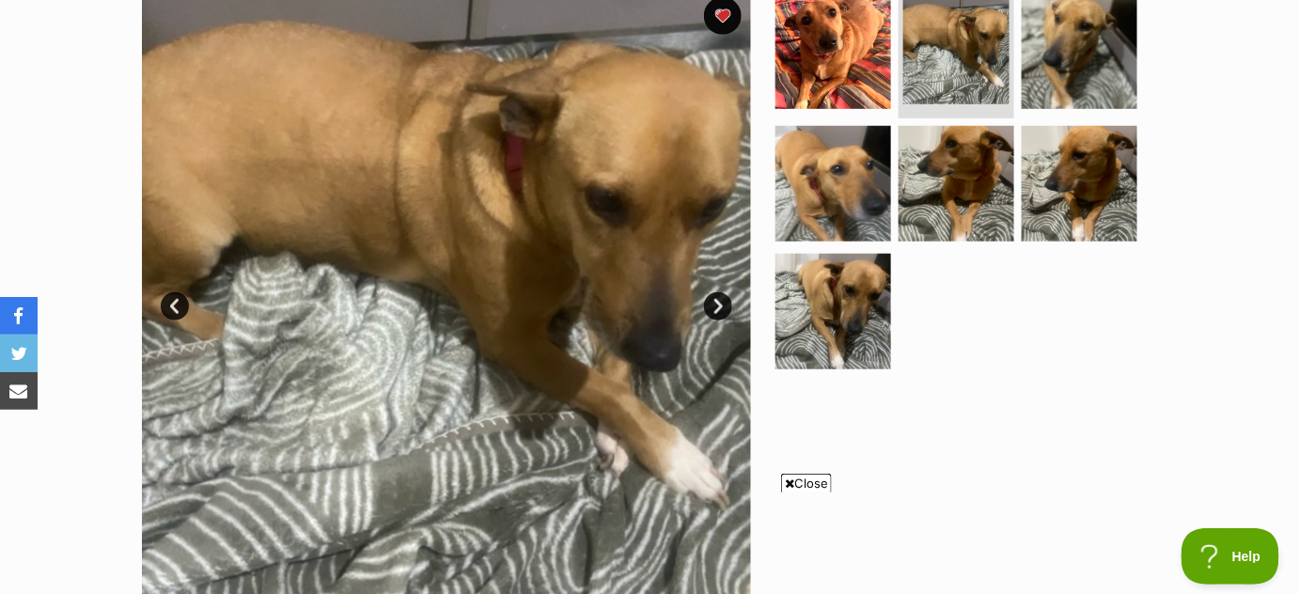
click at [716, 306] on link "Next" at bounding box center [718, 306] width 28 height 28
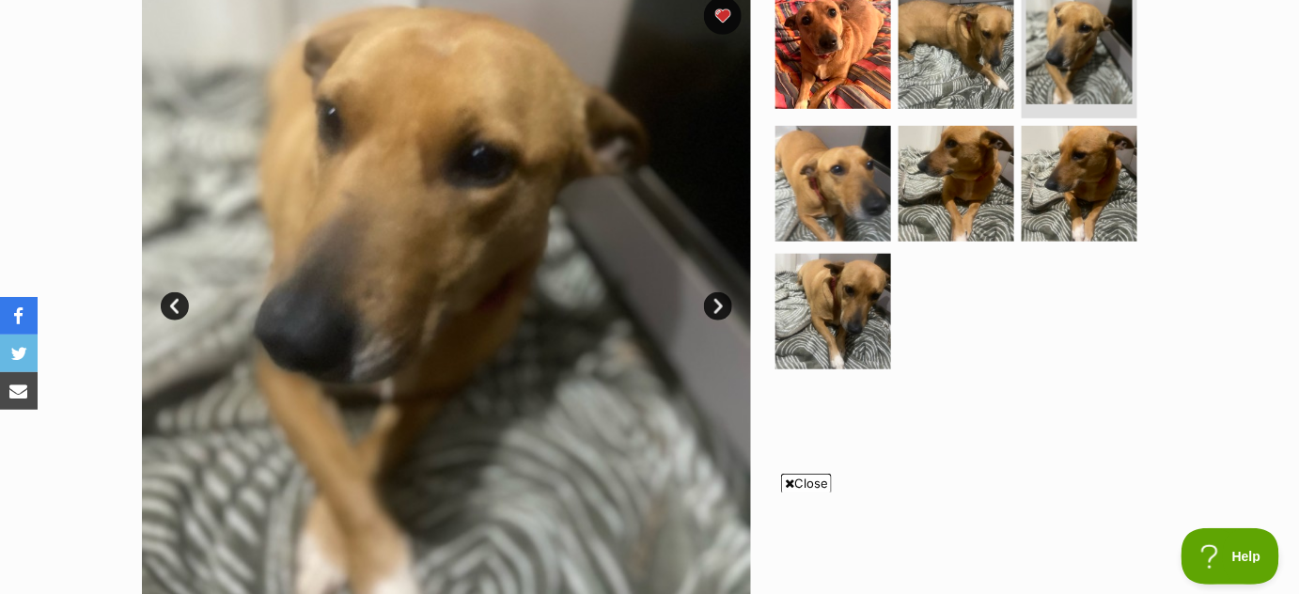
click at [716, 306] on link "Next" at bounding box center [718, 306] width 28 height 28
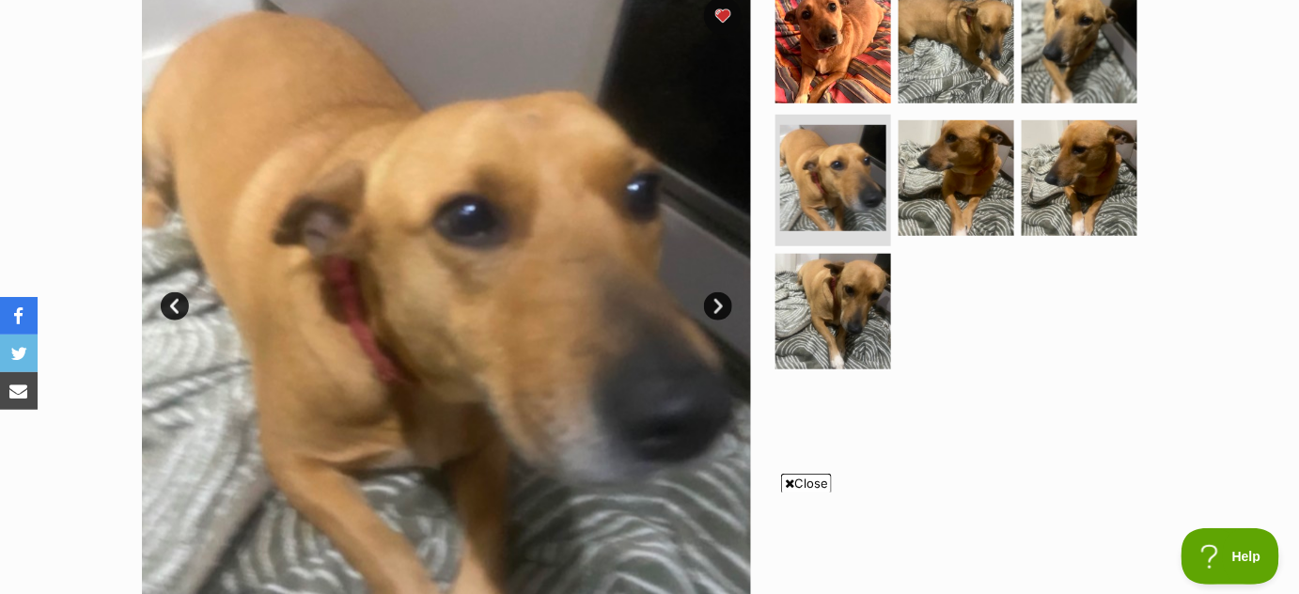
click at [716, 306] on link "Next" at bounding box center [718, 306] width 28 height 28
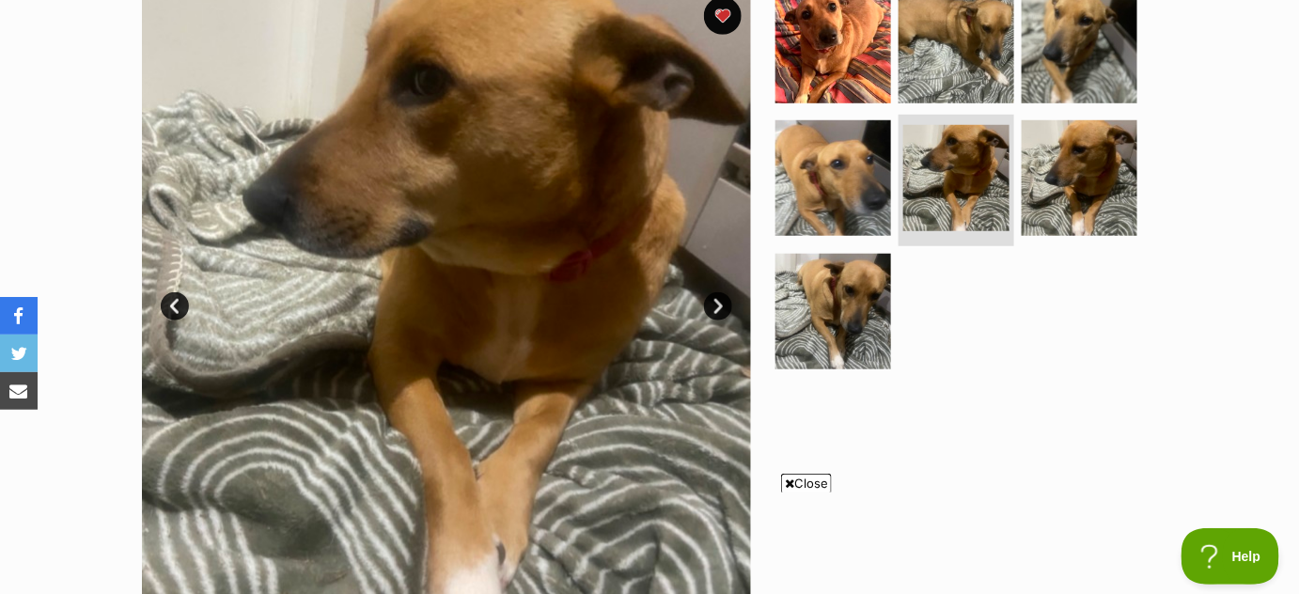
click at [716, 306] on link "Next" at bounding box center [718, 306] width 28 height 28
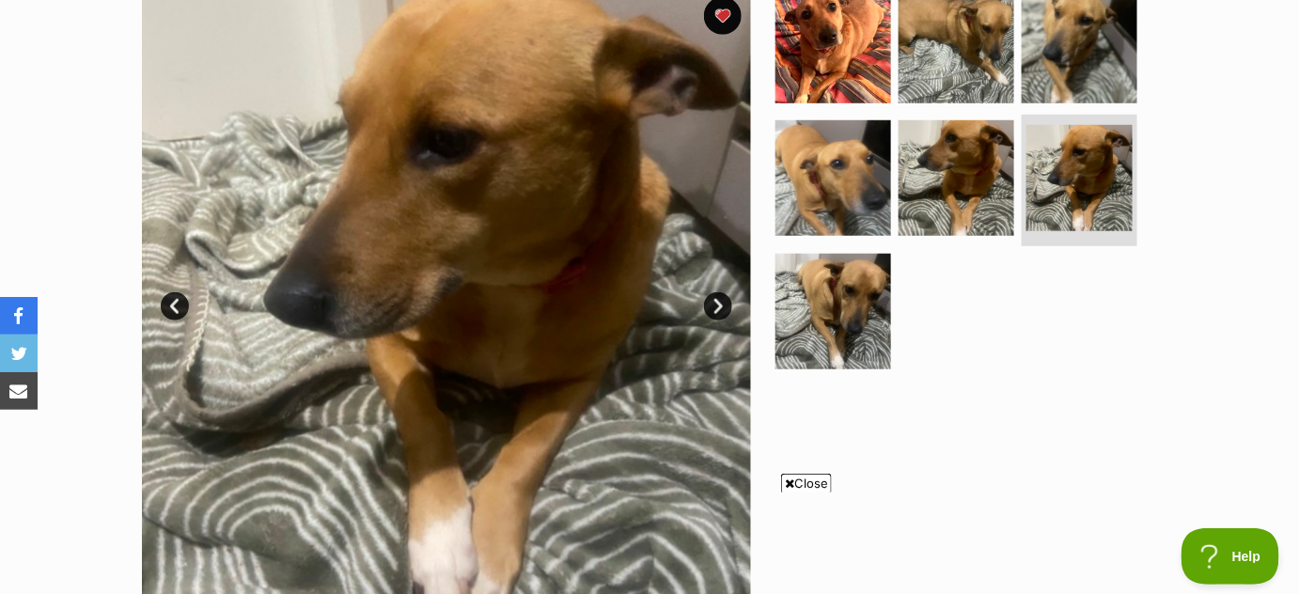
click at [716, 306] on link "Next" at bounding box center [718, 306] width 28 height 28
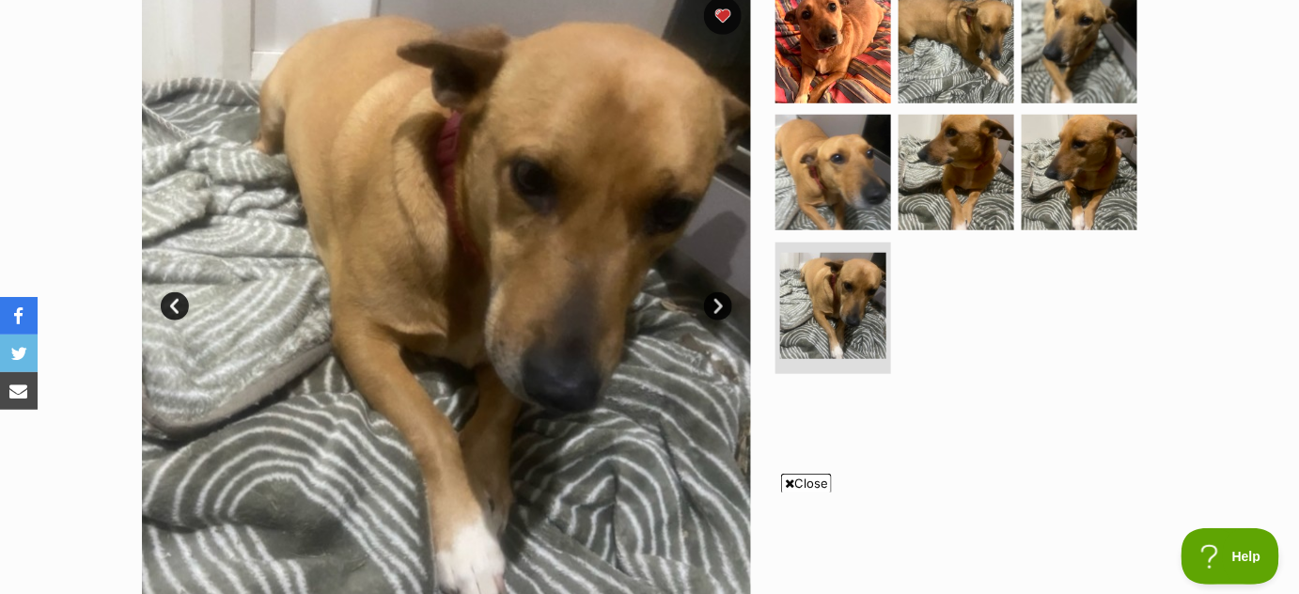
click at [716, 306] on link "Next" at bounding box center [718, 306] width 28 height 28
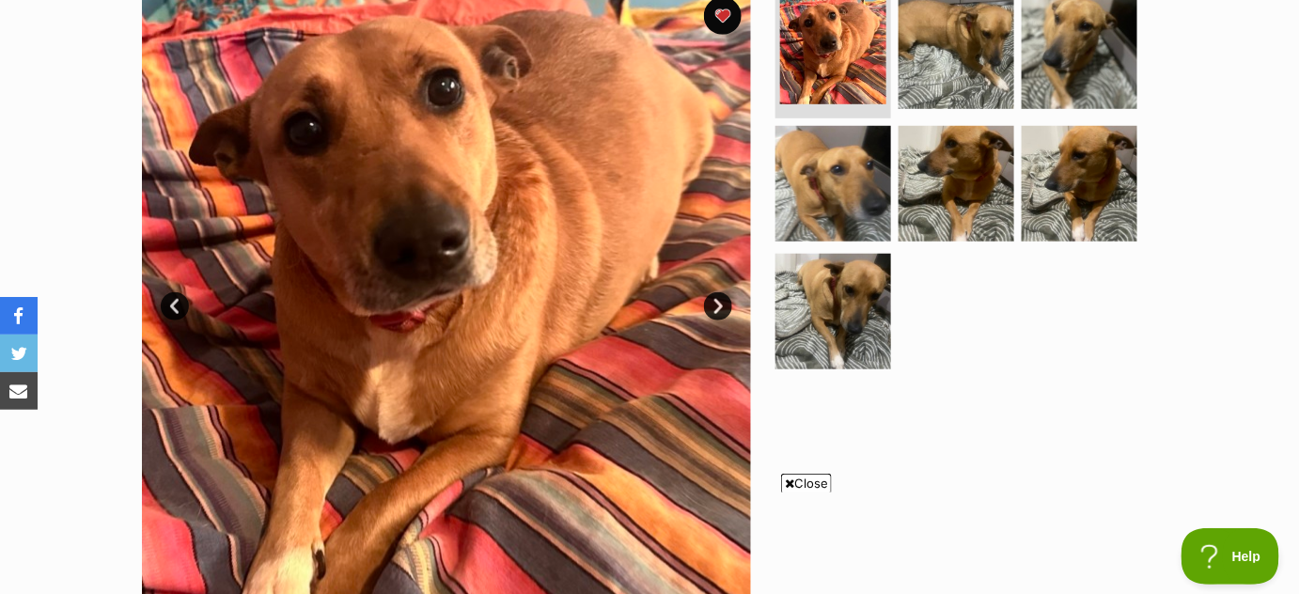
click at [716, 306] on link "Next" at bounding box center [718, 306] width 28 height 28
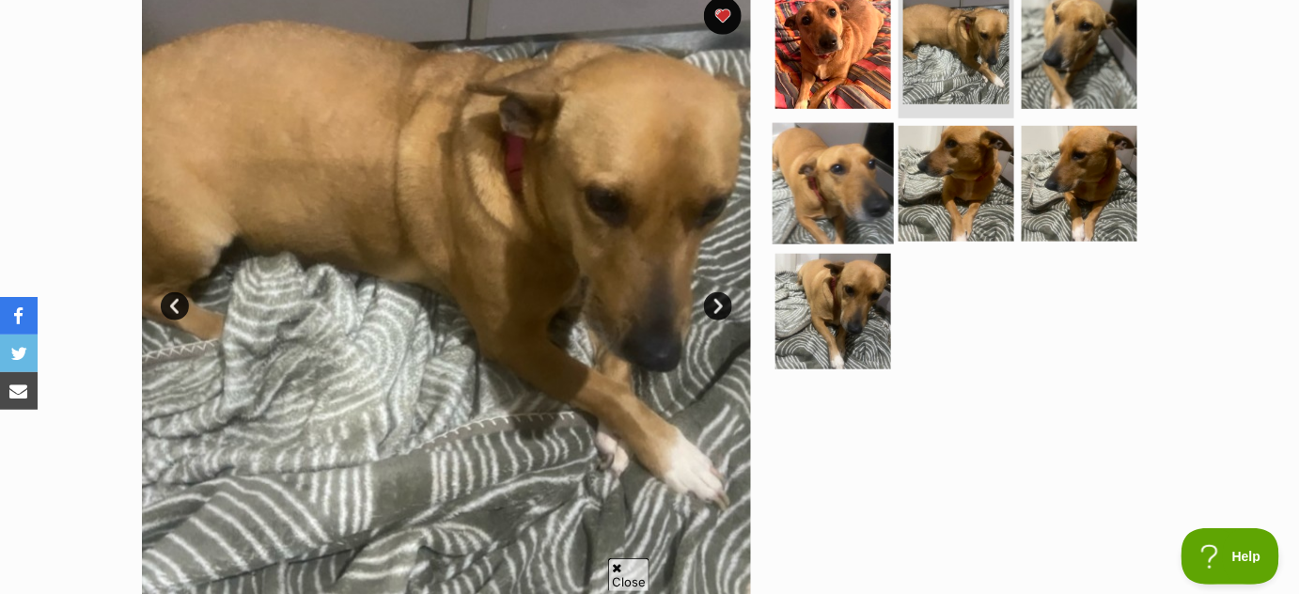
scroll to position [0, 0]
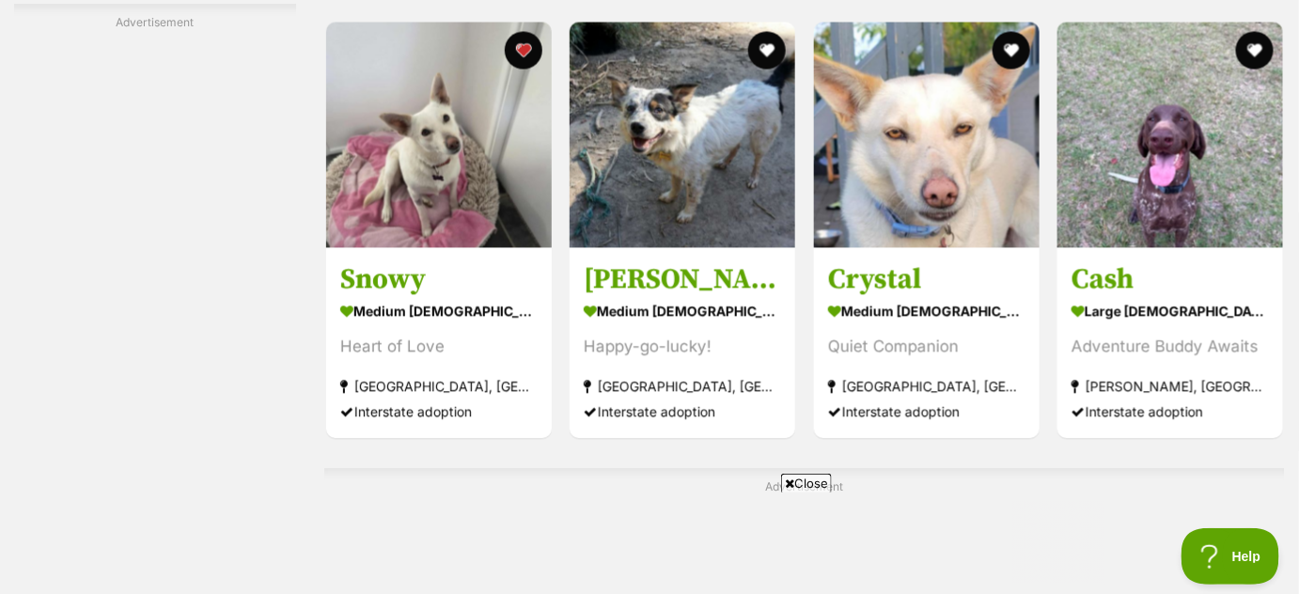
scroll to position [3649, 0]
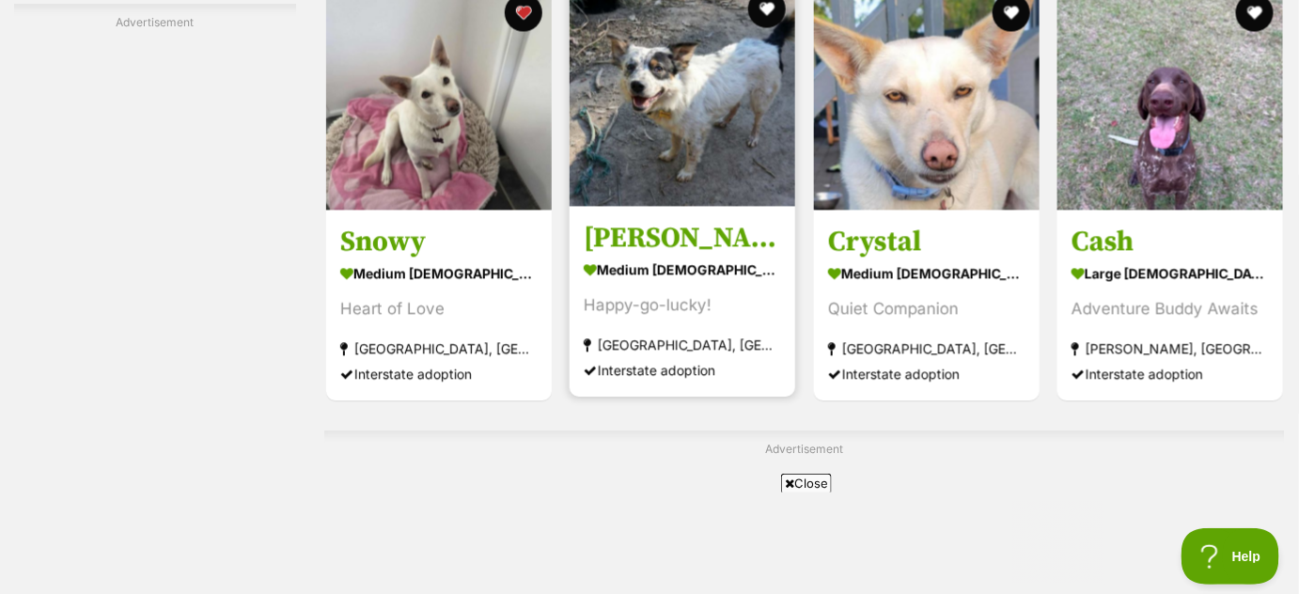
click at [682, 150] on img at bounding box center [683, 93] width 226 height 226
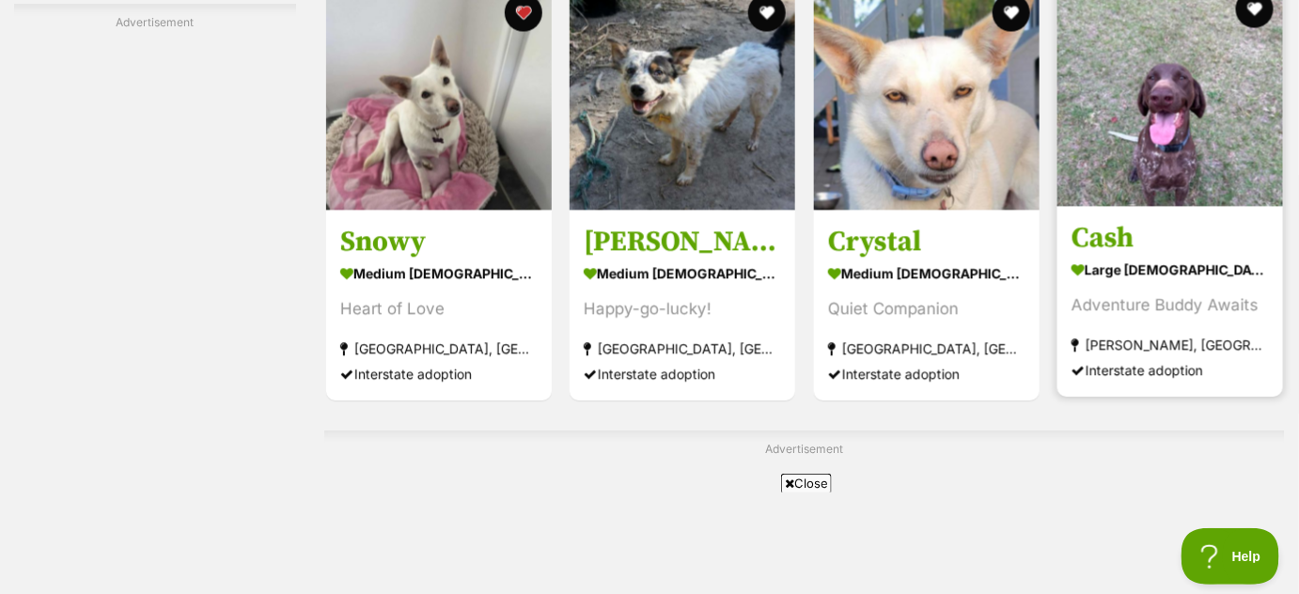
click at [1129, 118] on img at bounding box center [1171, 93] width 226 height 226
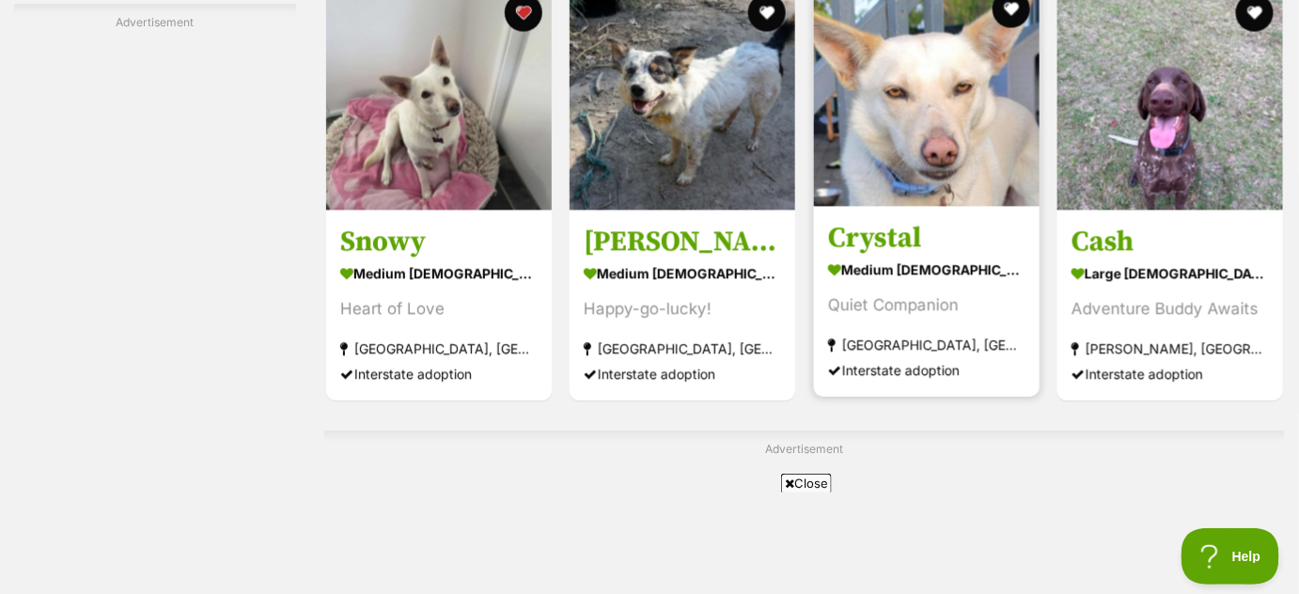
click at [925, 169] on img at bounding box center [927, 93] width 226 height 226
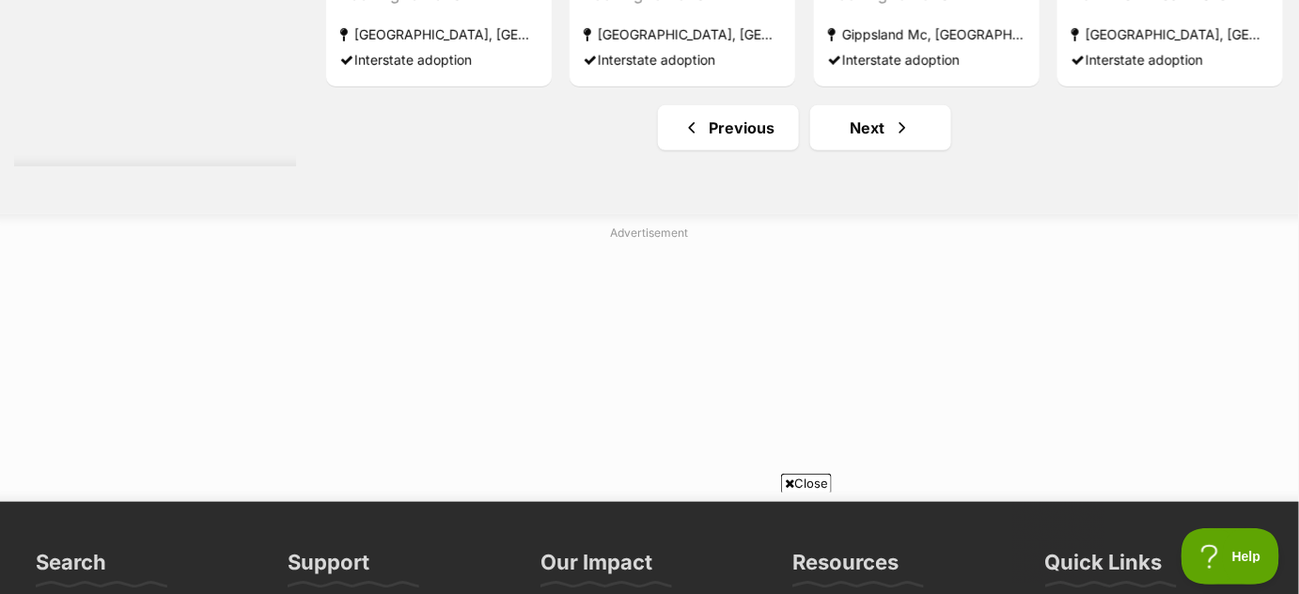
scroll to position [9869, 0]
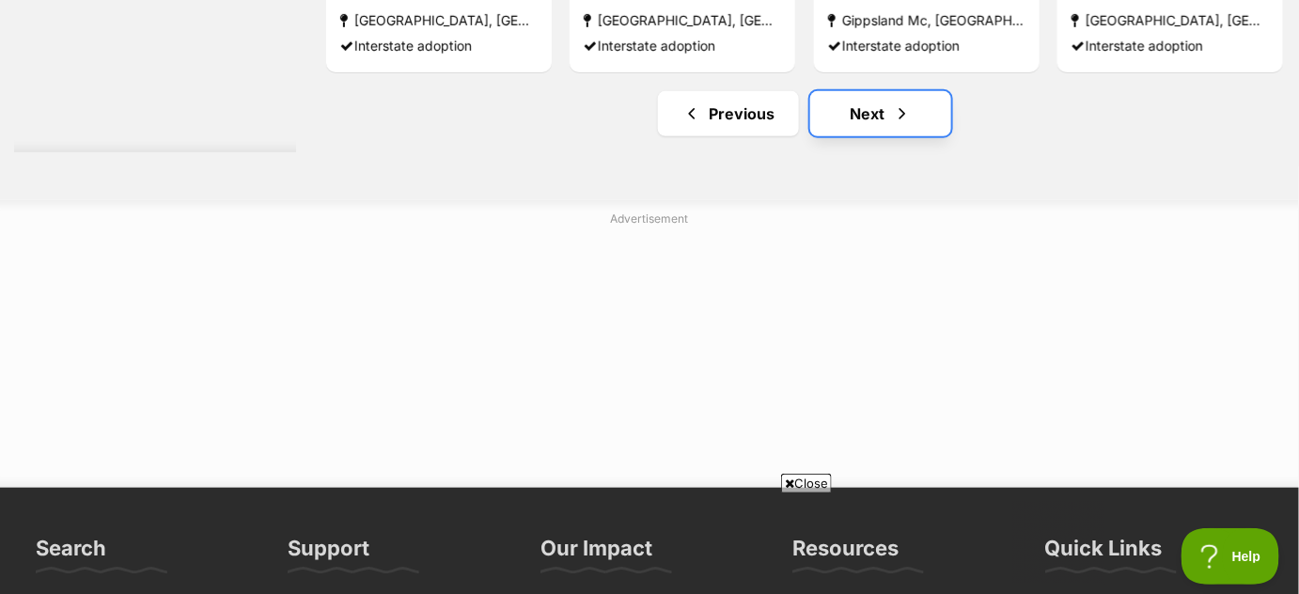
click at [880, 114] on link "Next" at bounding box center [881, 113] width 141 height 45
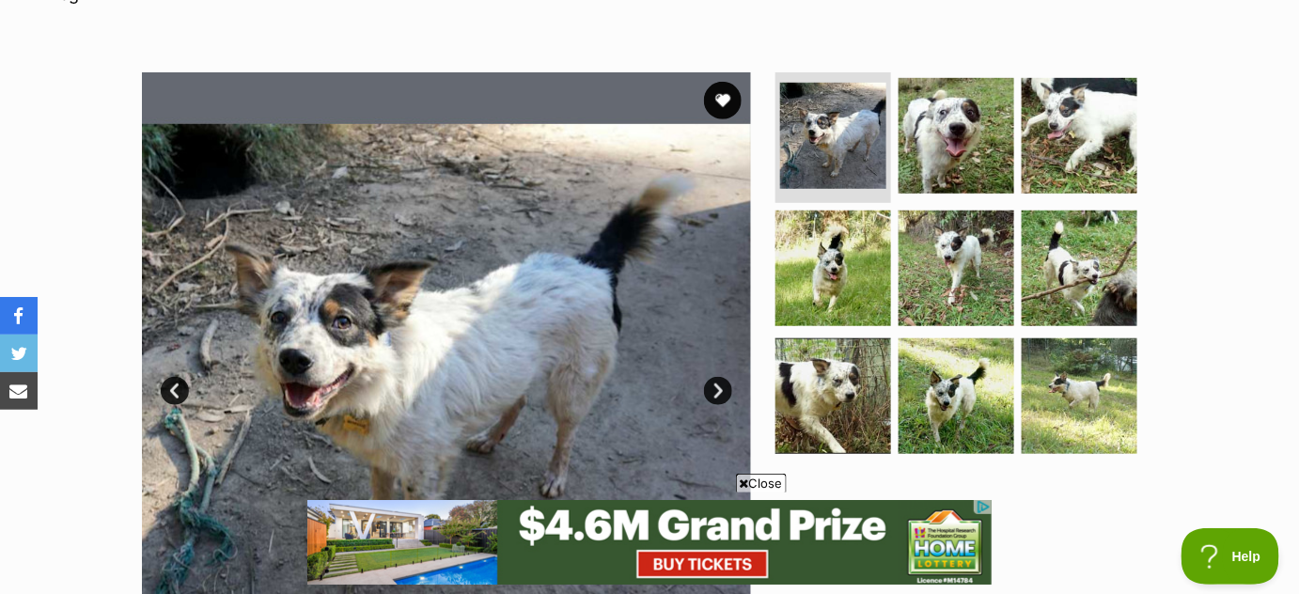
scroll to position [350, 0]
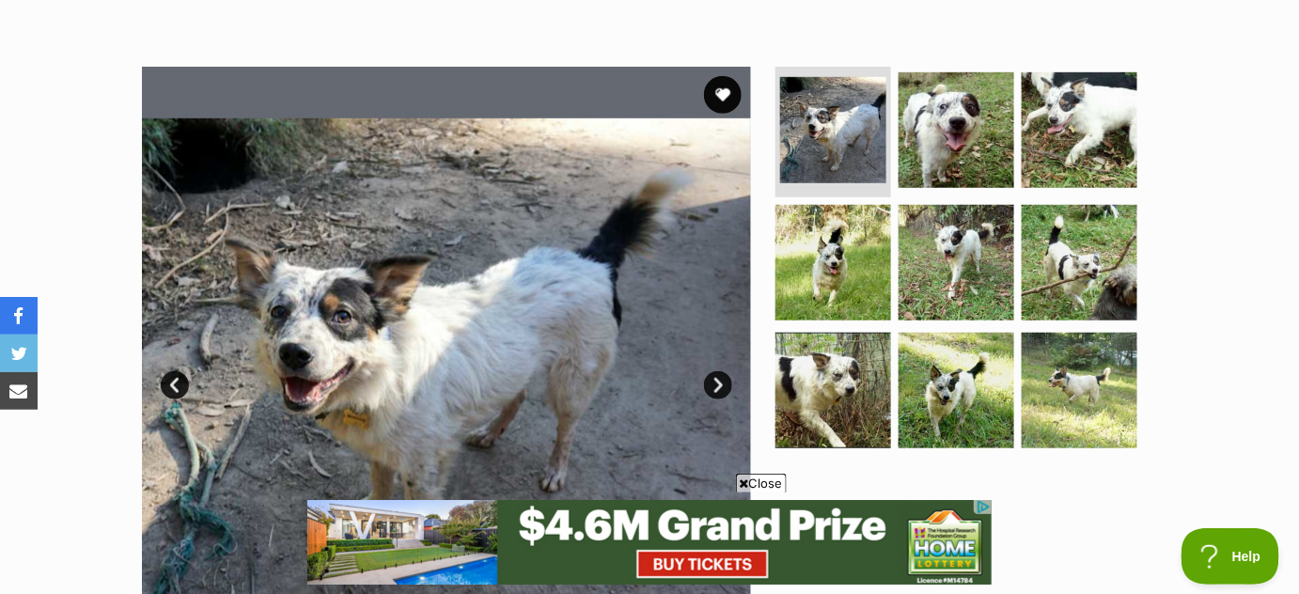
click at [718, 371] on link "Next" at bounding box center [718, 385] width 28 height 28
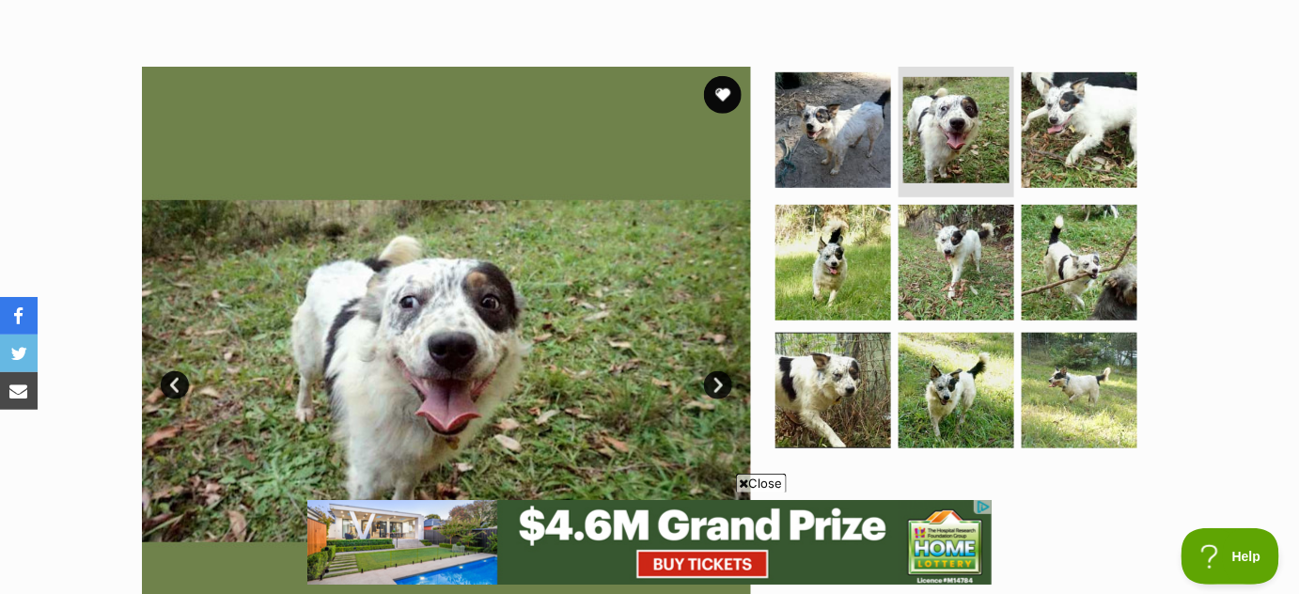
click at [718, 371] on link "Next" at bounding box center [718, 385] width 28 height 28
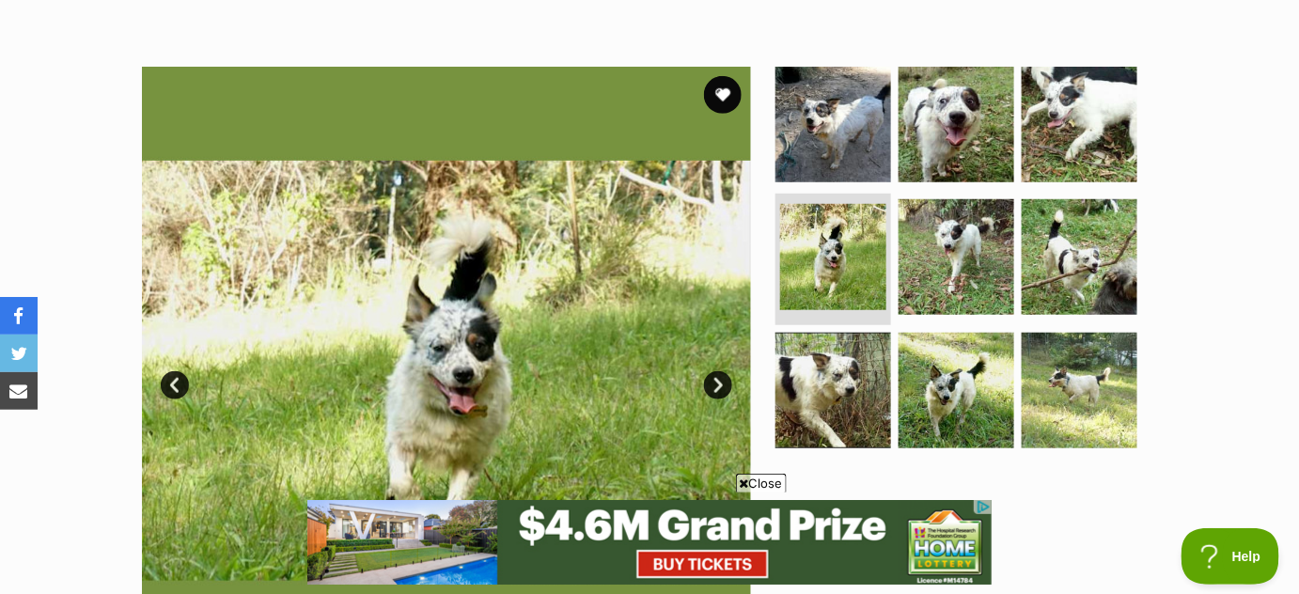
click at [170, 371] on link "Prev" at bounding box center [175, 385] width 28 height 28
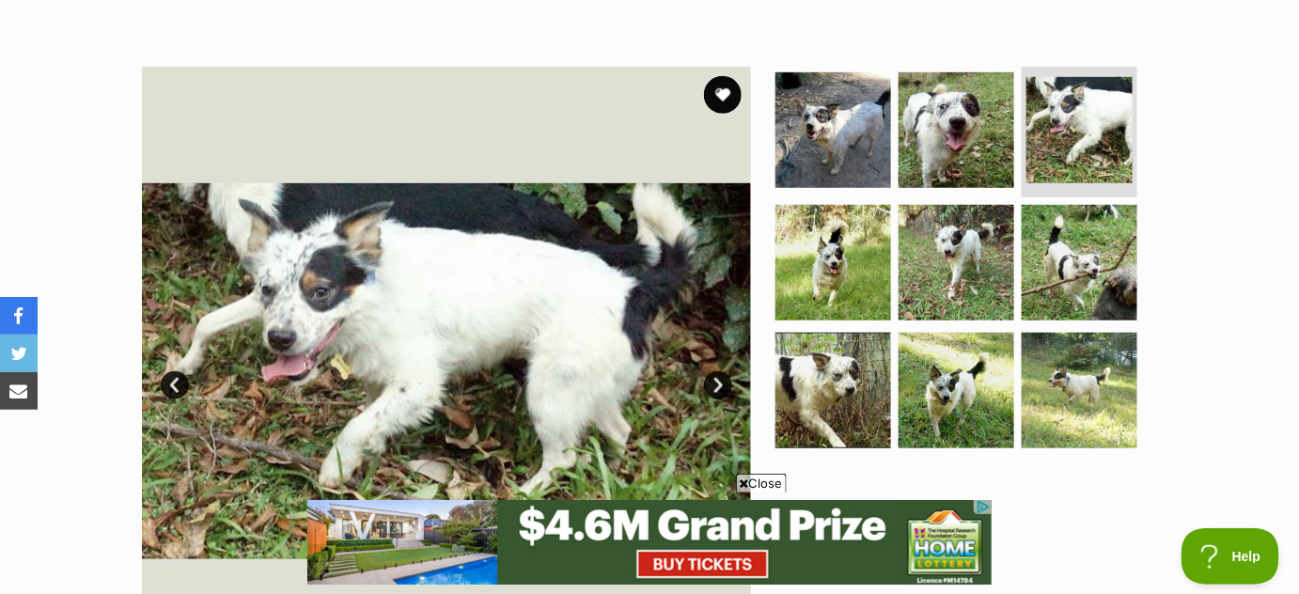
click at [721, 371] on link "Next" at bounding box center [718, 385] width 28 height 28
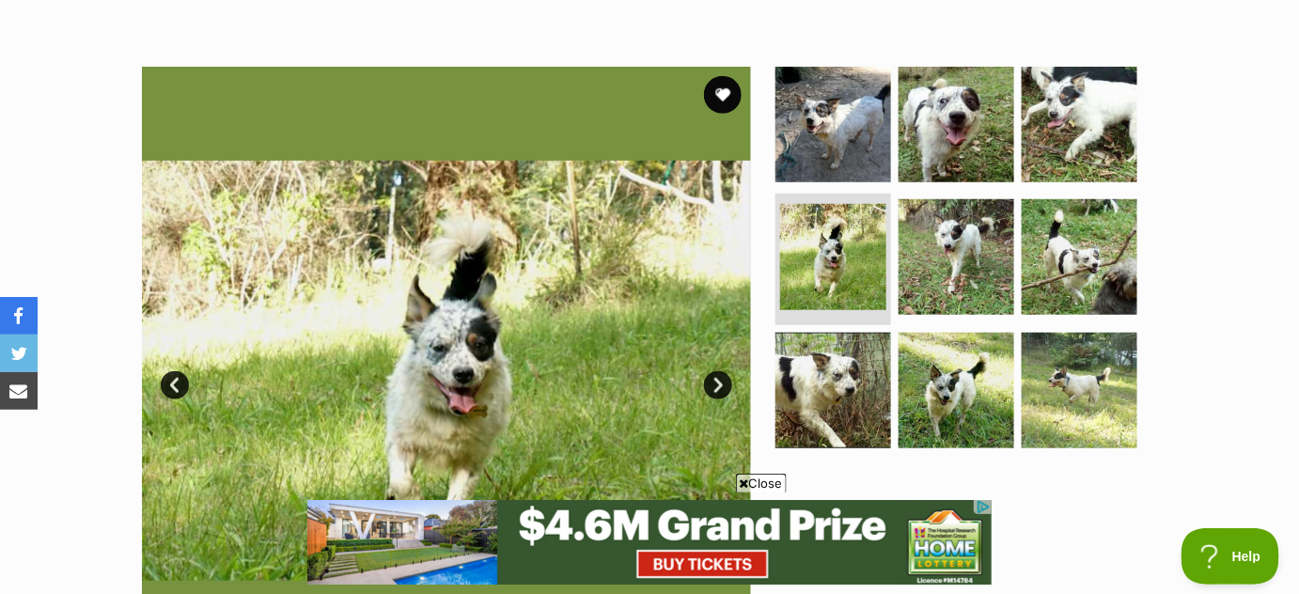
click at [721, 371] on link "Next" at bounding box center [718, 385] width 28 height 28
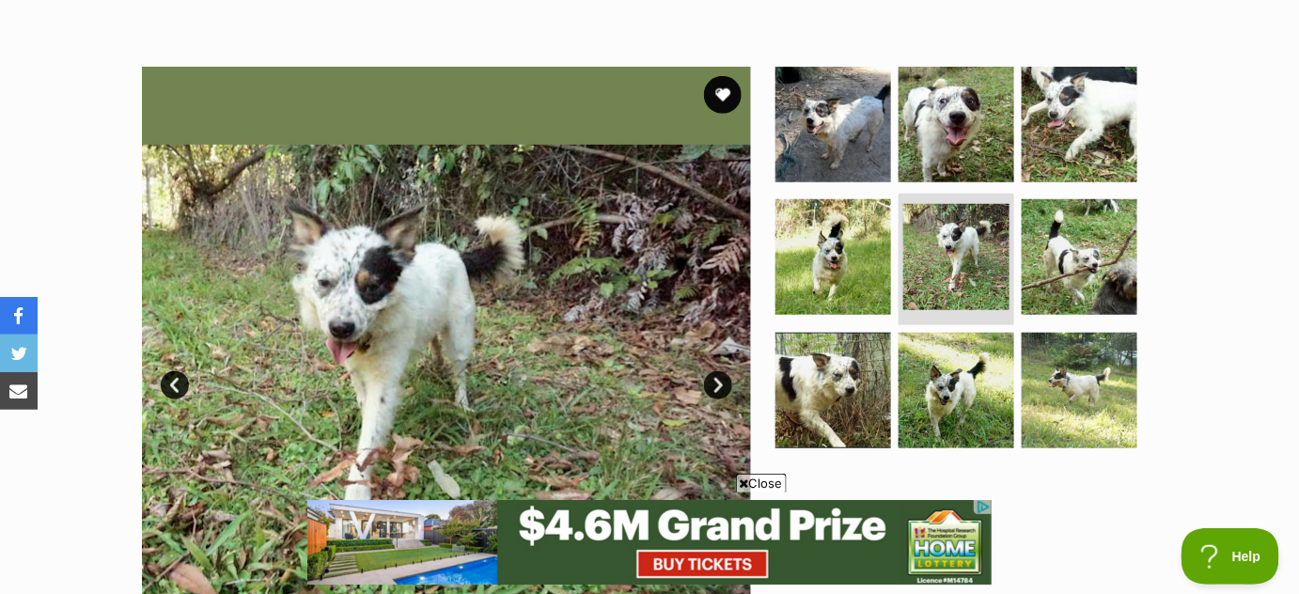
click at [721, 371] on link "Next" at bounding box center [718, 385] width 28 height 28
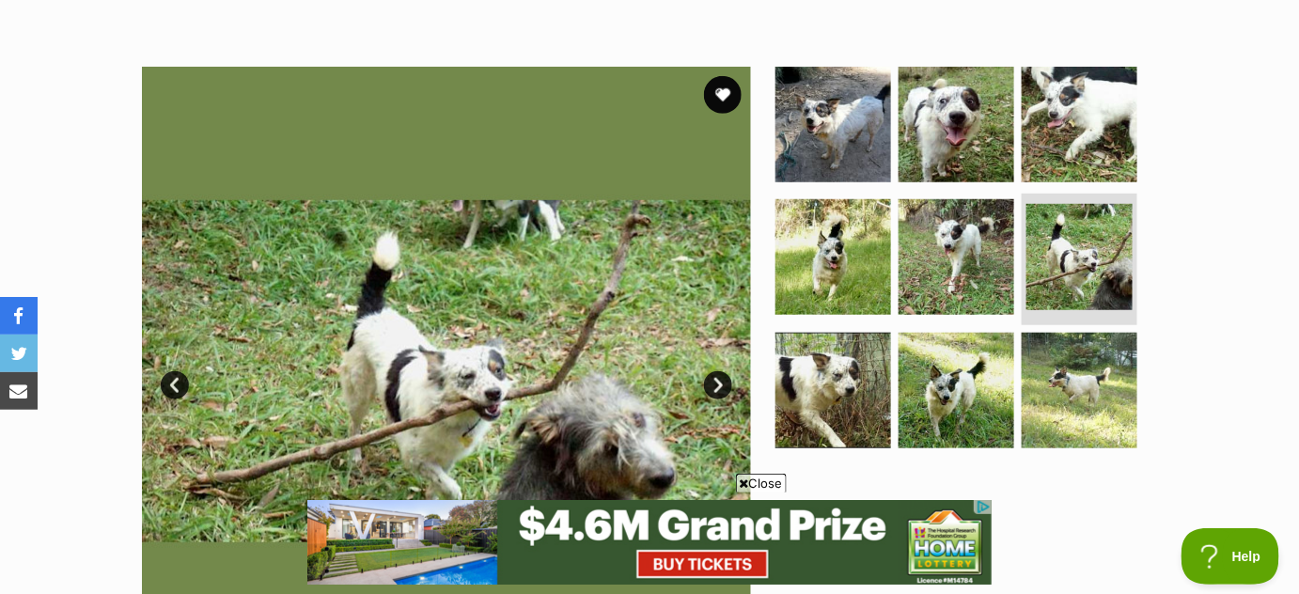
click at [721, 371] on link "Next" at bounding box center [718, 385] width 28 height 28
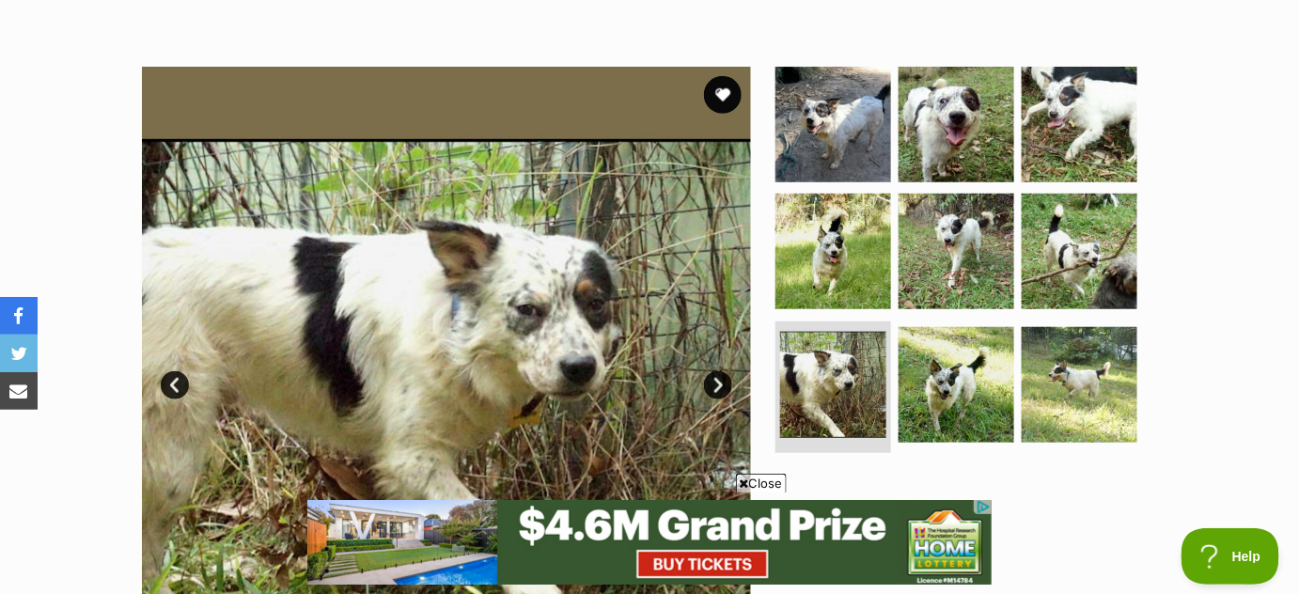
click at [721, 371] on link "Next" at bounding box center [718, 385] width 28 height 28
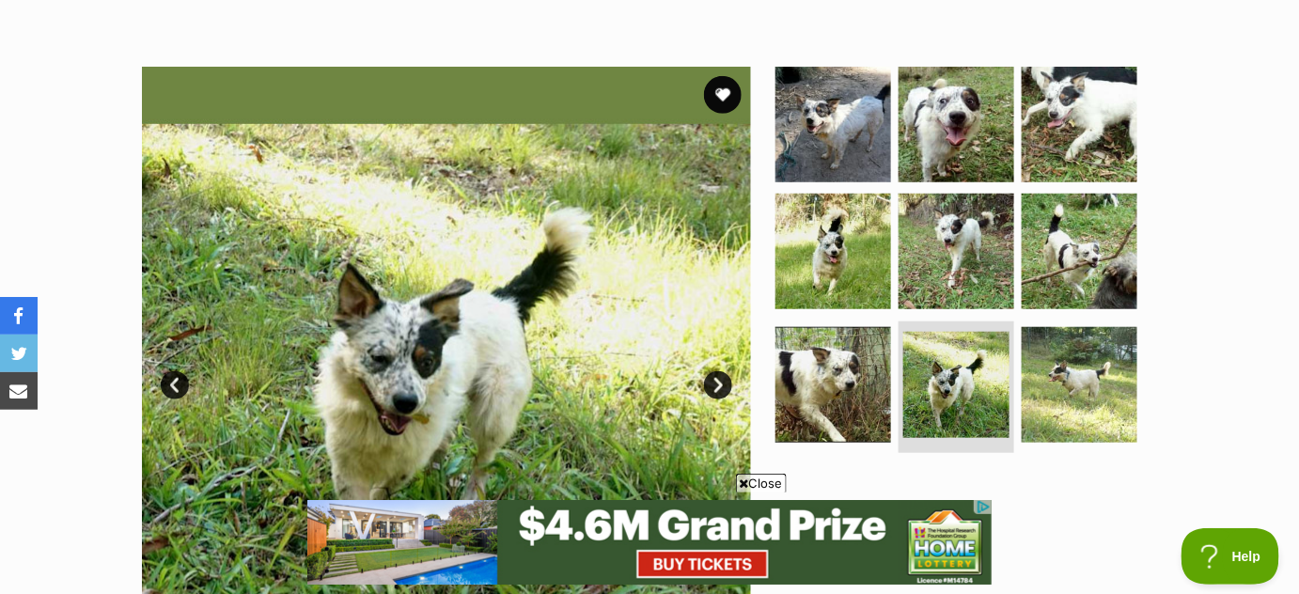
click at [721, 371] on link "Next" at bounding box center [718, 385] width 28 height 28
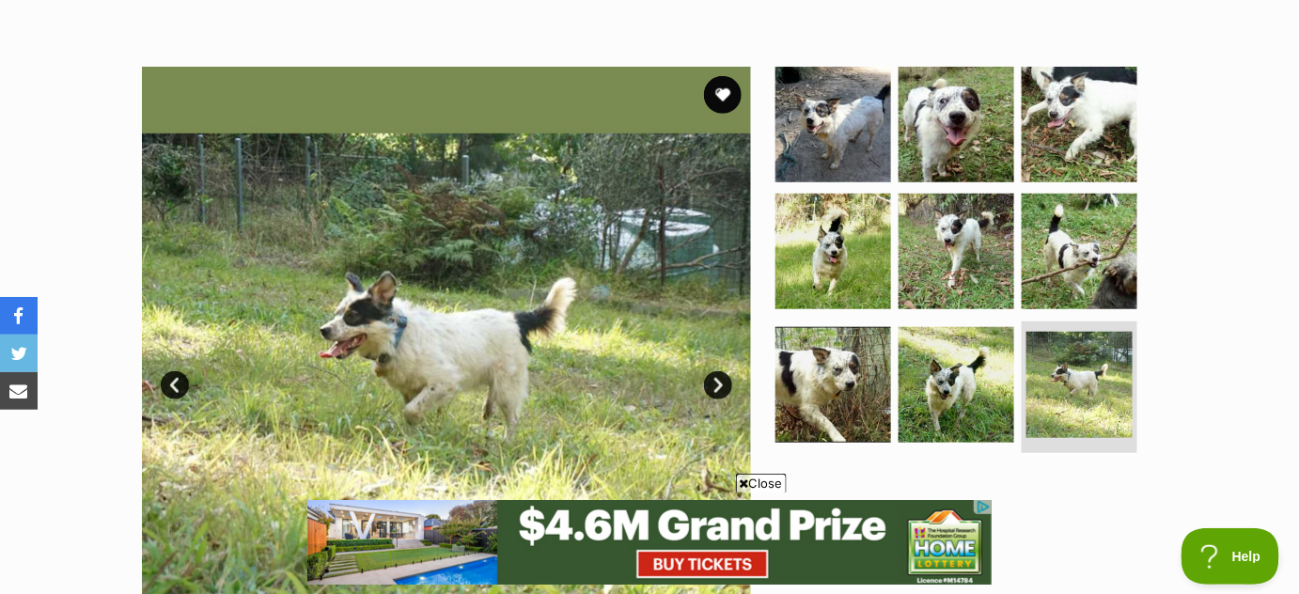
click at [721, 371] on link "Next" at bounding box center [718, 385] width 28 height 28
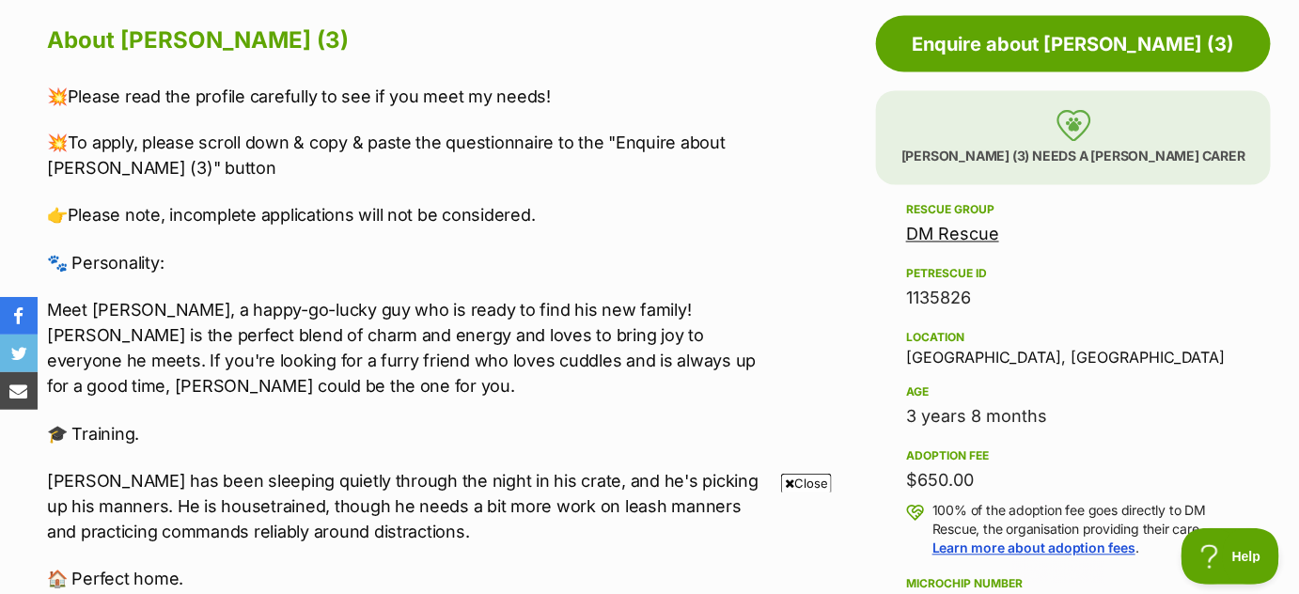
scroll to position [0, 0]
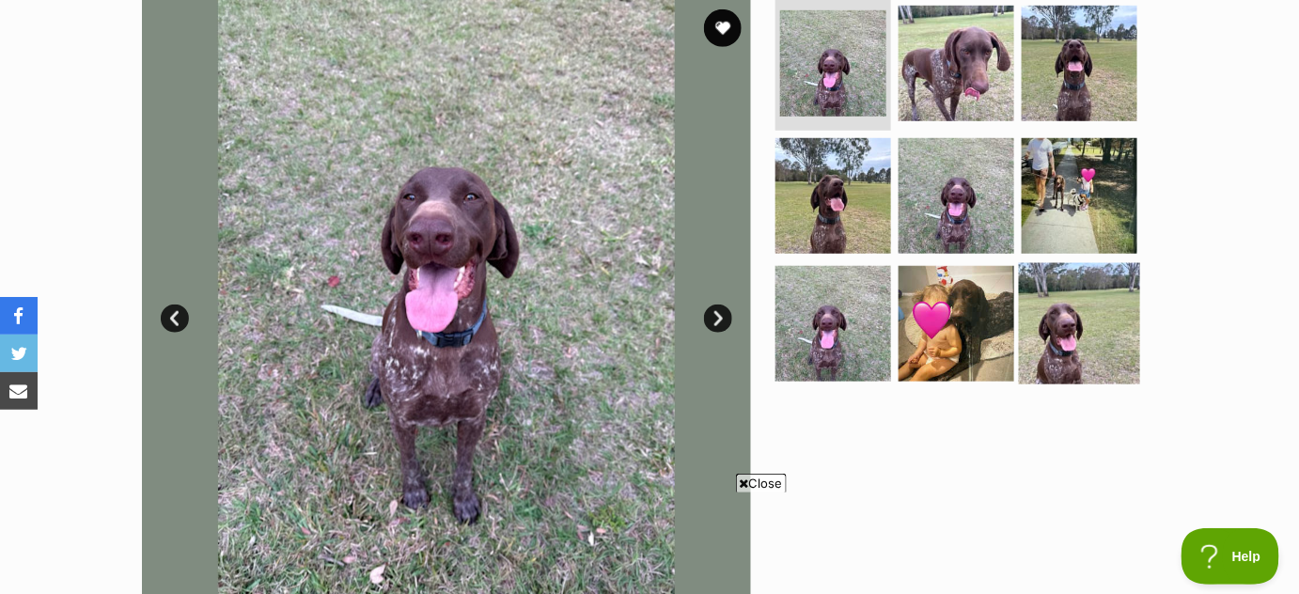
click at [1080, 345] on img at bounding box center [1079, 323] width 121 height 121
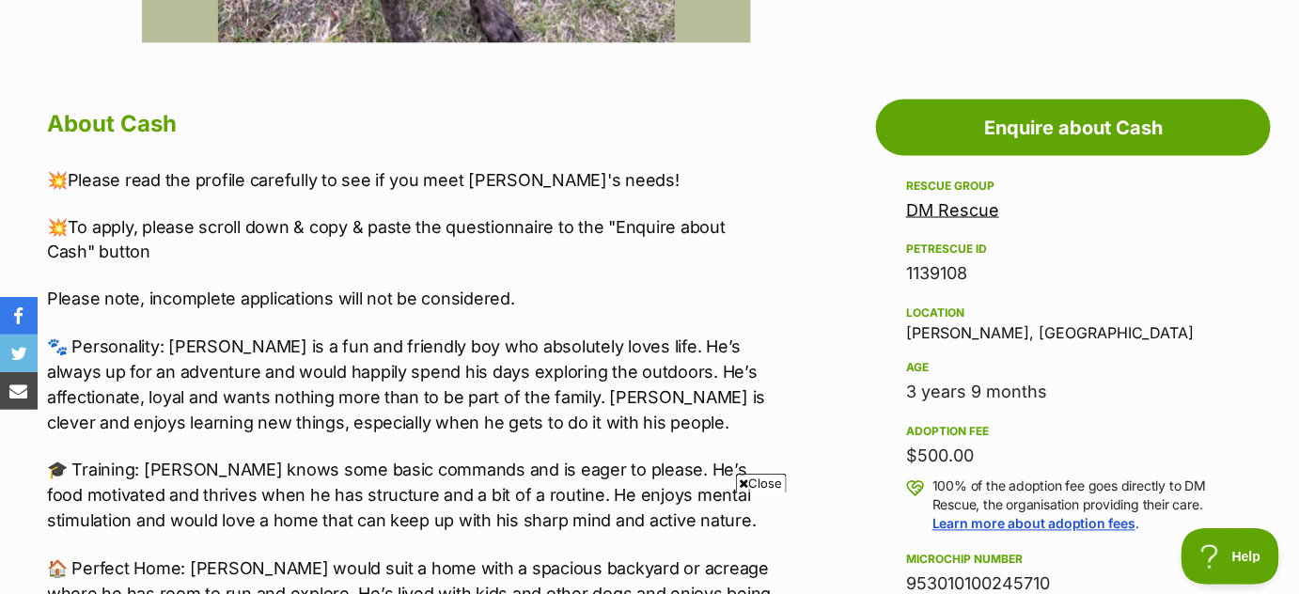
scroll to position [968, 0]
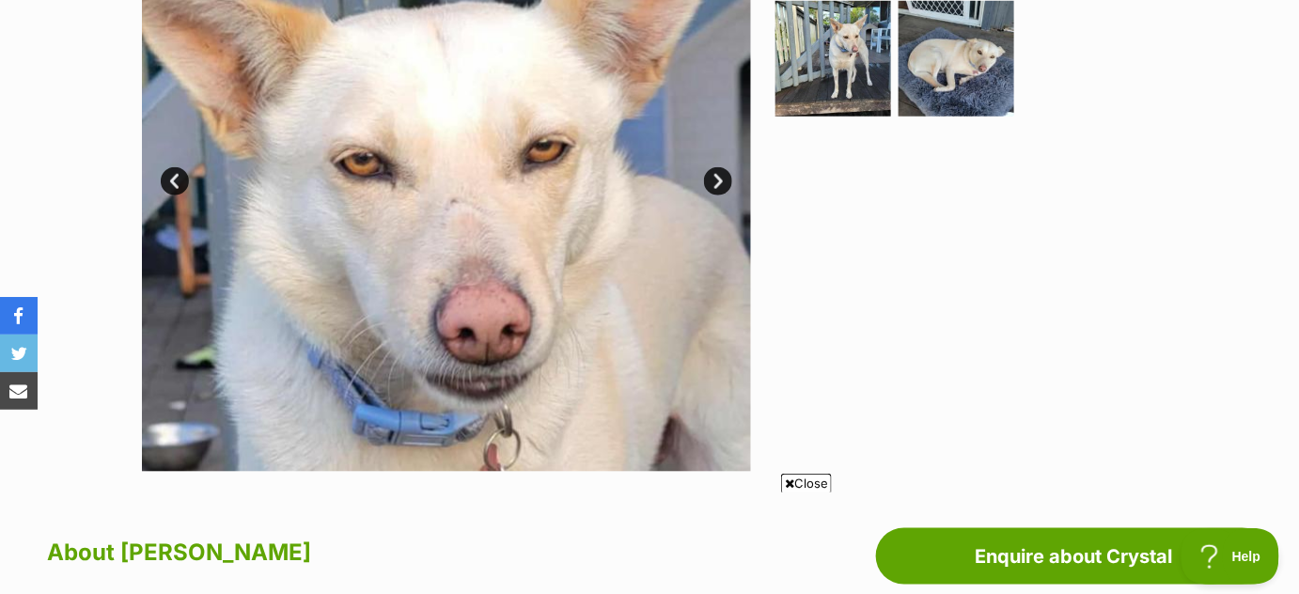
scroll to position [546, 0]
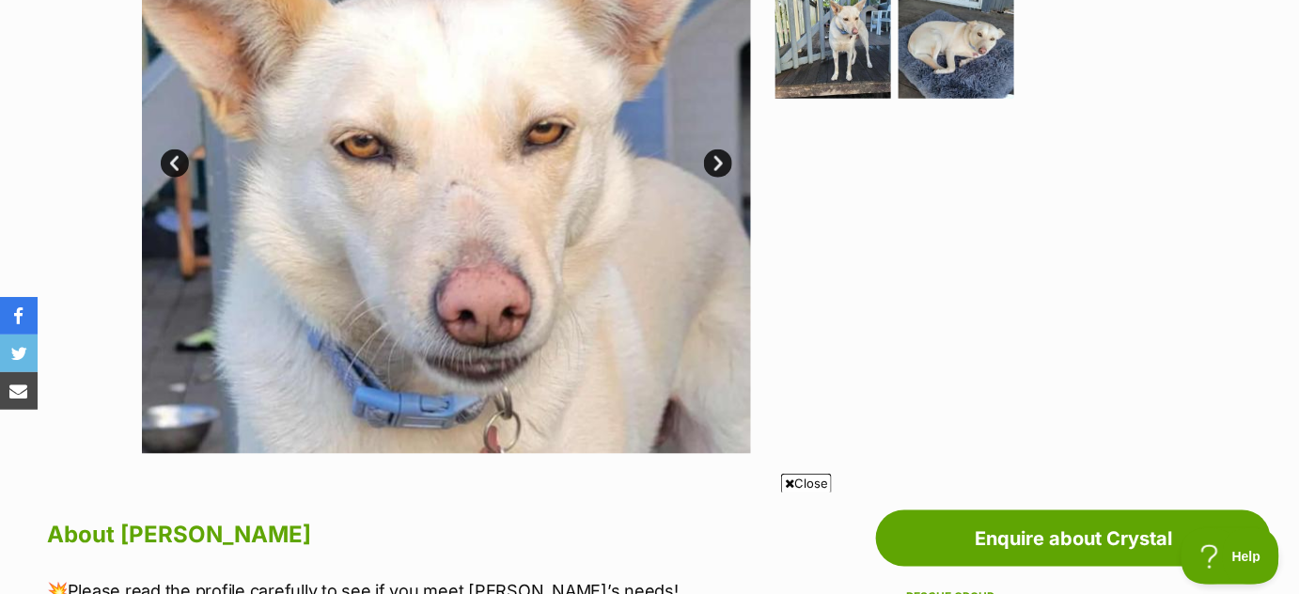
click at [711, 162] on link "Next" at bounding box center [718, 164] width 28 height 28
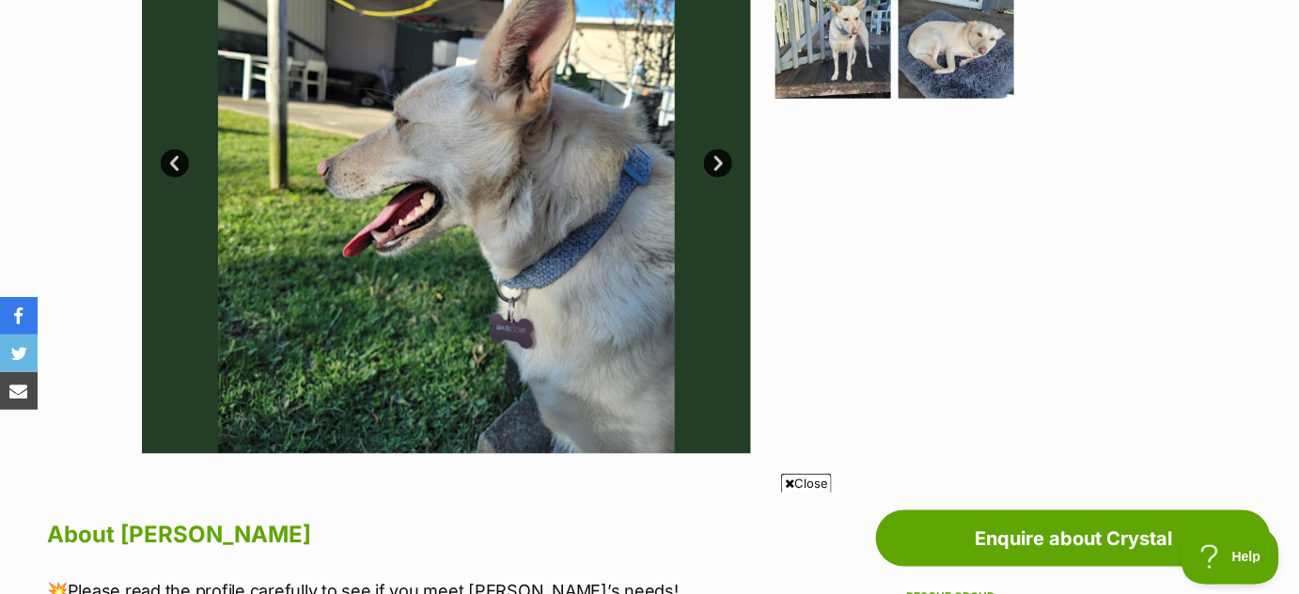
click at [711, 162] on link "Next" at bounding box center [718, 164] width 28 height 28
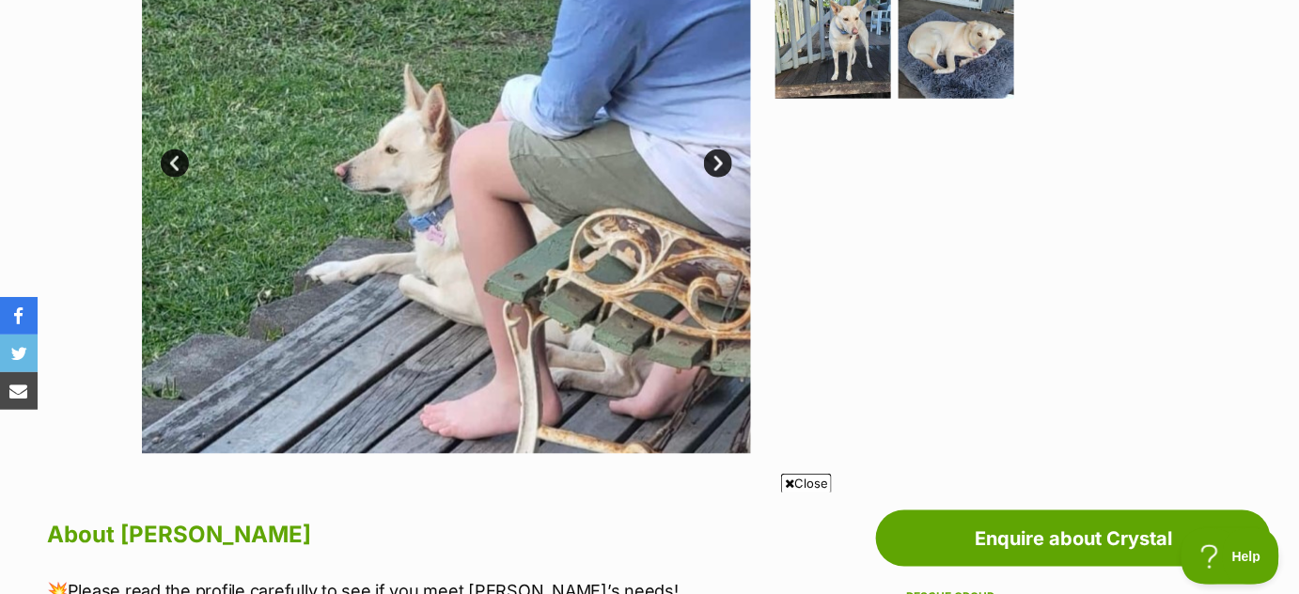
click at [711, 162] on link "Next" at bounding box center [718, 164] width 28 height 28
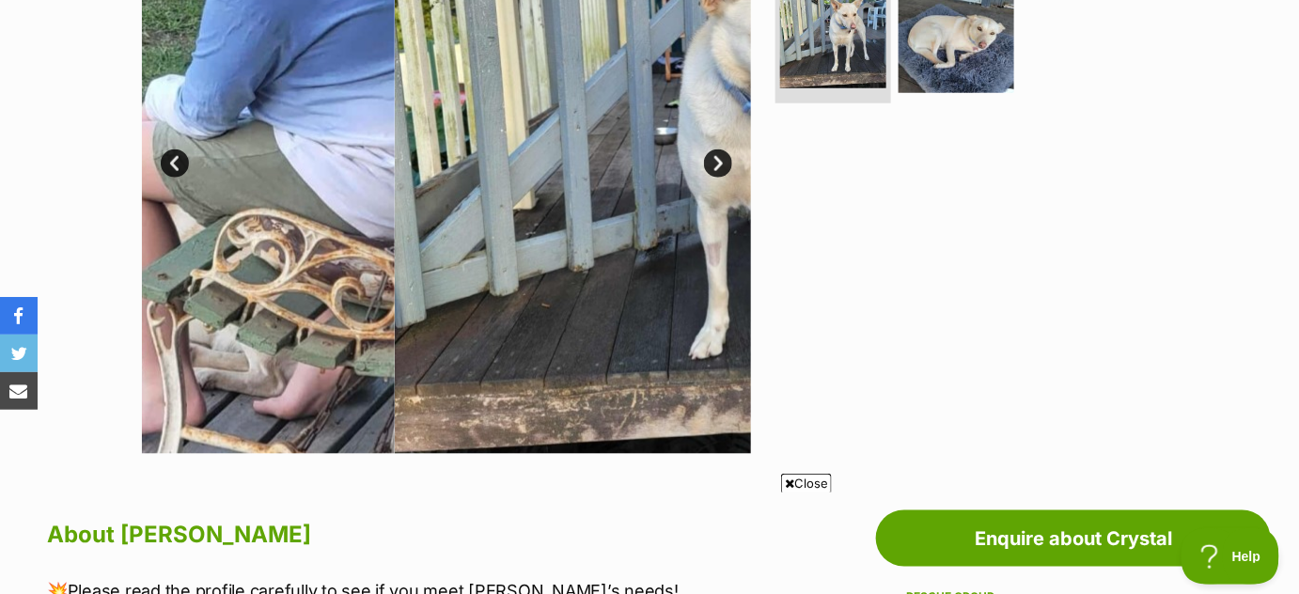
click at [711, 162] on link "Next" at bounding box center [718, 164] width 28 height 28
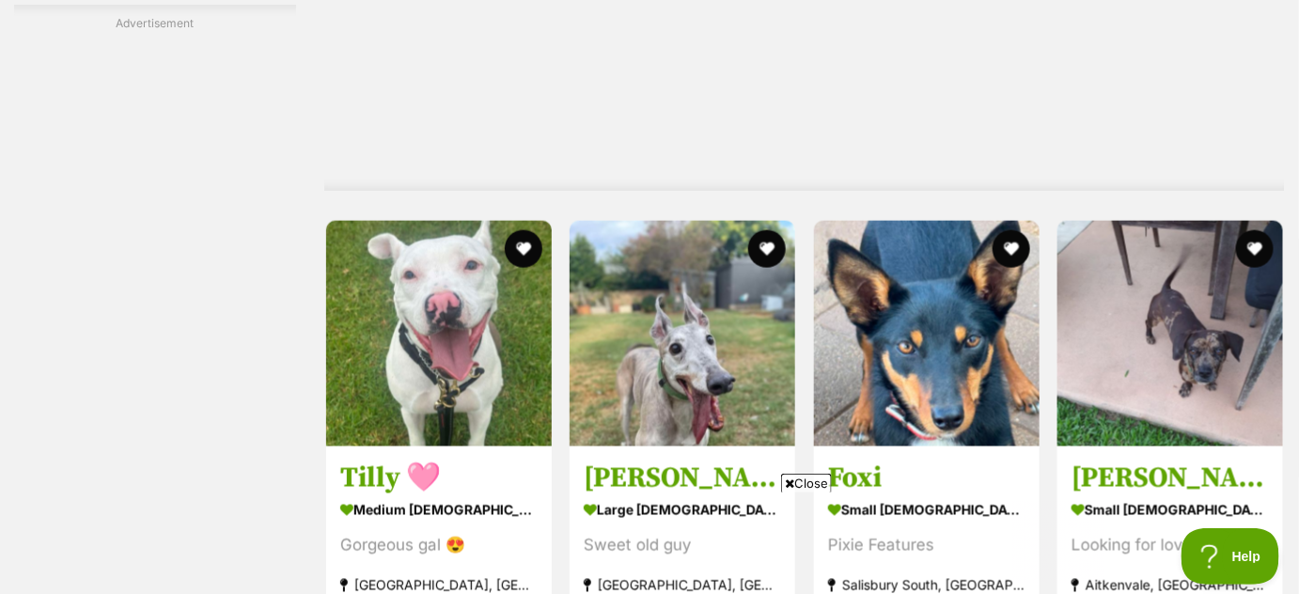
scroll to position [5782, 0]
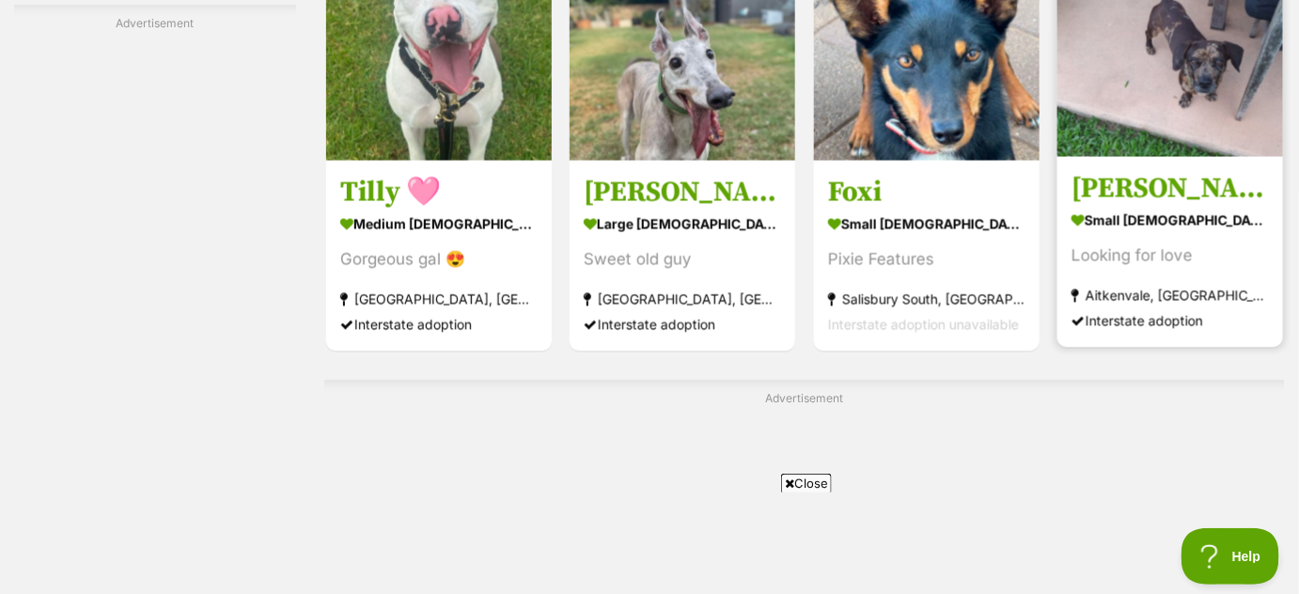
click at [1204, 97] on img at bounding box center [1171, 44] width 226 height 226
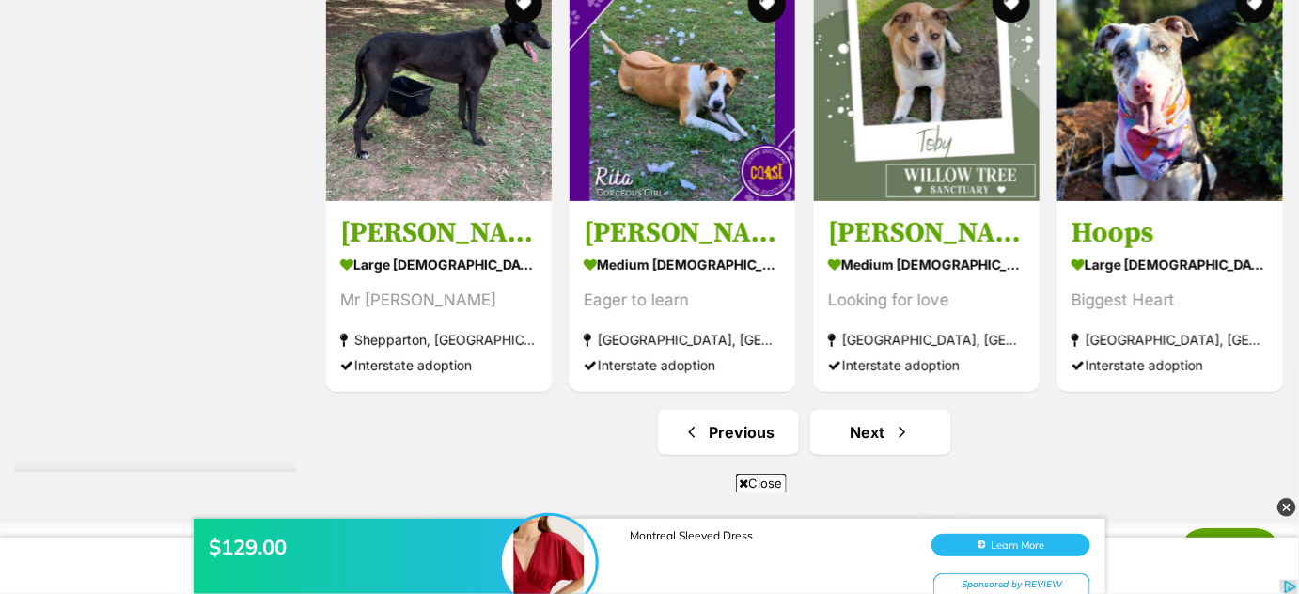
scroll to position [9663, 0]
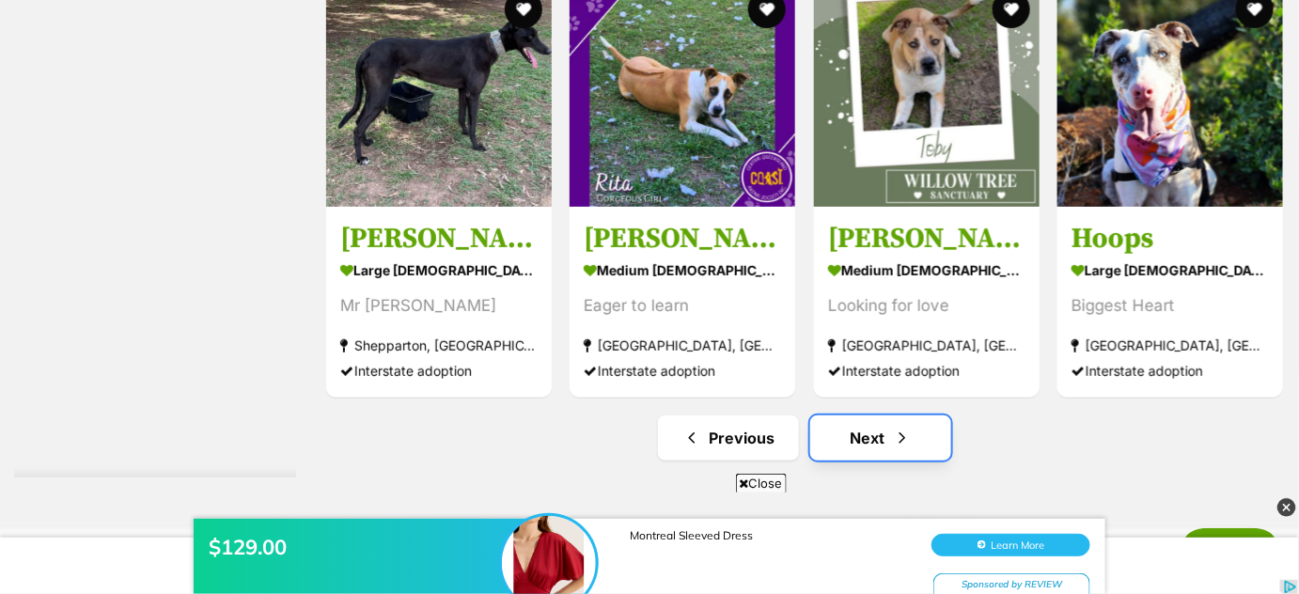
click at [855, 450] on link "Next" at bounding box center [881, 438] width 141 height 45
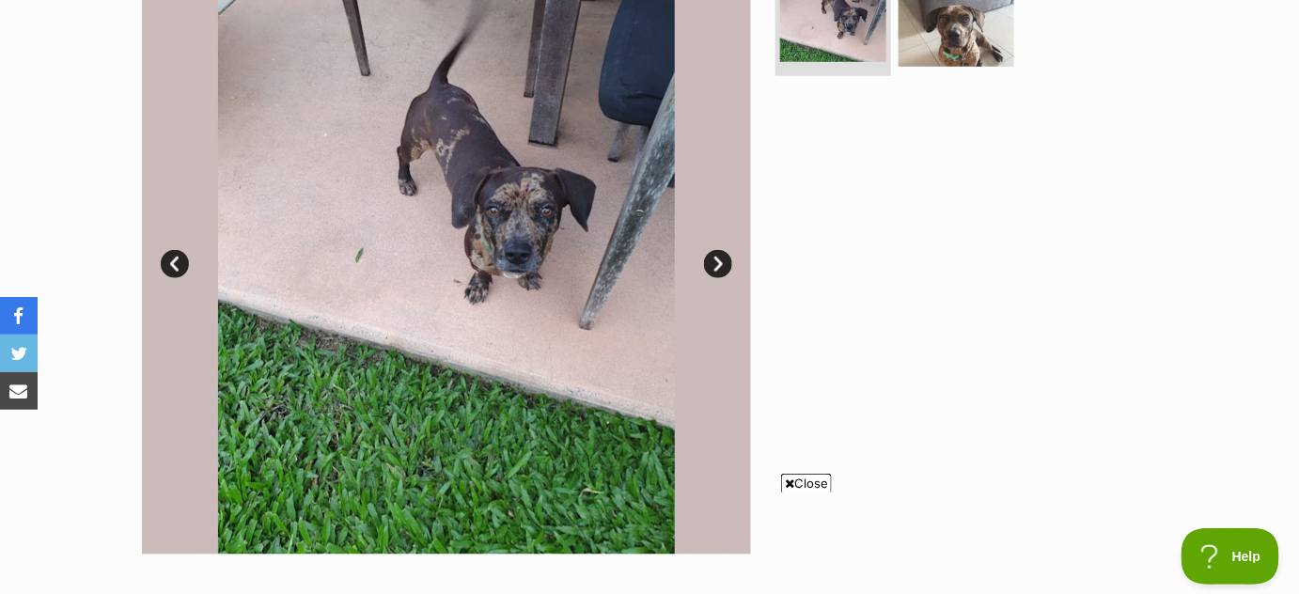
click at [709, 270] on link "Next" at bounding box center [718, 264] width 28 height 28
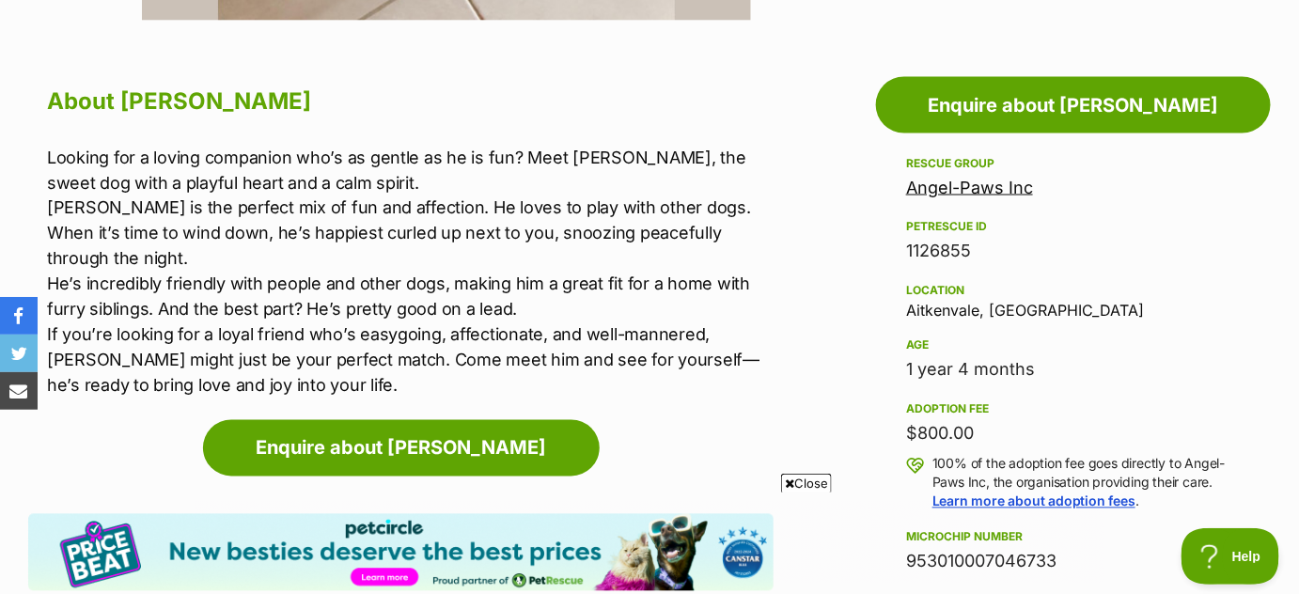
scroll to position [985, 0]
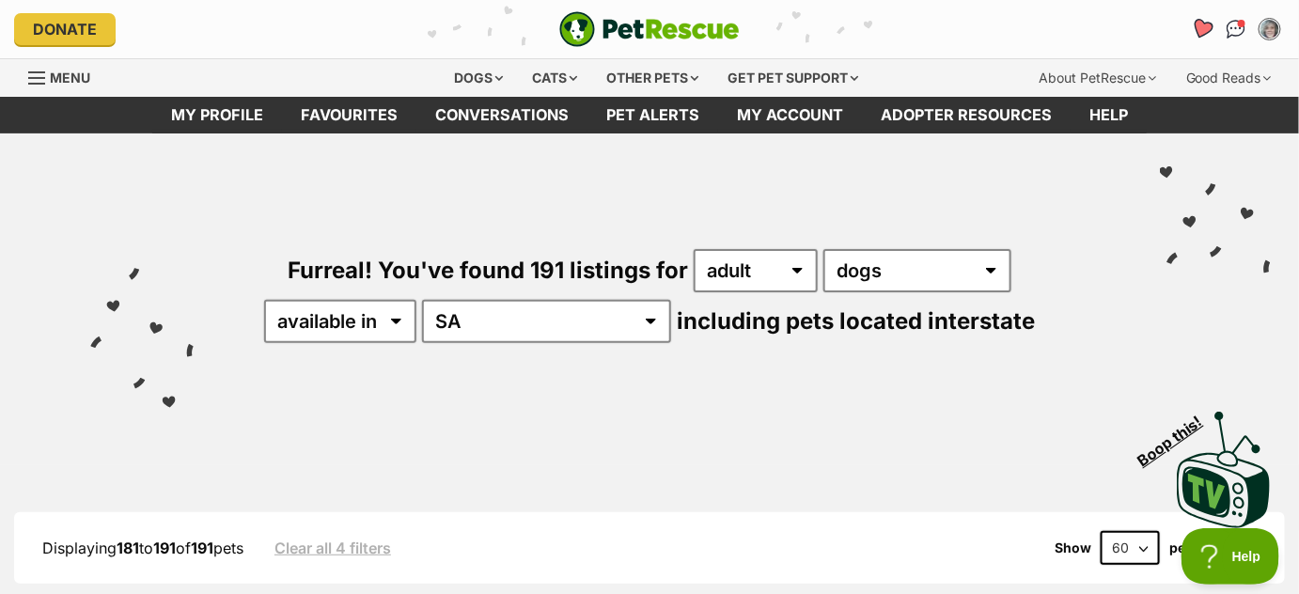
click at [1207, 27] on icon "Favourites" at bounding box center [1202, 29] width 23 height 22
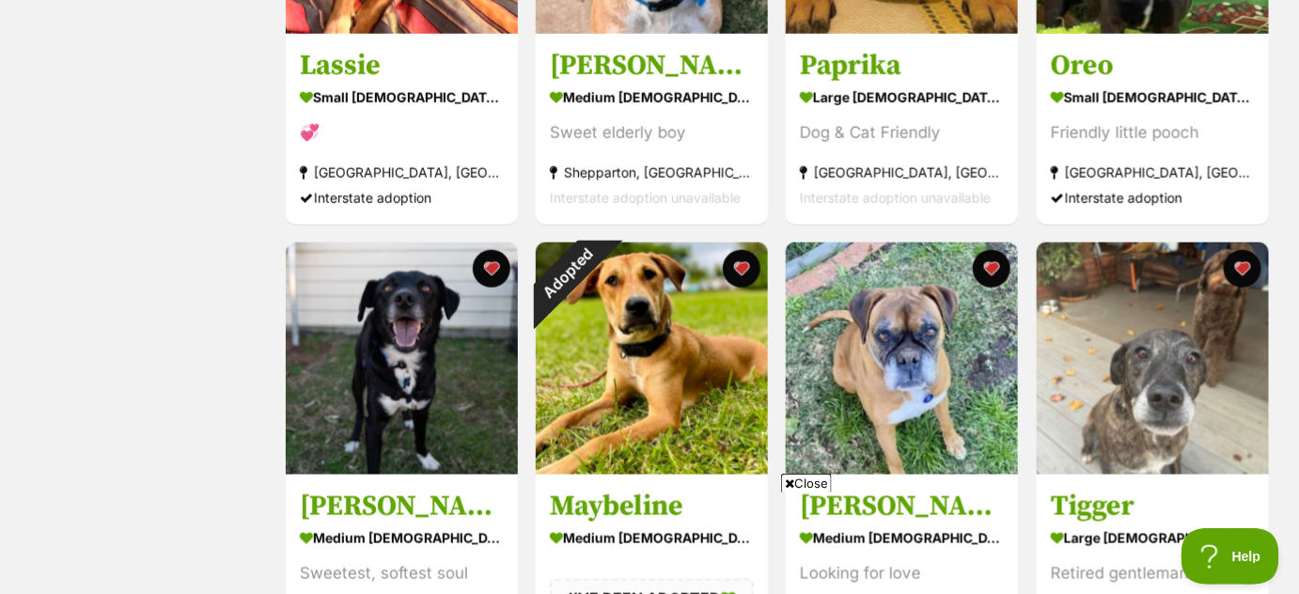
scroll to position [584, 0]
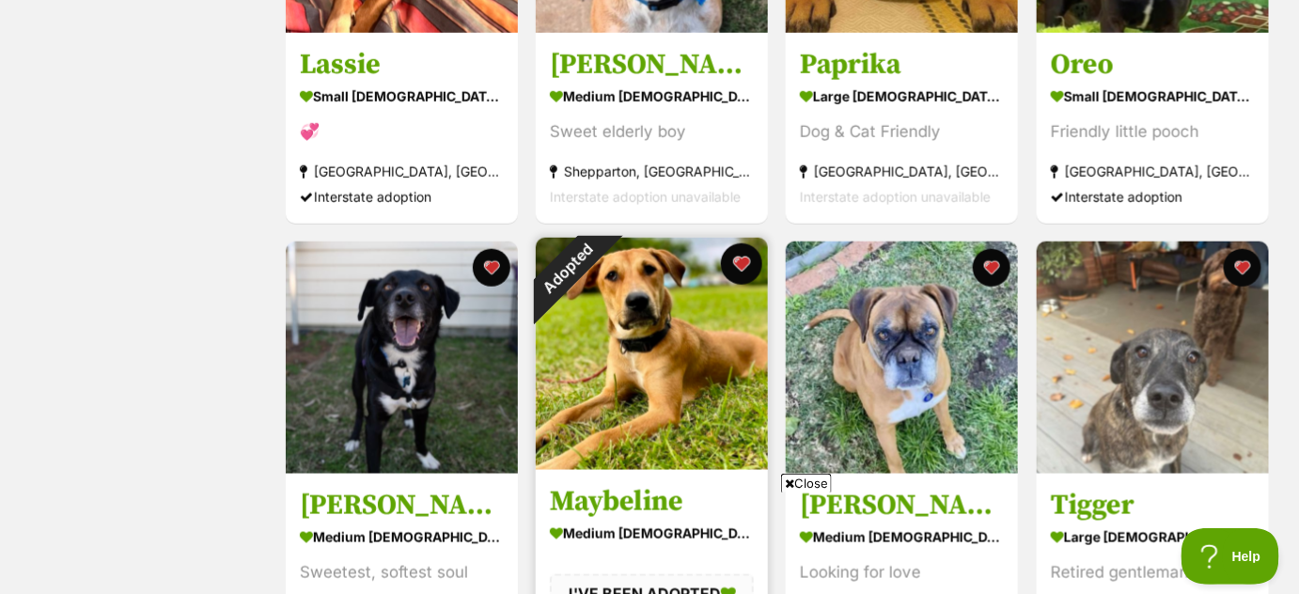
click at [752, 281] on button "favourite" at bounding box center [741, 264] width 41 height 41
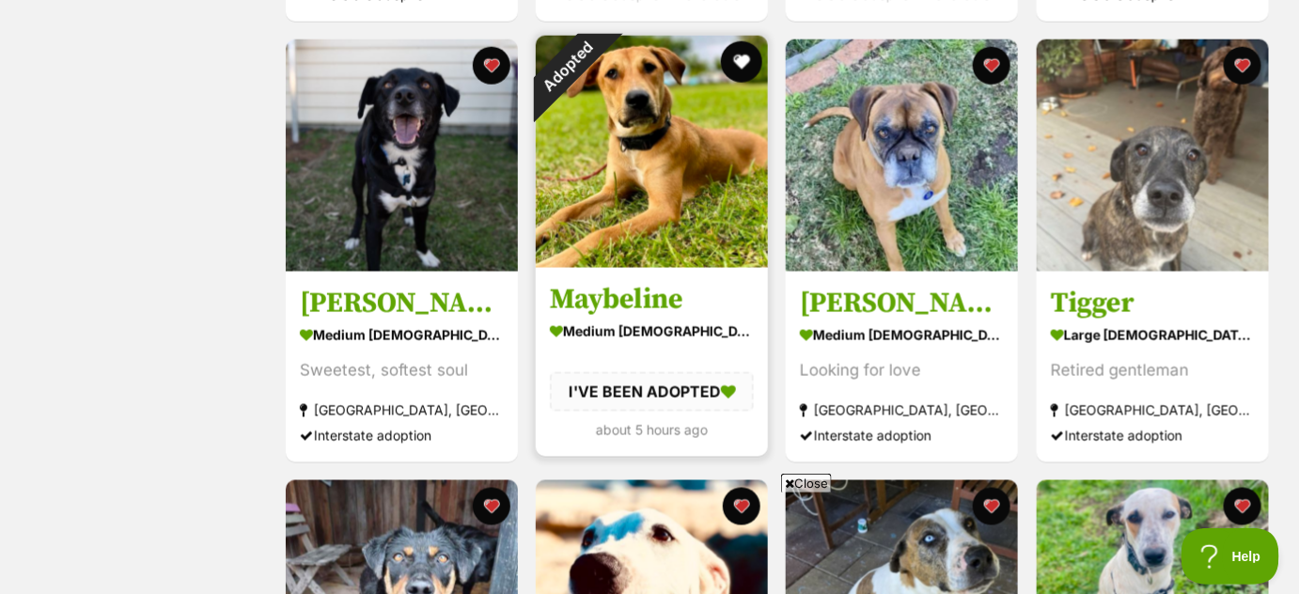
scroll to position [795, 0]
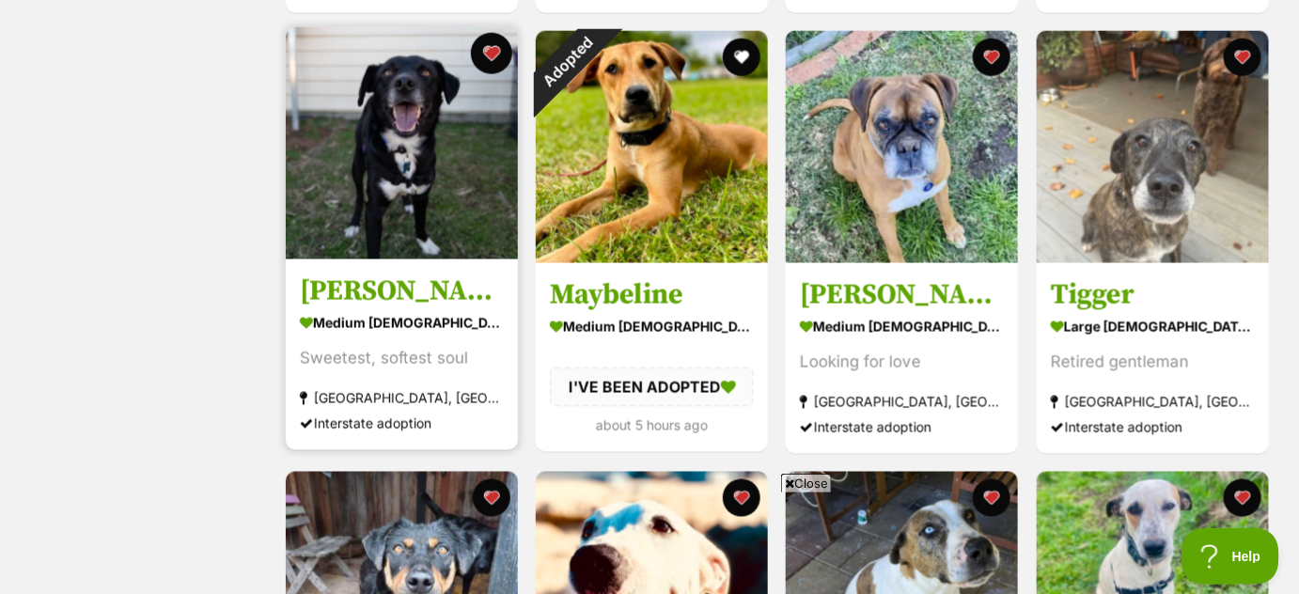
click at [498, 67] on button "favourite" at bounding box center [491, 53] width 41 height 41
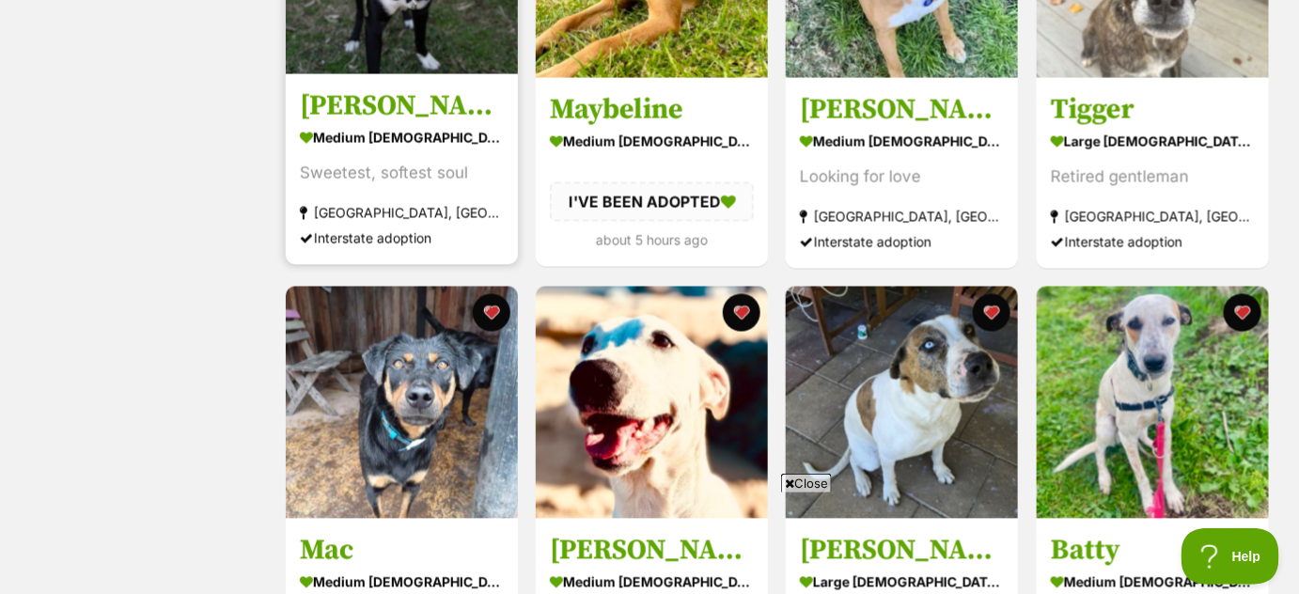
scroll to position [983, 0]
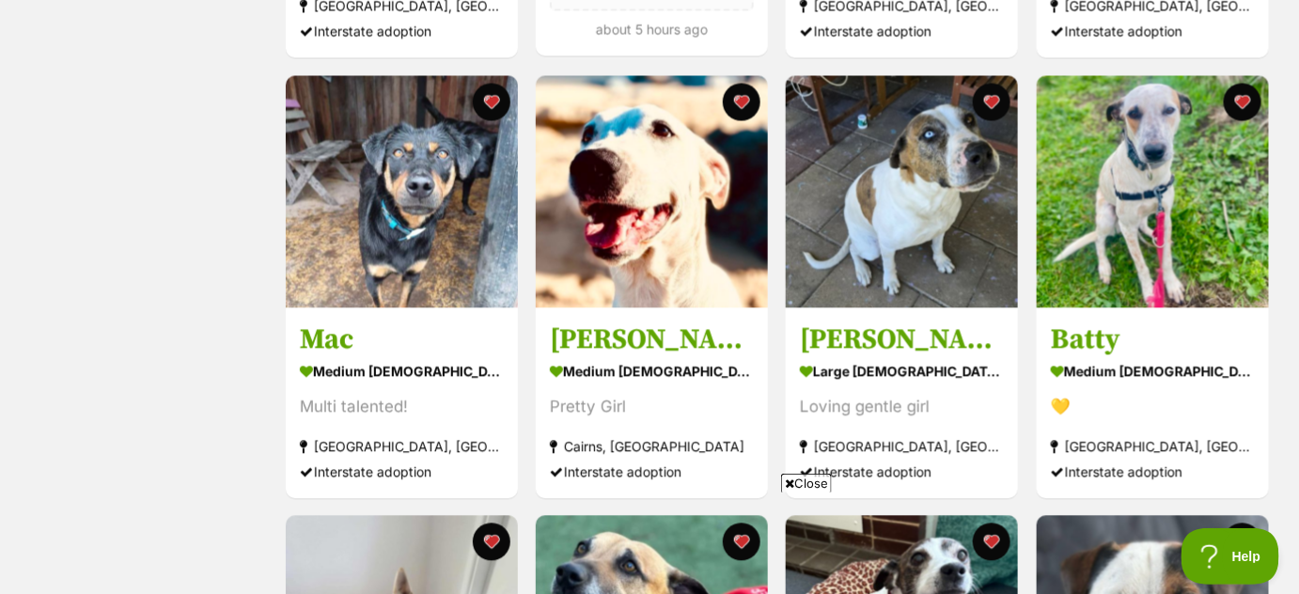
scroll to position [1178, 0]
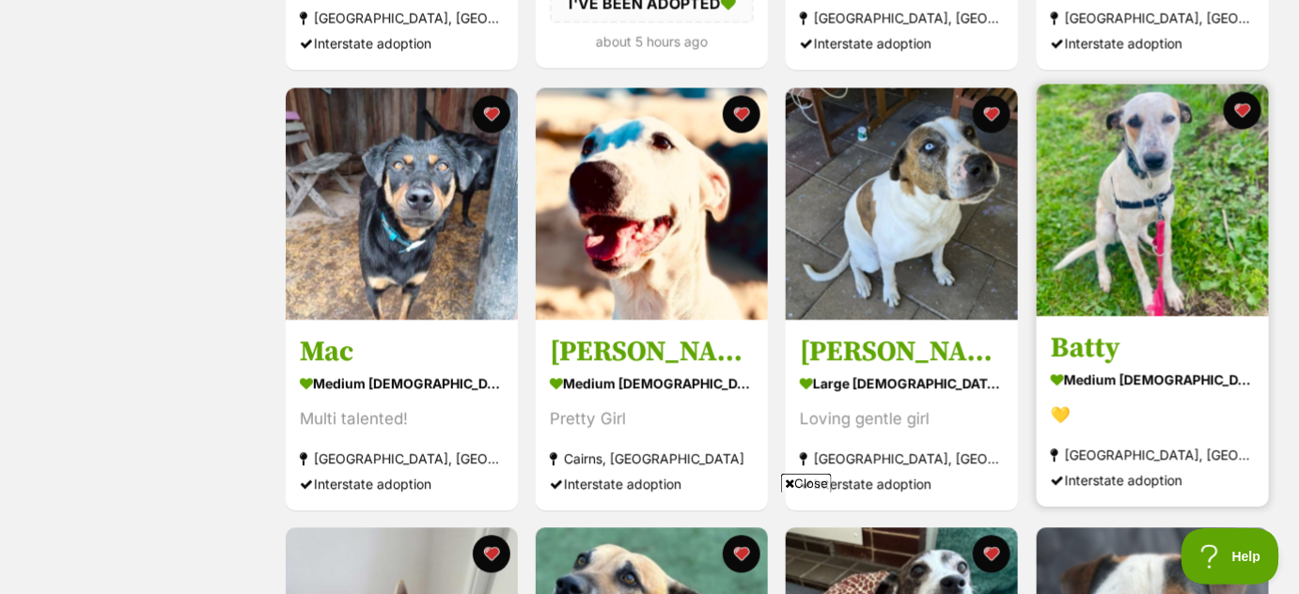
click at [1207, 247] on img at bounding box center [1153, 201] width 232 height 232
